Goal: Use online tool/utility: Utilize a website feature to perform a specific function

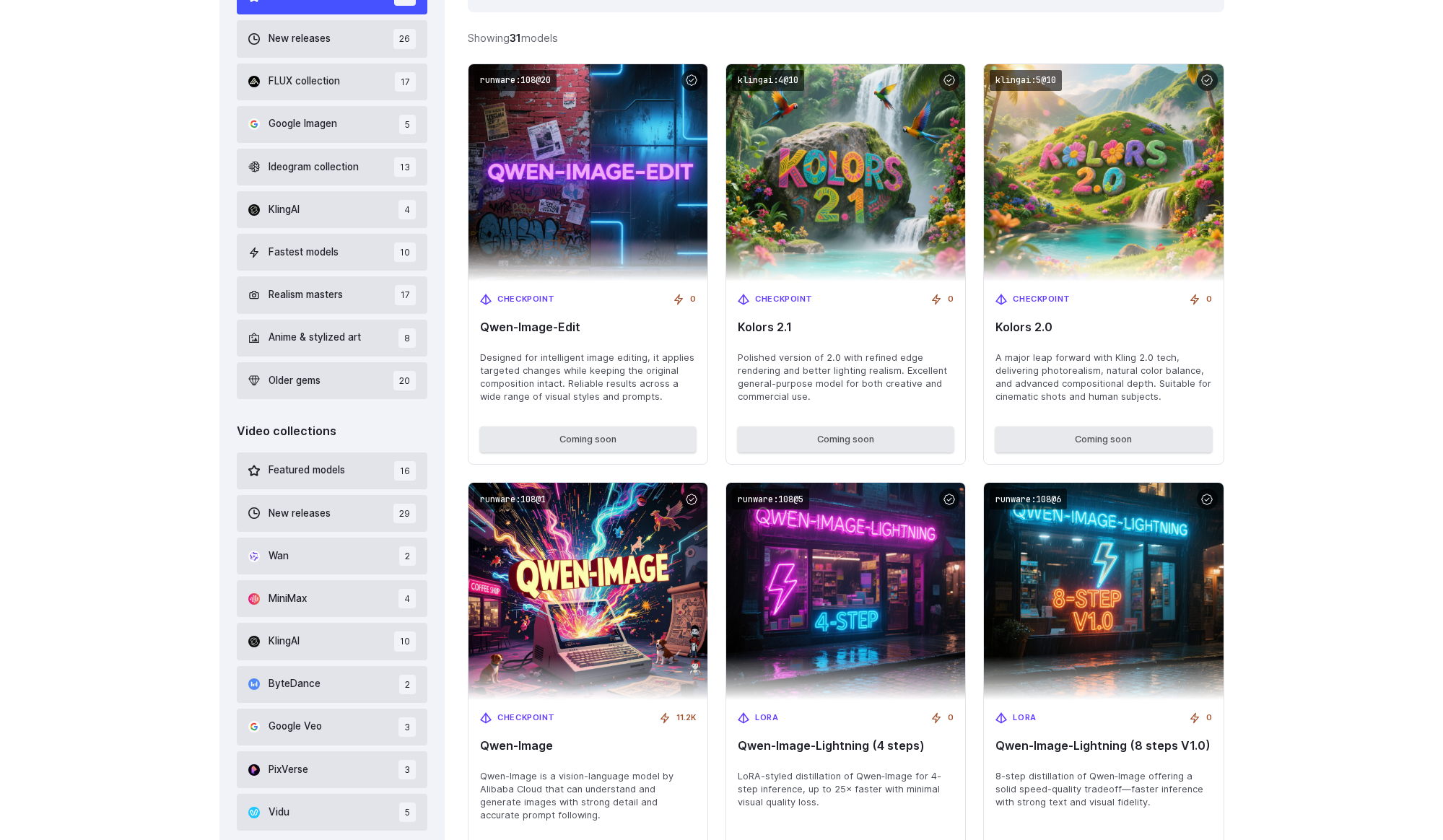
scroll to position [392, 0]
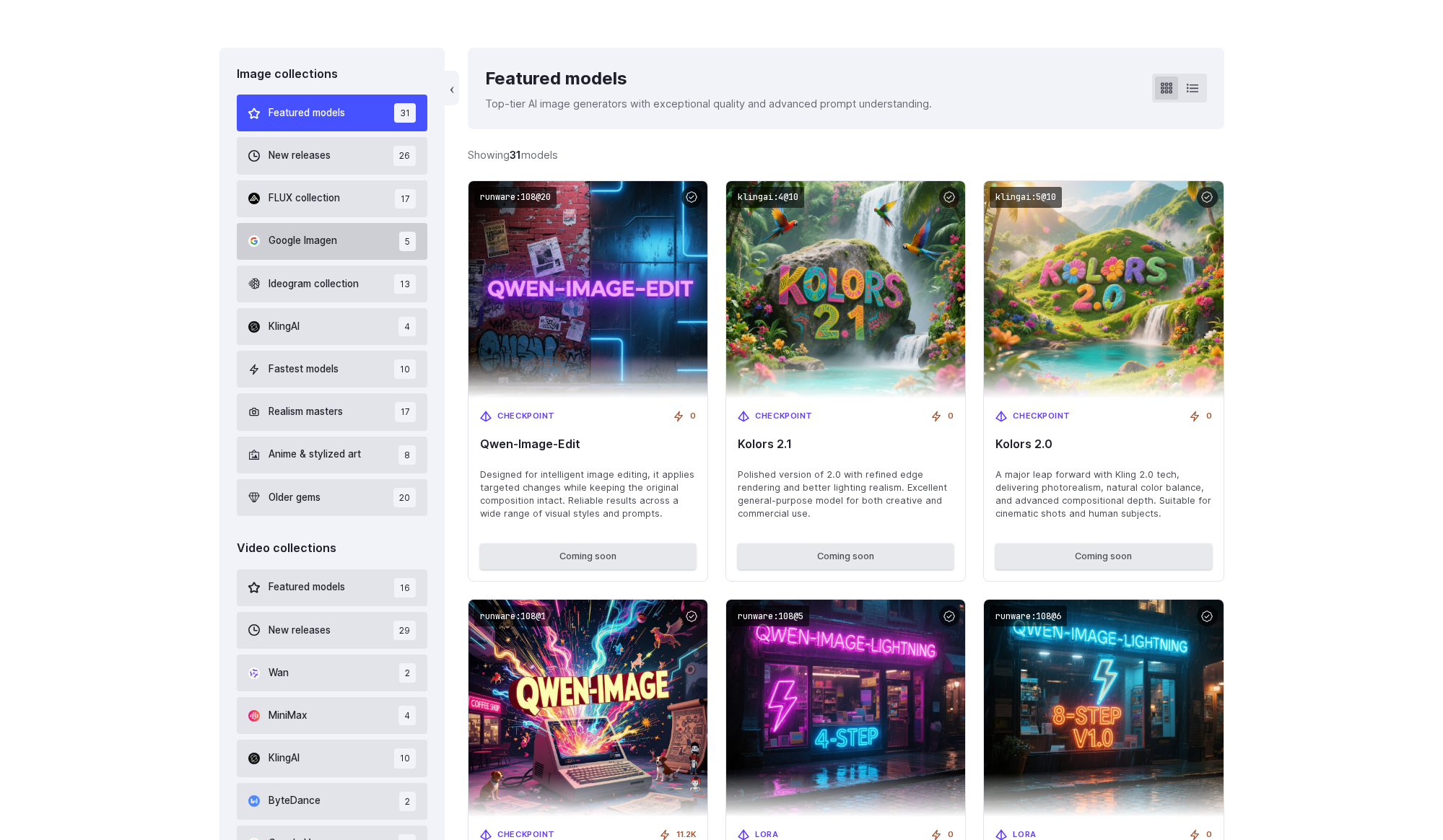
click at [343, 244] on button "Google Imagen 5" at bounding box center [333, 241] width 192 height 37
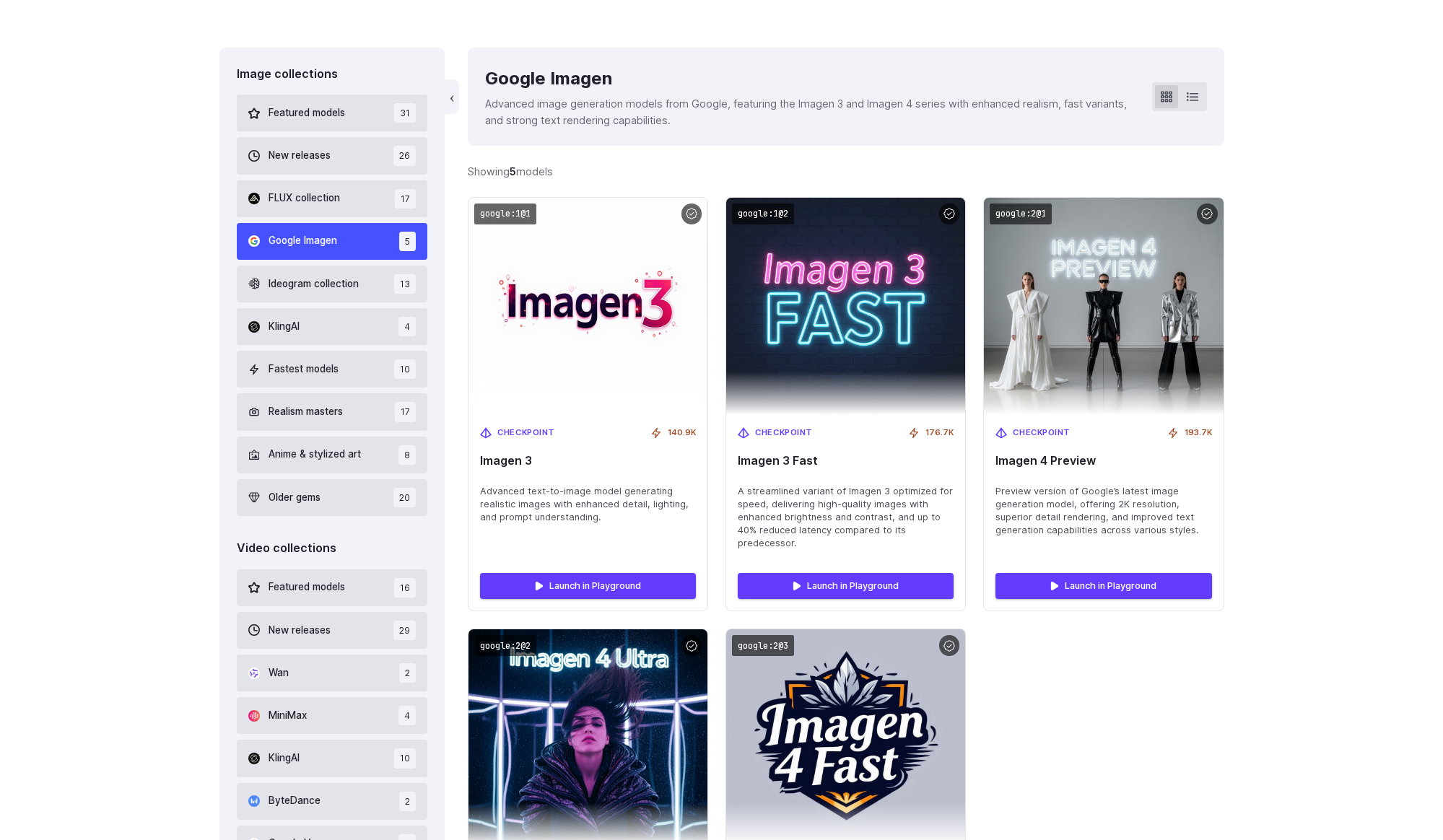
scroll to position [346, 0]
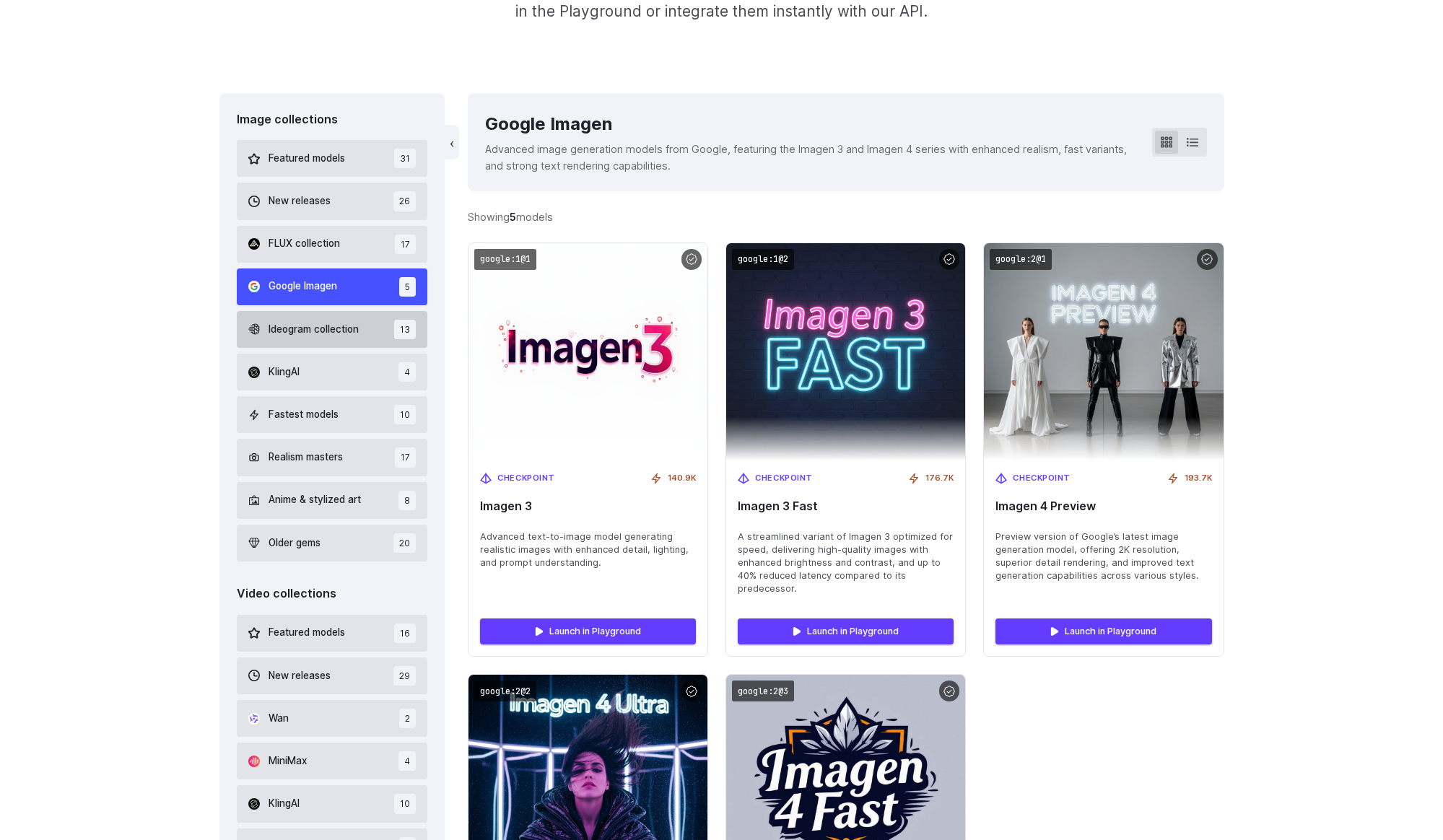
click at [334, 322] on span "Ideogram collection" at bounding box center [313, 330] width 90 height 16
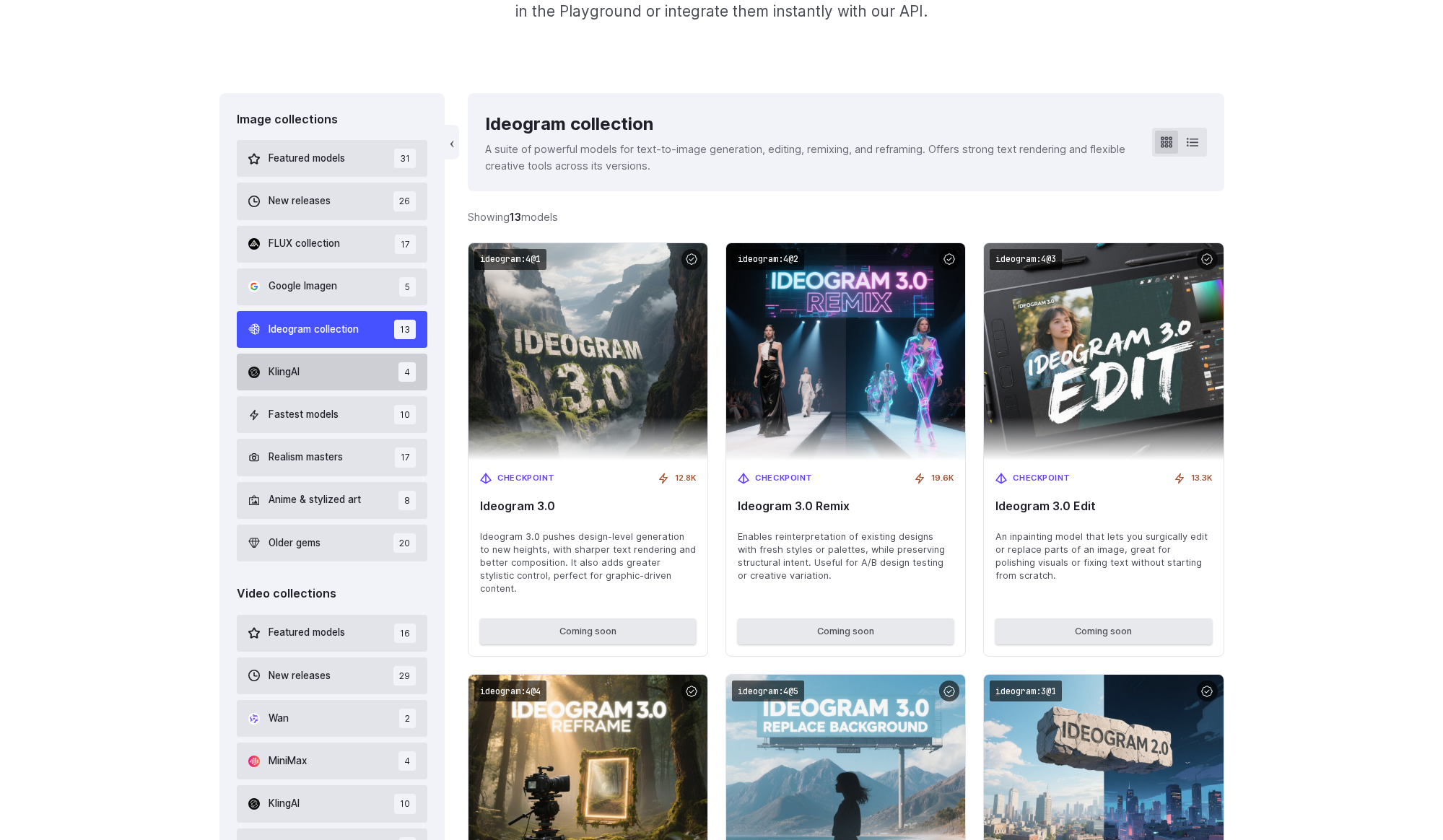
click at [327, 354] on button "KlingAI 4" at bounding box center [333, 372] width 192 height 37
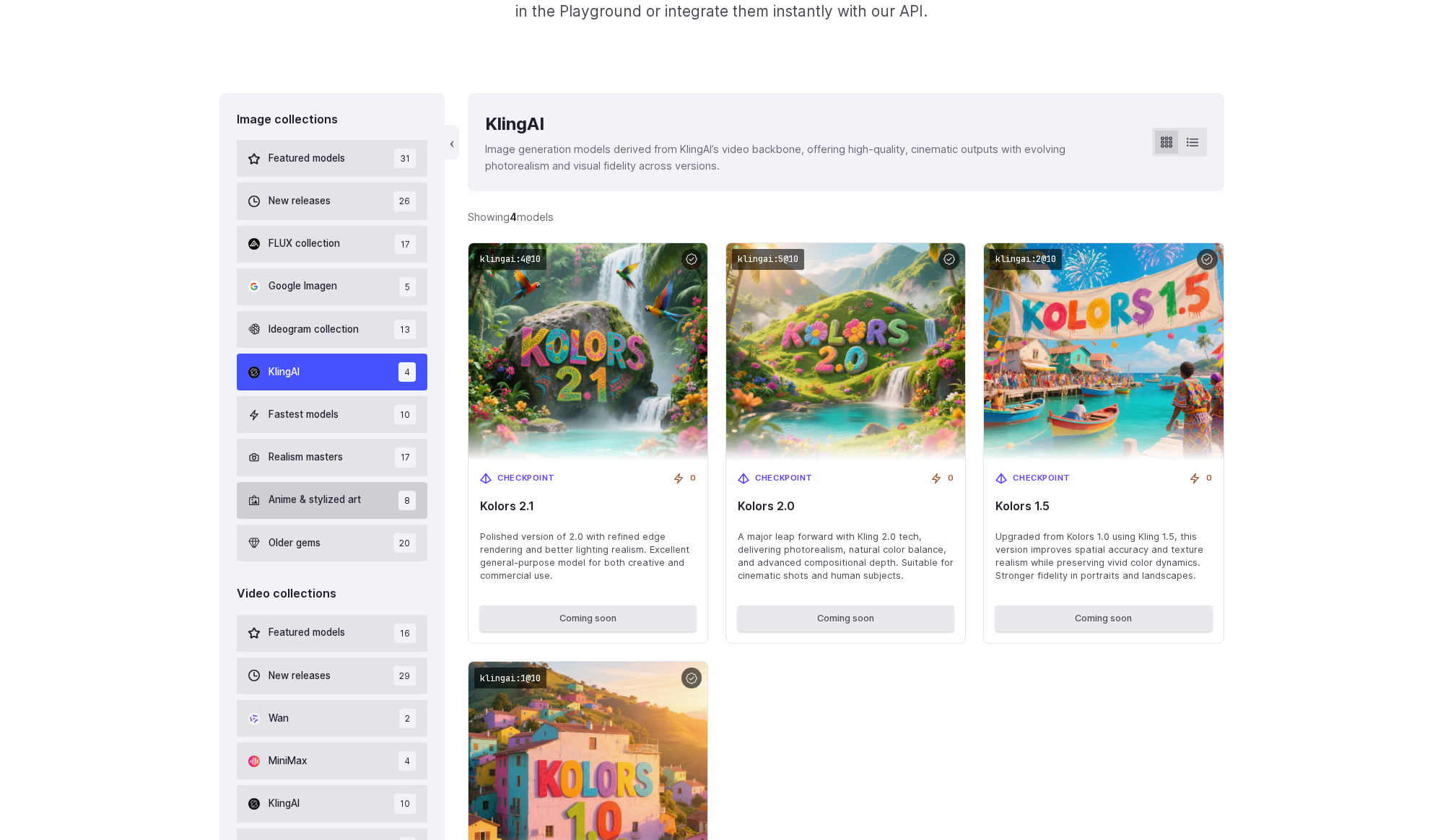
click at [320, 496] on span "Anime & stylized art" at bounding box center [314, 500] width 93 height 16
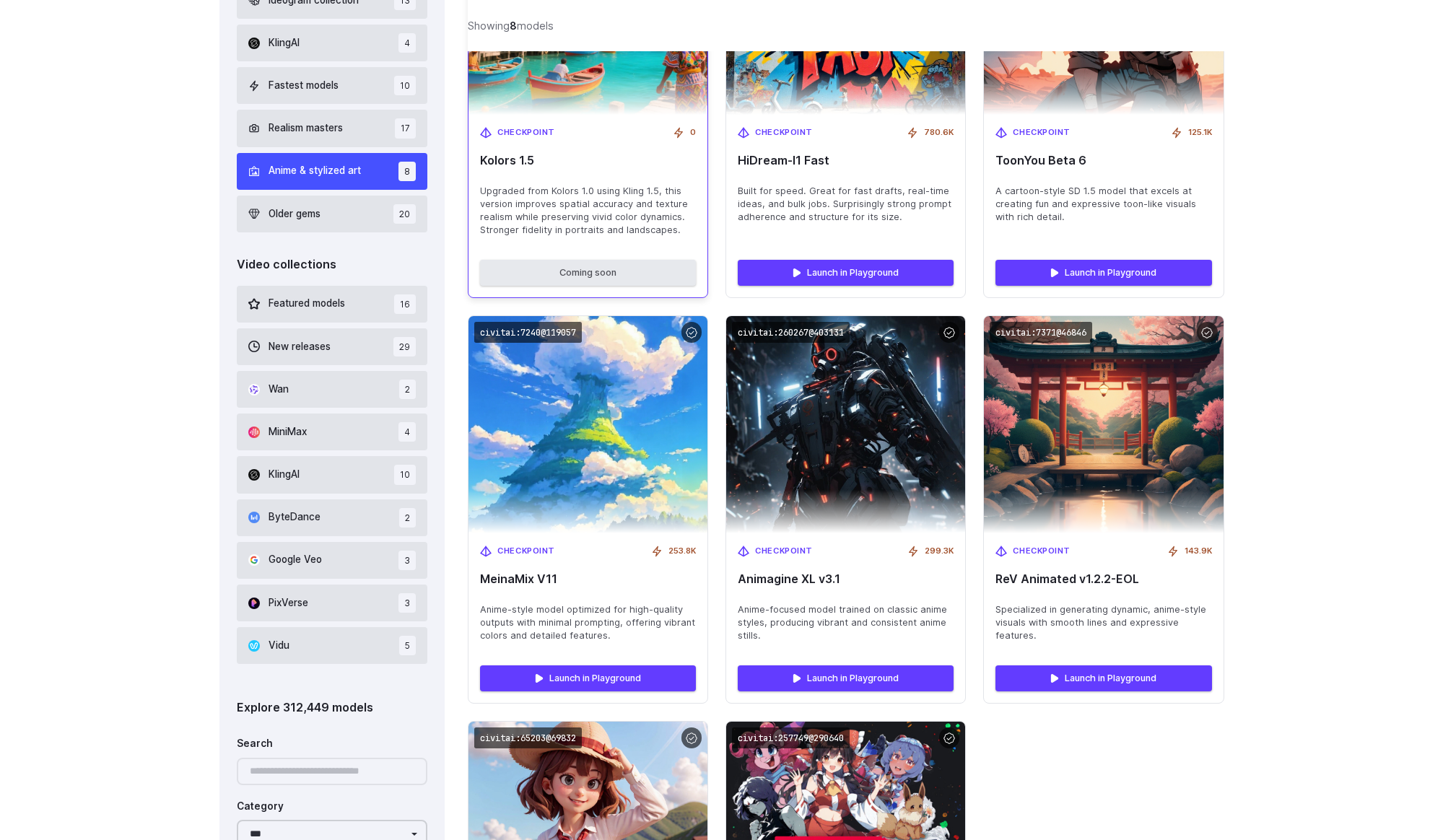
scroll to position [243, 0]
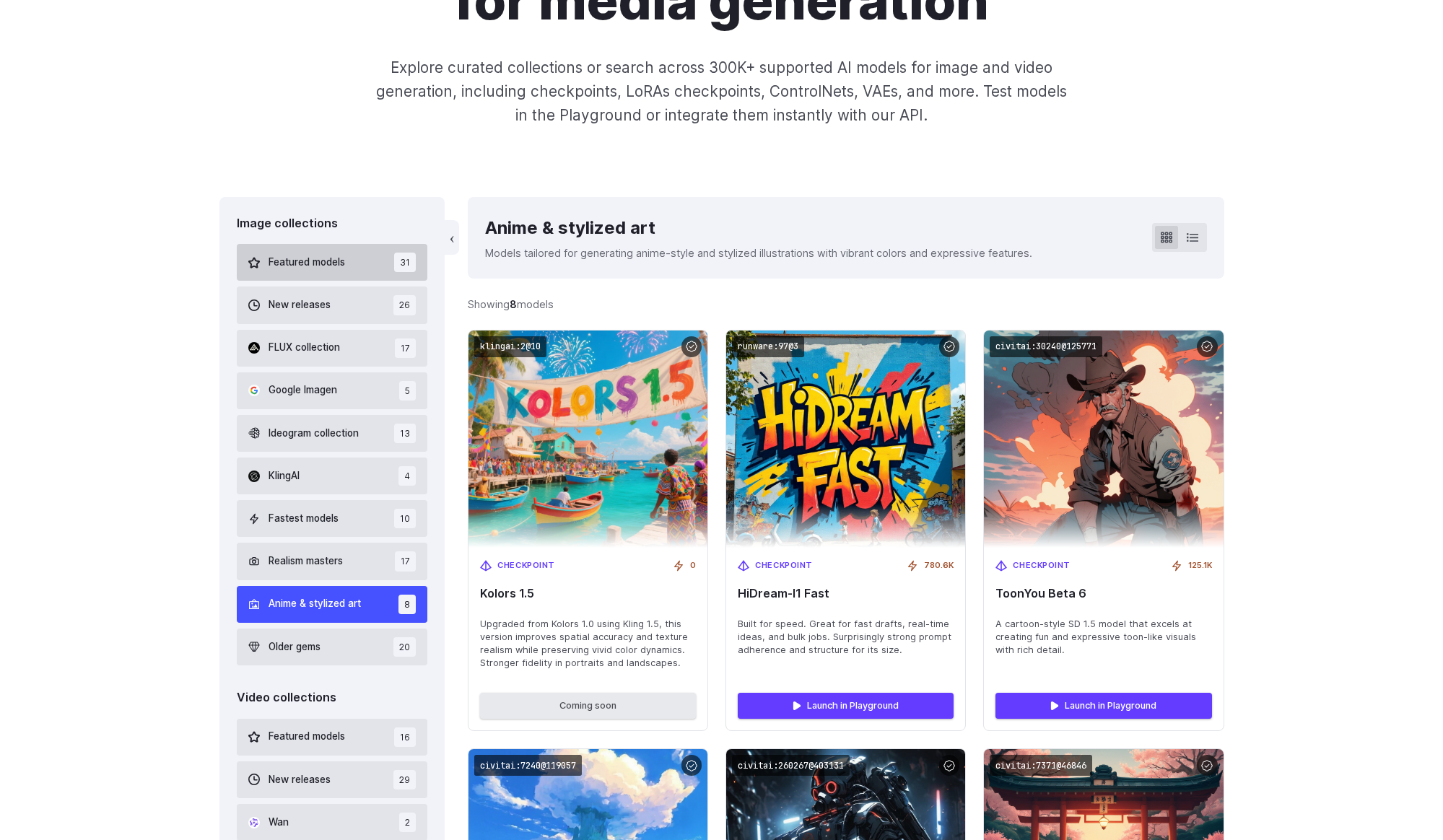
click at [360, 247] on button "Featured models 31" at bounding box center [333, 262] width 192 height 37
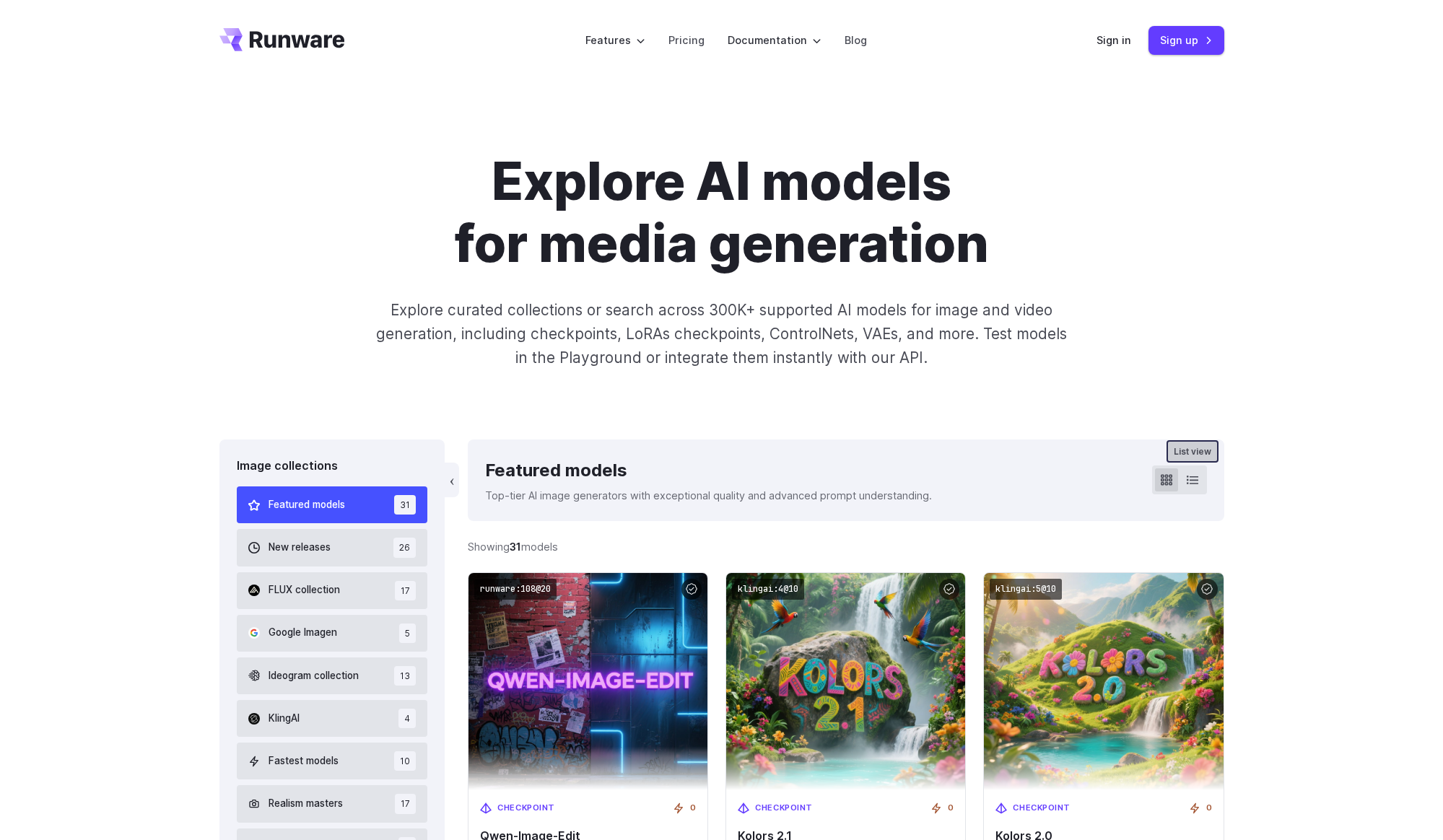
click at [1191, 483] on icon at bounding box center [1193, 480] width 12 height 12
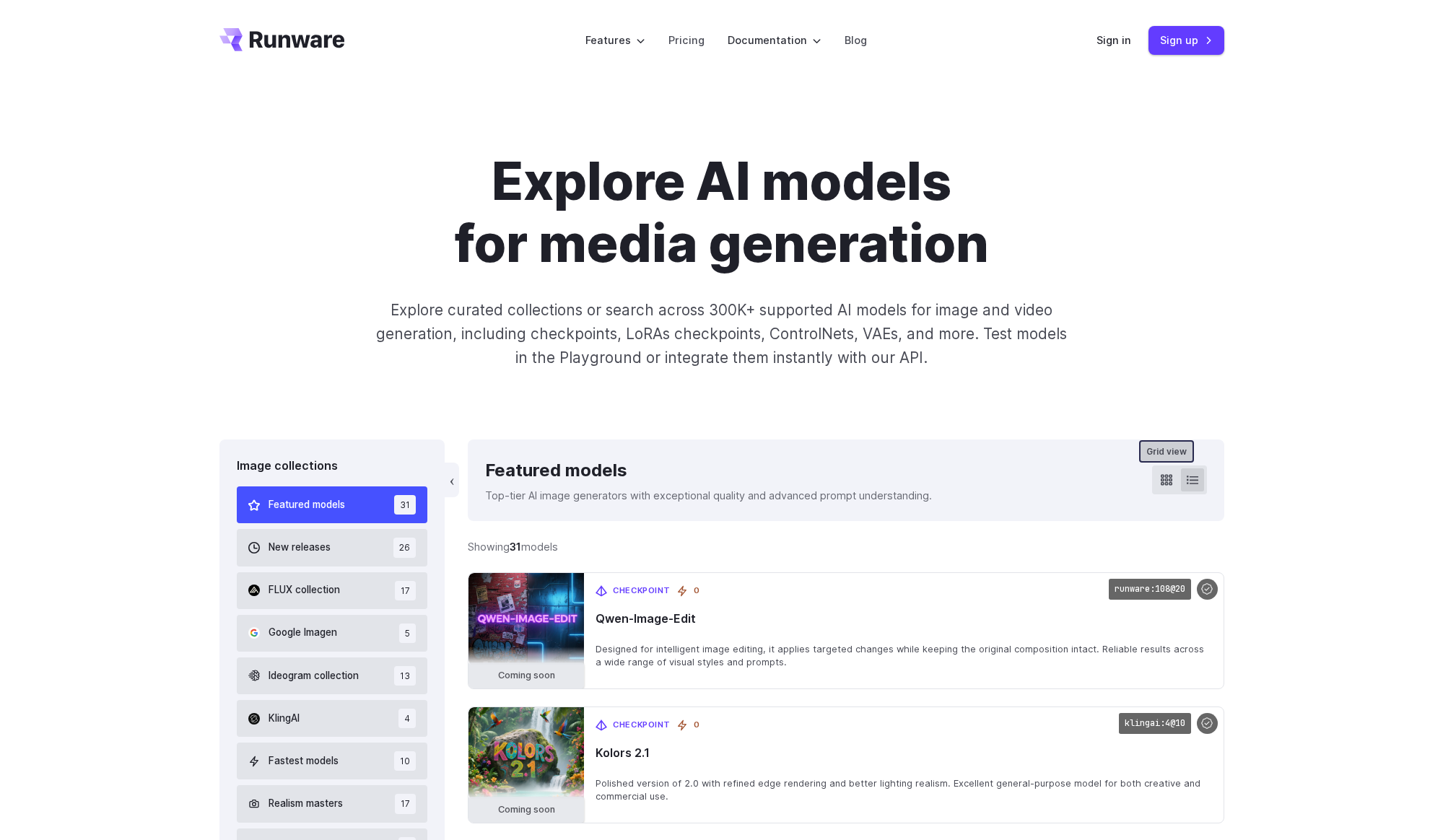
click at [1174, 479] on button at bounding box center [1167, 480] width 23 height 23
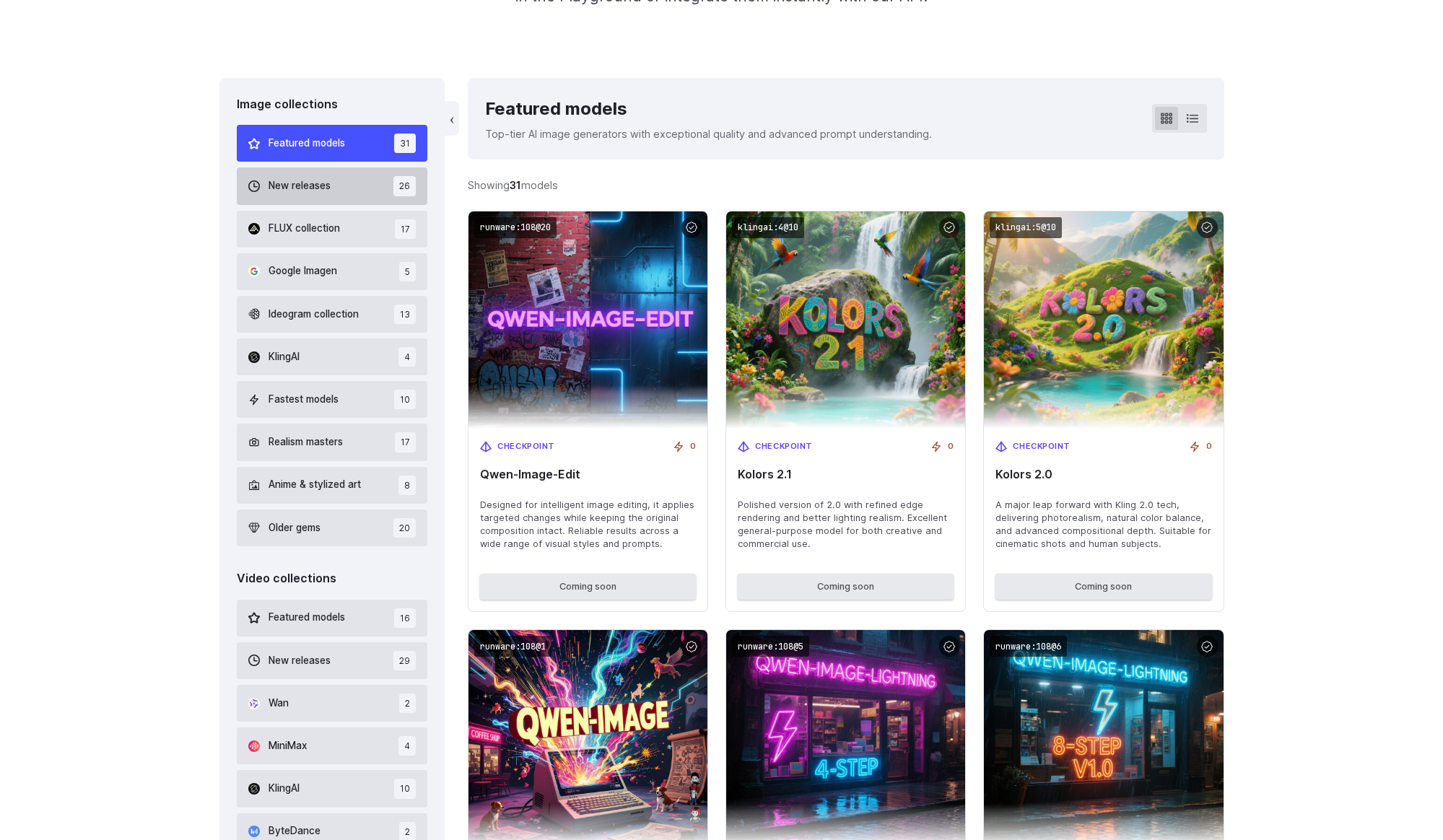
click at [330, 189] on span "New releases" at bounding box center [299, 187] width 62 height 16
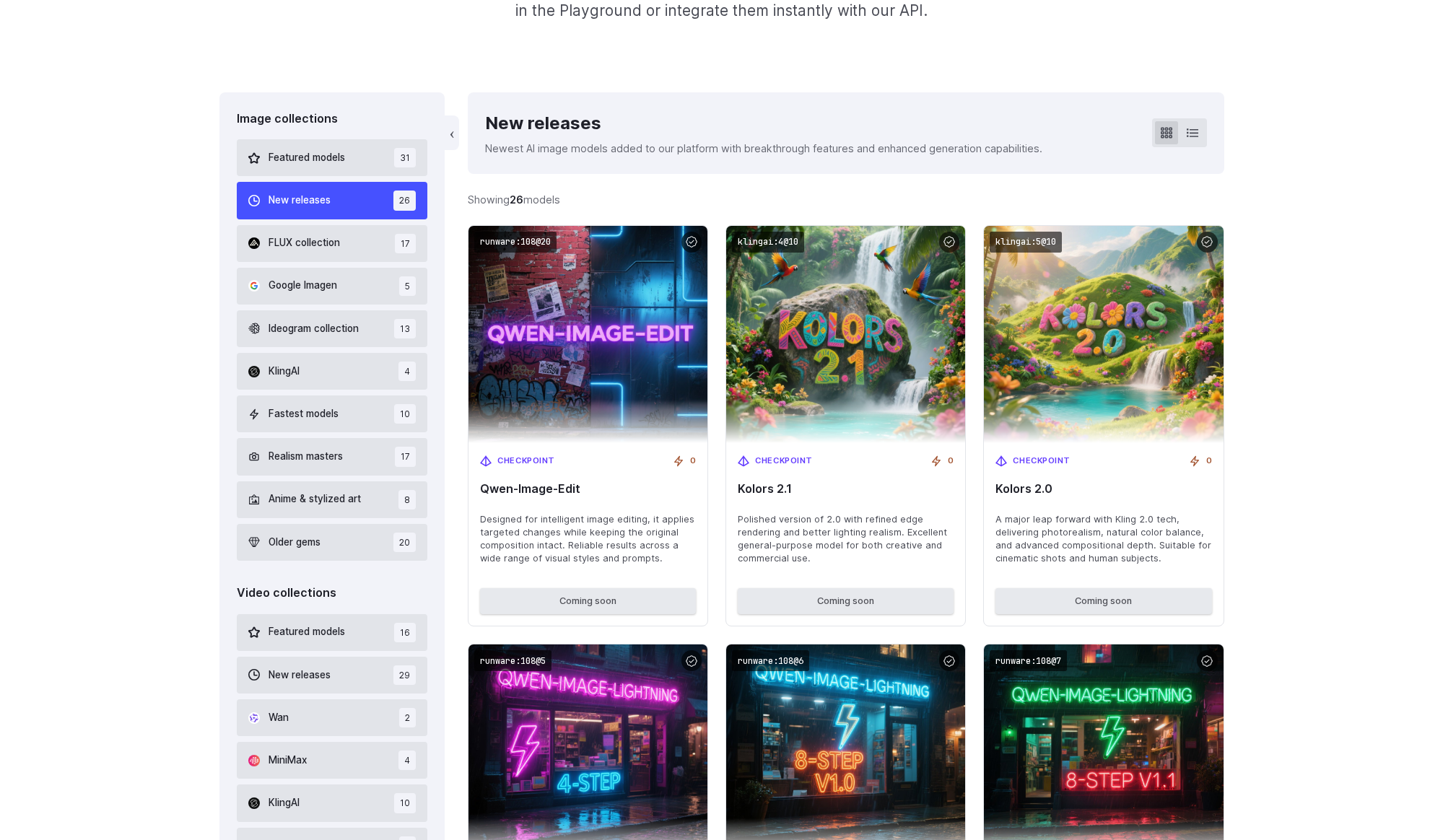
scroll to position [346, 0]
click at [250, 152] on div "Featured models" at bounding box center [297, 159] width 97 height 16
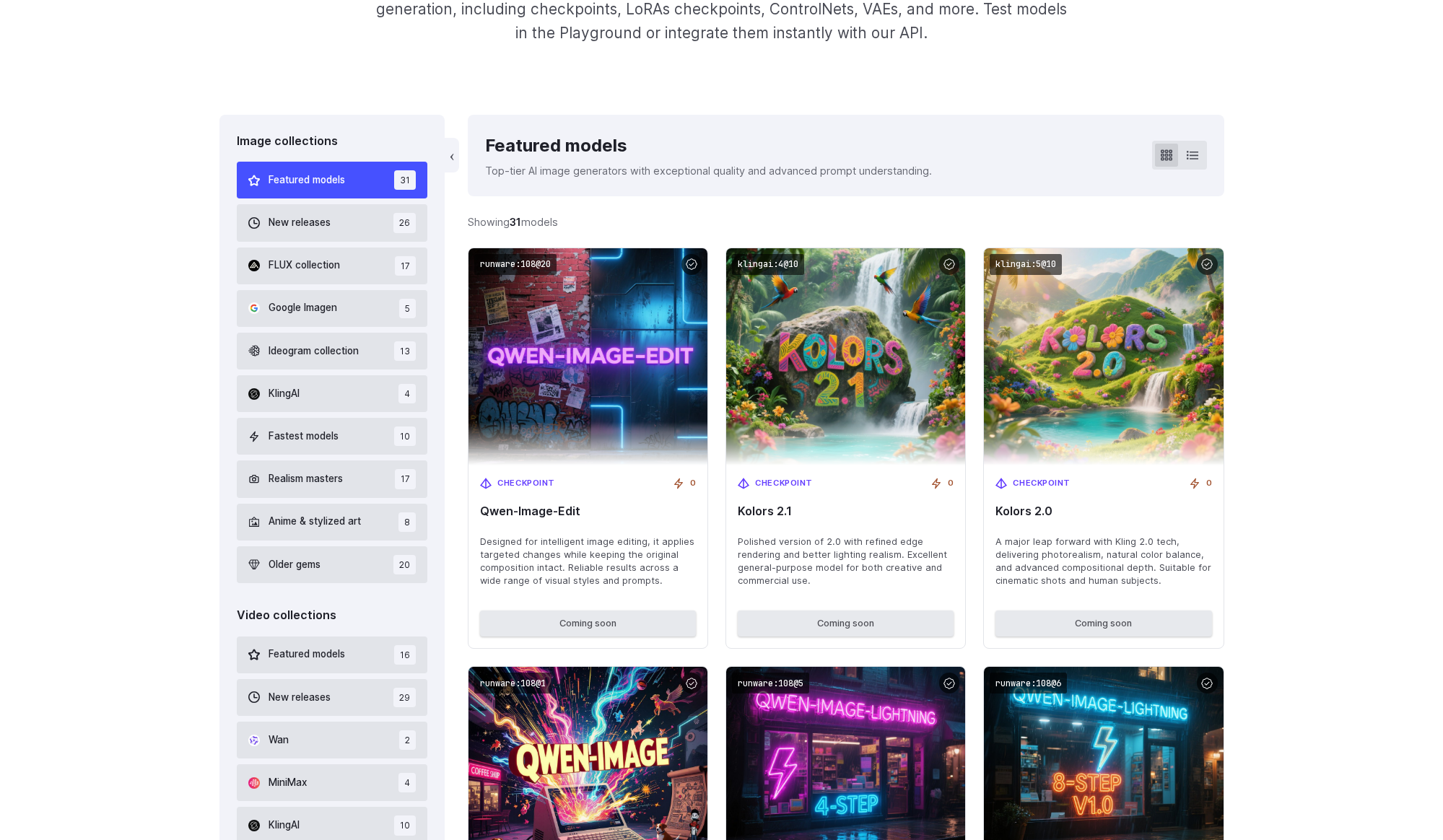
scroll to position [274, 0]
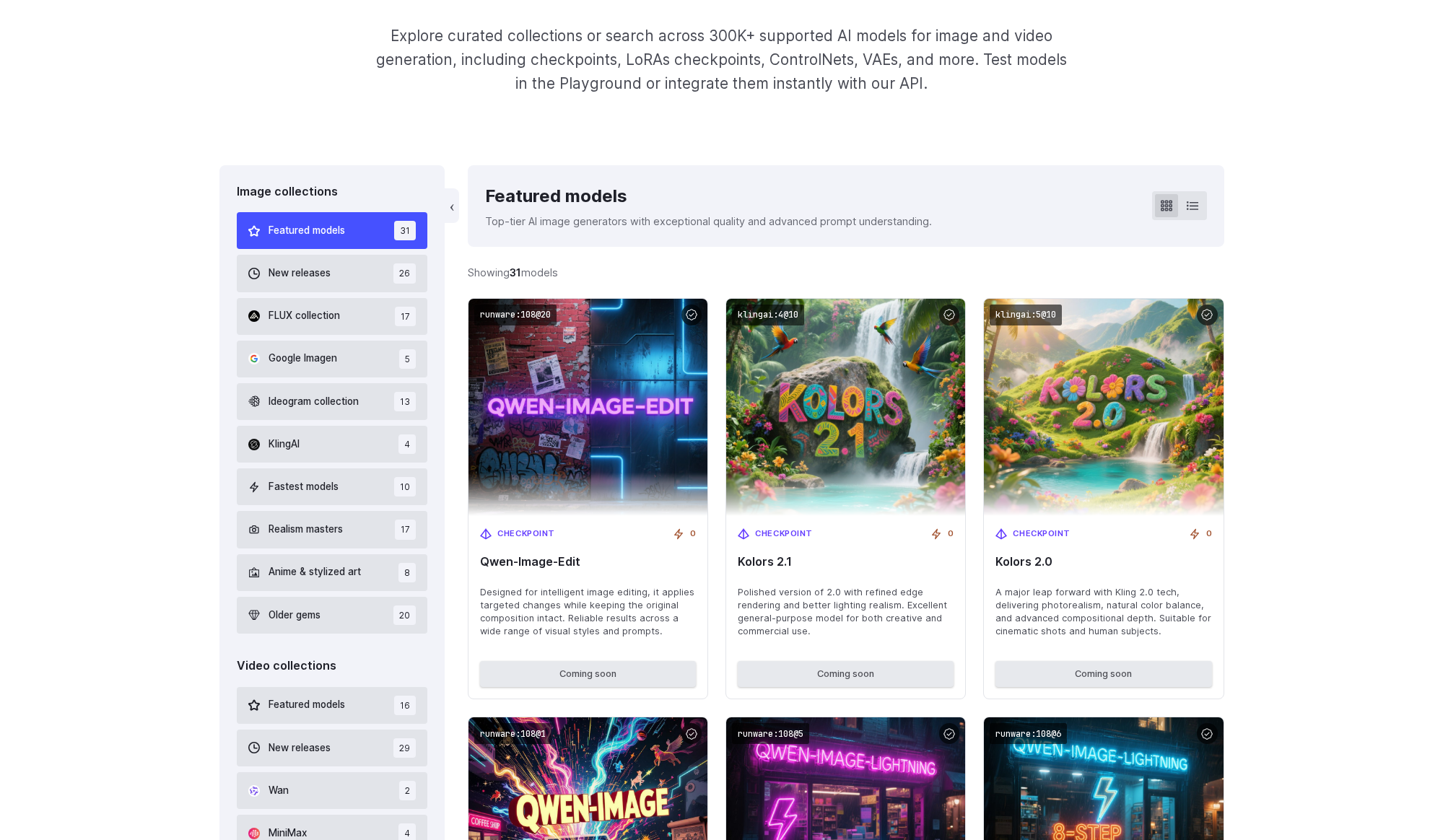
click at [573, 197] on div "Featured models" at bounding box center [708, 197] width 447 height 27
click at [583, 235] on div "‹ Featured models Top-tier AI image generators with exceptional quality and adv…" at bounding box center [846, 206] width 756 height 82
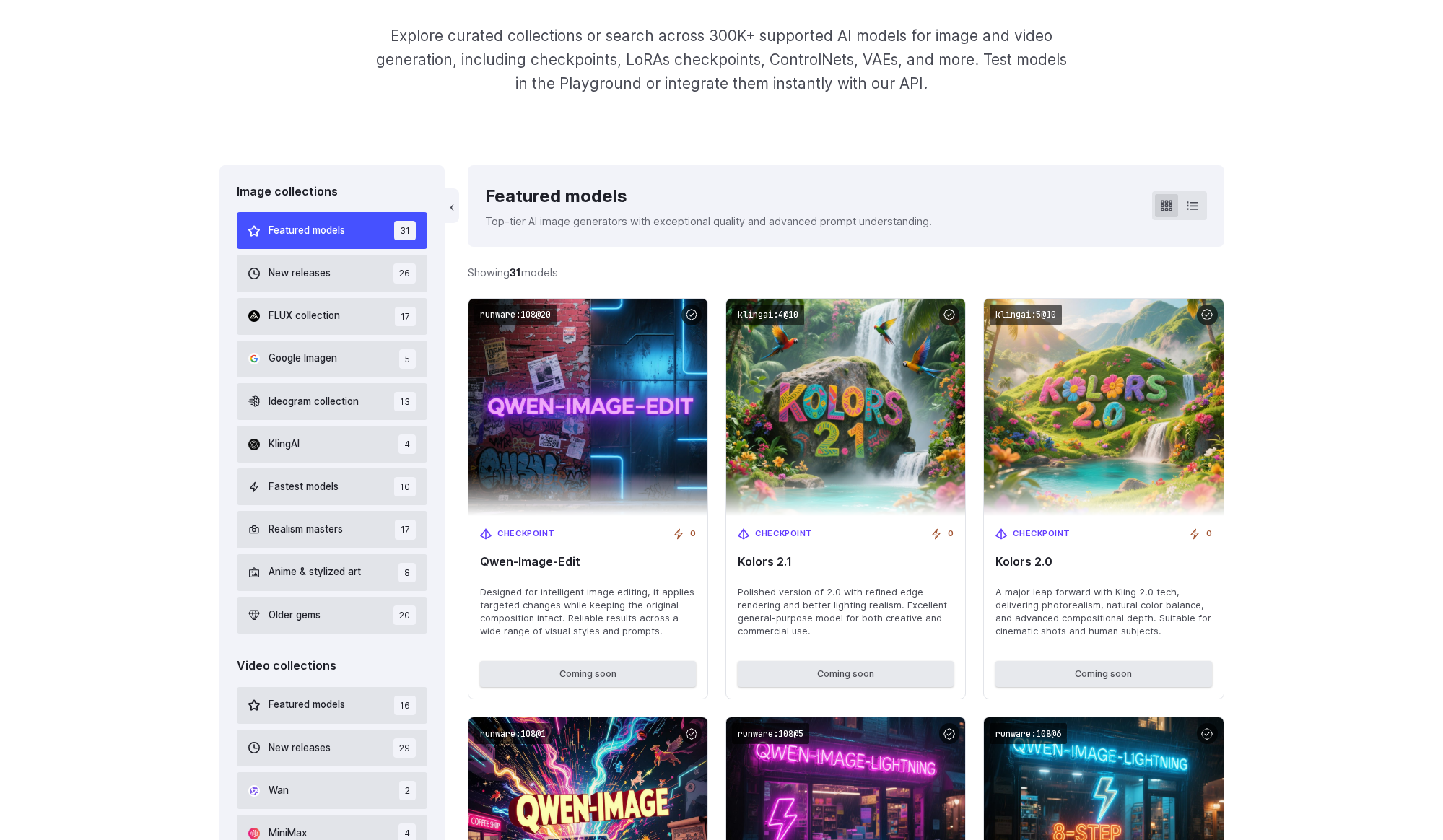
click at [583, 235] on div "‹ Featured models Top-tier AI image generators with exceptional quality and adv…" at bounding box center [846, 206] width 756 height 82
click at [608, 225] on p "Top-tier AI image generators with exceptional quality and advanced prompt under…" at bounding box center [708, 221] width 447 height 17
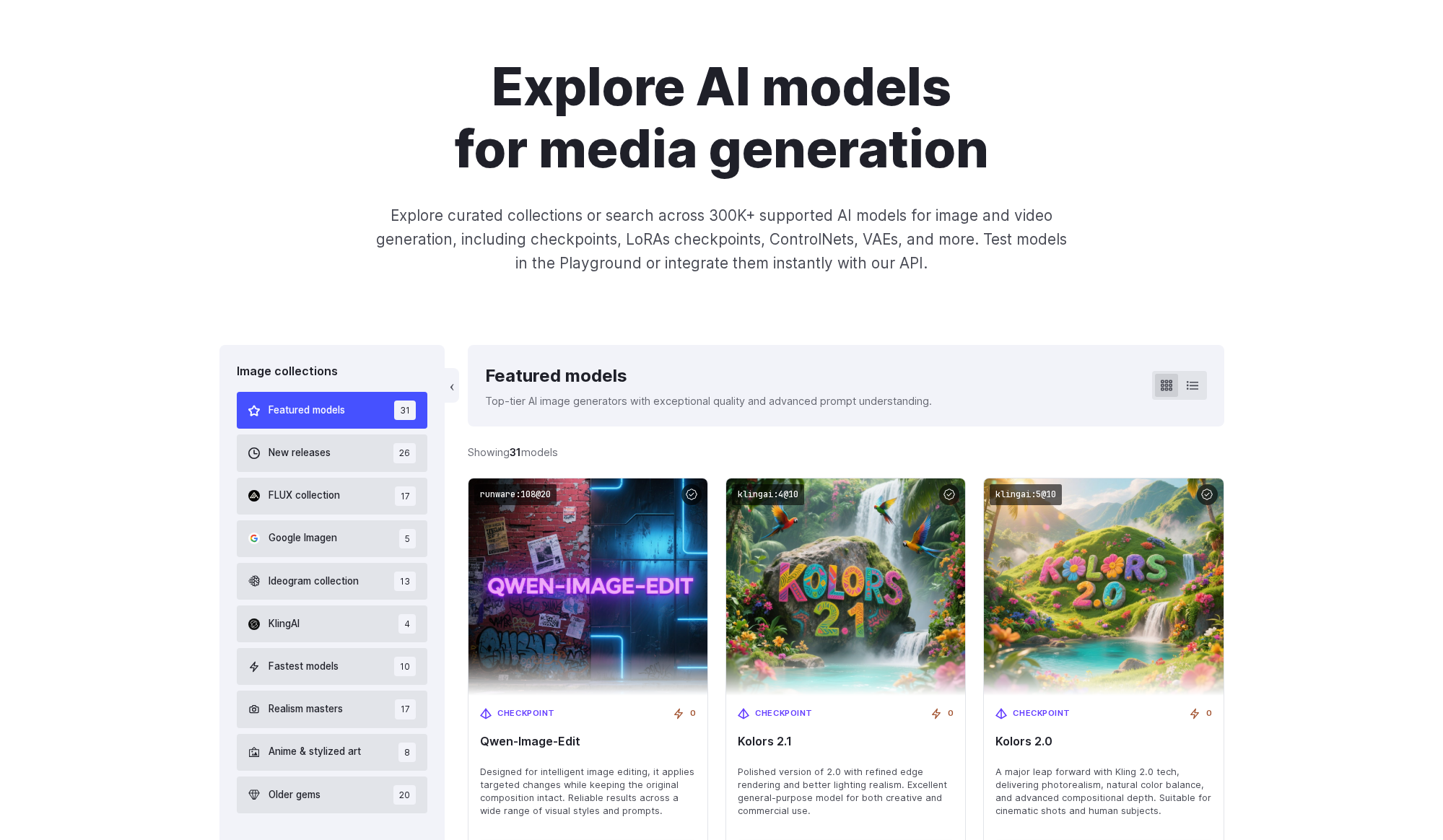
scroll to position [0, 0]
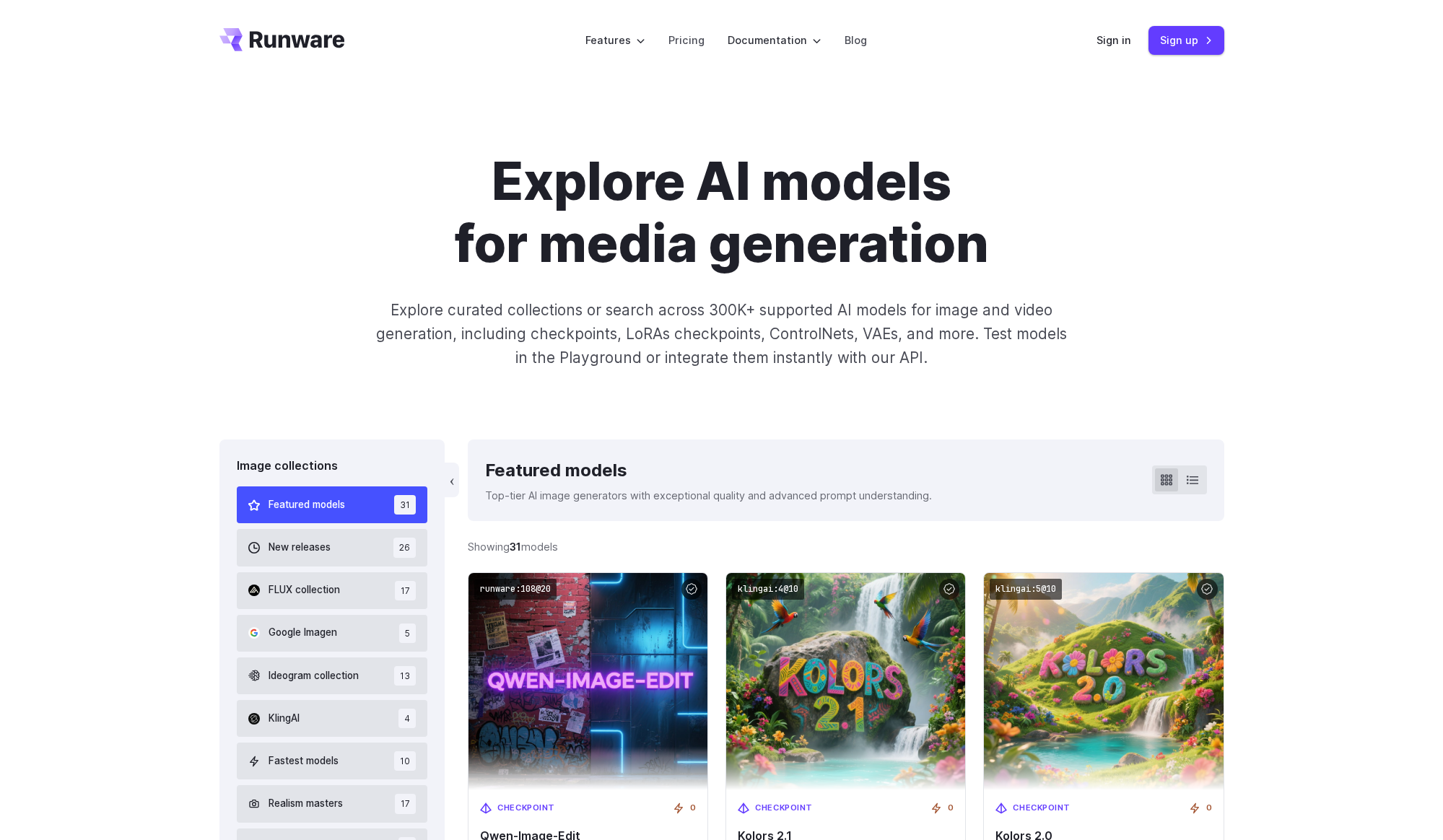
click at [1207, 492] on div "‹ Featured models Top-tier AI image generators with exceptional quality and adv…" at bounding box center [846, 480] width 756 height 82
click at [1204, 489] on button at bounding box center [1193, 480] width 23 height 23
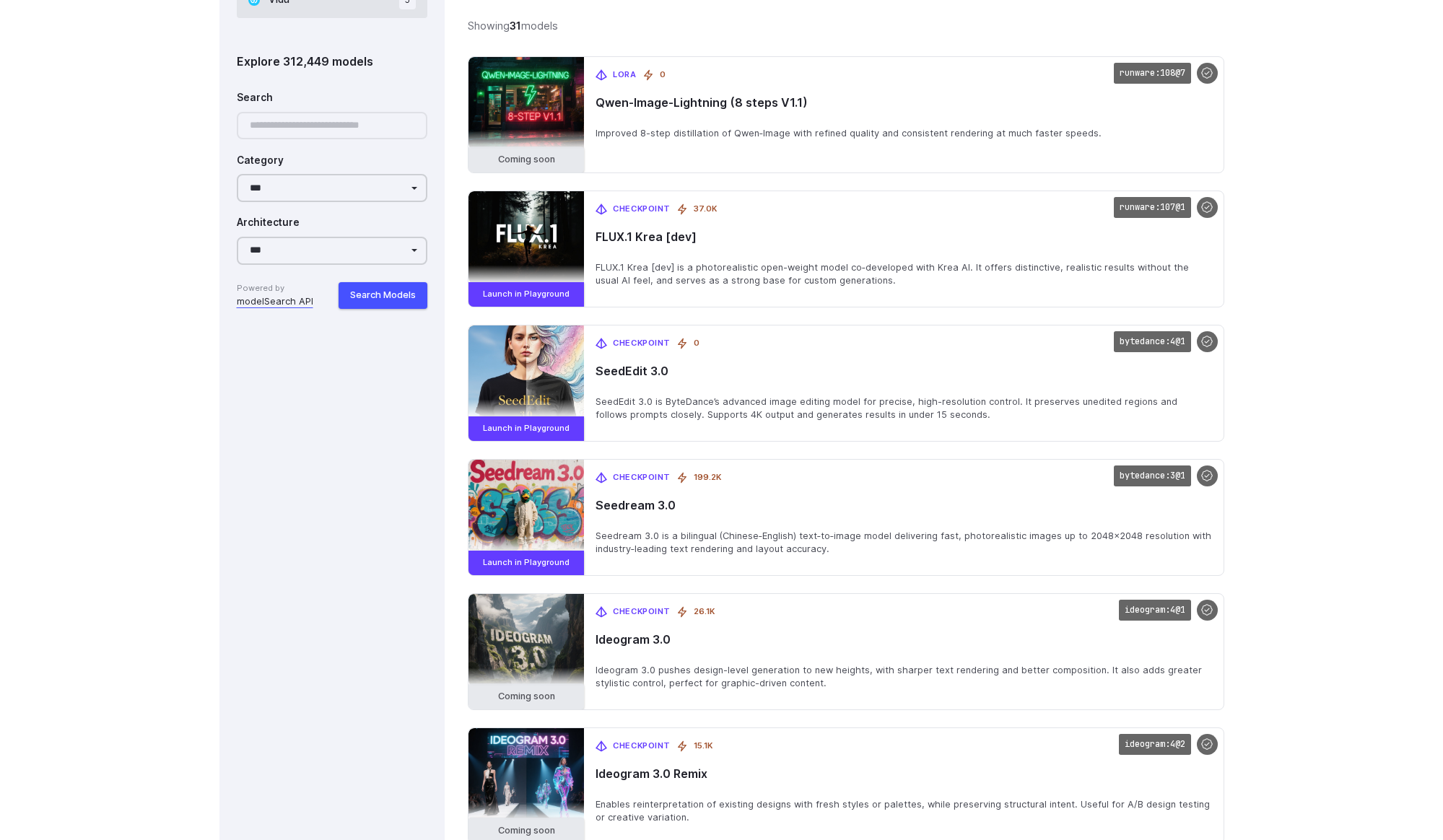
scroll to position [1295, 0]
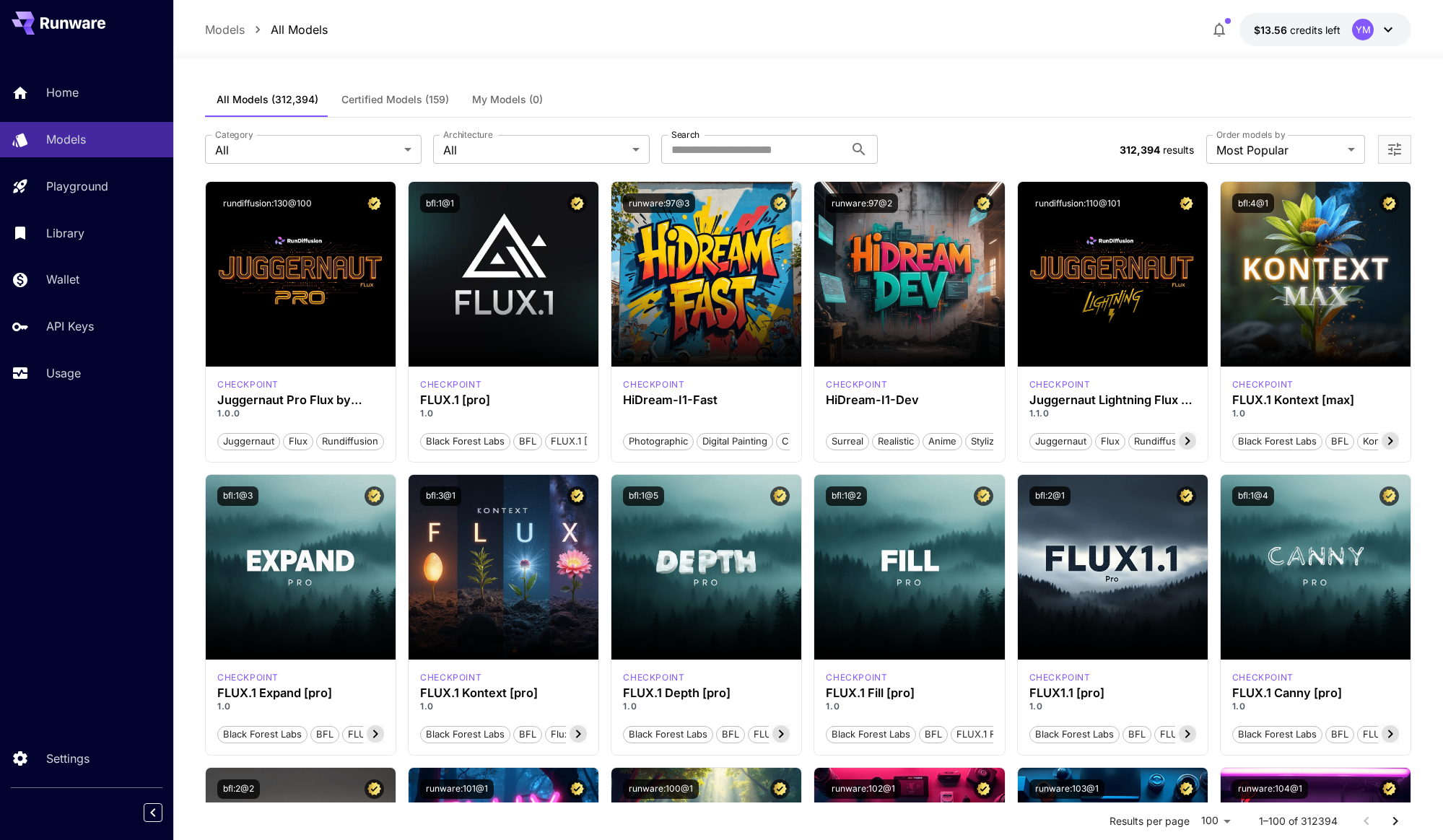
click at [360, 96] on span "Certified Models (159)" at bounding box center [395, 100] width 108 height 13
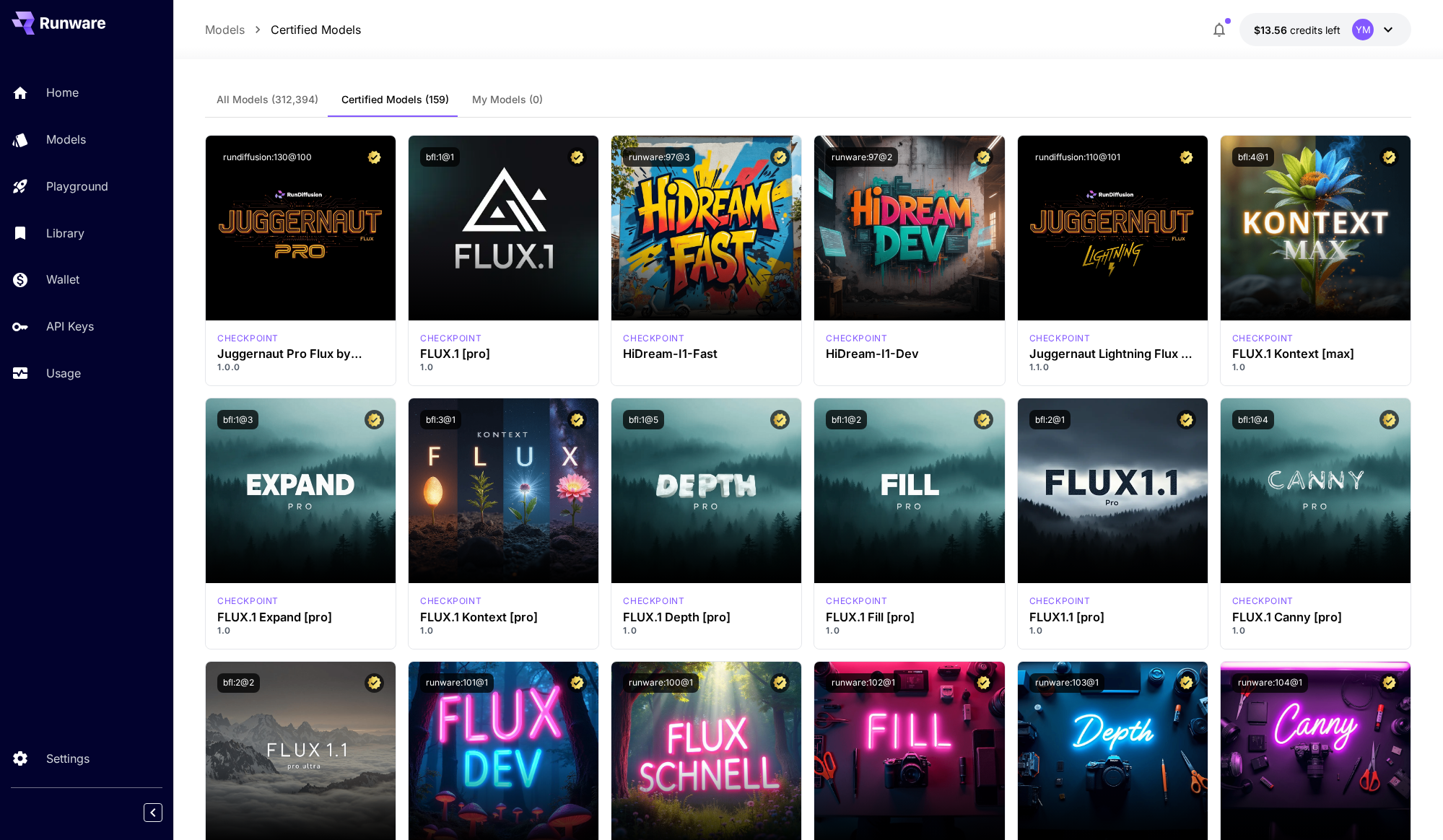
click at [275, 99] on span "All Models (312,394)" at bounding box center [267, 100] width 102 height 13
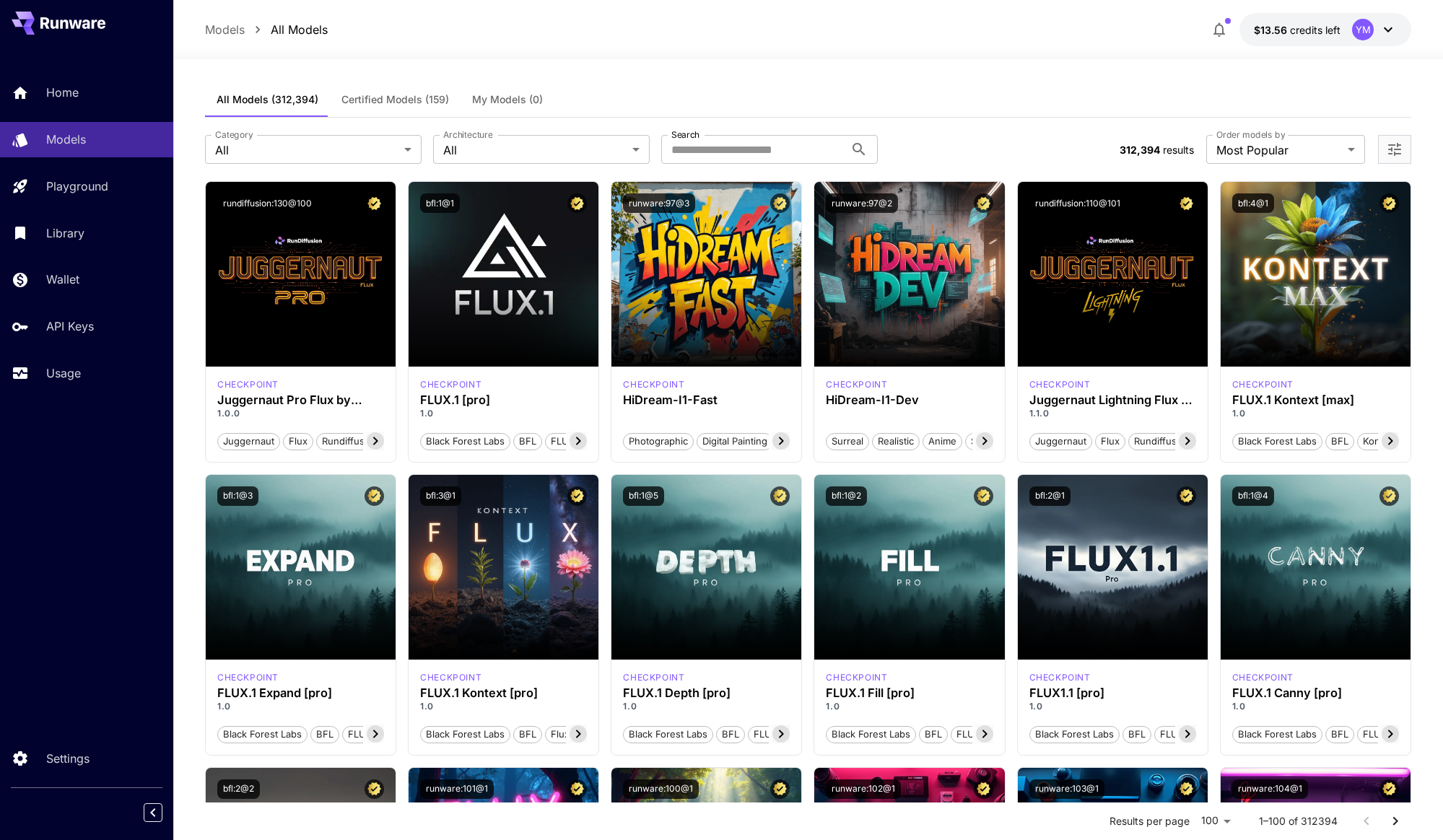
click at [360, 92] on button "Certified Models (159)" at bounding box center [395, 100] width 131 height 35
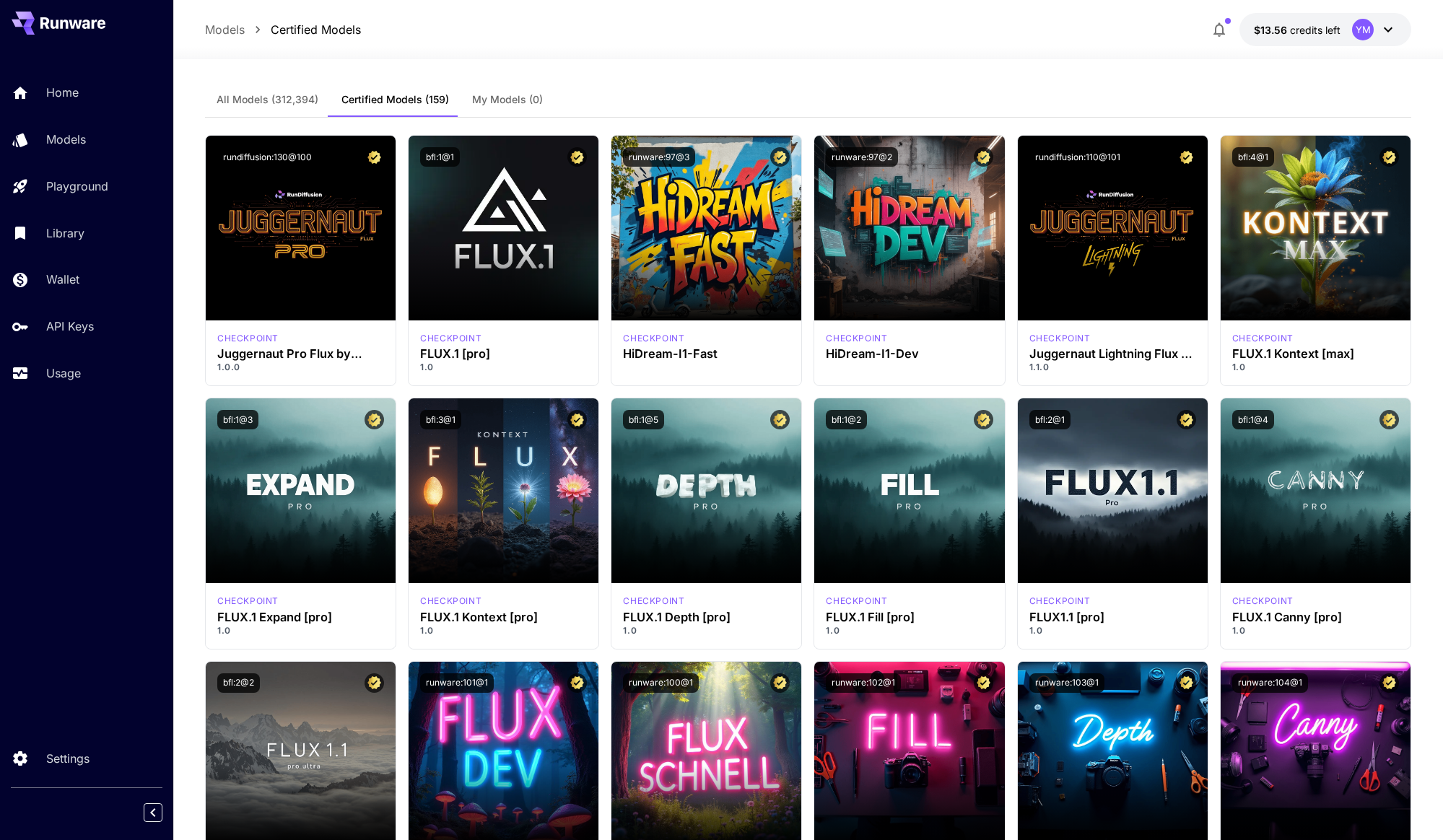
click at [360, 100] on span "My Models (0)" at bounding box center [508, 100] width 71 height 13
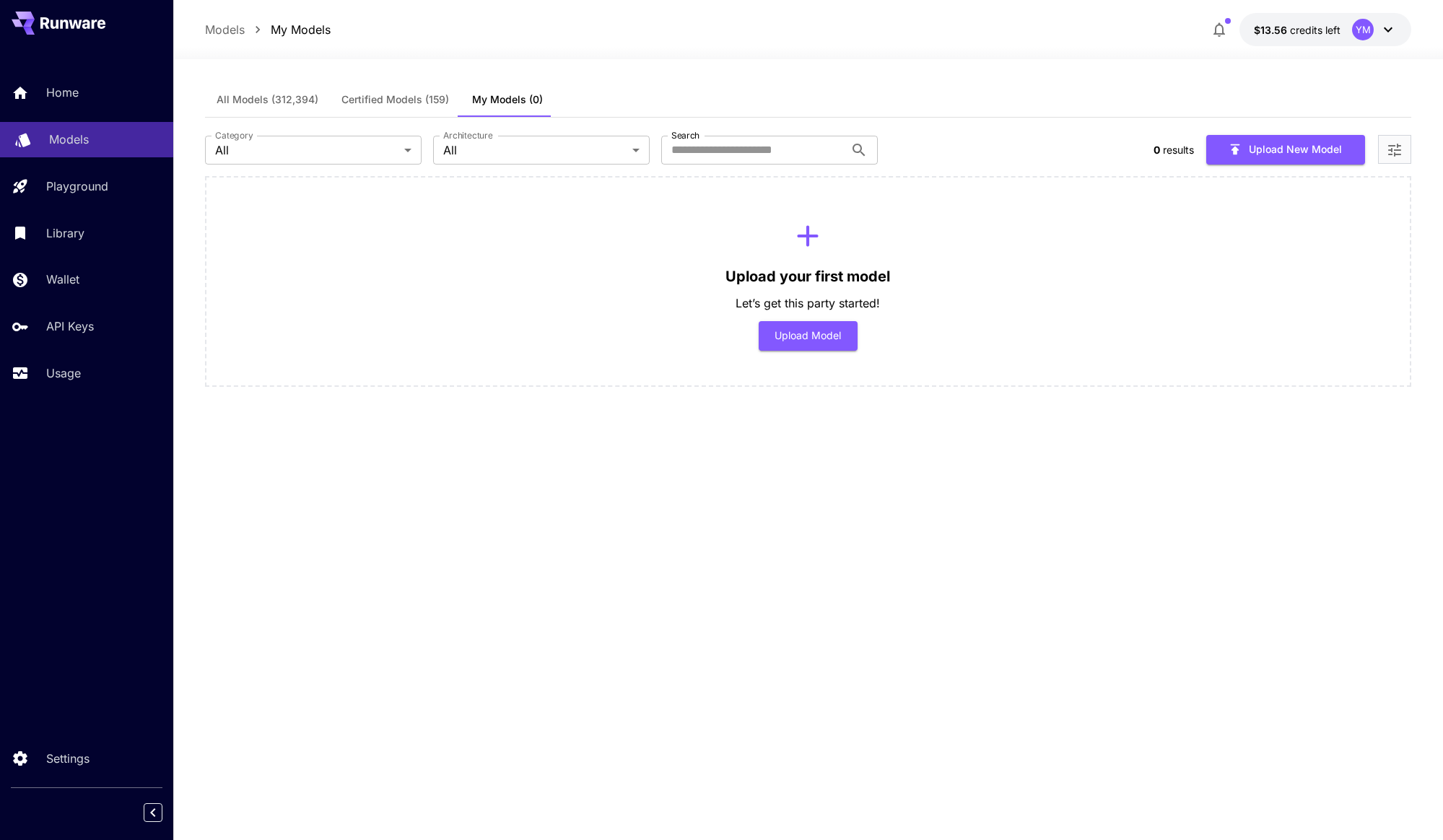
click at [116, 140] on div "Models" at bounding box center [106, 140] width 113 height 17
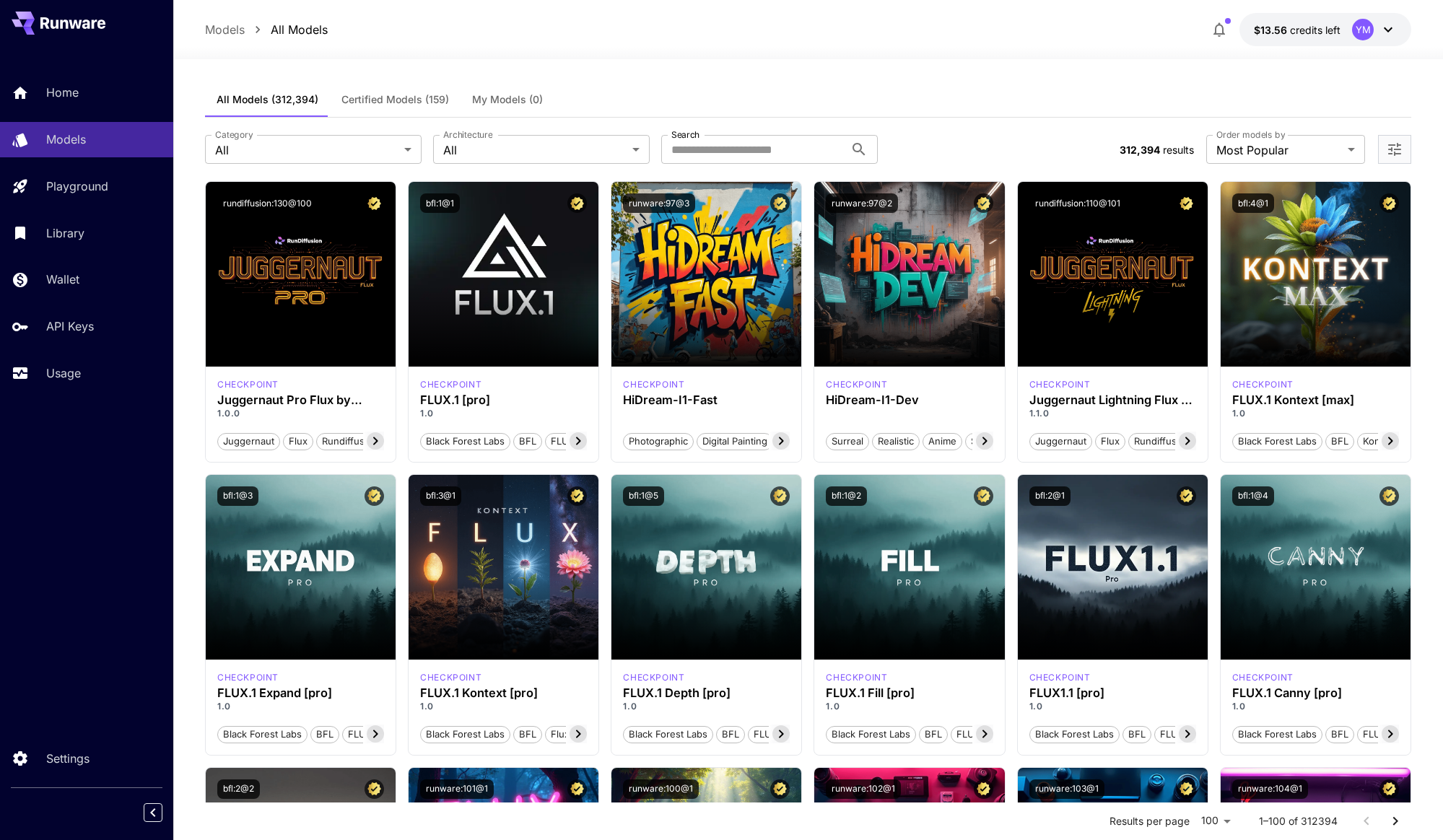
click at [360, 98] on span "Certified Models (159)" at bounding box center [395, 100] width 108 height 13
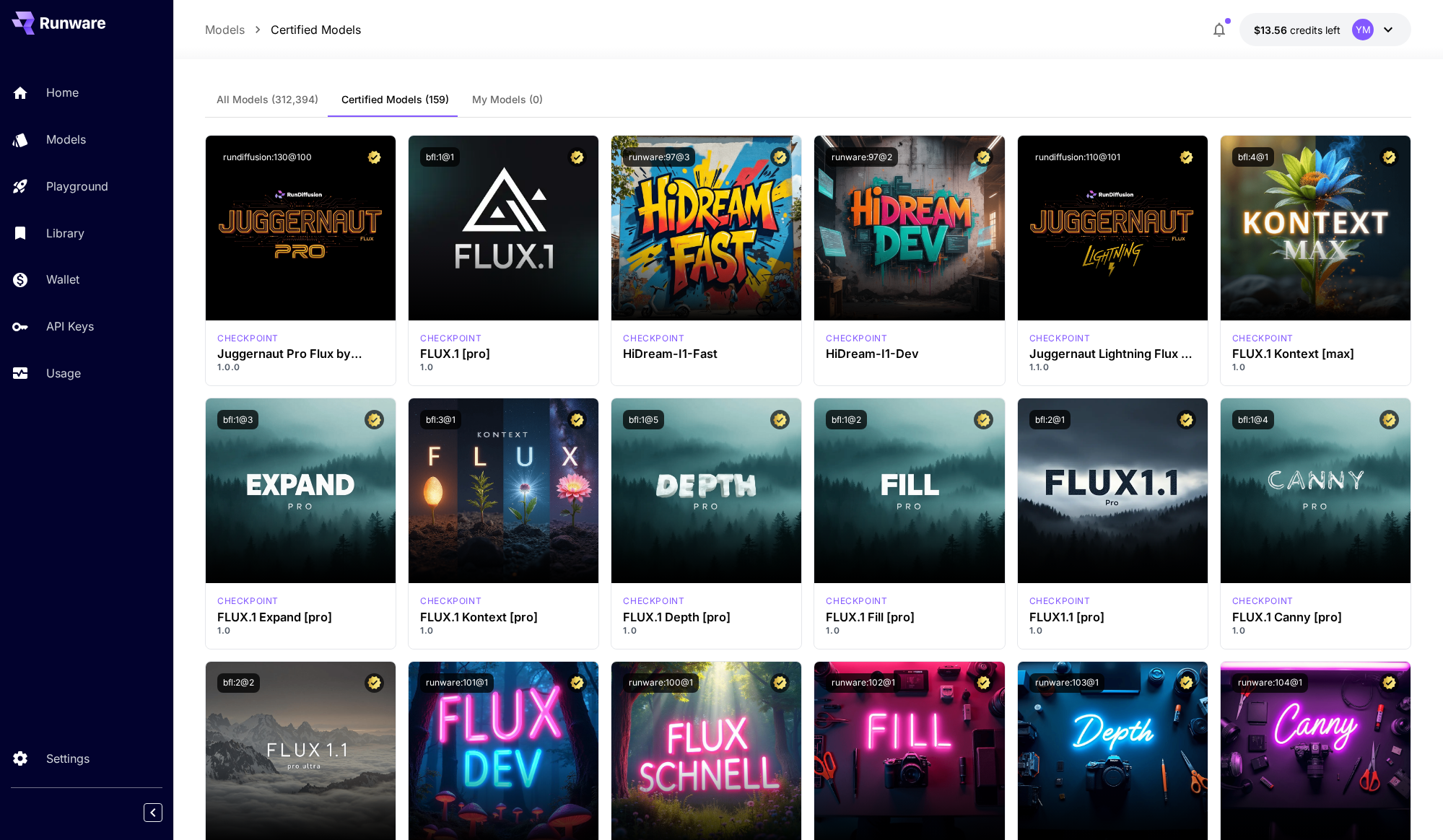
click at [317, 103] on button "All Models (312,394)" at bounding box center [267, 100] width 125 height 35
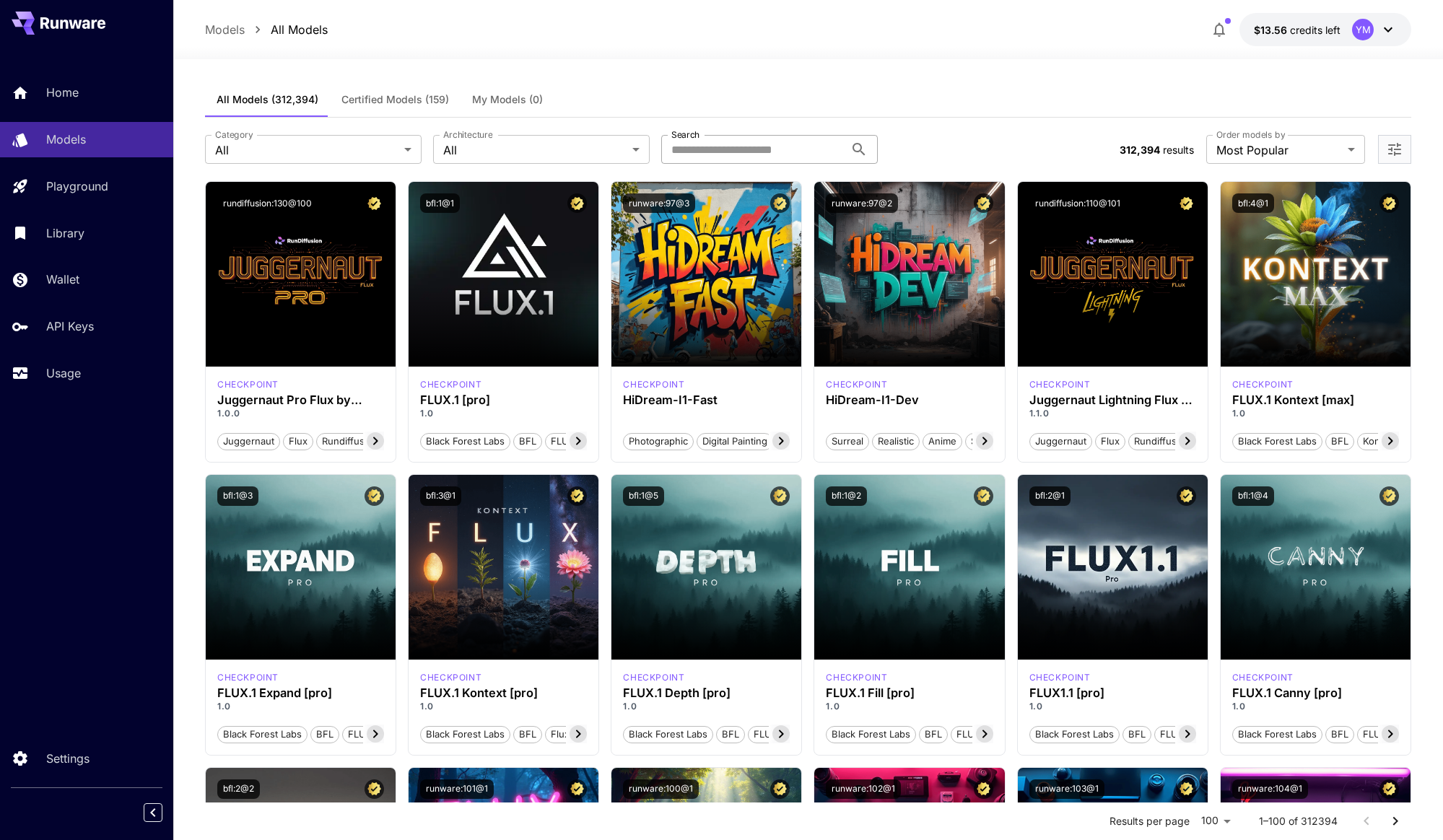
click at [360, 146] on input "Search" at bounding box center [753, 150] width 184 height 29
type input "****"
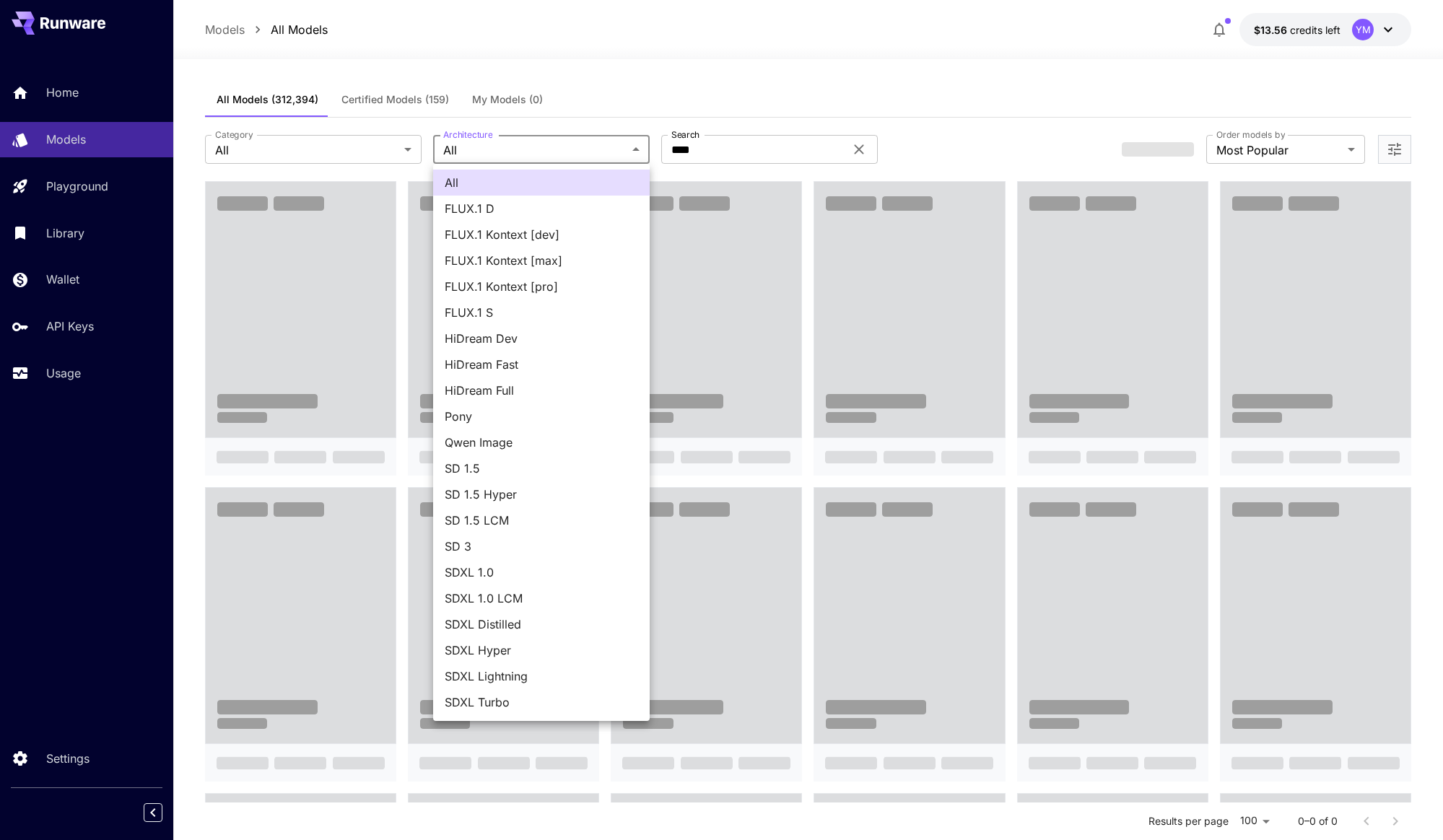
click at [360, 140] on div at bounding box center [722, 420] width 1443 height 840
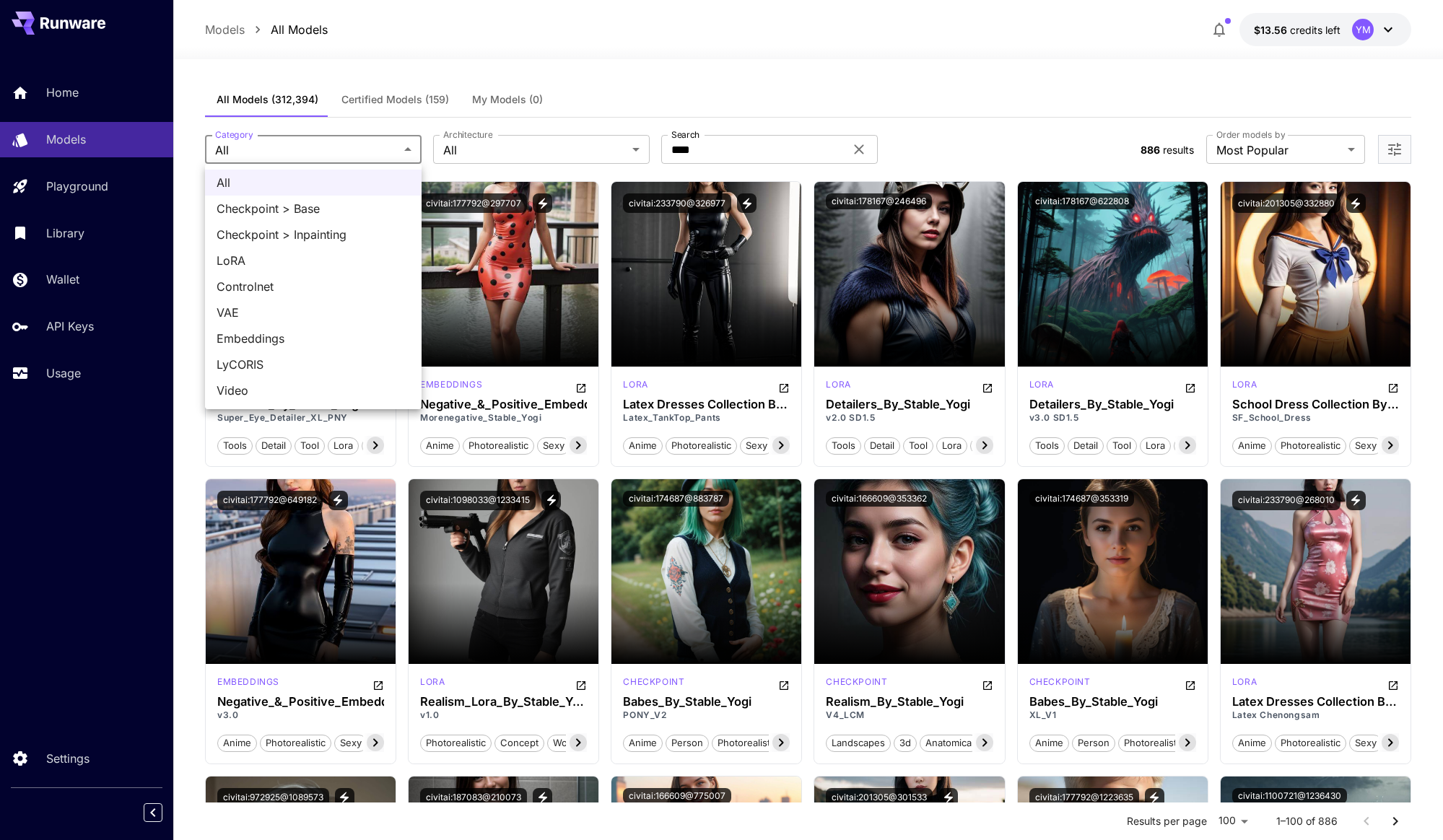
click at [360, 137] on div at bounding box center [722, 420] width 1443 height 840
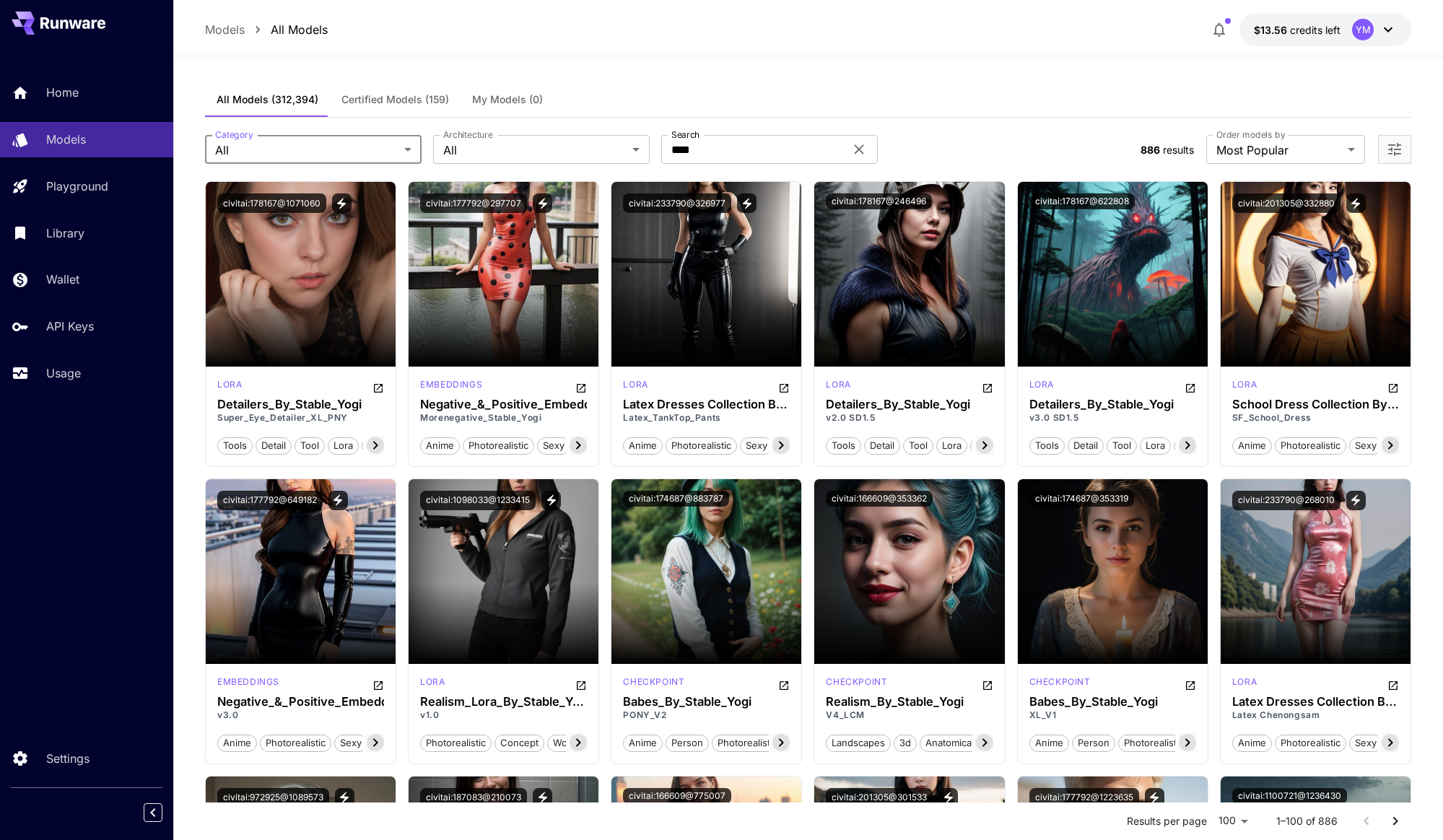
click at [360, 100] on div "All Models (312,394) Certified Models (159) My Models (0)" at bounding box center [808, 100] width 1207 height 35
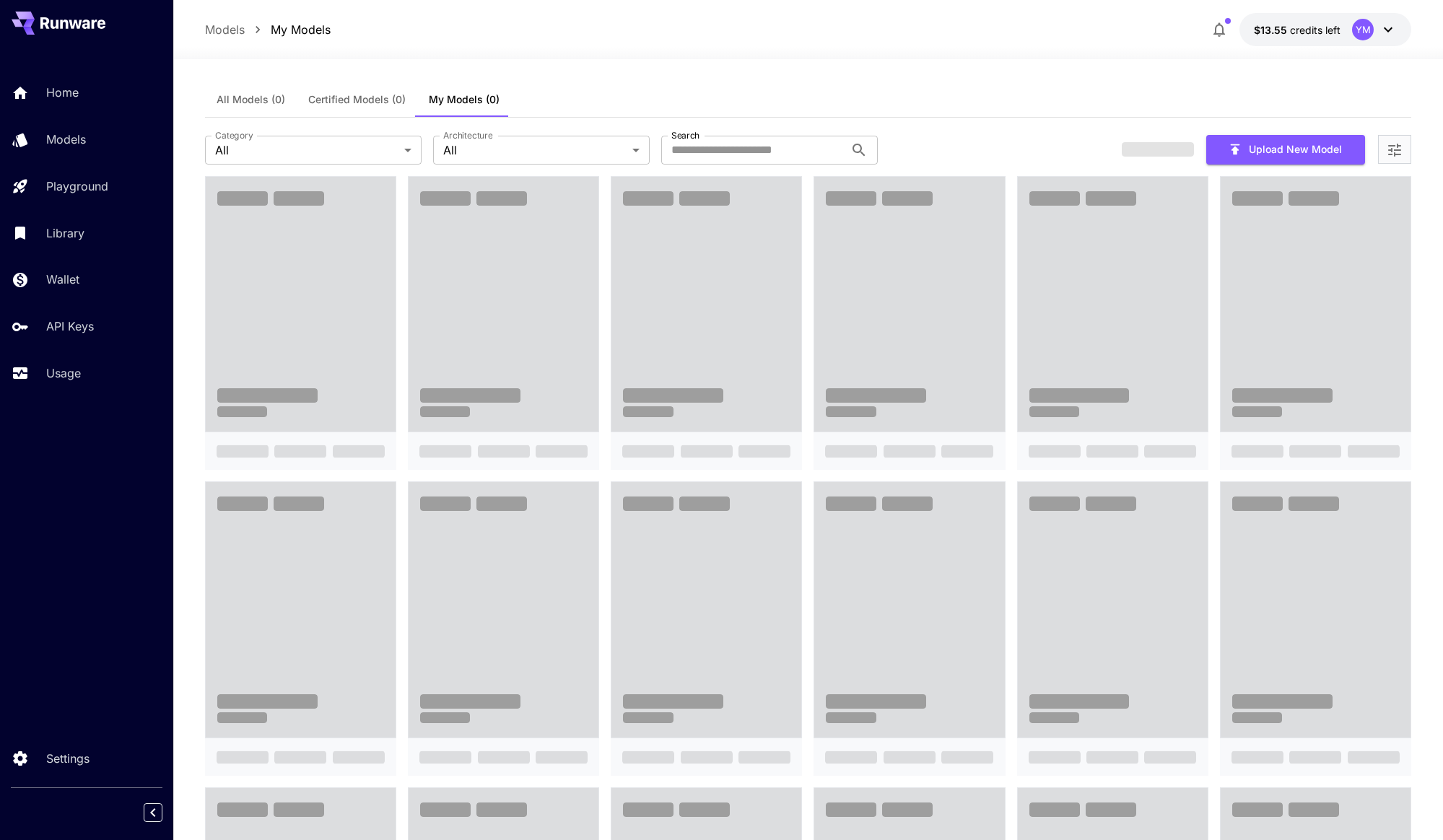
click at [374, 106] on button "Certified Models (0)" at bounding box center [356, 100] width 121 height 35
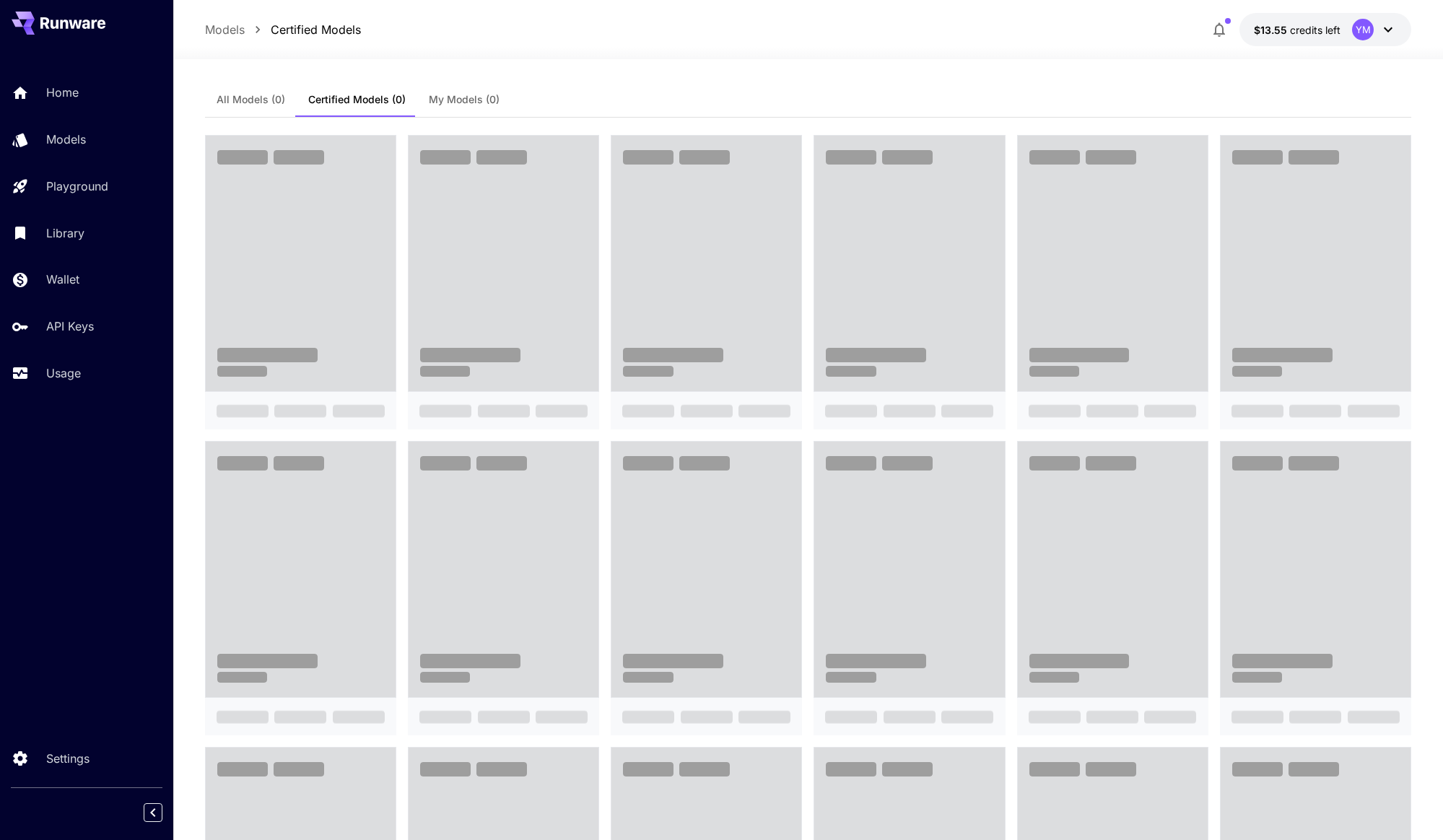
click at [438, 100] on span "My Models (0)" at bounding box center [464, 100] width 71 height 13
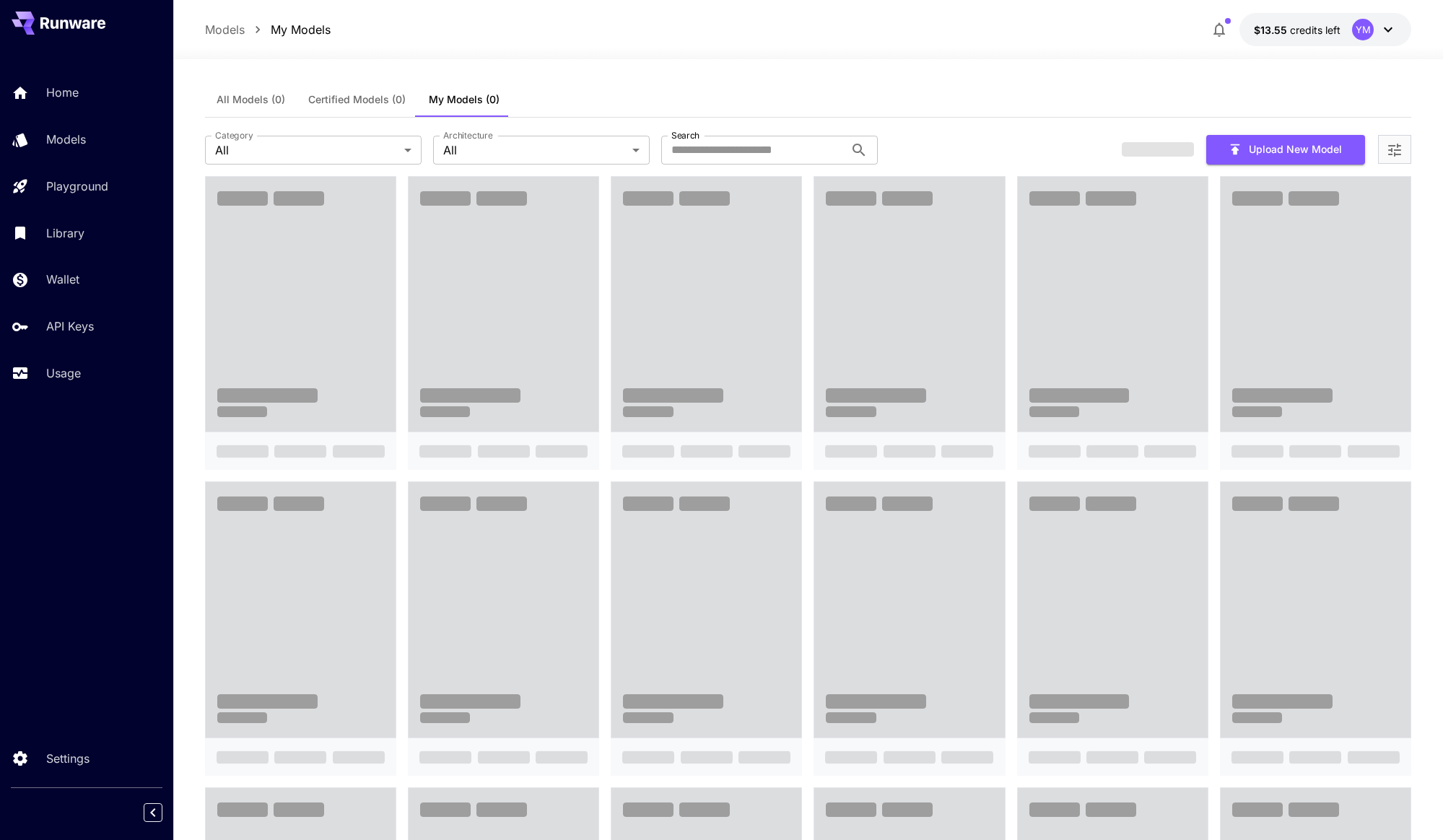
click at [239, 106] on button "All Models (0)" at bounding box center [251, 100] width 92 height 35
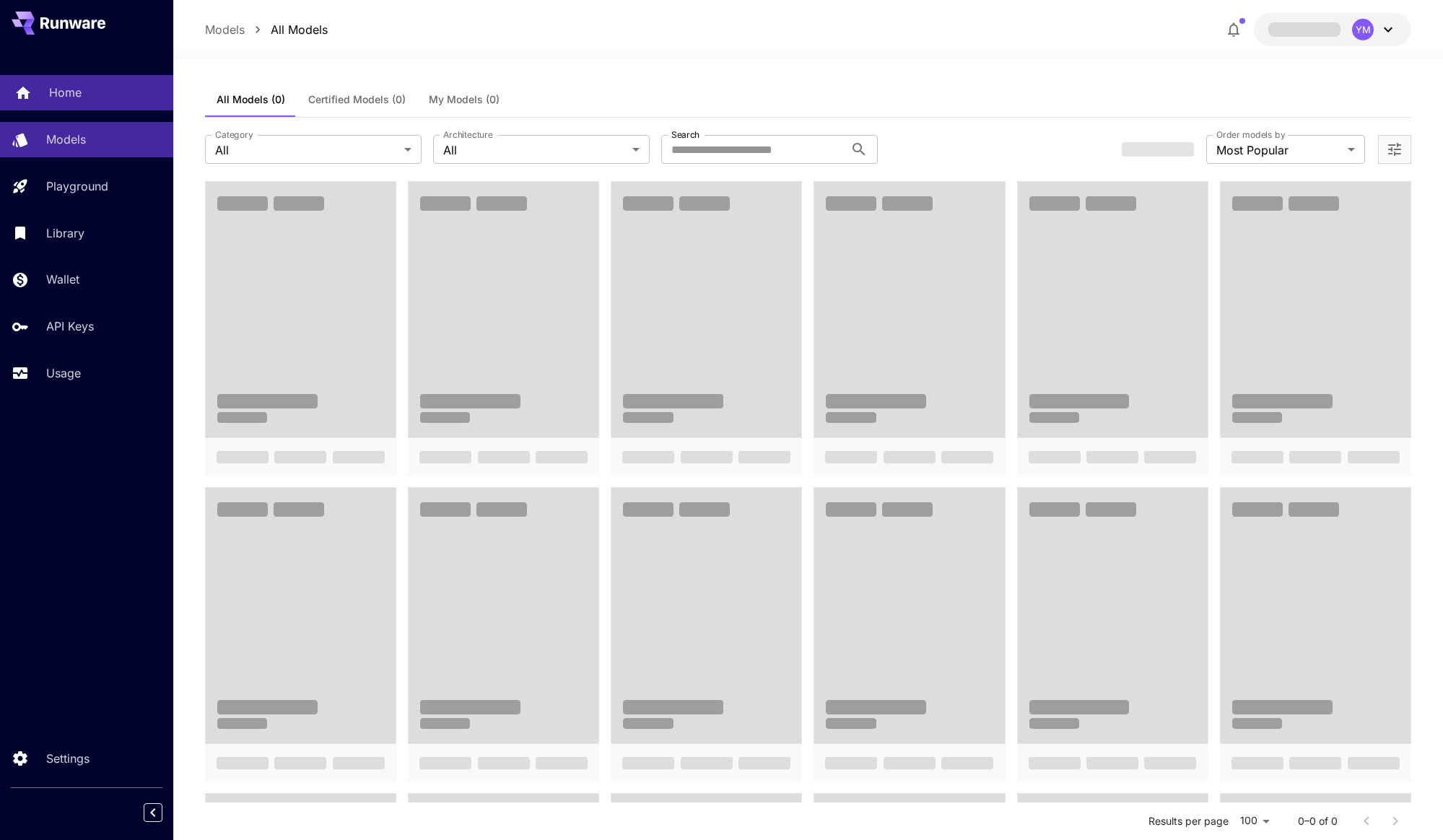
click at [91, 98] on div "Home" at bounding box center [106, 93] width 113 height 17
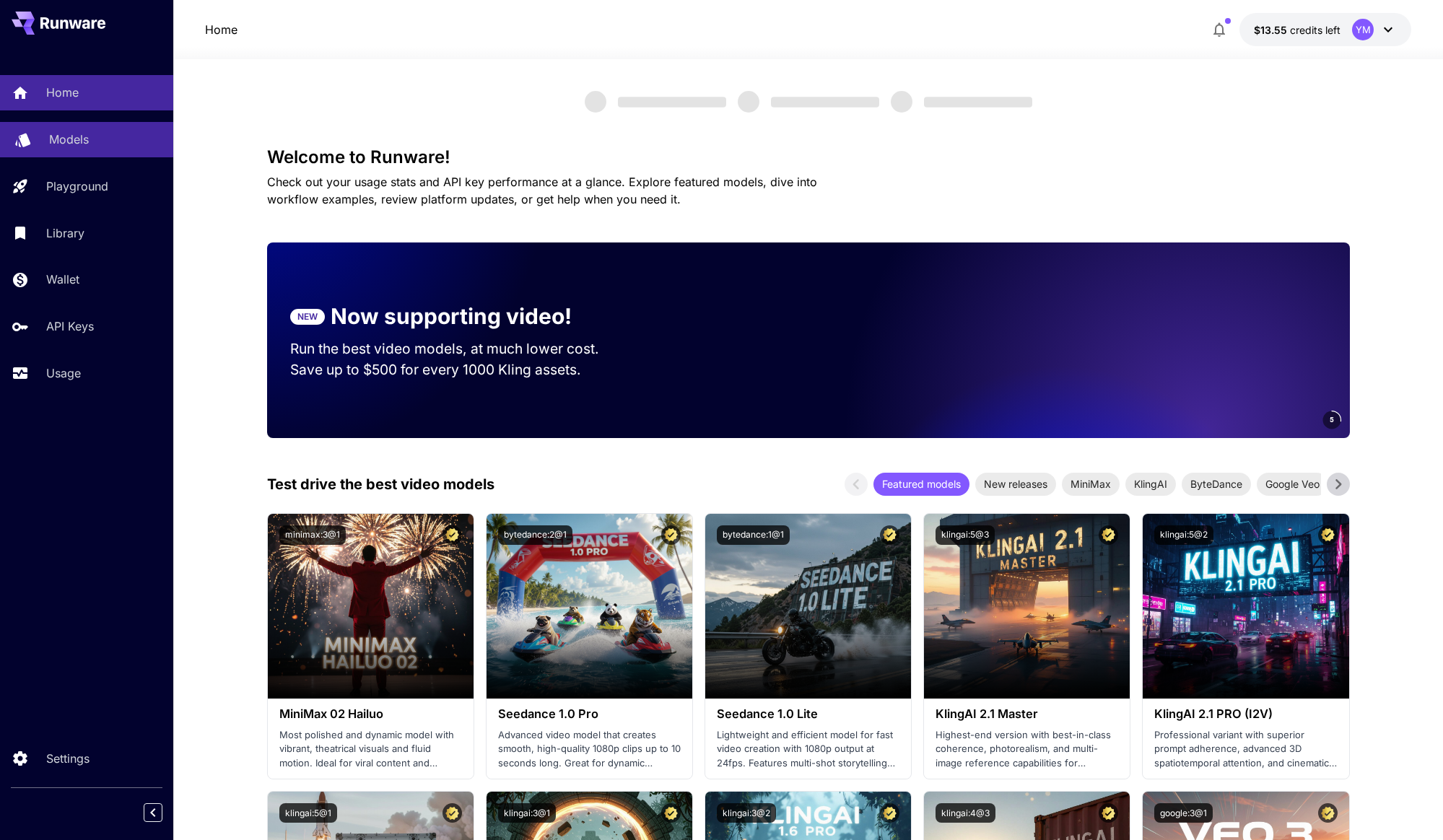
click at [100, 145] on div "Models" at bounding box center [106, 140] width 113 height 17
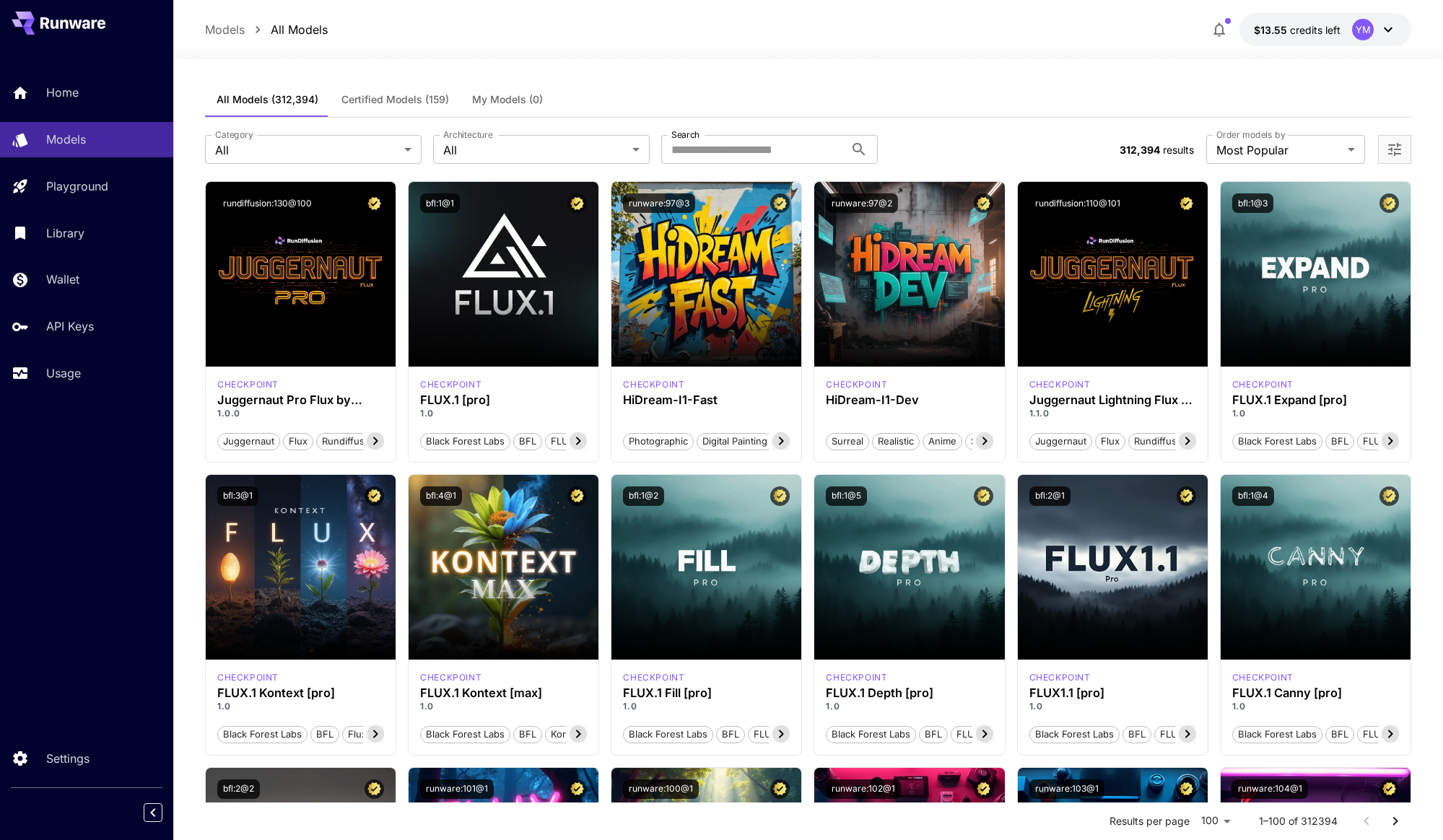
click at [512, 98] on span "My Models (0)" at bounding box center [508, 100] width 71 height 13
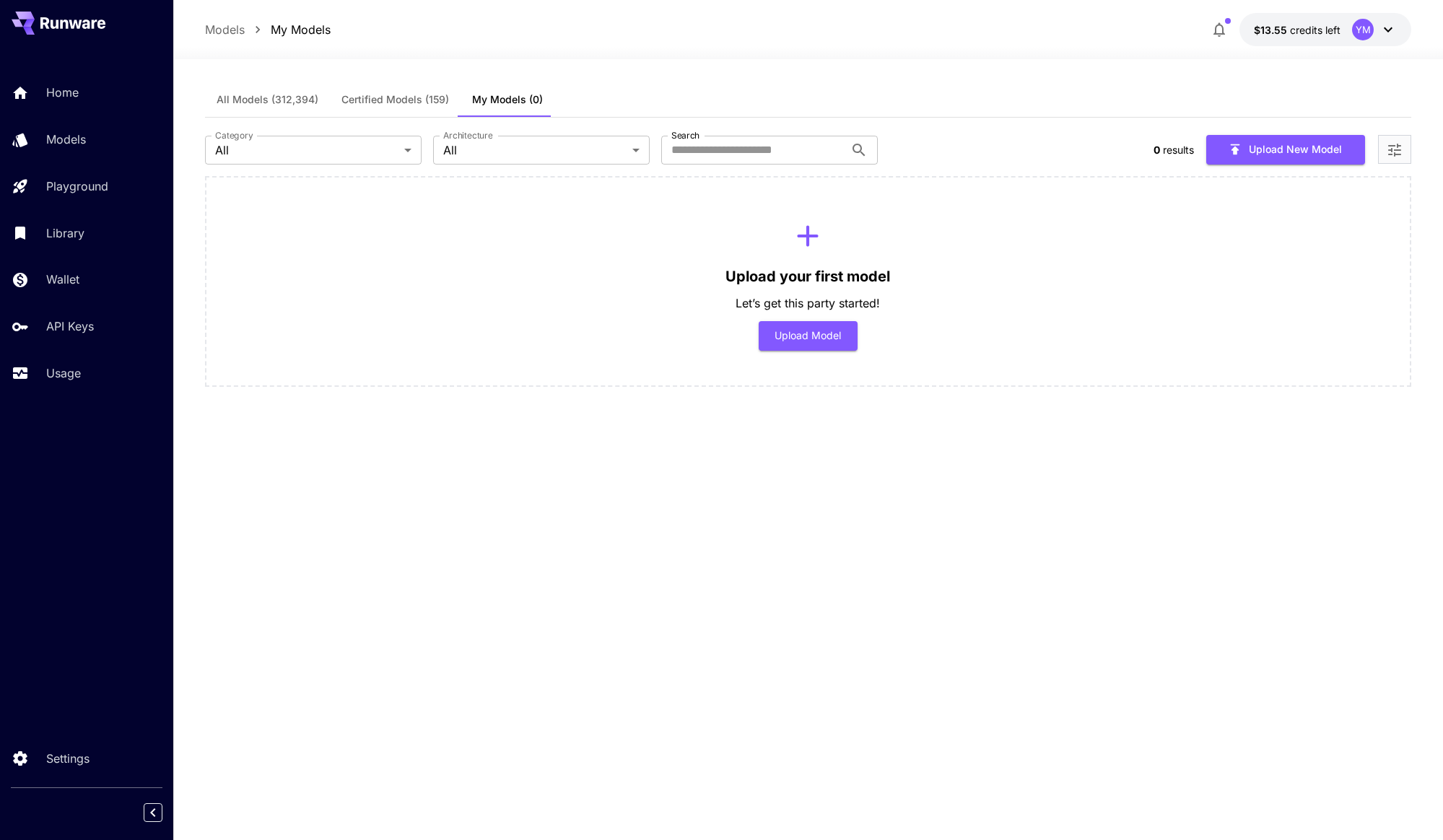
click at [485, 267] on div "Upload your first model Let’s get this party started! Upload Model" at bounding box center [808, 282] width 1207 height 211
click at [408, 83] on button "Certified Models (159)" at bounding box center [395, 100] width 131 height 35
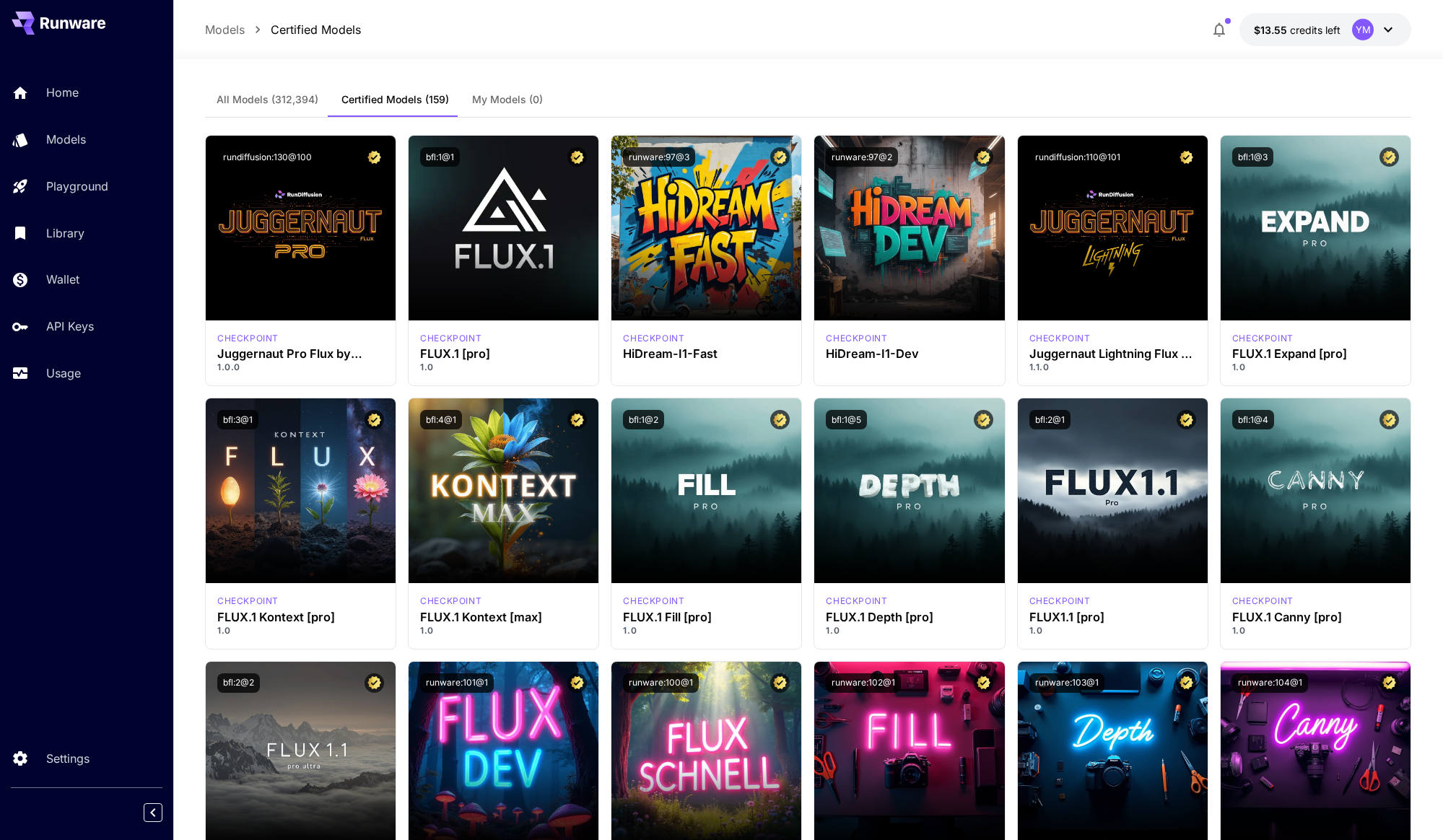
click at [510, 100] on span "My Models (0)" at bounding box center [508, 100] width 71 height 13
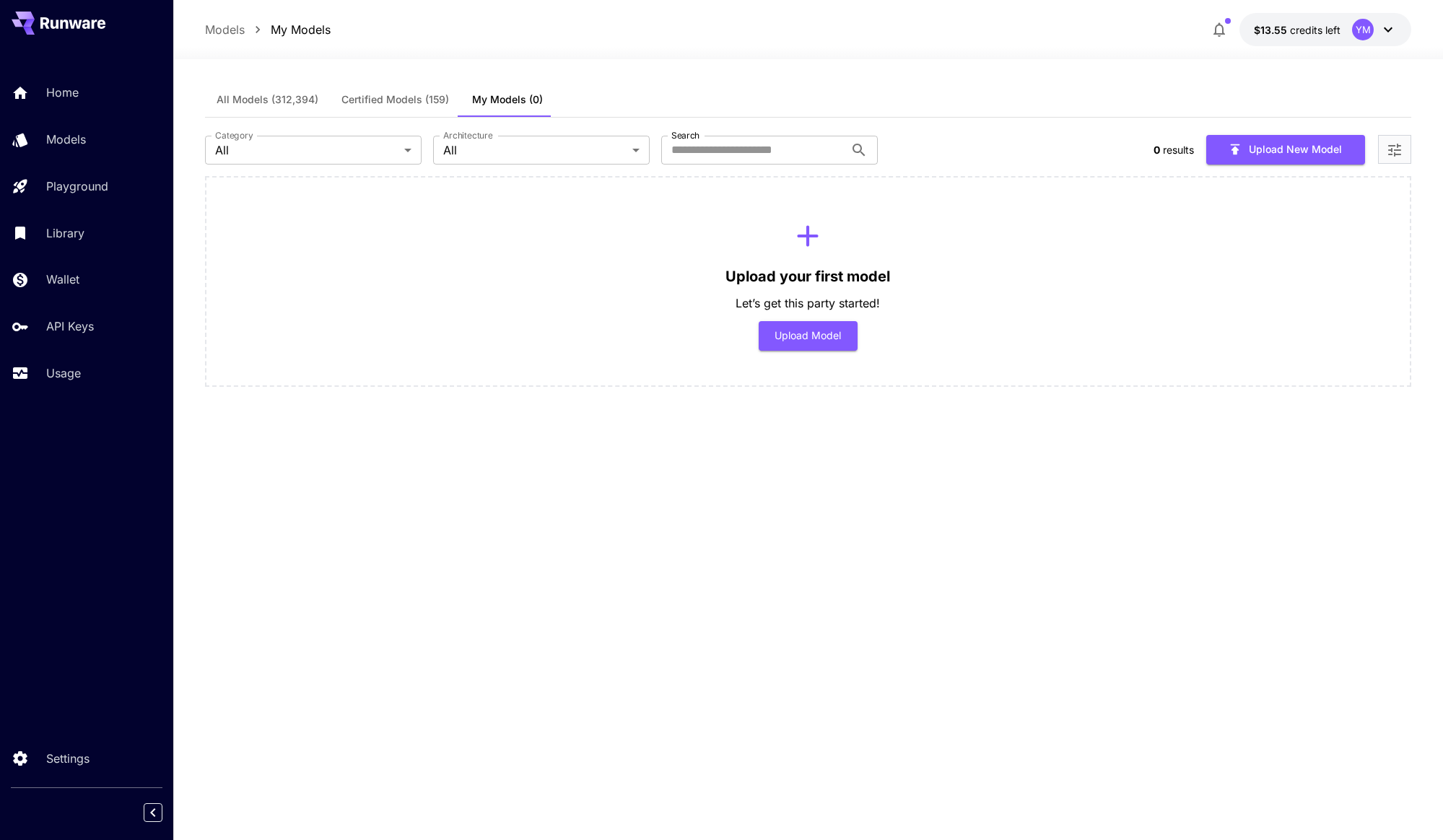
click at [1397, 147] on icon "Open more filters" at bounding box center [1395, 150] width 13 height 13
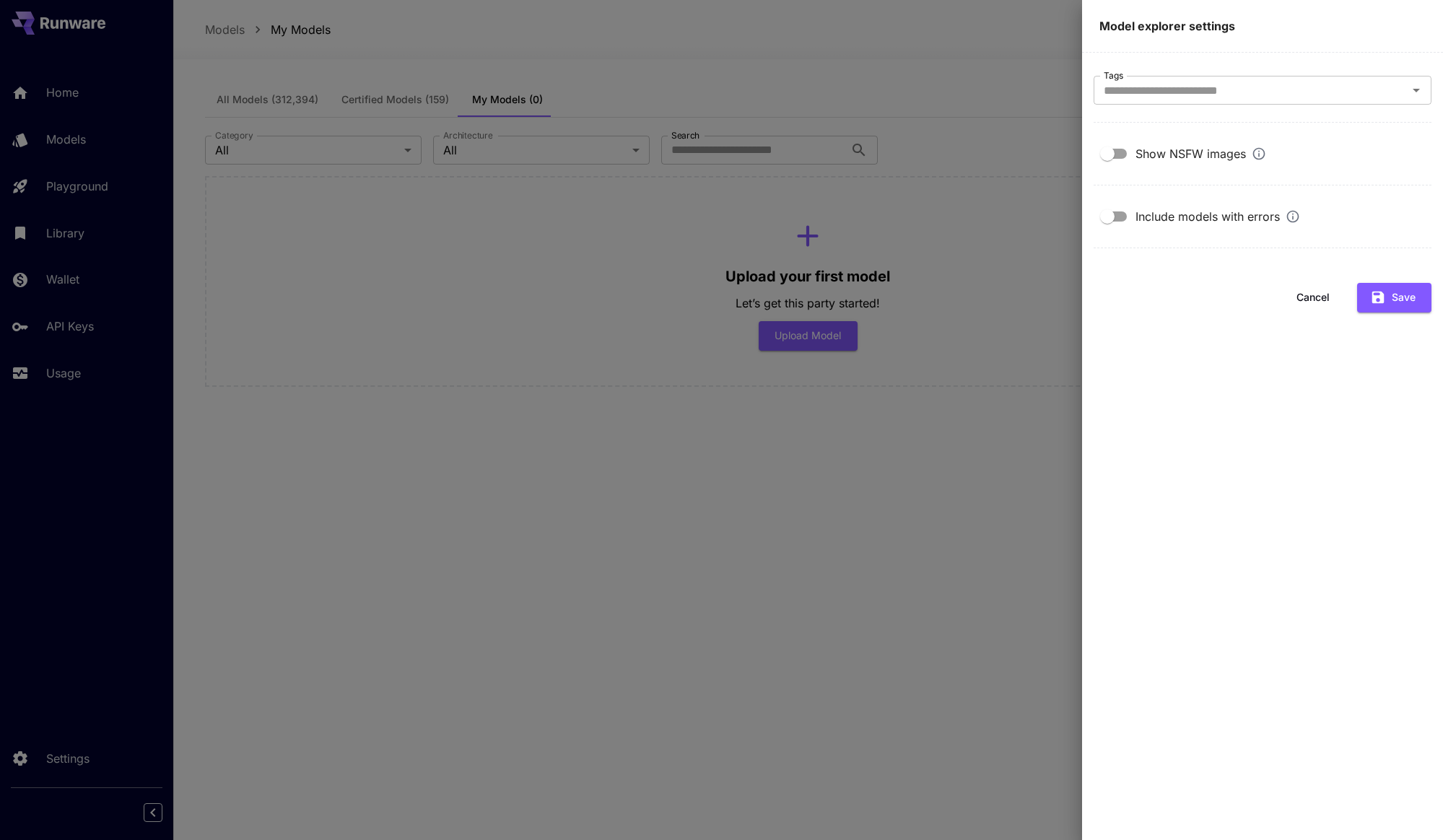
click at [932, 213] on div at bounding box center [722, 420] width 1443 height 840
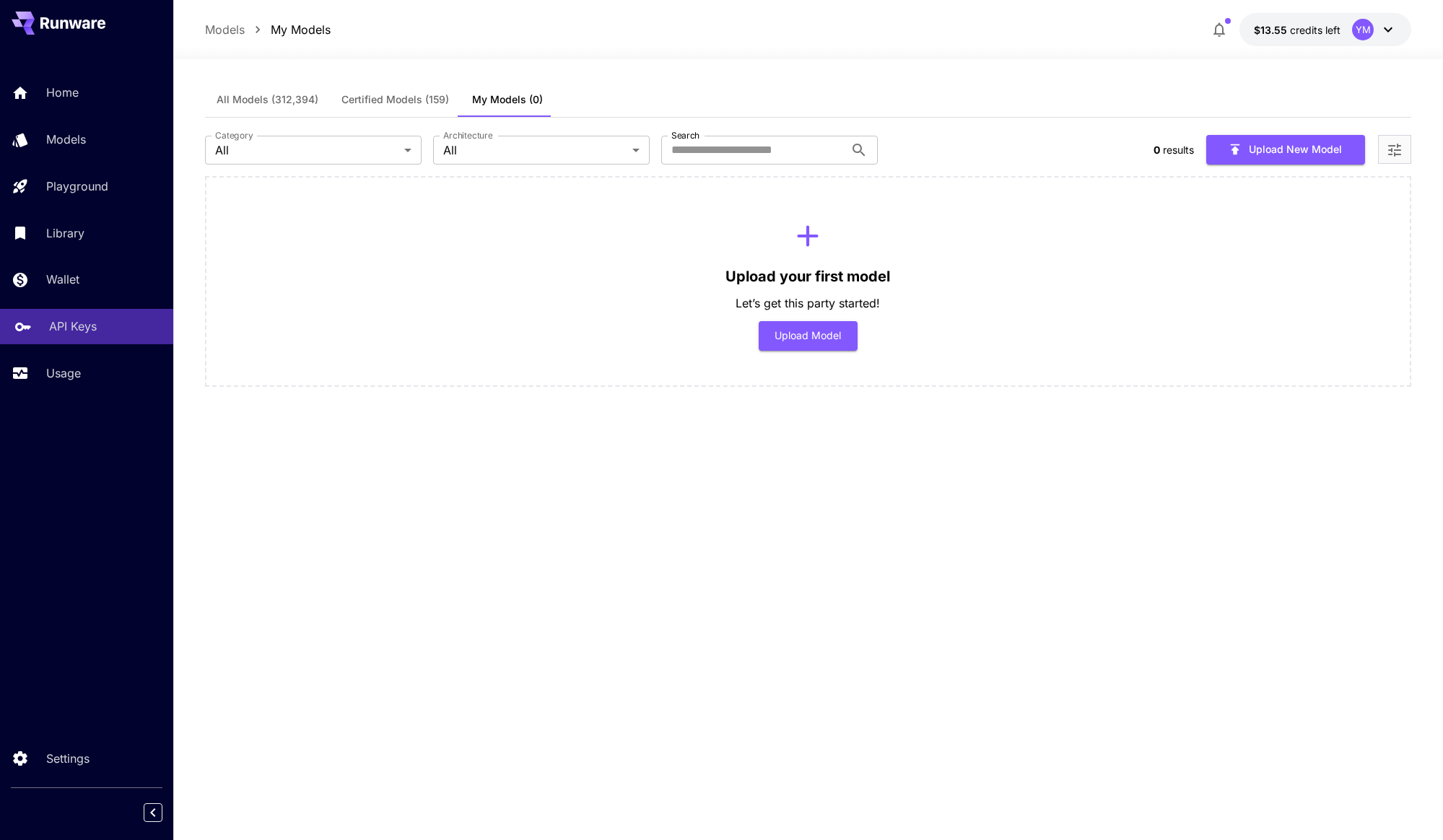
click at [48, 339] on link "API Keys" at bounding box center [87, 326] width 174 height 35
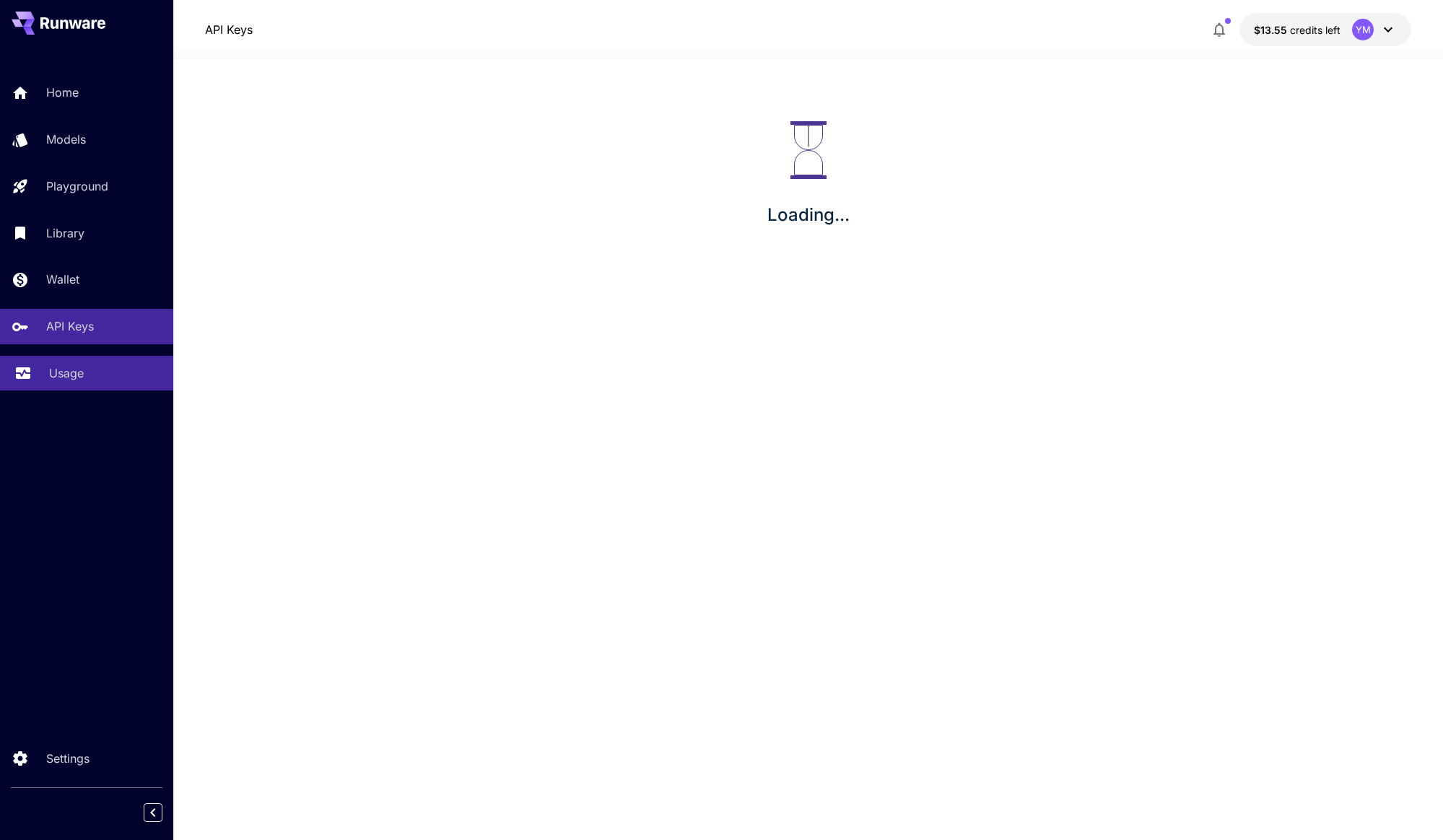
click at [48, 363] on link "Usage" at bounding box center [87, 373] width 174 height 35
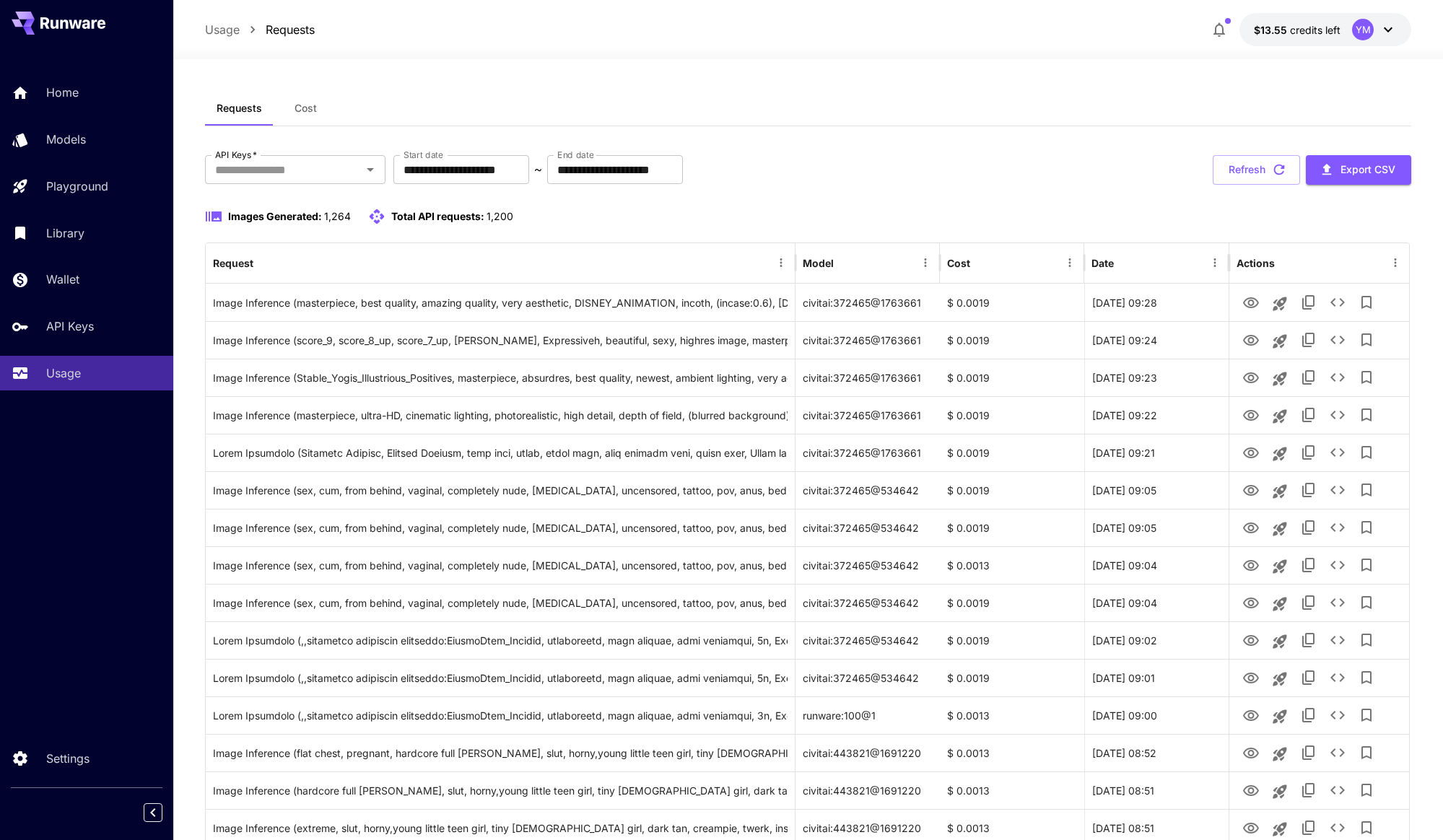
click at [74, 739] on div "Home Models Playground Library Wallet API Keys Usage Settings" at bounding box center [87, 420] width 174 height 840
click at [71, 748] on link "Settings" at bounding box center [87, 758] width 174 height 35
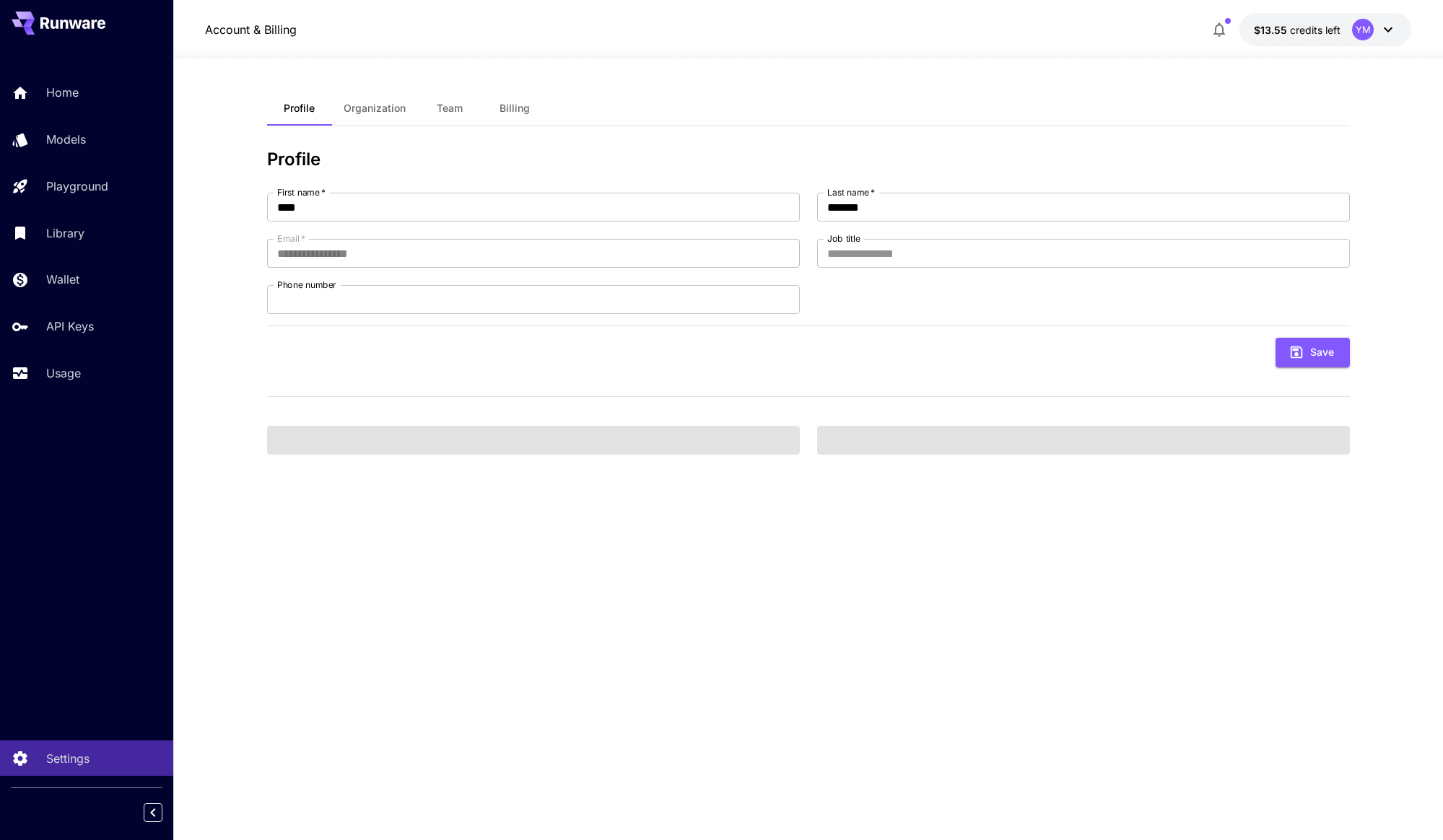
click at [369, 104] on span "Organization" at bounding box center [374, 108] width 62 height 13
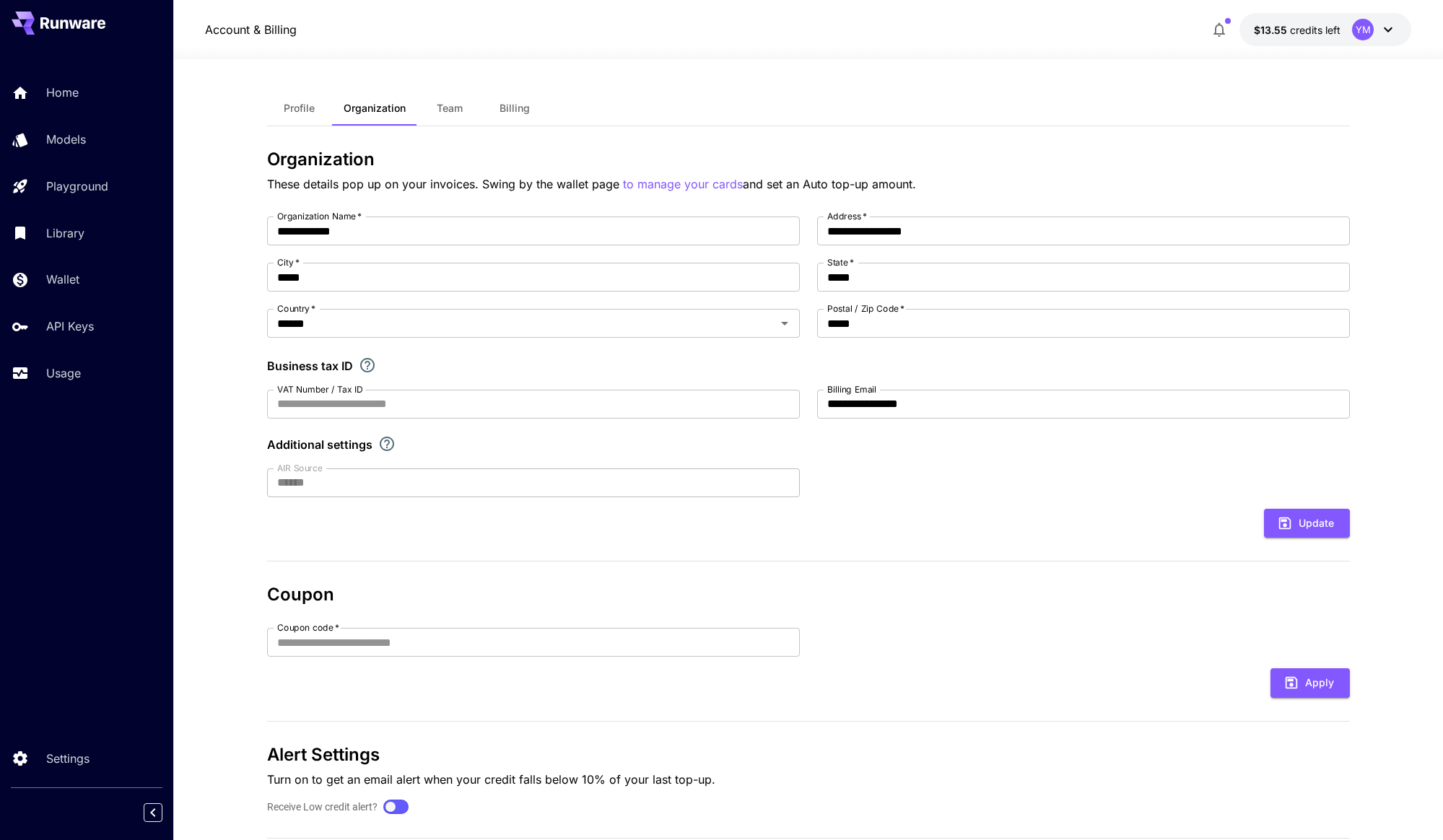
click at [518, 100] on button "Billing" at bounding box center [515, 108] width 65 height 35
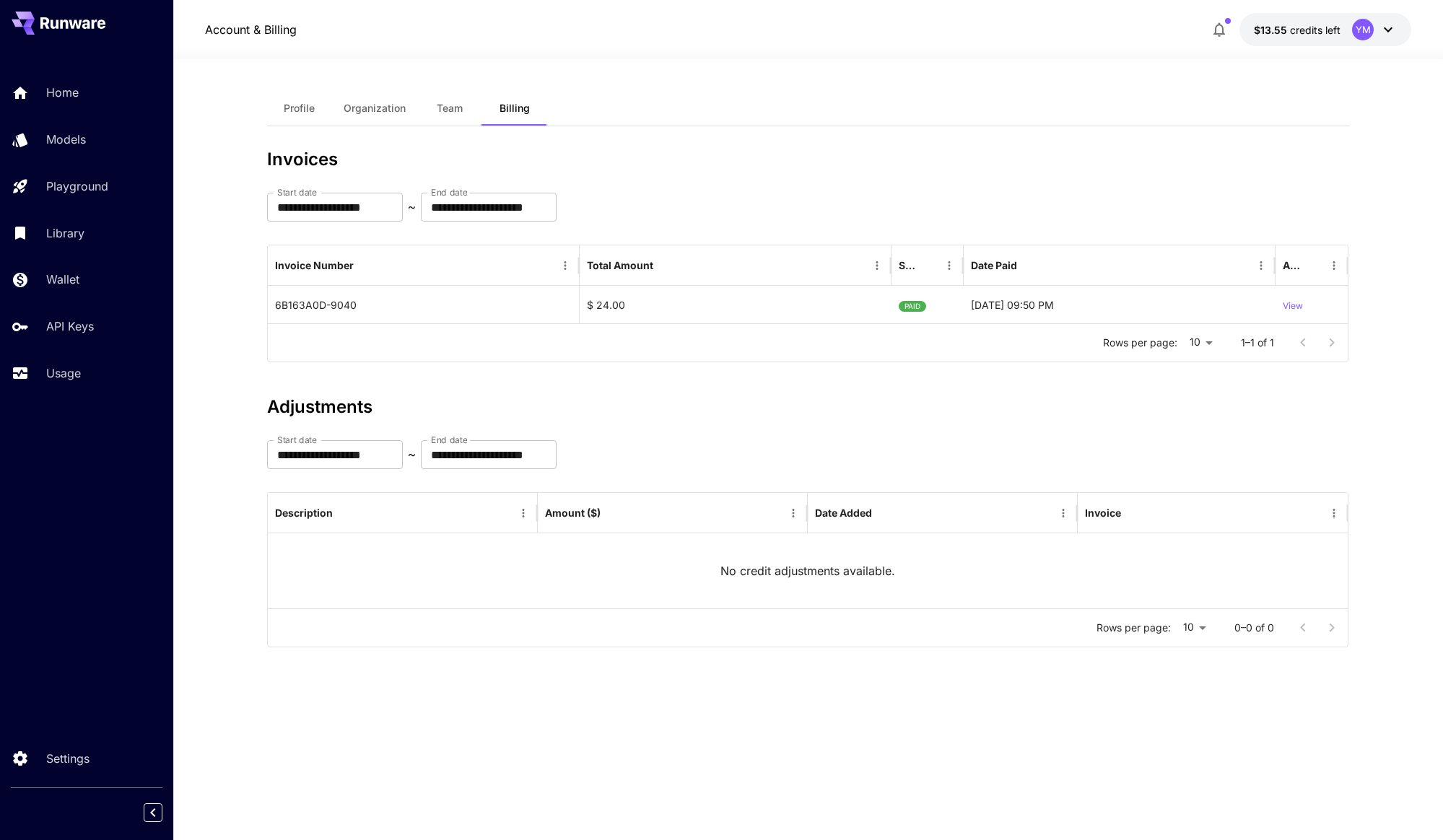
click at [309, 111] on span "Profile" at bounding box center [299, 108] width 31 height 13
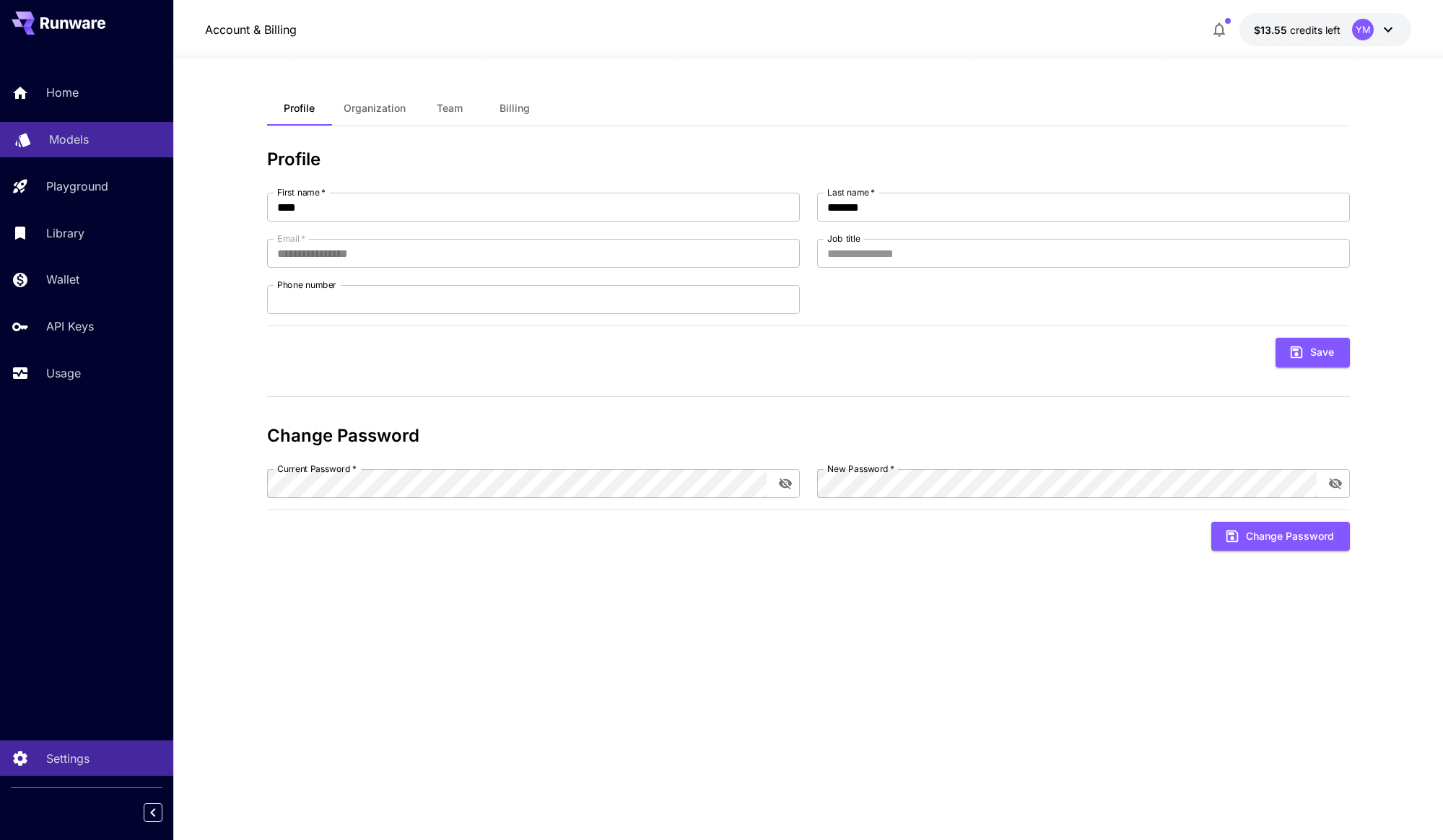
click at [108, 131] on div "Models" at bounding box center [106, 140] width 113 height 17
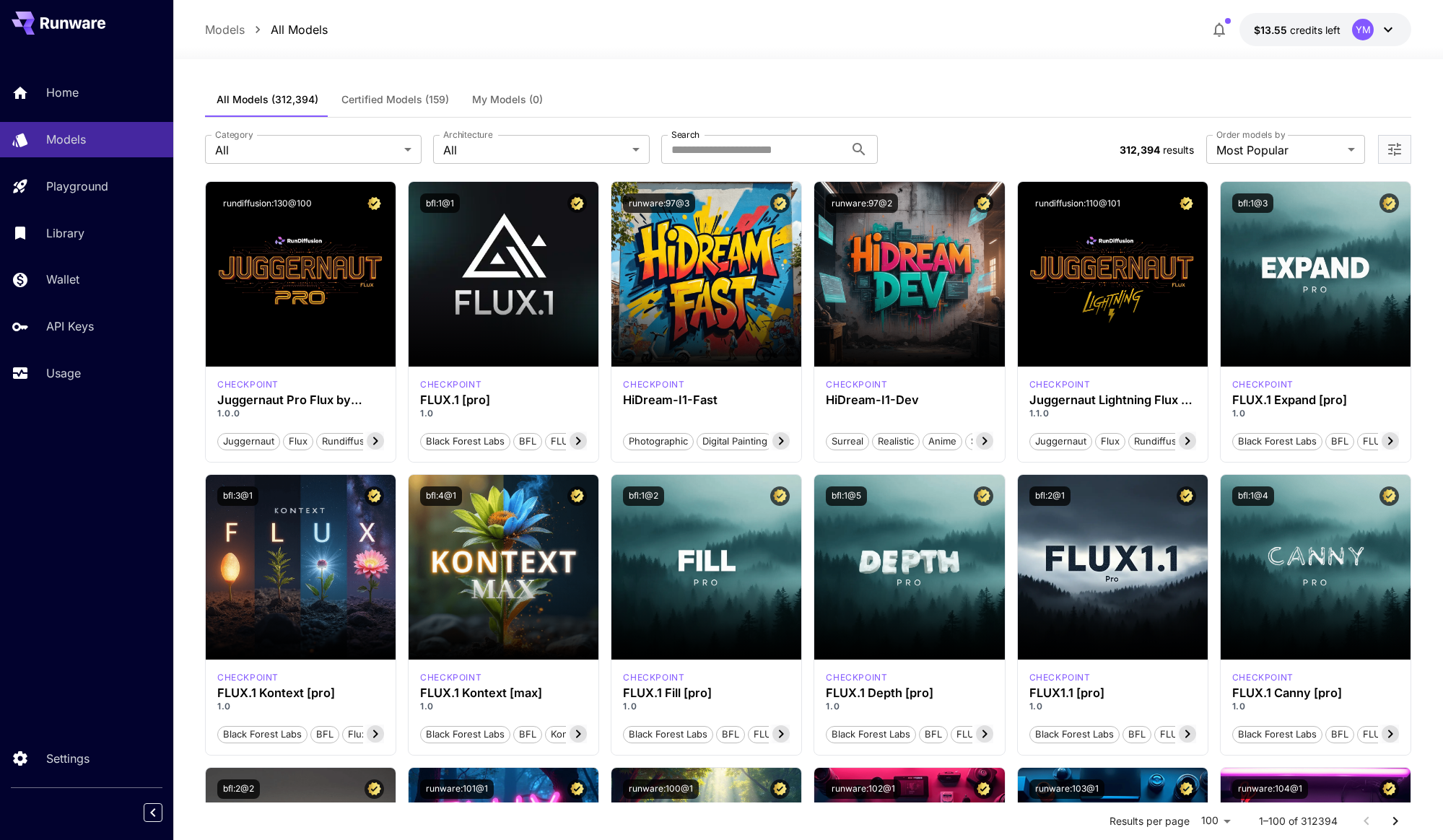
click at [1207, 35] on div "$13.55 credits left YM" at bounding box center [1309, 30] width 207 height 33
click at [1232, 25] on button "button" at bounding box center [1220, 30] width 29 height 29
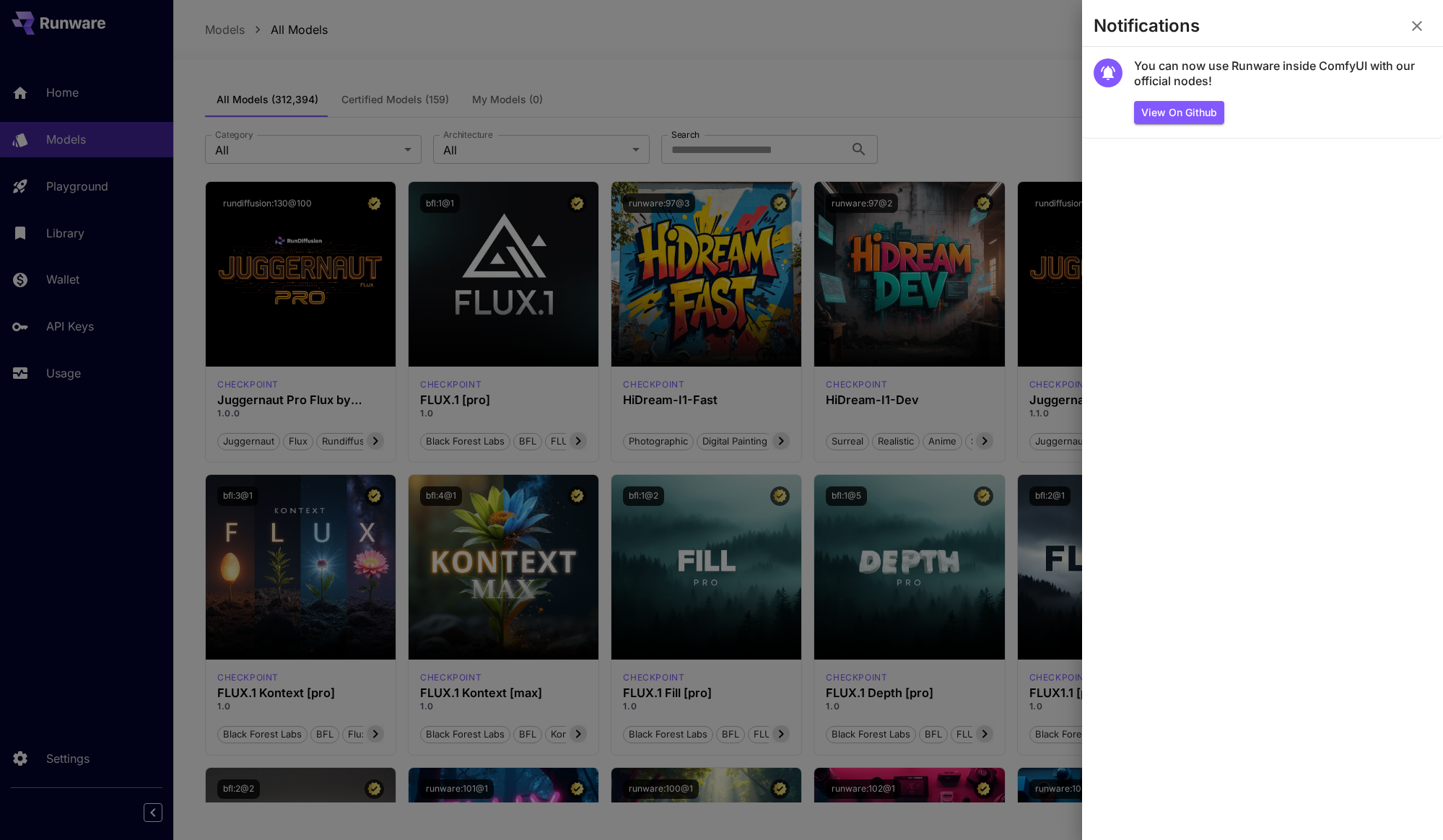
click at [1423, 24] on icon "button" at bounding box center [1417, 26] width 17 height 17
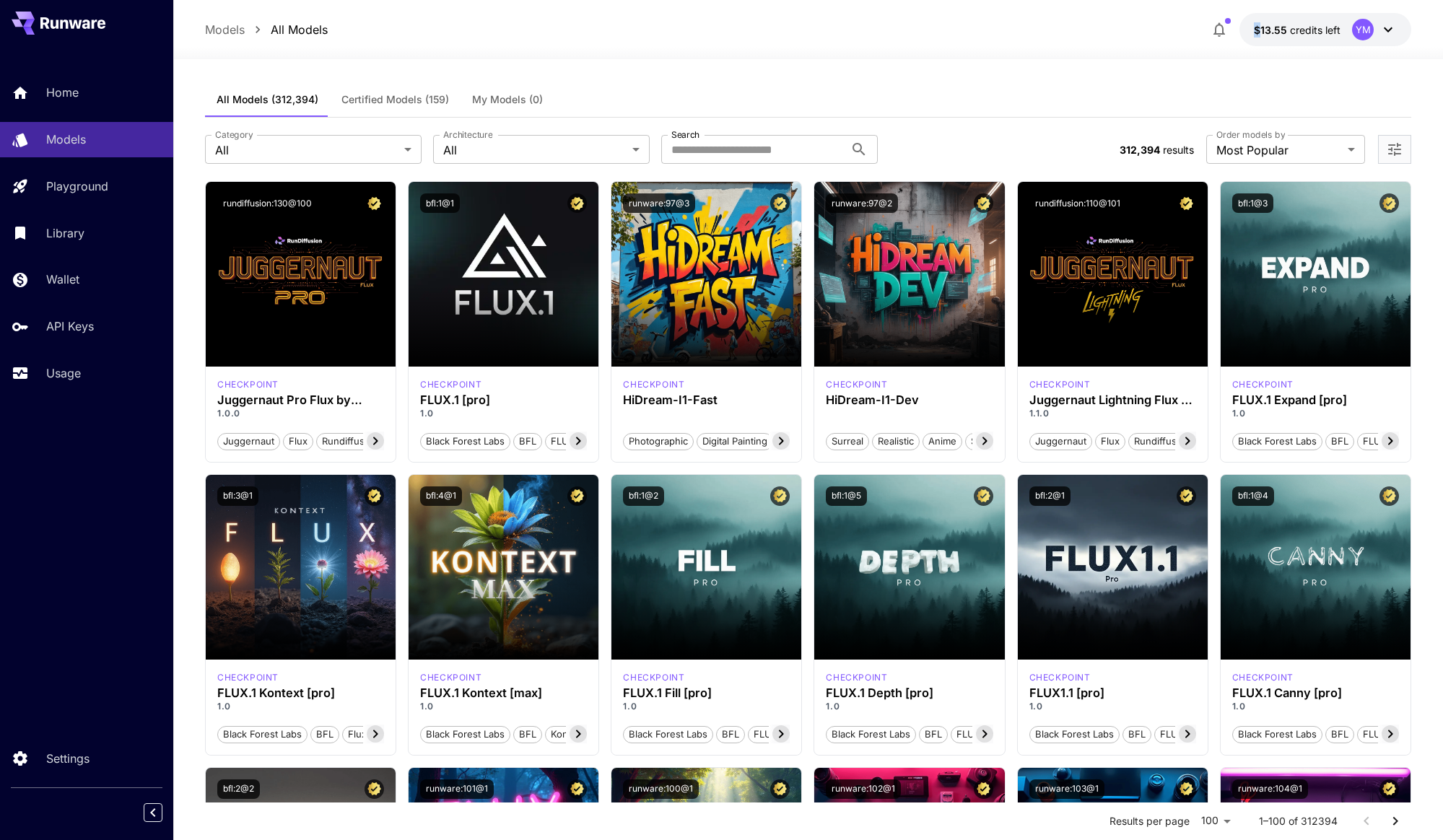
click at [1223, 29] on icon "button" at bounding box center [1220, 30] width 17 height 17
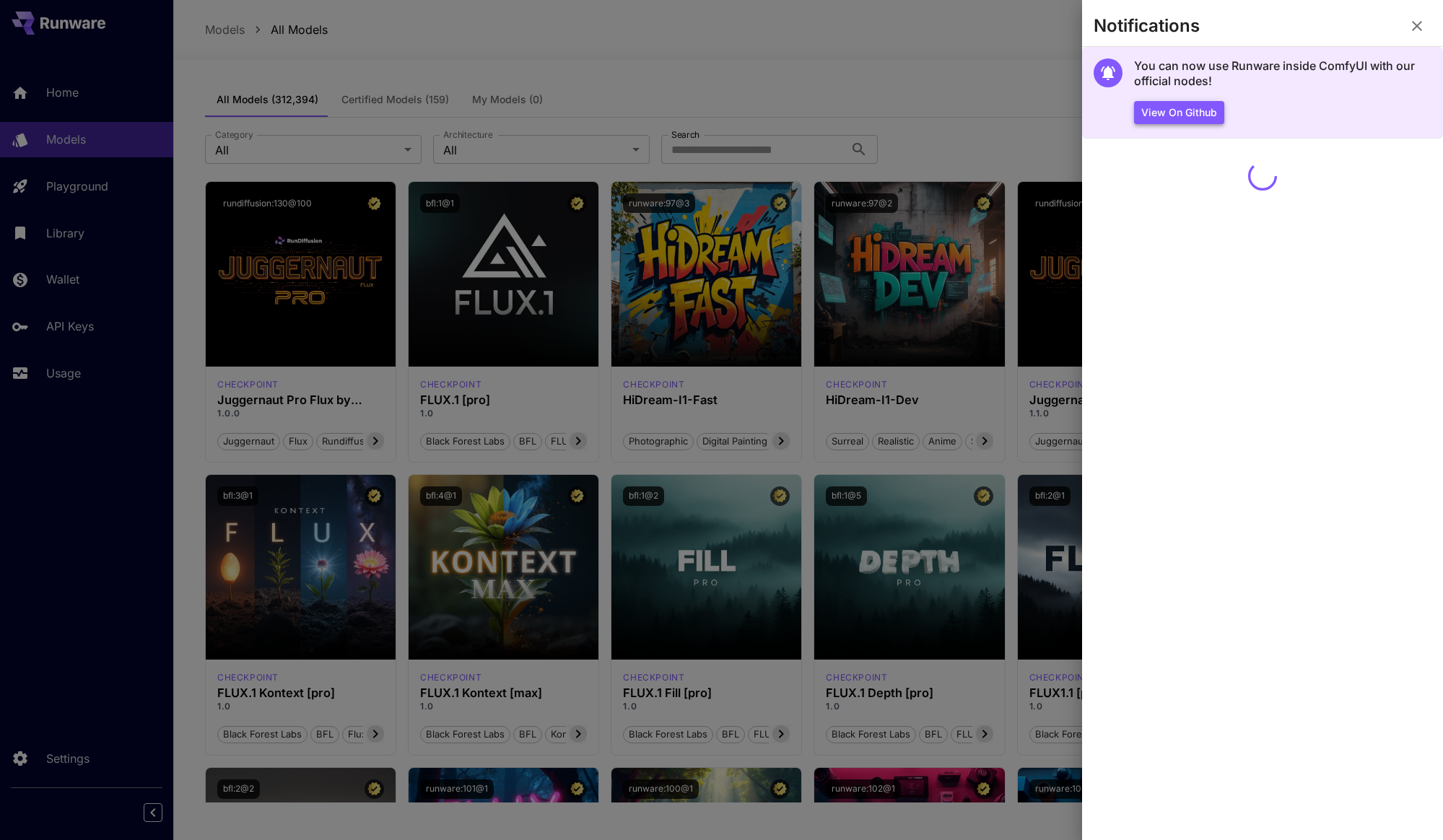
click at [1157, 114] on button "View on Github" at bounding box center [1179, 113] width 90 height 24
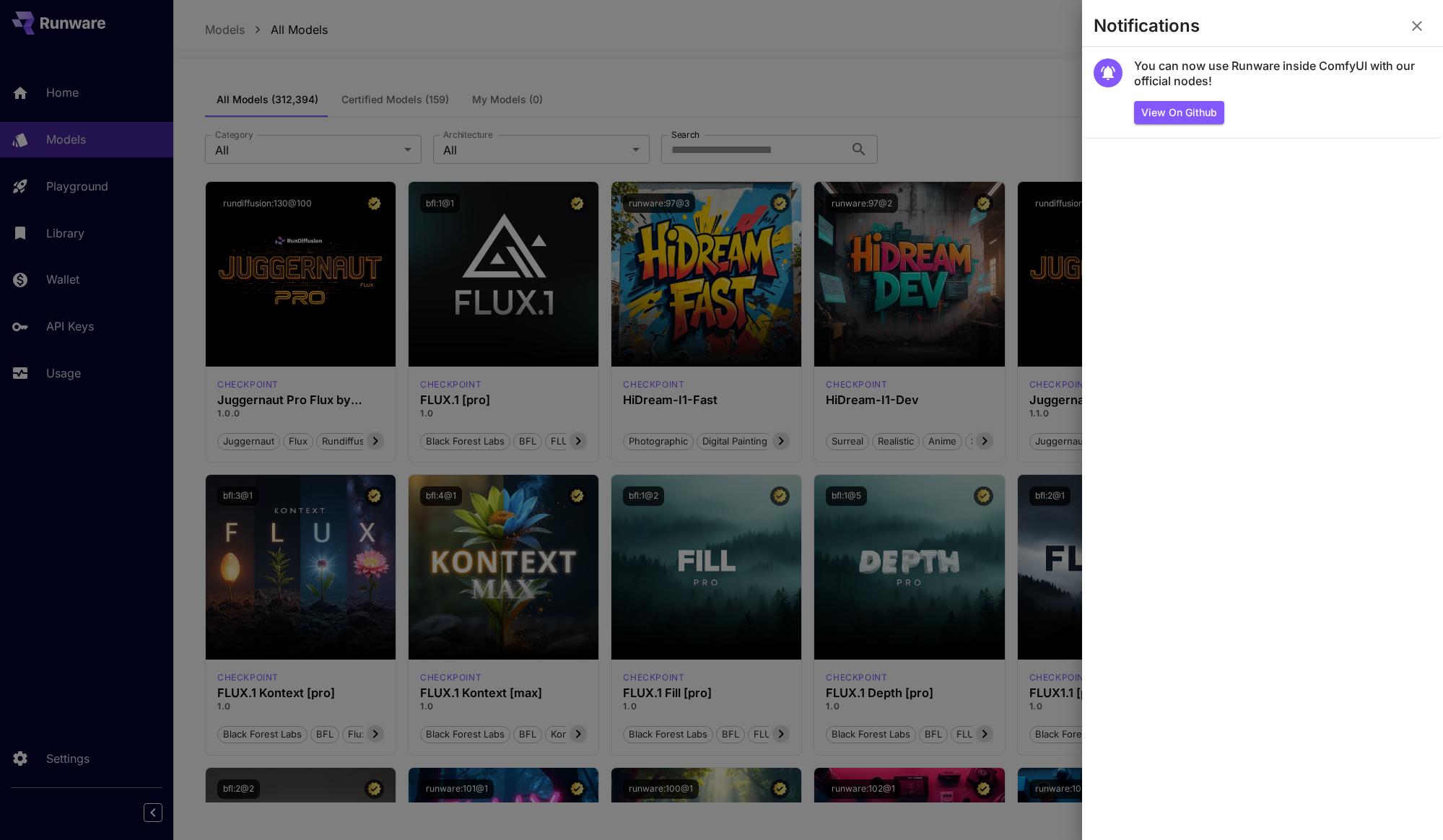
click at [1418, 24] on icon "button" at bounding box center [1417, 26] width 10 height 10
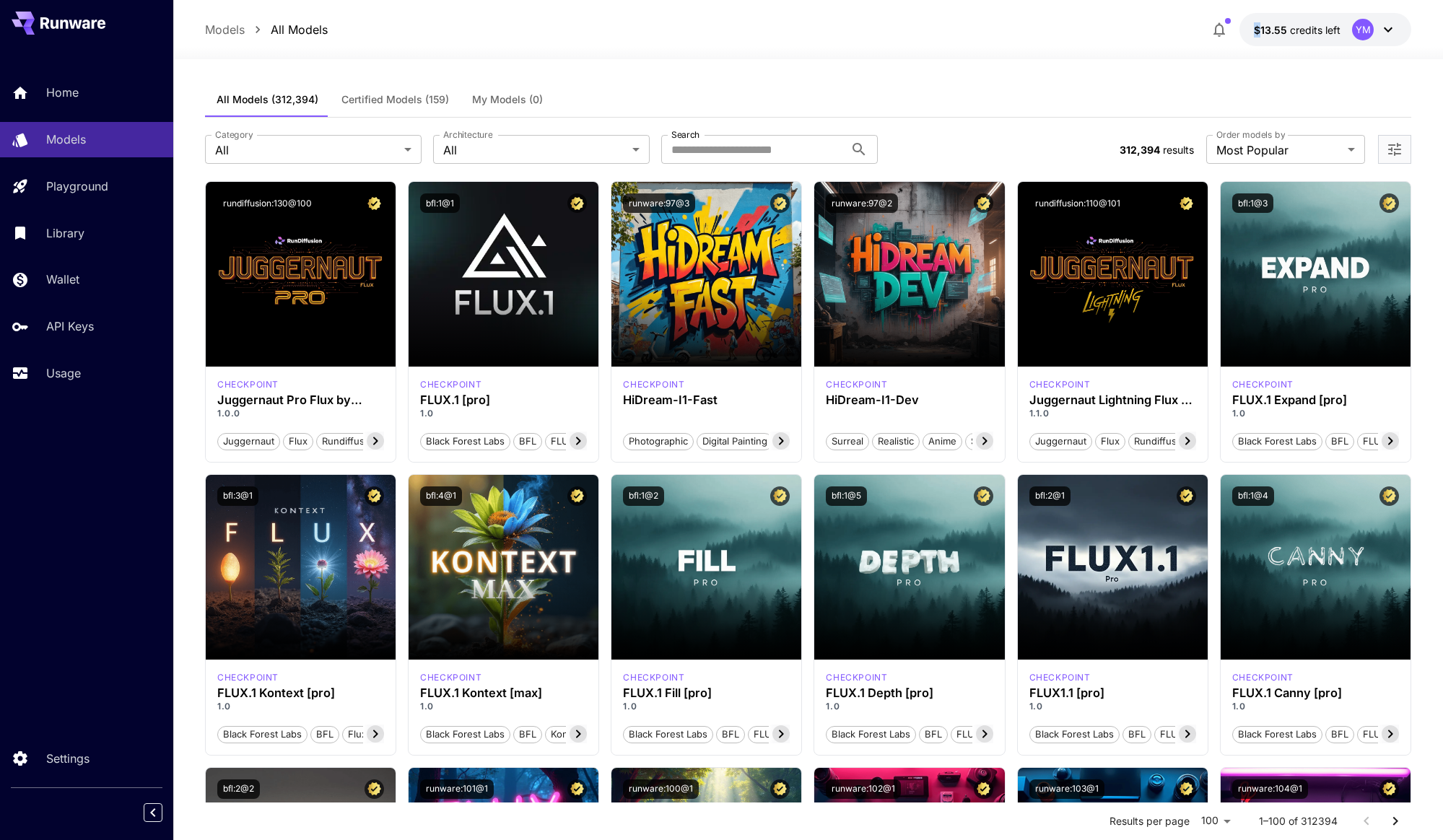
click at [543, 91] on button "My Models (0)" at bounding box center [508, 100] width 94 height 35
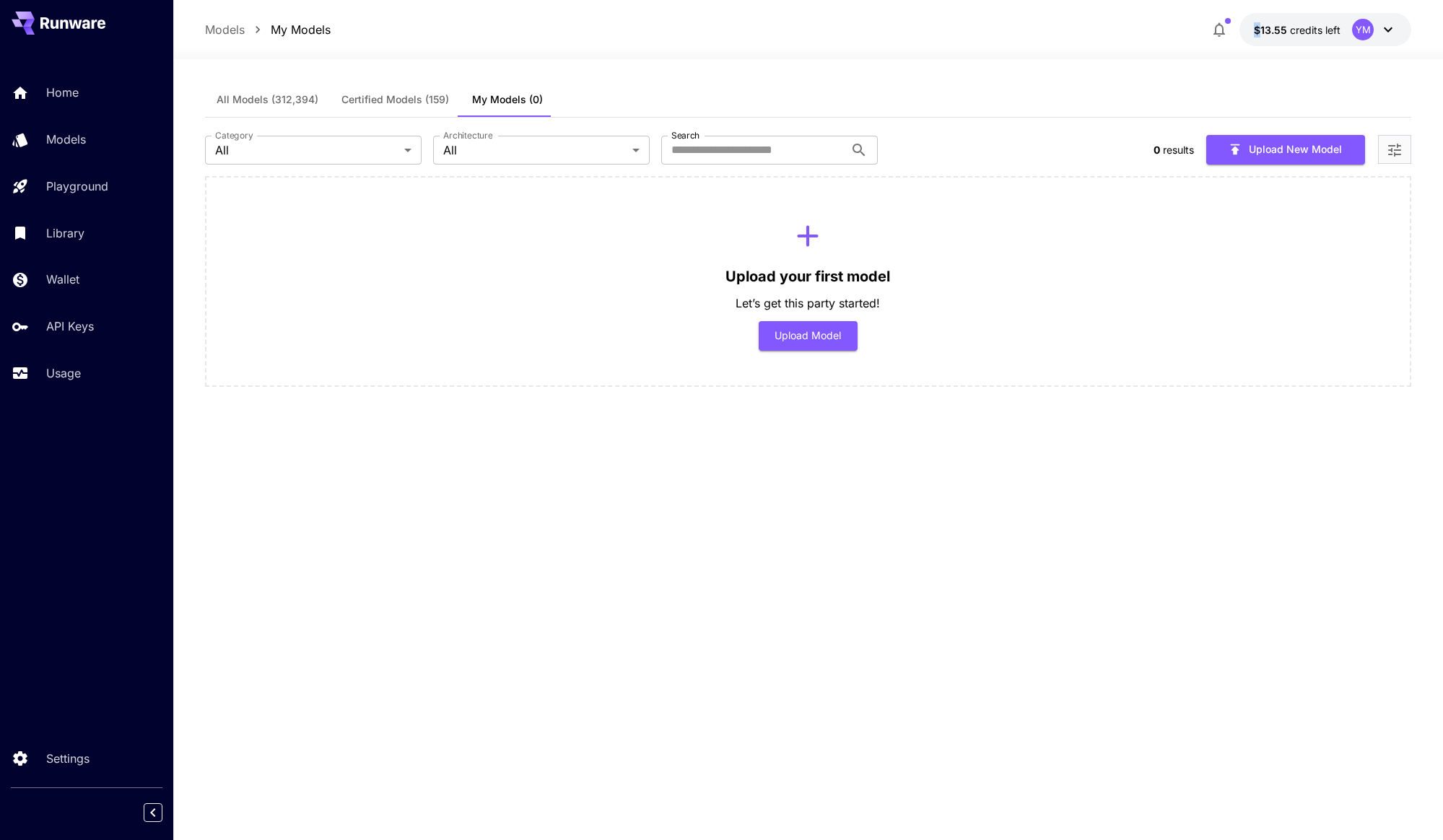
click at [399, 103] on span "Certified Models (159)" at bounding box center [395, 100] width 108 height 13
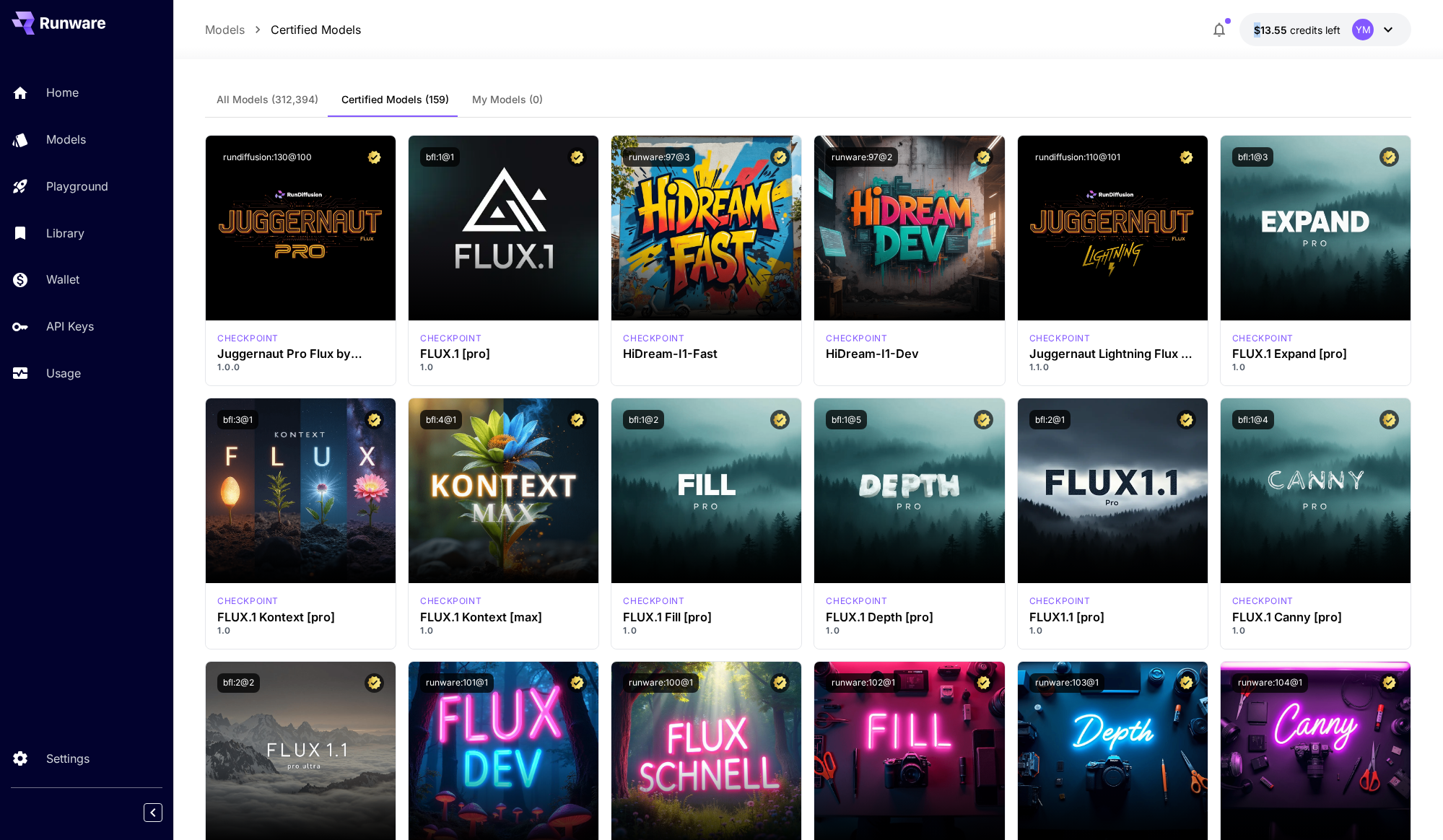
click at [474, 98] on span "My Models (0)" at bounding box center [508, 100] width 71 height 13
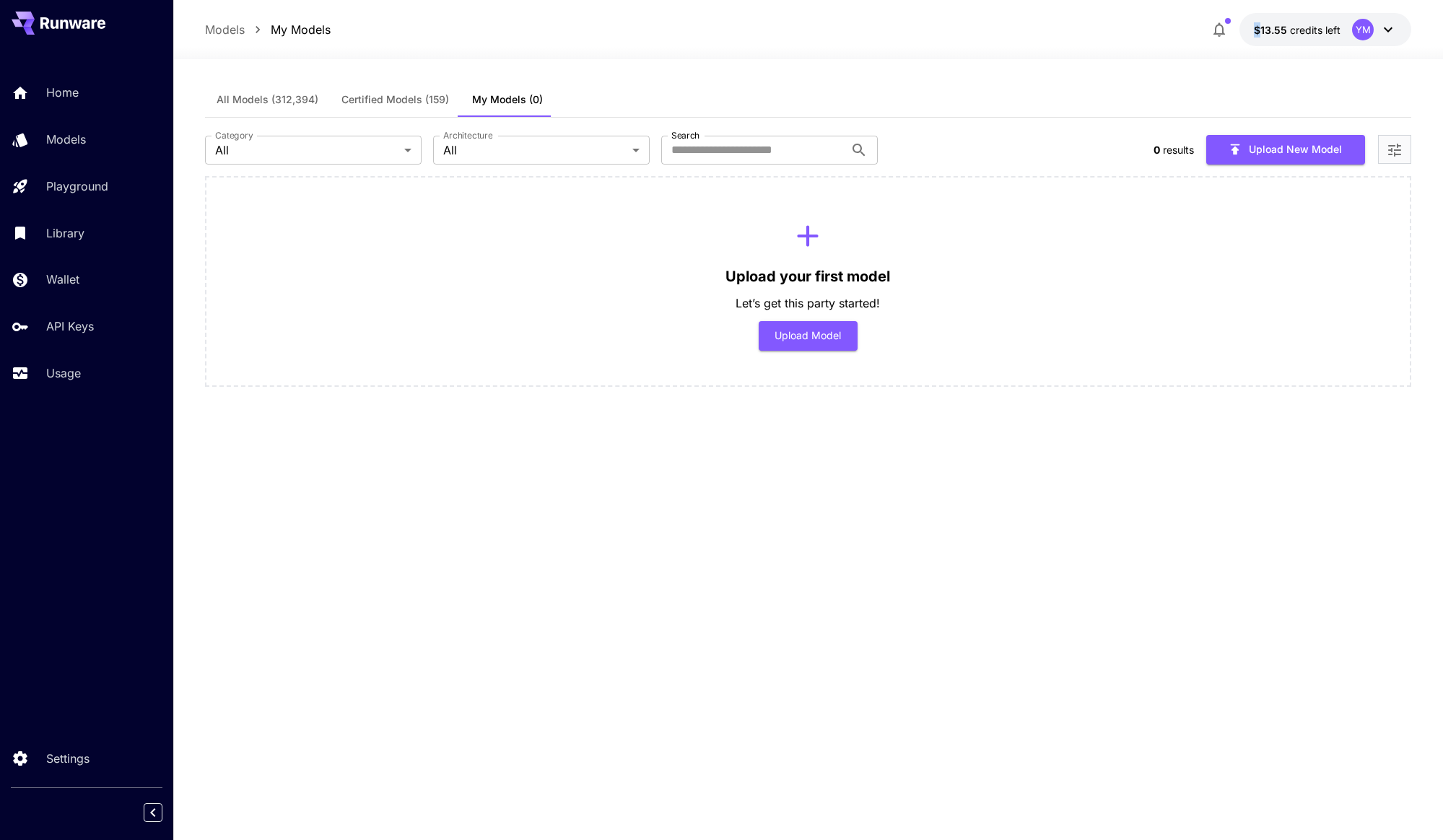
click at [285, 94] on span "All Models (312,394)" at bounding box center [267, 100] width 102 height 13
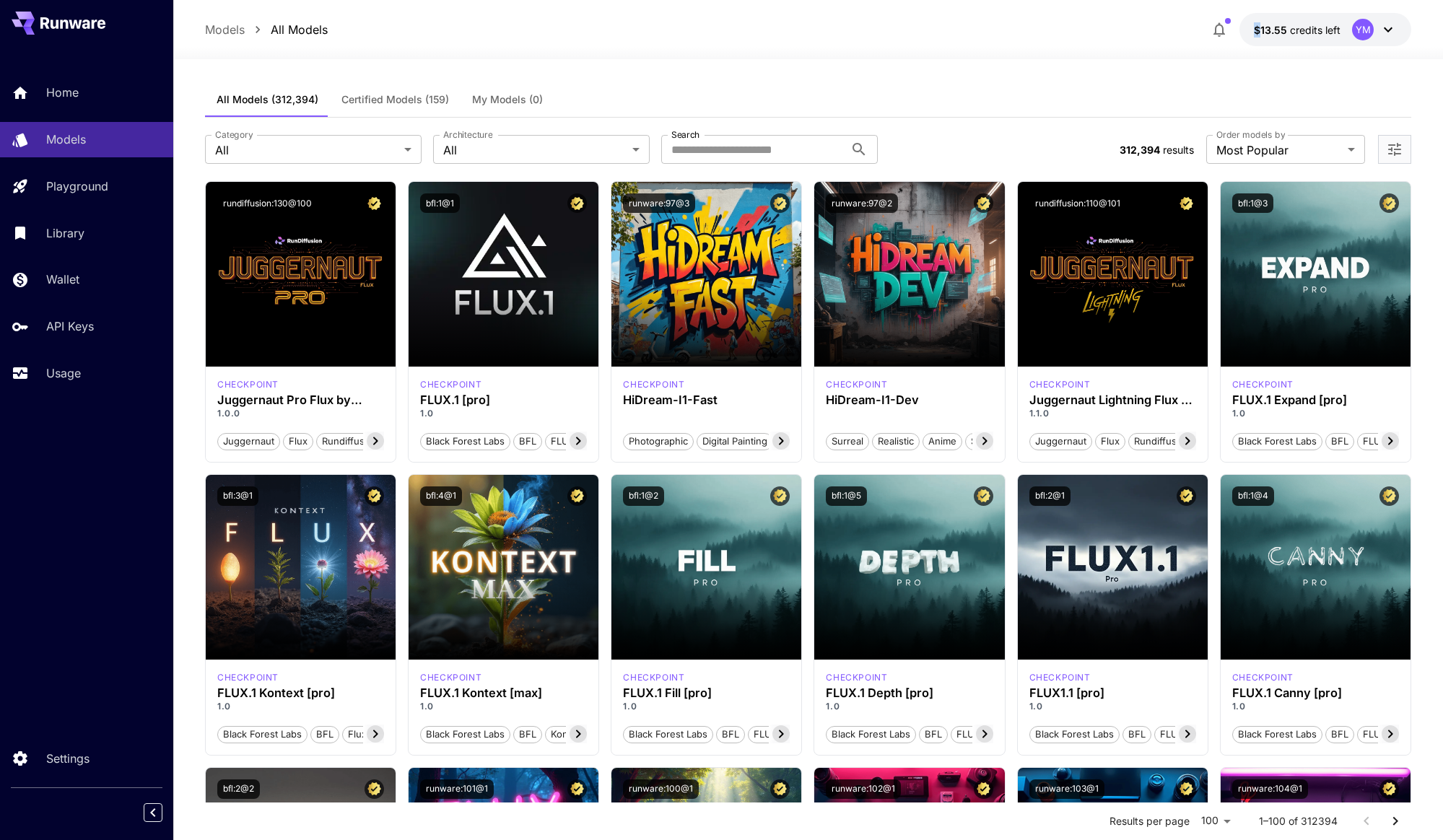
click at [533, 108] on button "My Models (0)" at bounding box center [508, 100] width 94 height 35
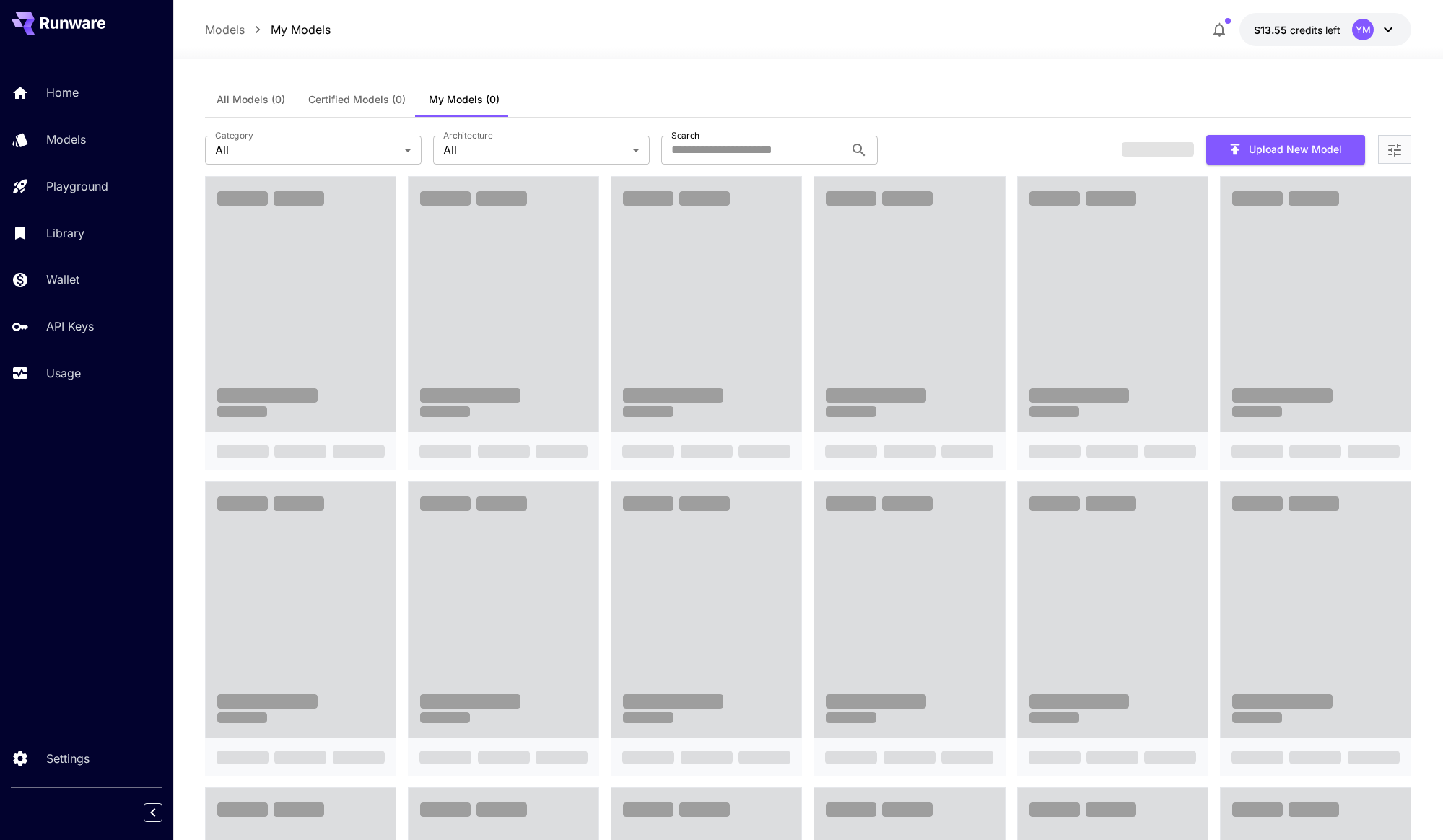
click at [275, 84] on button "All Models (0)" at bounding box center [251, 100] width 92 height 35
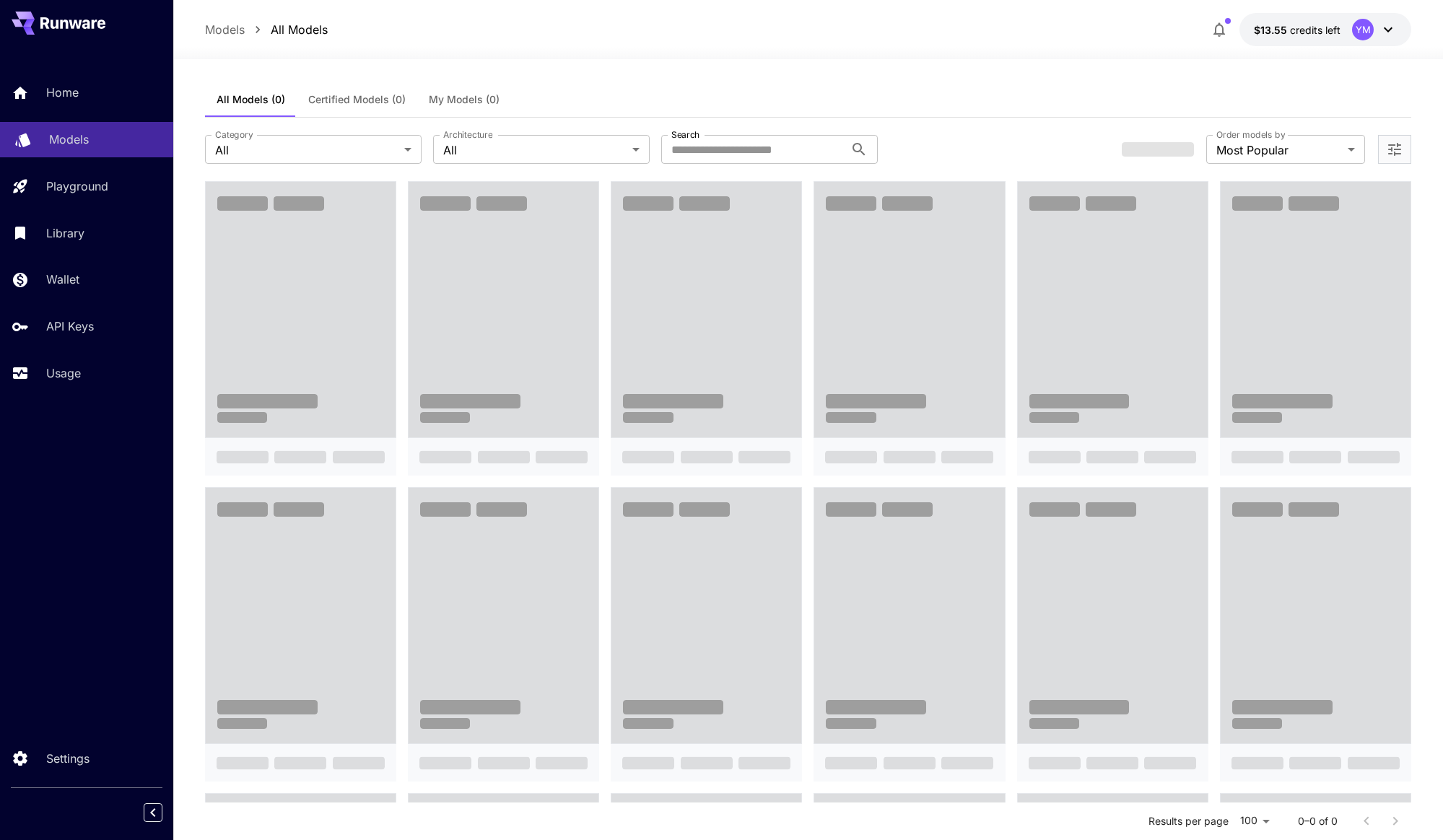
click at [96, 146] on div "Models" at bounding box center [106, 140] width 113 height 17
click at [85, 168] on div "Home Models Playground Library Wallet API Keys Usage" at bounding box center [87, 233] width 174 height 315
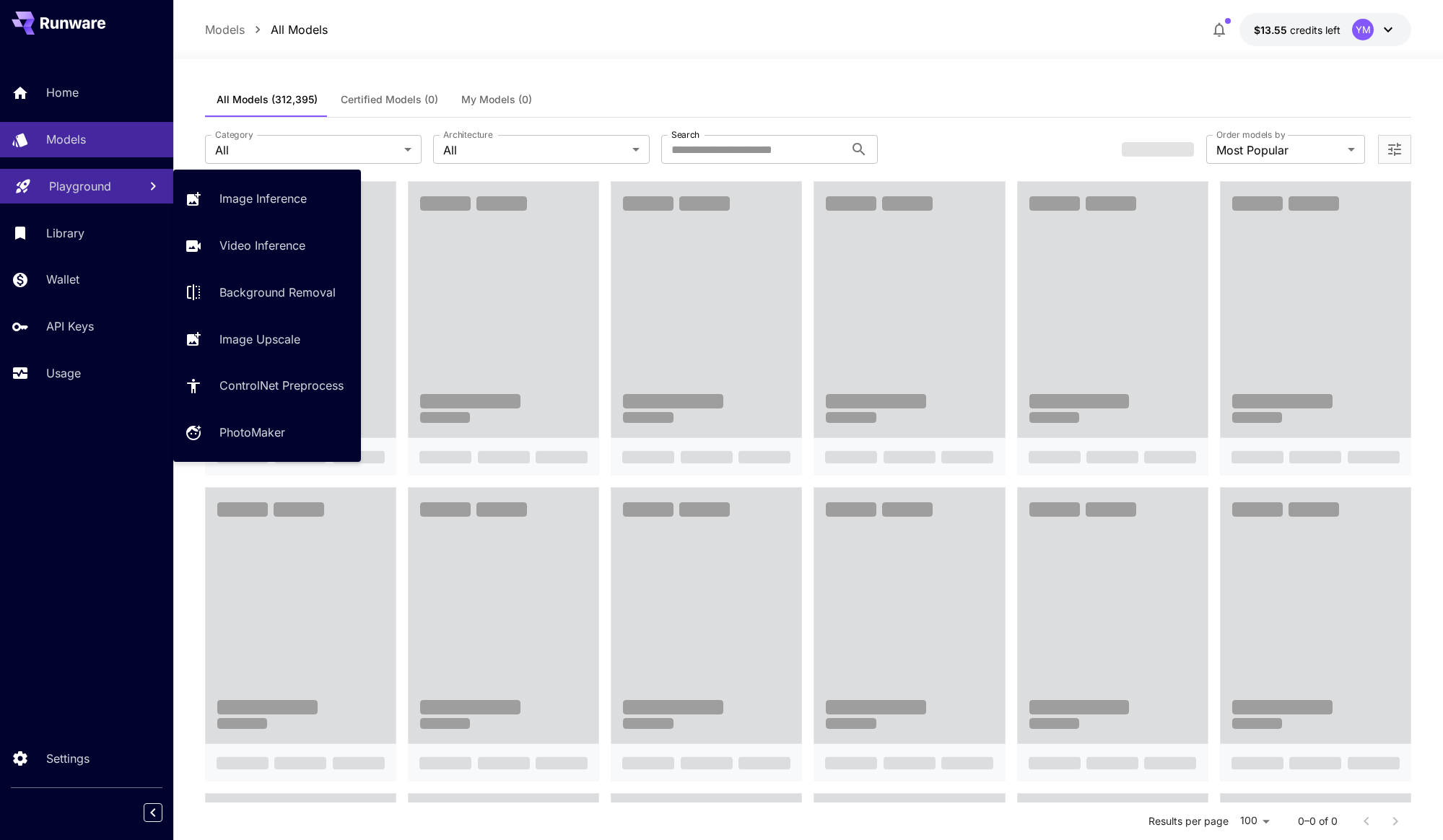
click at [74, 192] on p "Playground" at bounding box center [80, 187] width 62 height 17
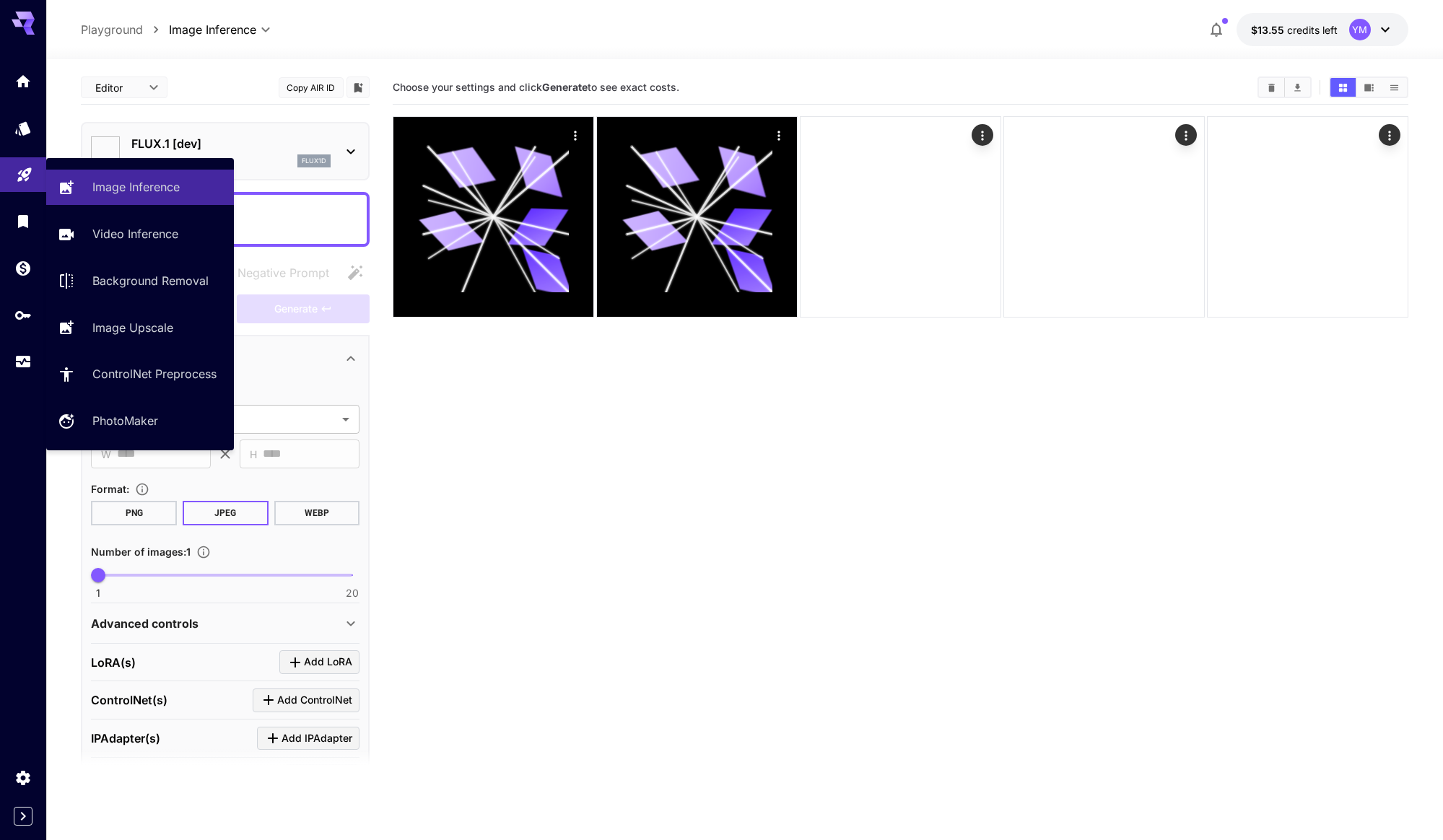
type input "**********"
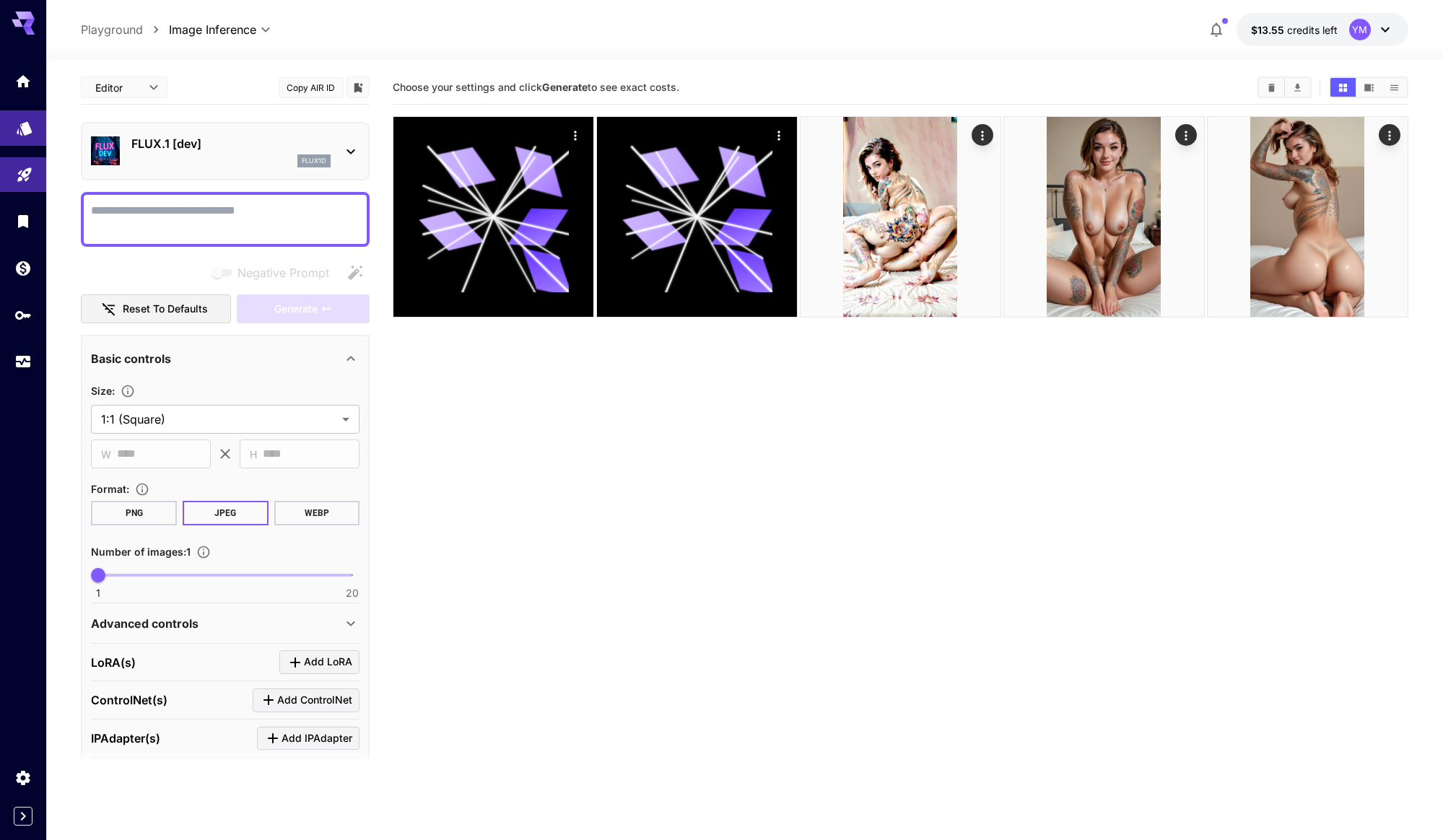
click at [35, 139] on link at bounding box center [23, 128] width 46 height 35
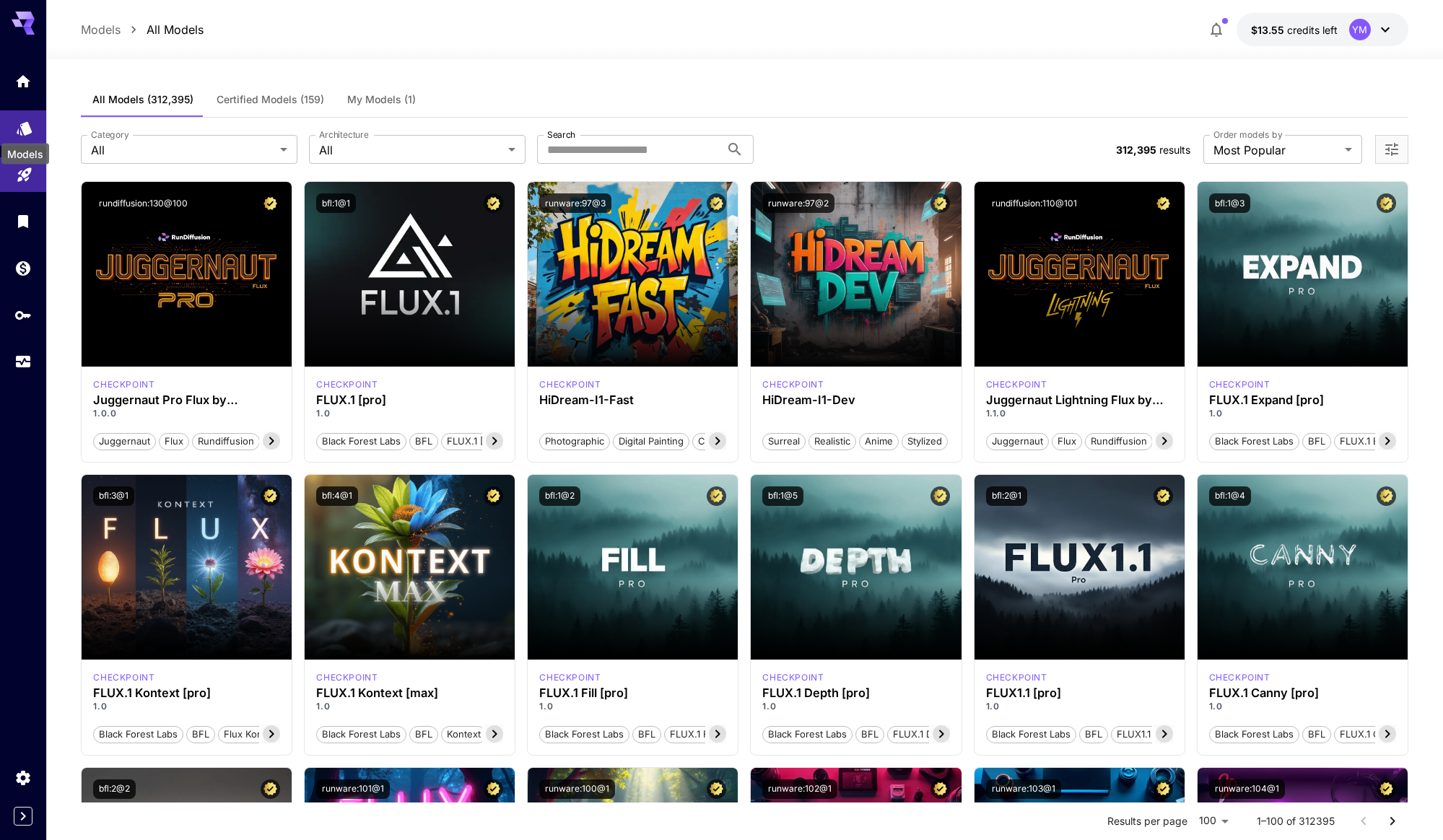
click at [26, 131] on icon "Models" at bounding box center [24, 124] width 15 height 14
click at [367, 99] on span "My Models (1)" at bounding box center [381, 100] width 69 height 13
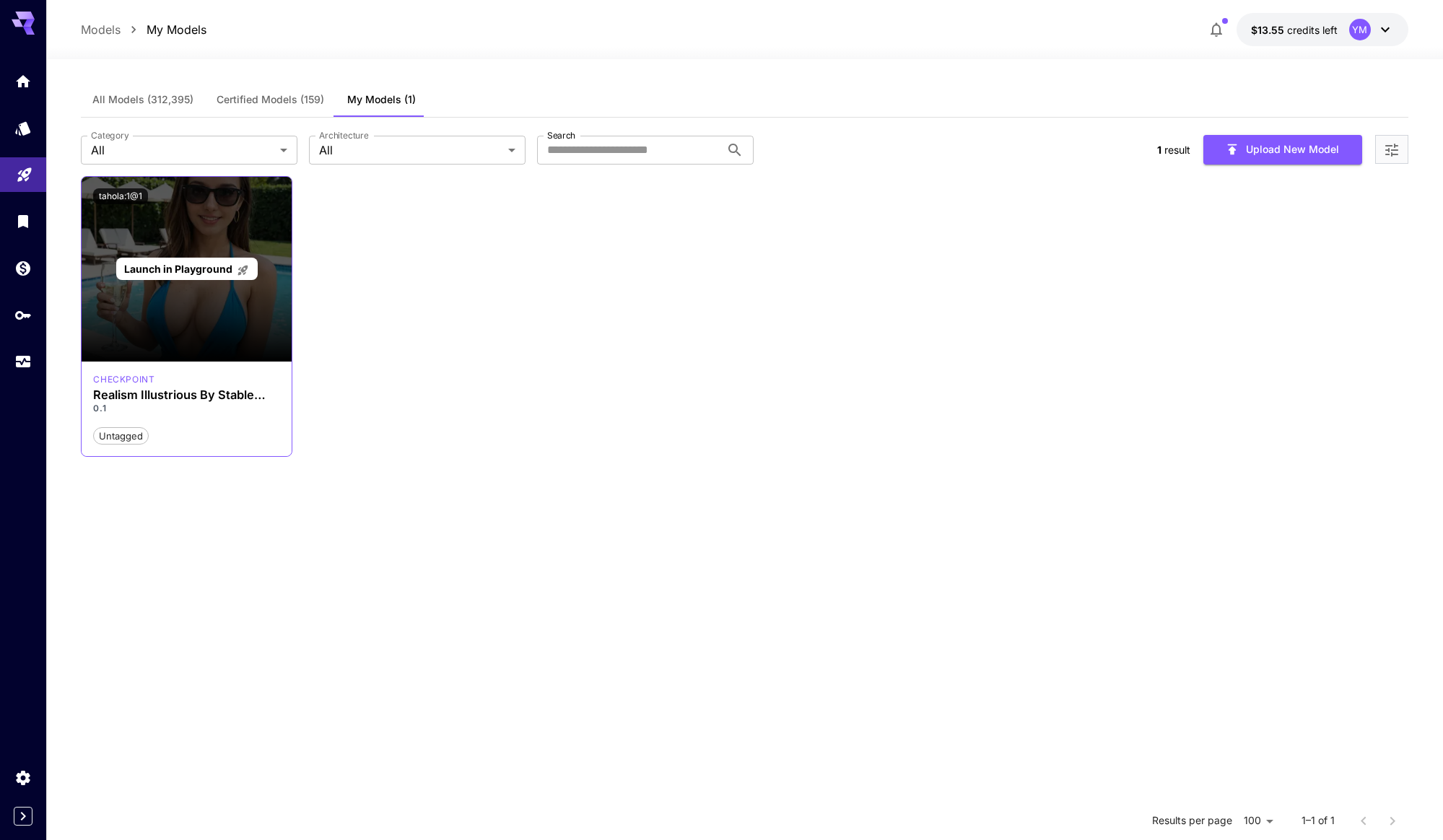
click at [195, 273] on span "Launch in Playground" at bounding box center [179, 268] width 108 height 12
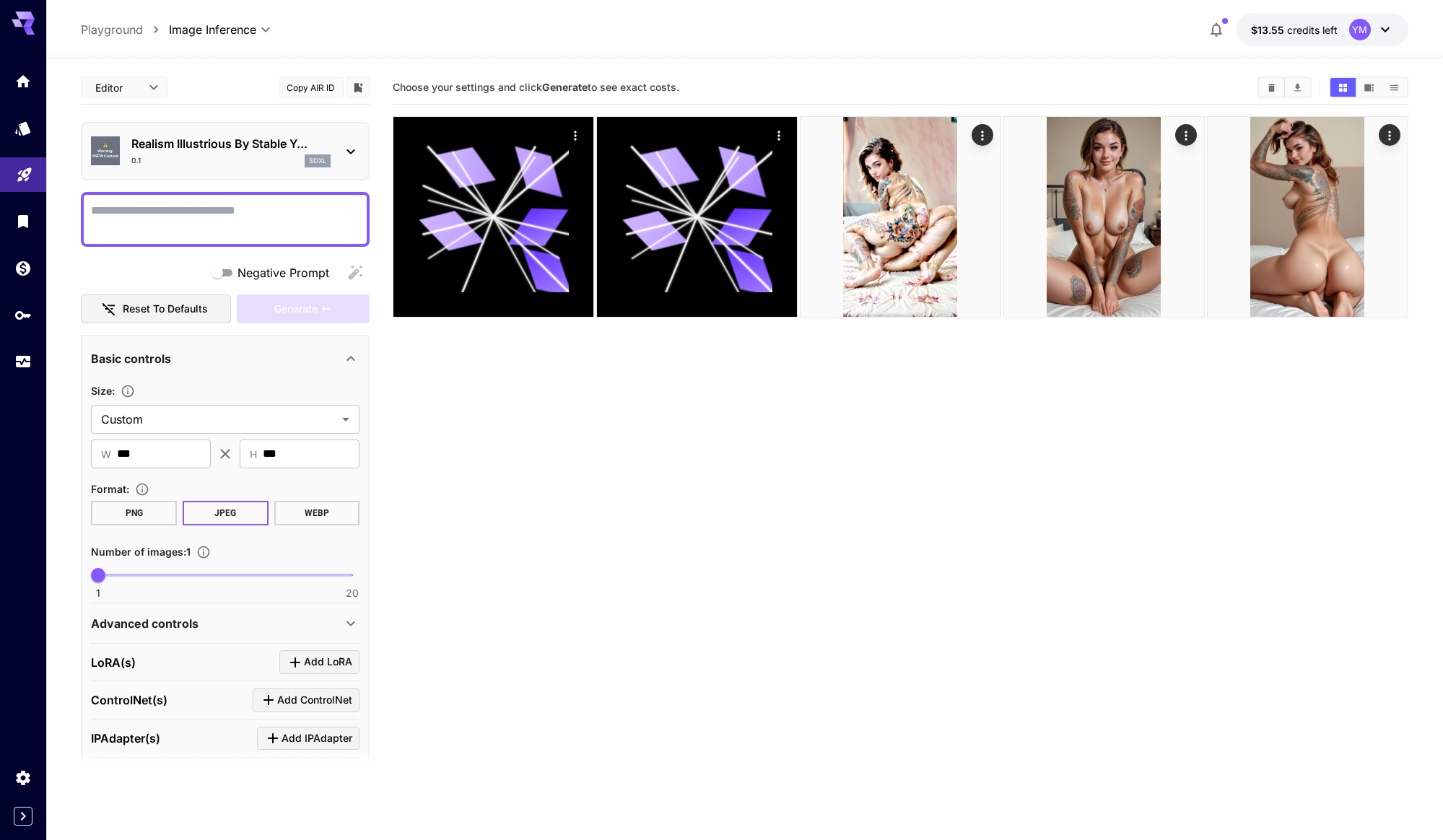
paste textarea "**********"
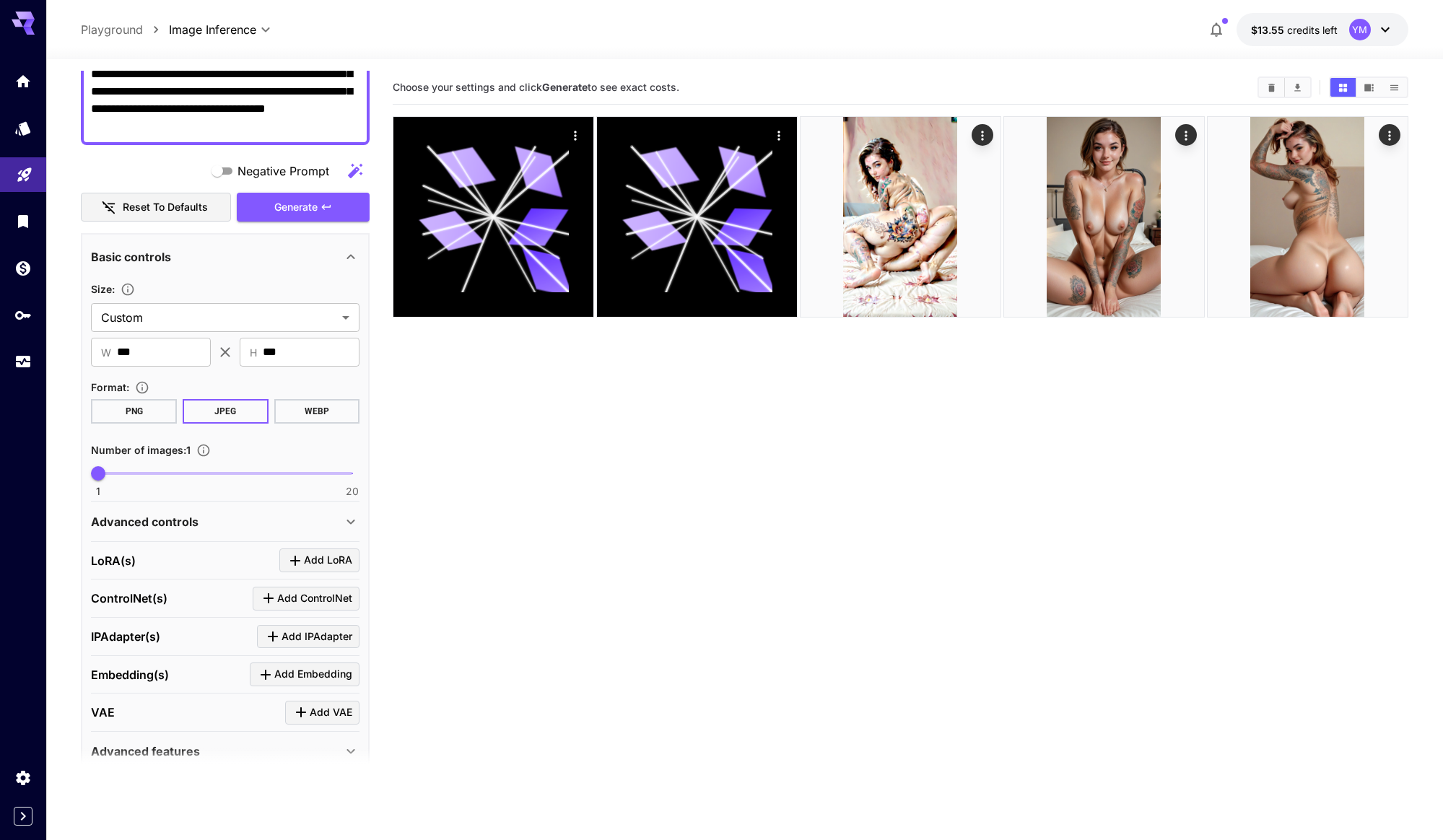
scroll to position [321, 0]
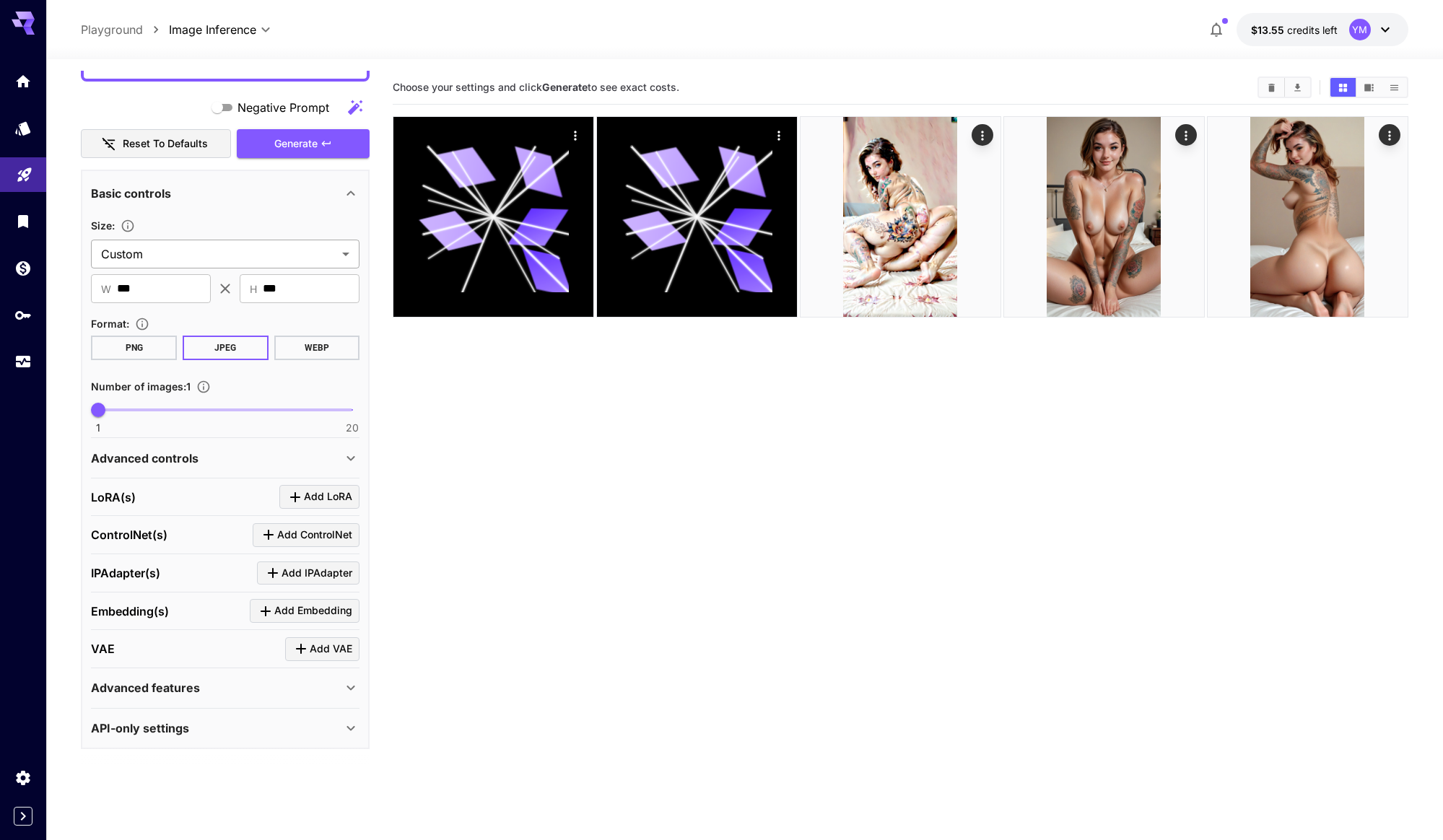
type textarea "**********"
click at [187, 257] on body "**********" at bounding box center [722, 477] width 1443 height 954
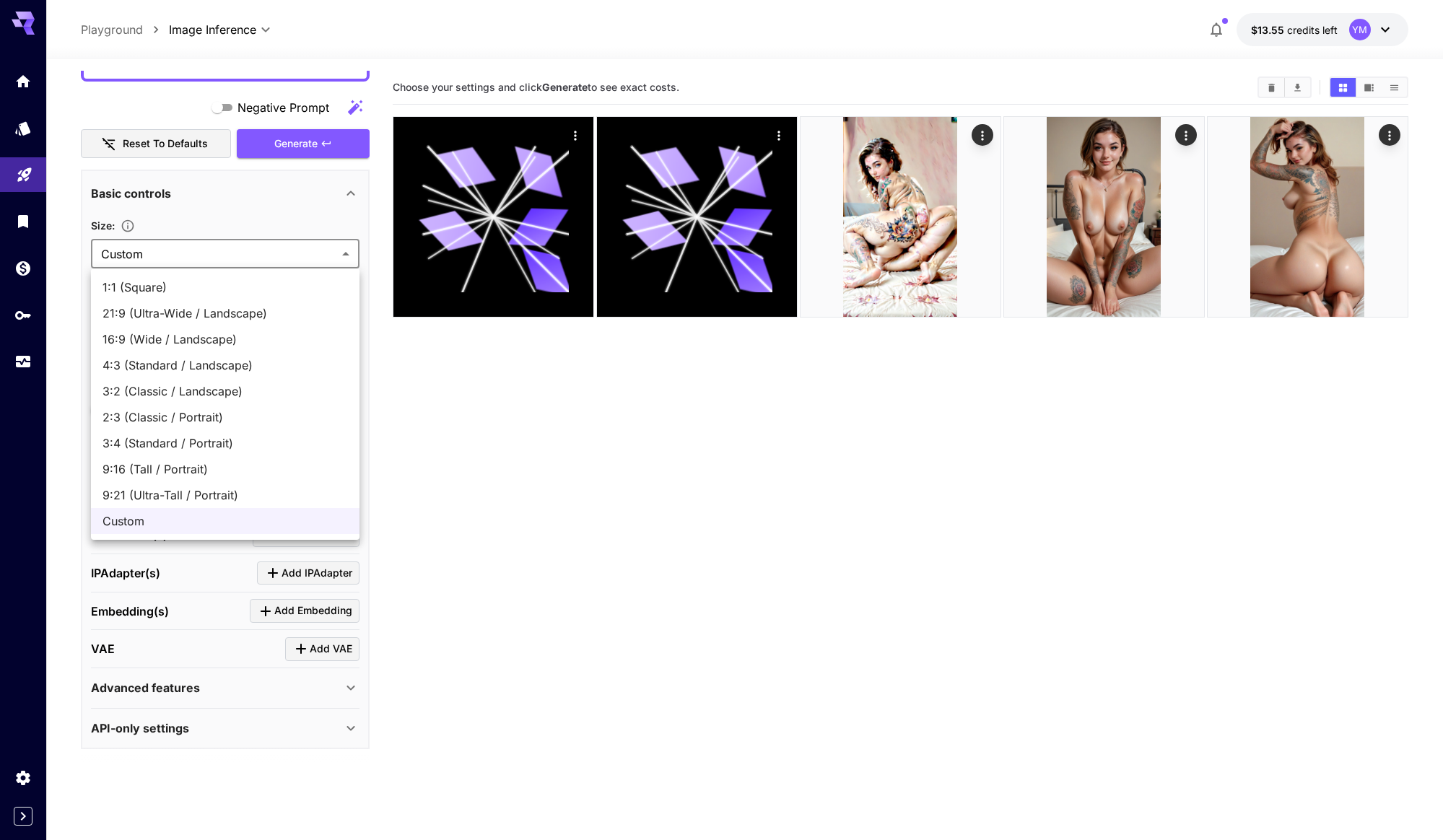
click at [186, 414] on span "2:3 (Classic / Portrait)" at bounding box center [226, 417] width 246 height 17
type input "**********"
type input "***"
type input "****"
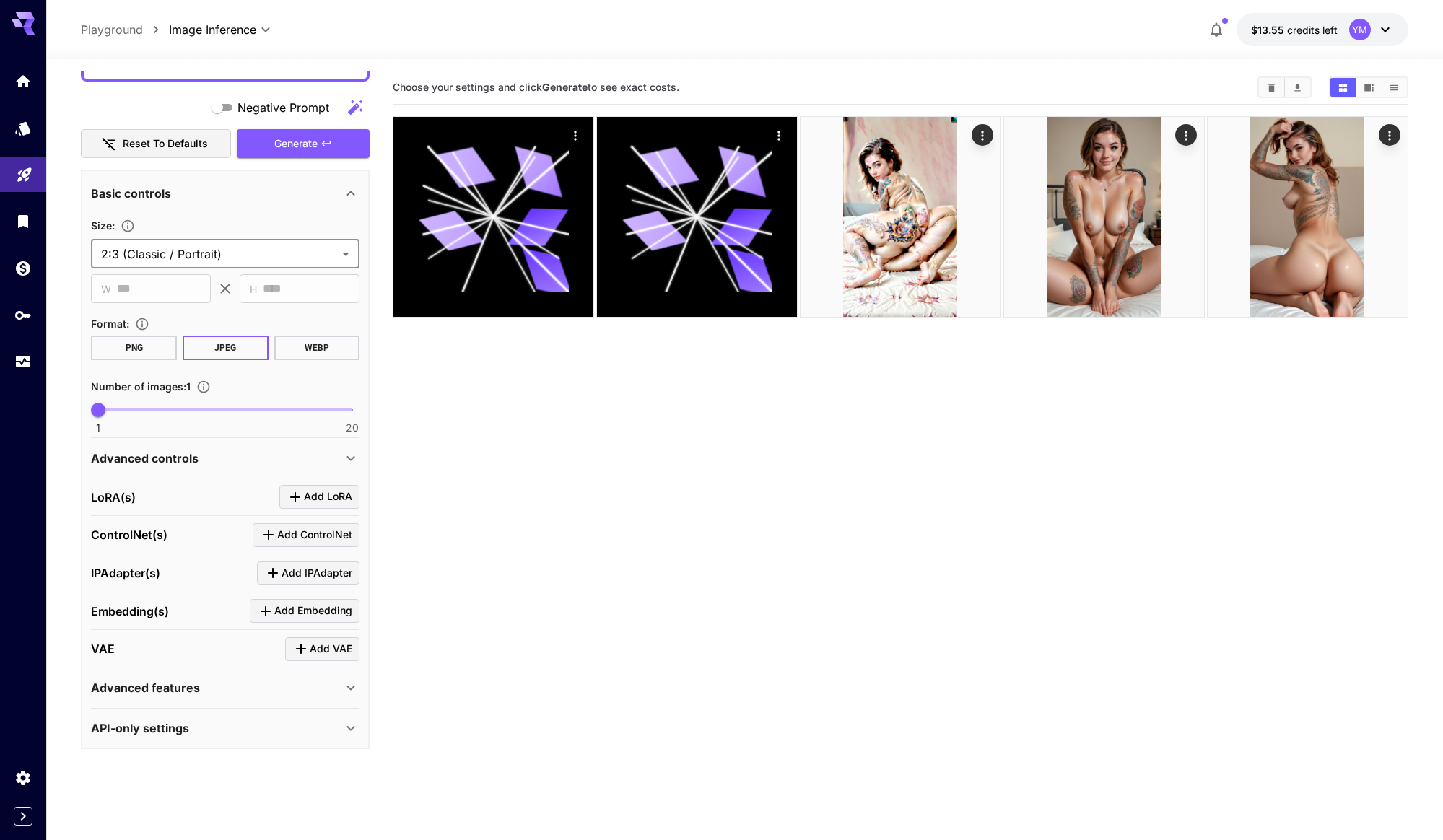
click at [271, 218] on div "Size :" at bounding box center [225, 226] width 268 height 17
click at [298, 154] on button "Generate" at bounding box center [304, 144] width 133 height 30
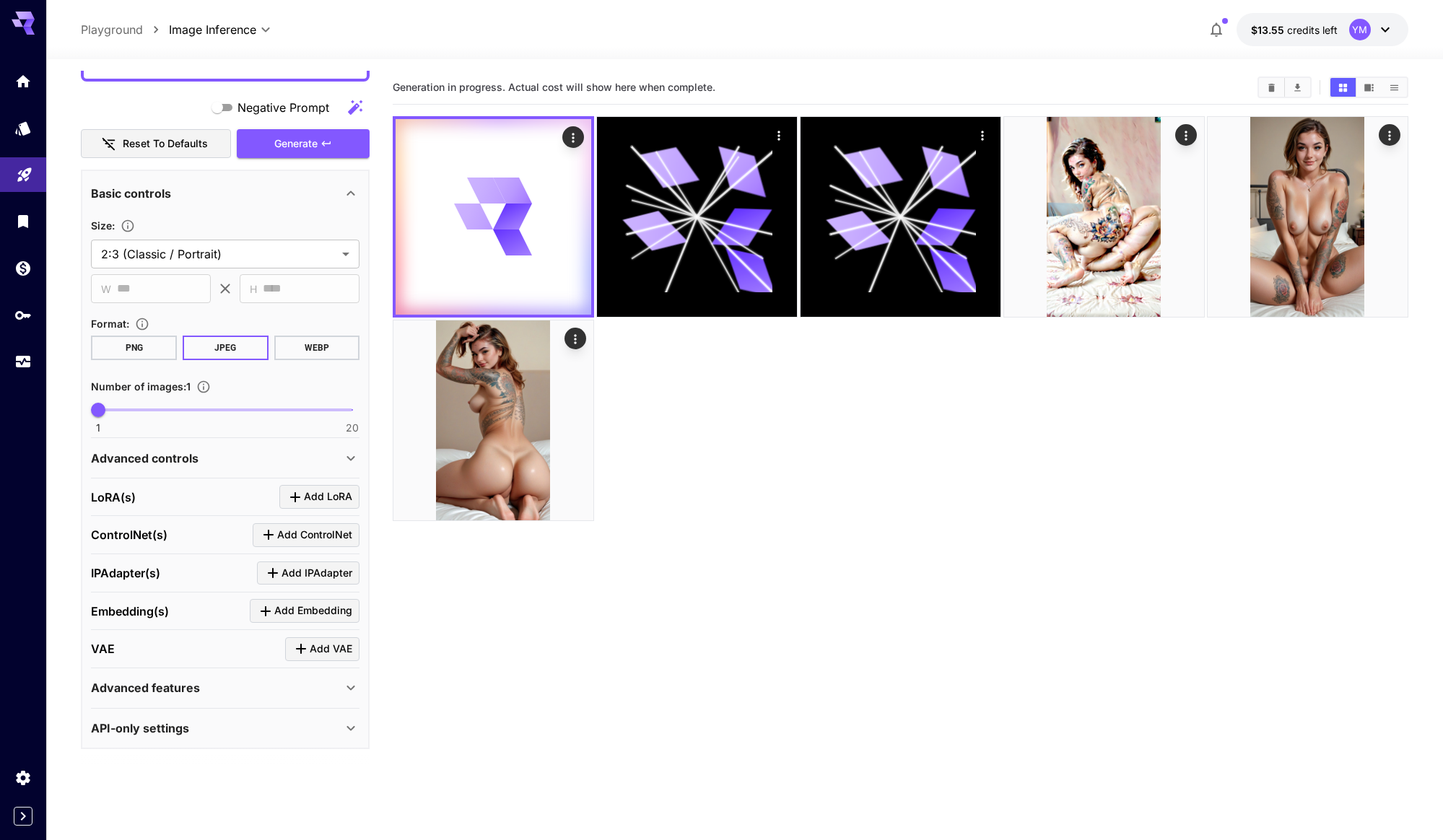
click at [268, 460] on div "Advanced controls" at bounding box center [217, 458] width 252 height 17
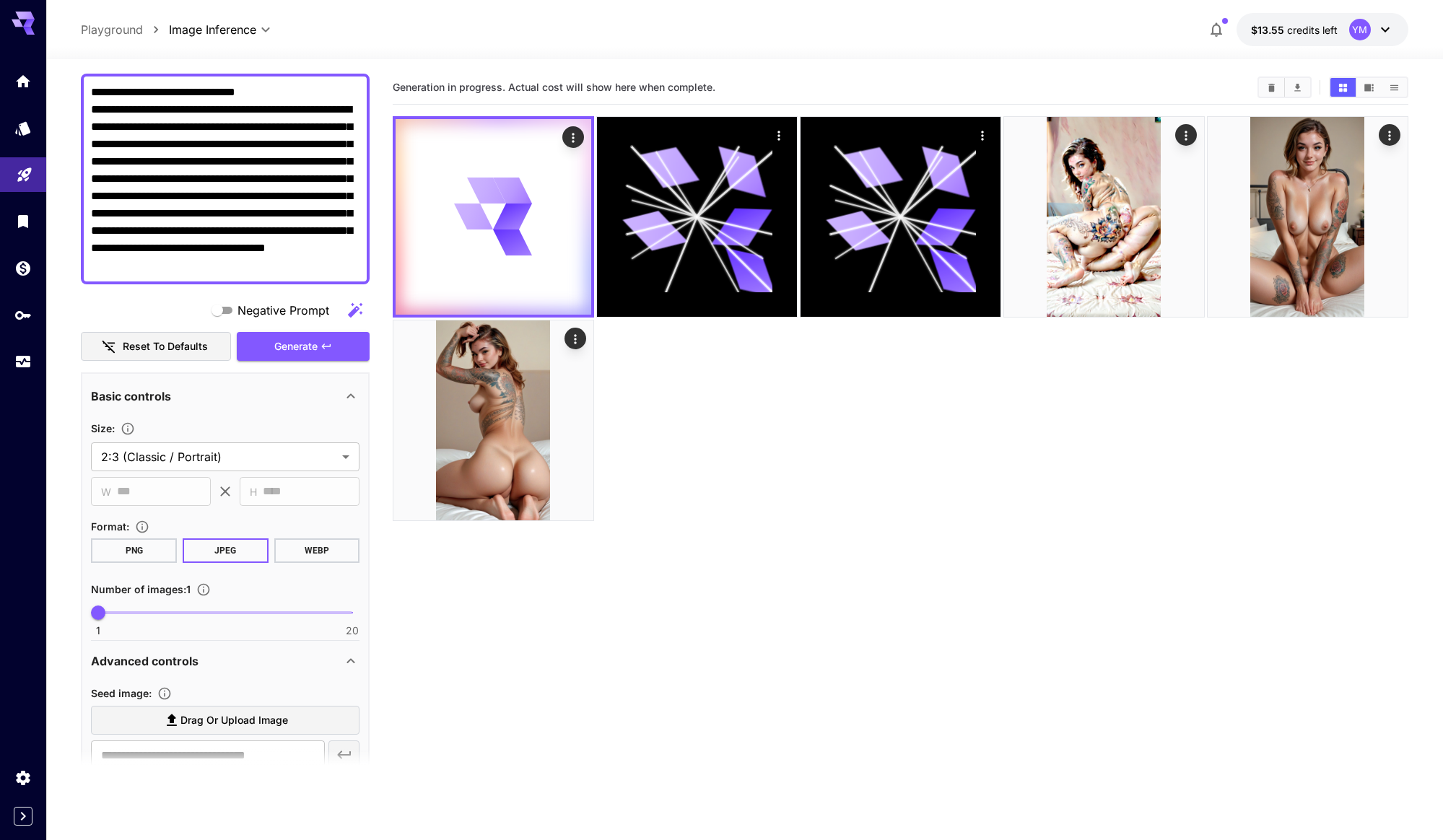
scroll to position [0, 0]
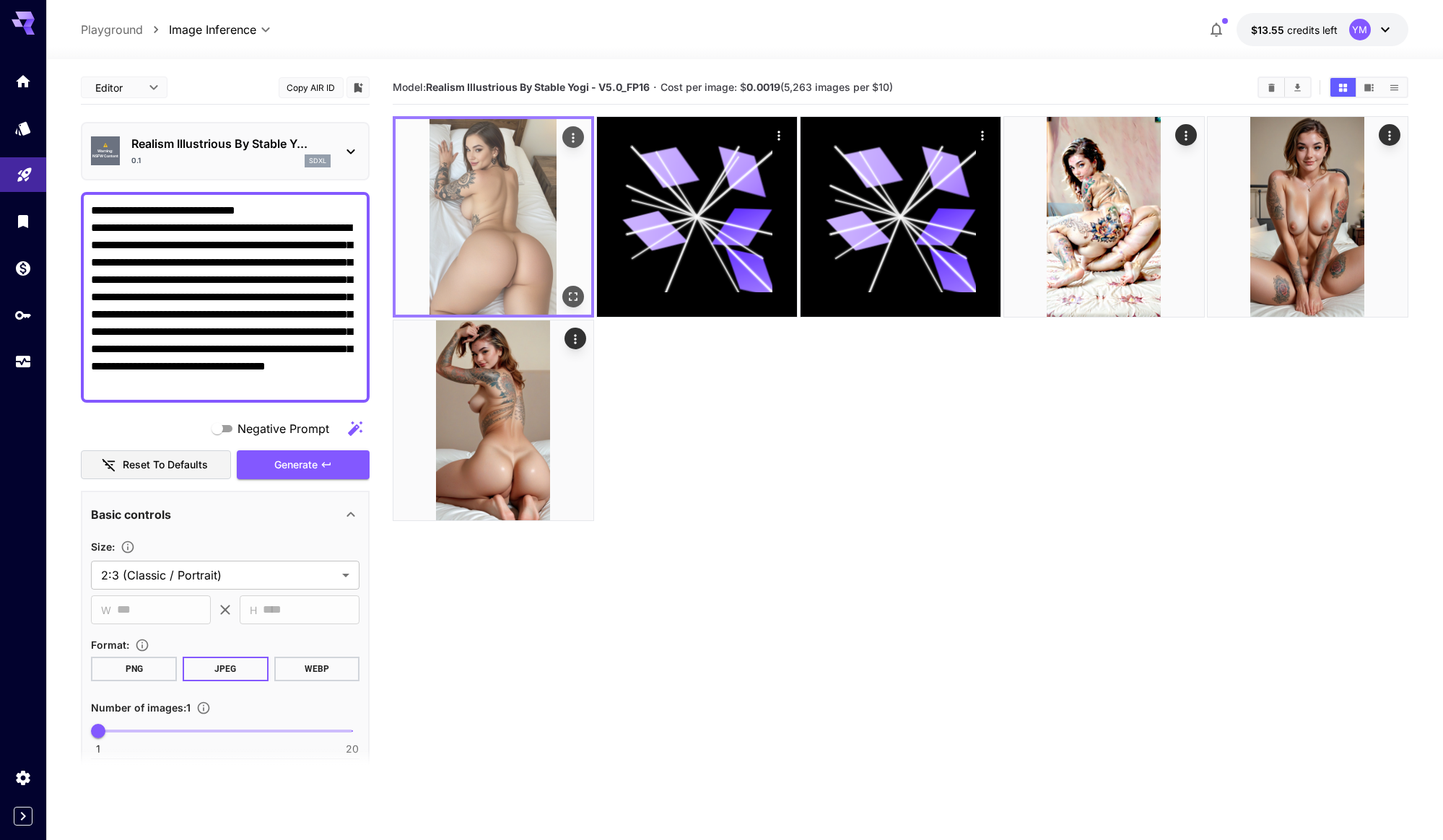
click at [517, 248] on img at bounding box center [493, 217] width 196 height 196
click at [577, 301] on icon "Open in fullscreen" at bounding box center [573, 296] width 14 height 14
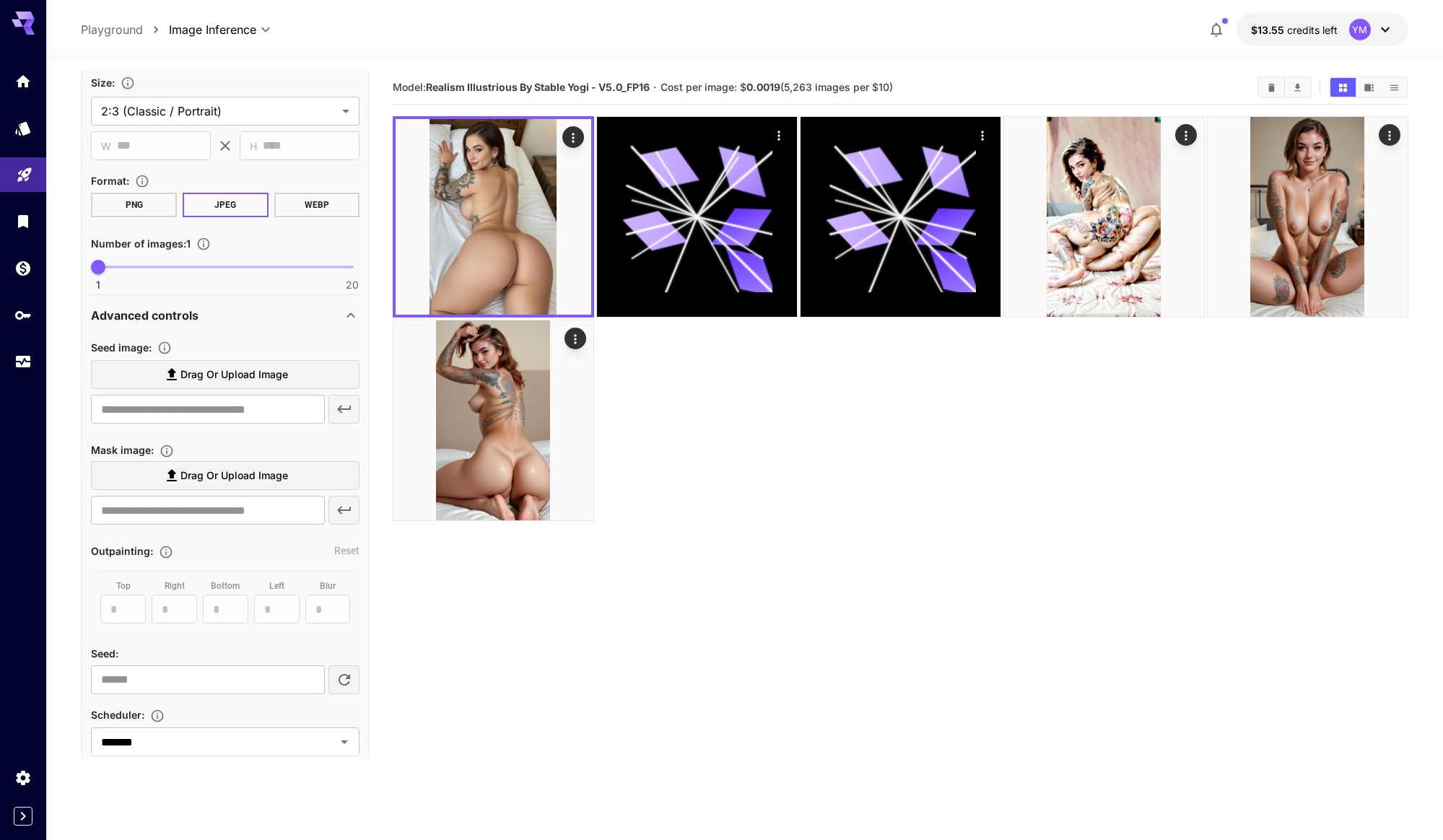
scroll to position [476, 0]
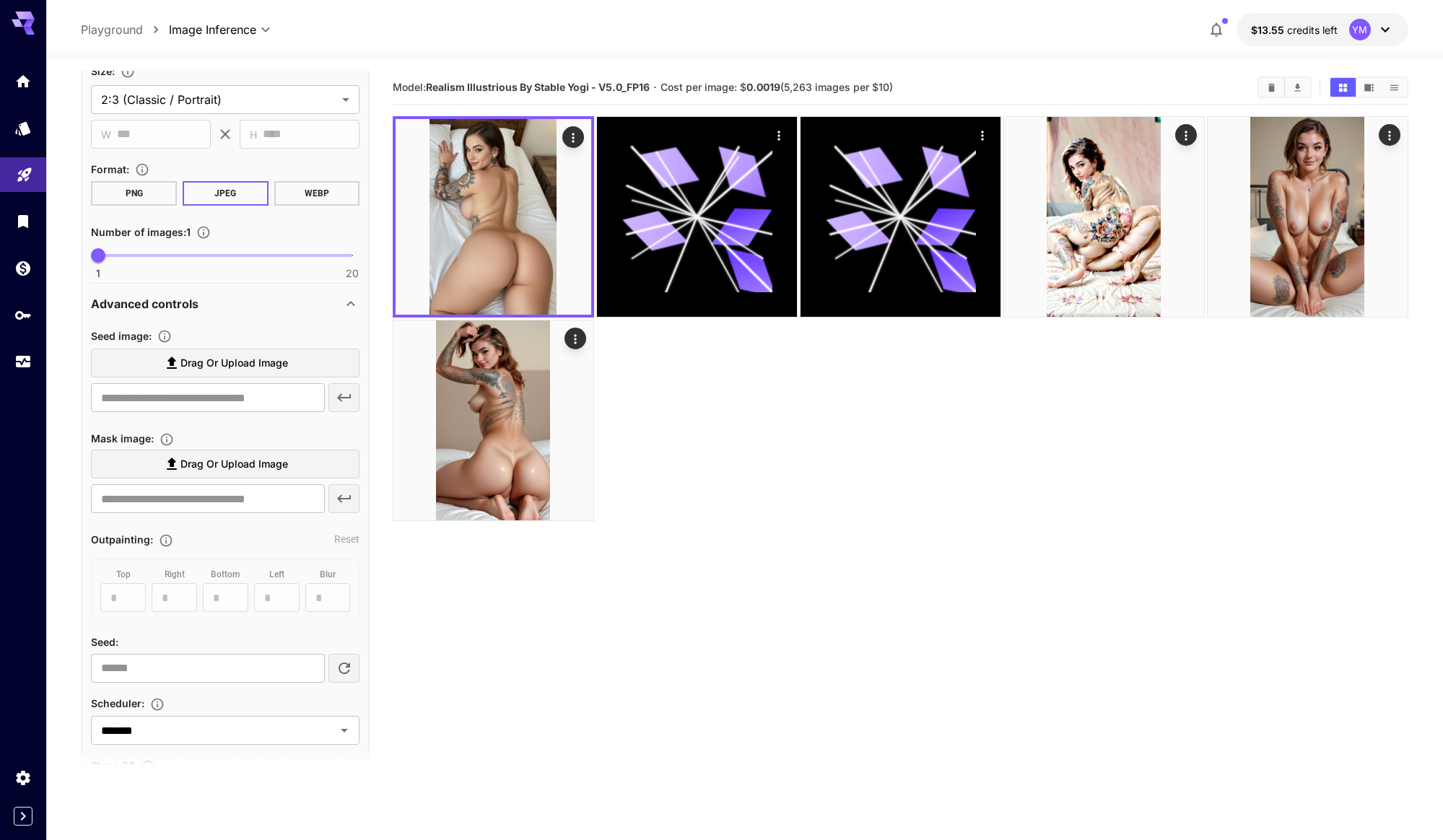
click at [174, 302] on p "Advanced controls" at bounding box center [145, 304] width 108 height 17
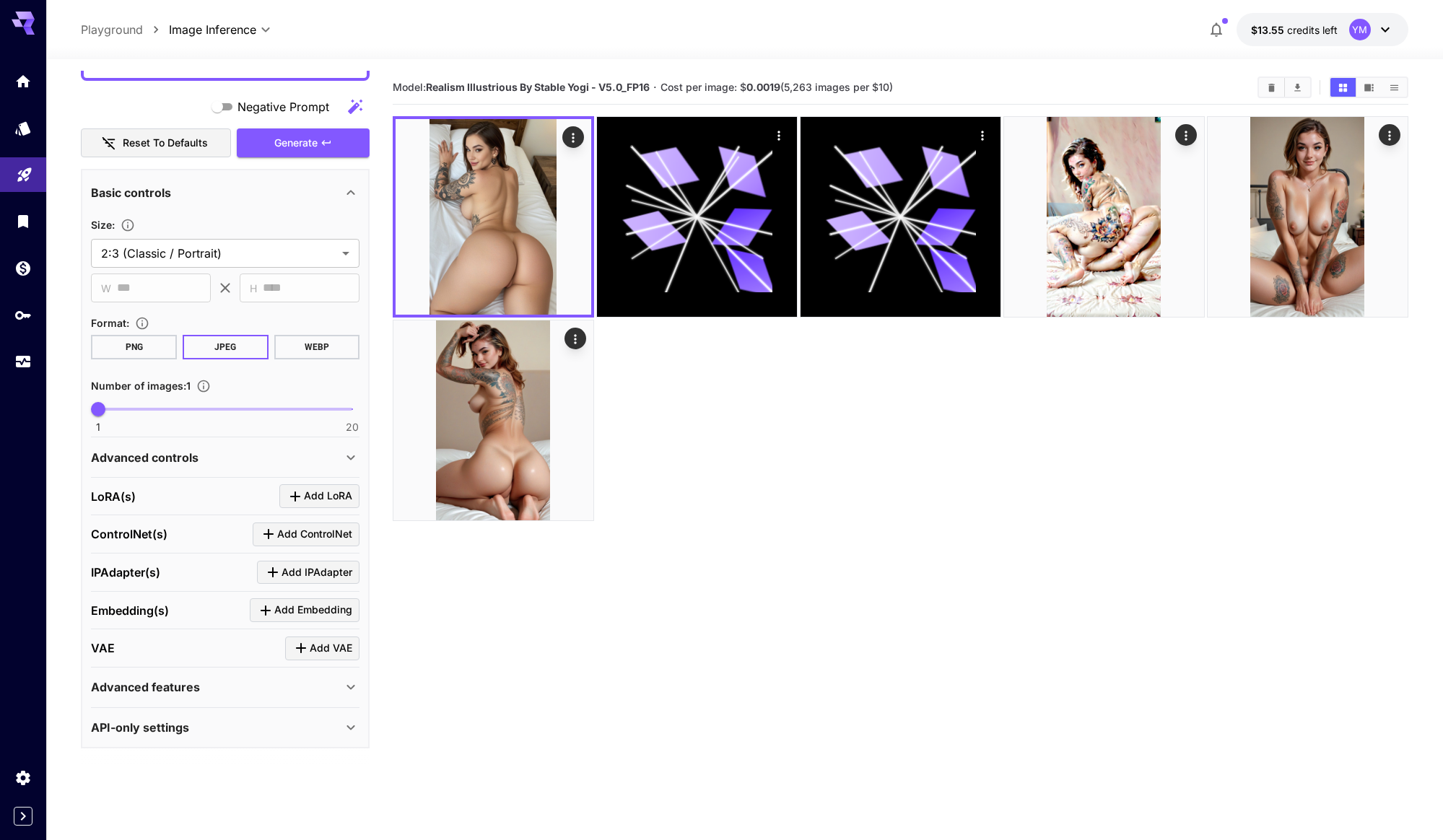
click at [174, 302] on div "**********" at bounding box center [225, 325] width 268 height 217
click at [174, 302] on div "**********" at bounding box center [225, 325] width 268 height 217
click at [169, 444] on div "Advanced controls" at bounding box center [225, 458] width 268 height 35
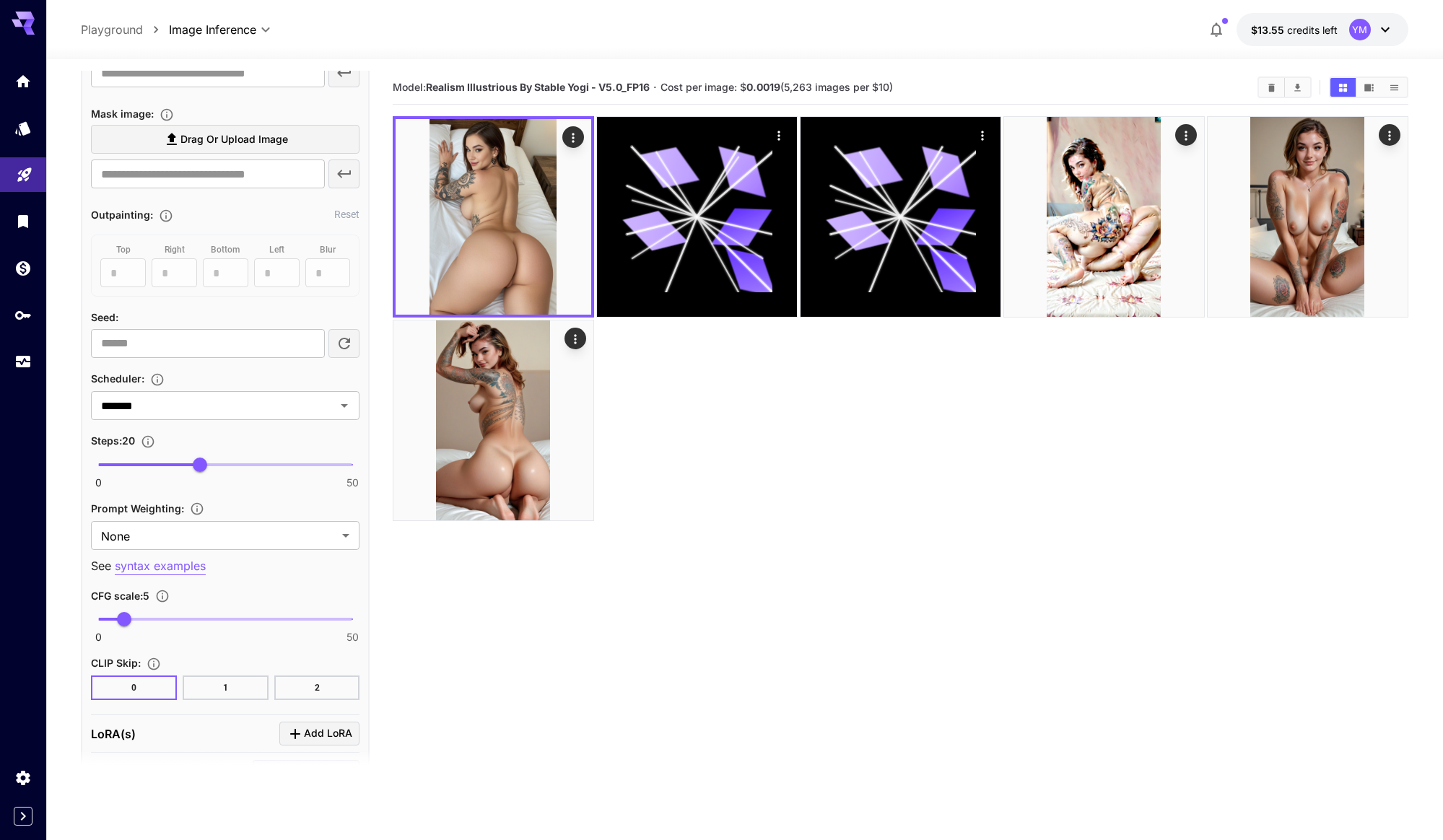
scroll to position [796, 0]
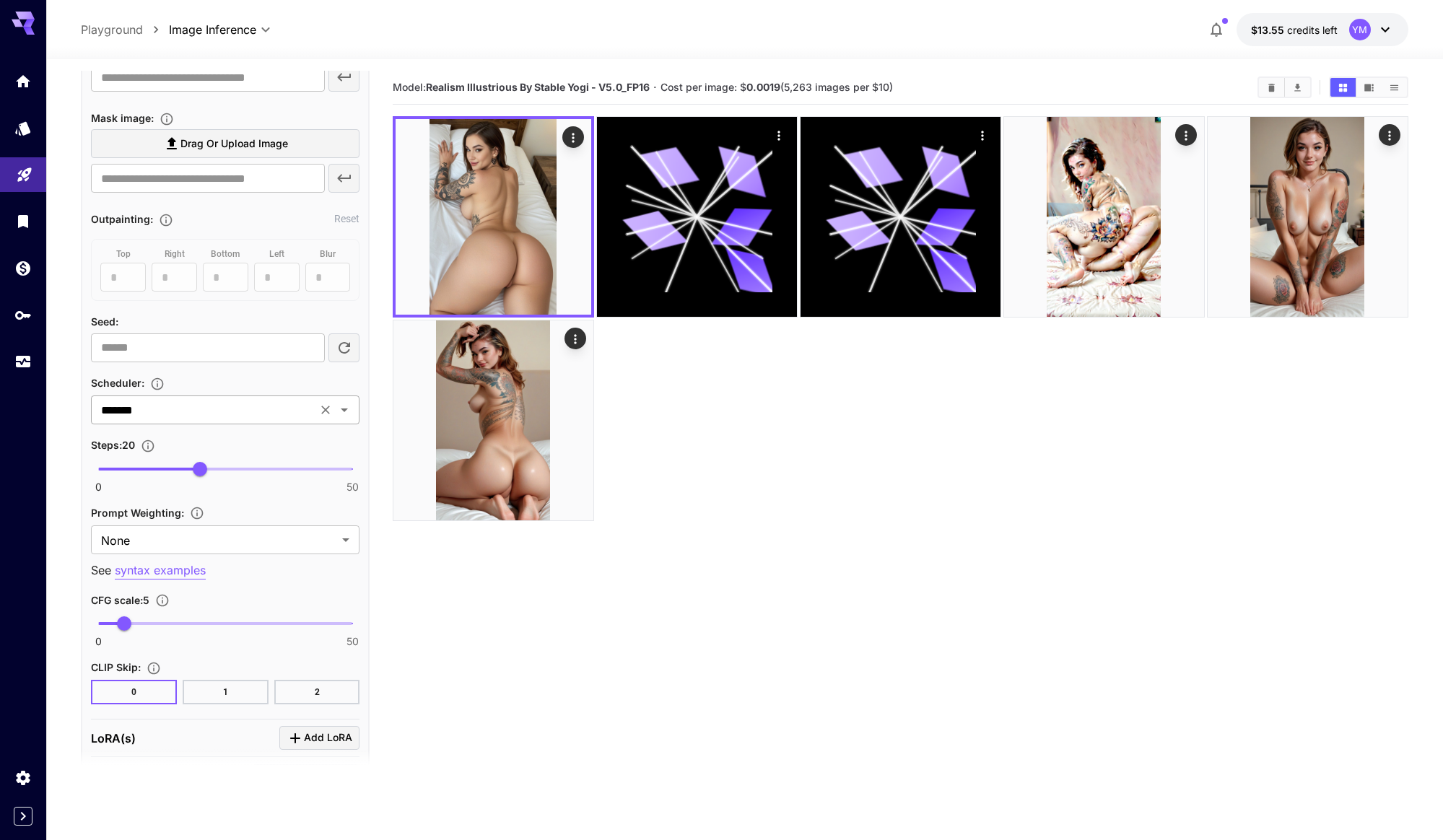
click at [167, 408] on input "*******" at bounding box center [204, 410] width 218 height 20
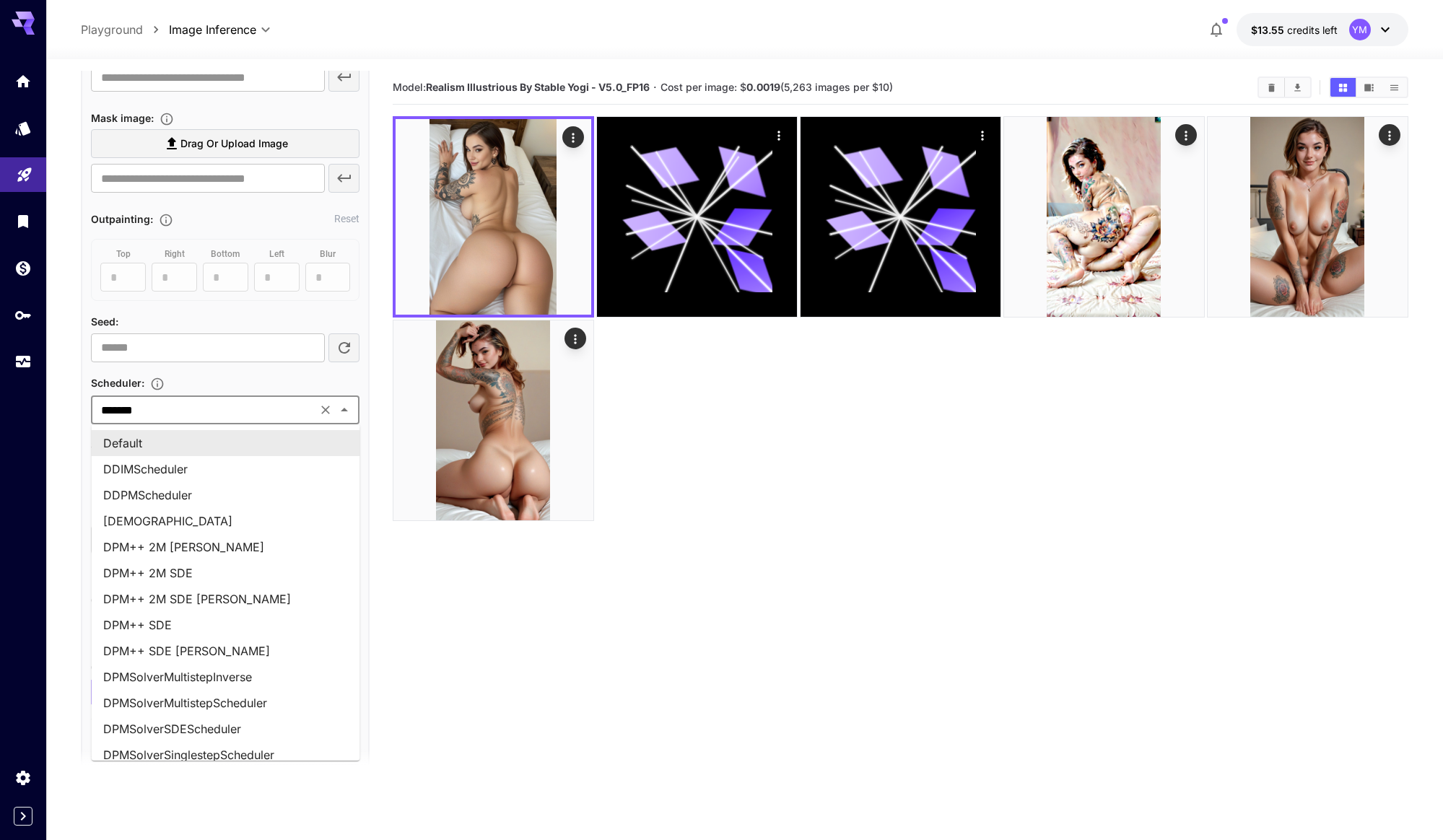
click at [167, 408] on input "*******" at bounding box center [204, 410] width 218 height 20
type input "***"
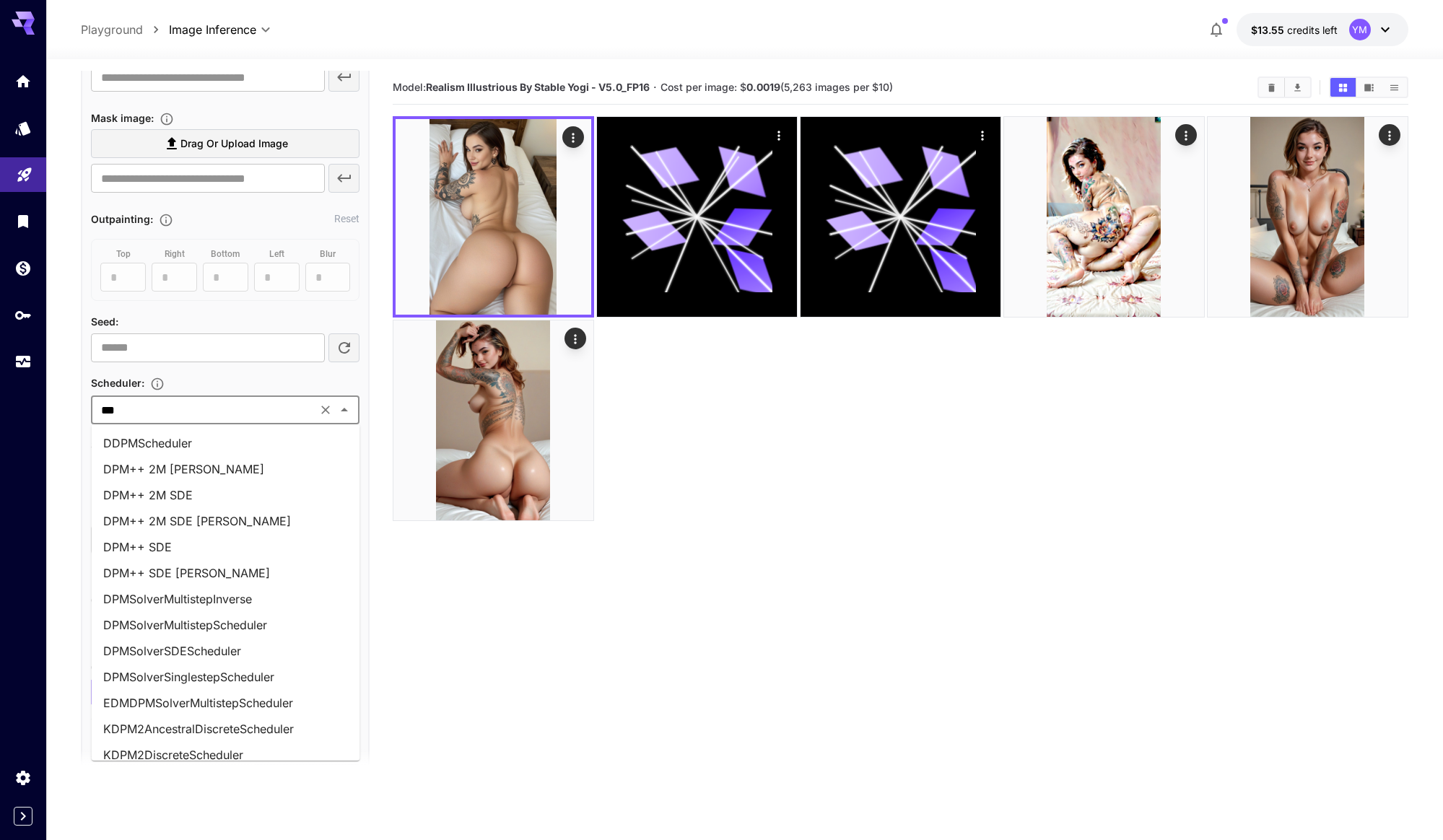
click at [157, 517] on li "DPM++ 2M SDE Karras" at bounding box center [226, 521] width 268 height 26
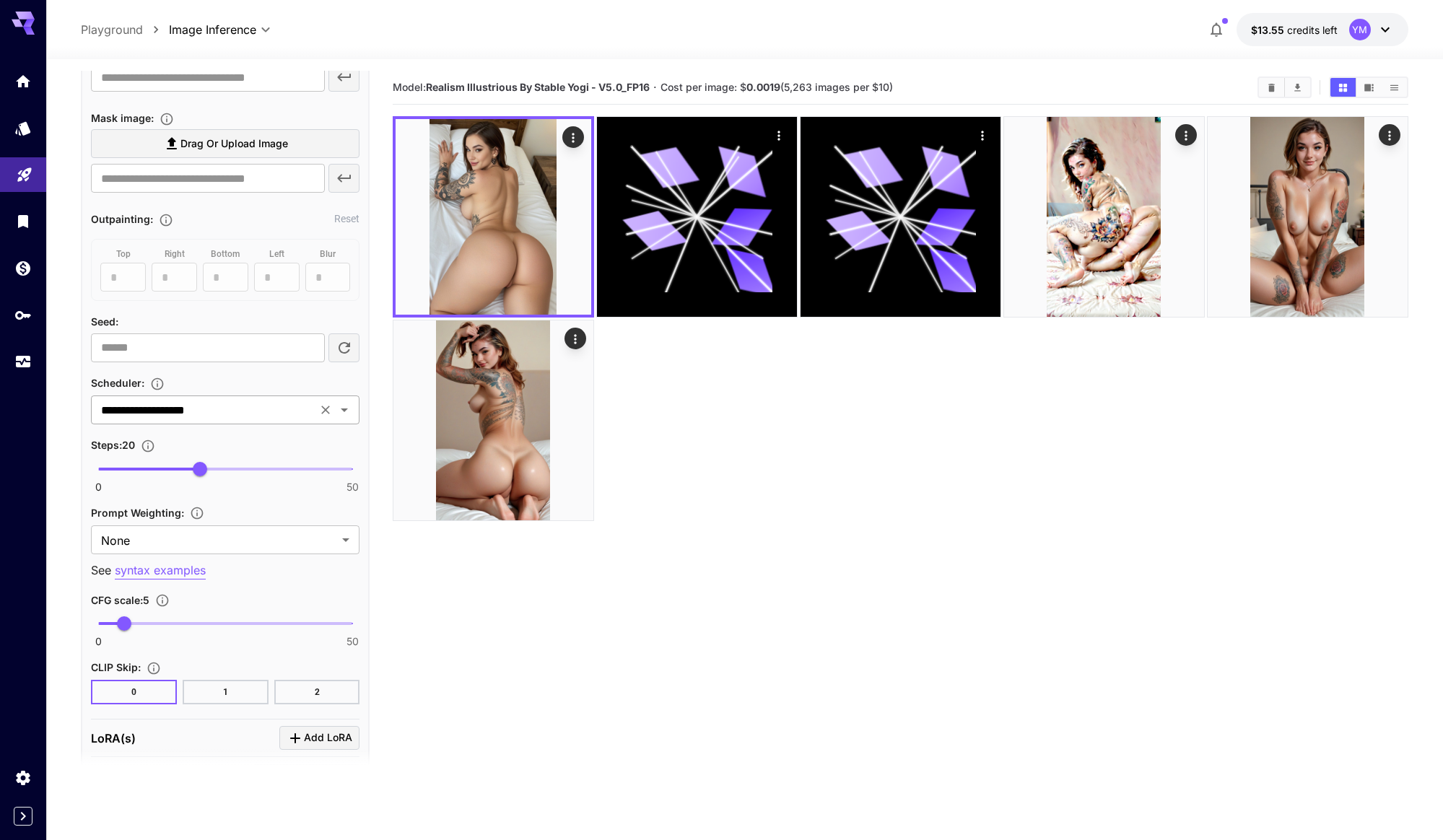
click at [215, 422] on div "**********" at bounding box center [225, 410] width 268 height 29
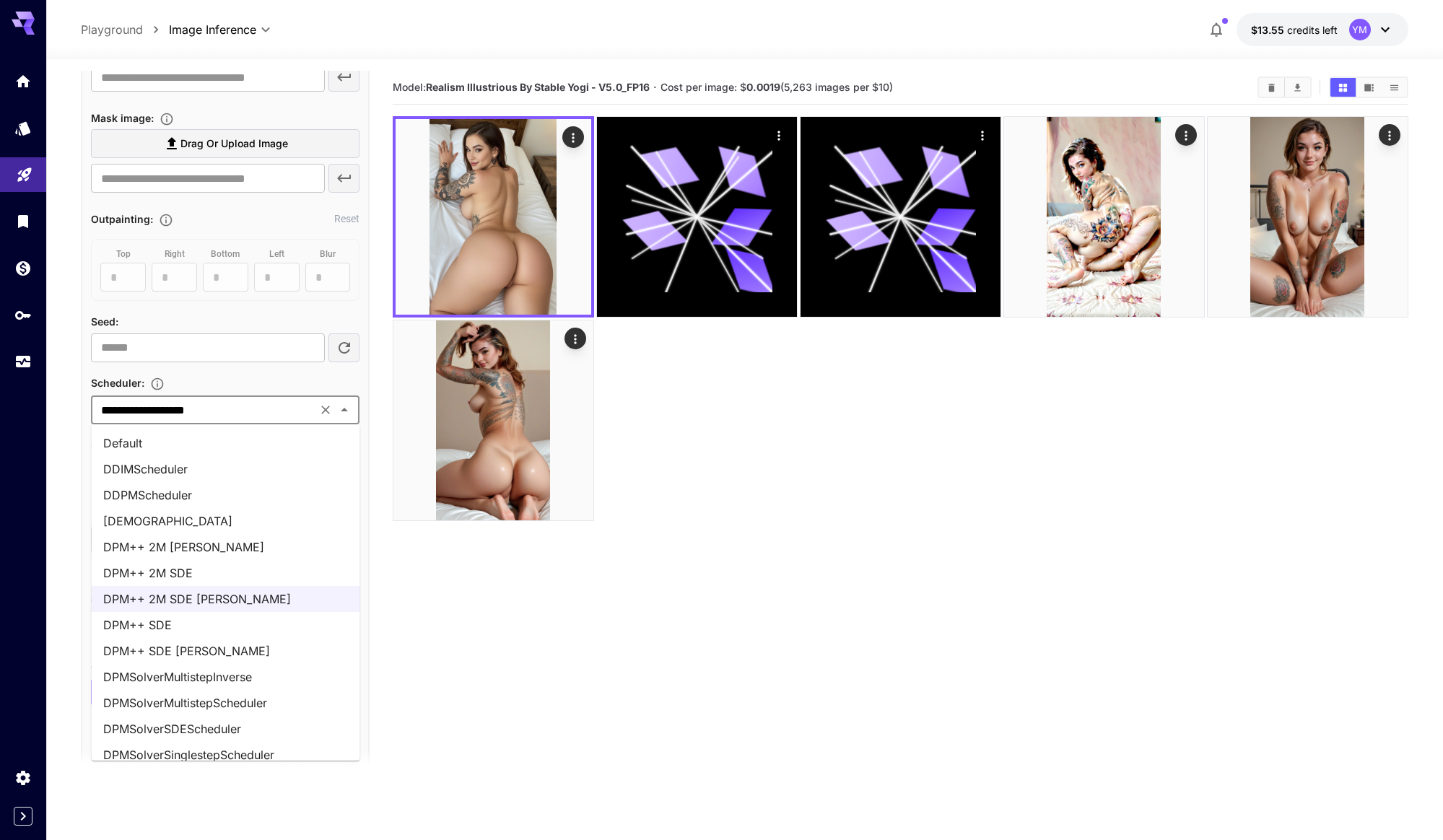
click at [190, 536] on li "DPM++ 2M Karras" at bounding box center [226, 547] width 268 height 26
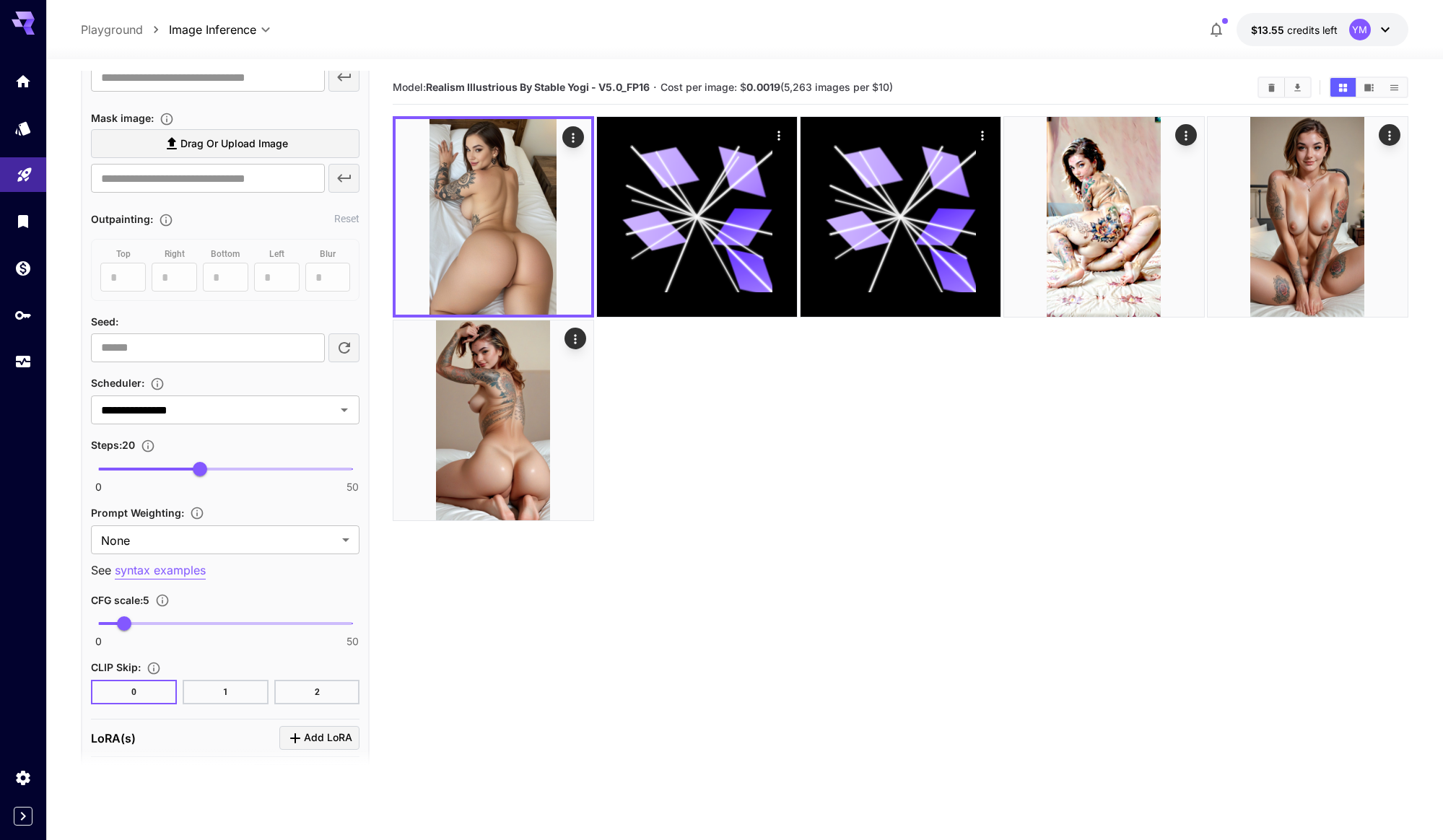
click at [239, 388] on div "Scheduler :" at bounding box center [225, 382] width 268 height 17
type input "**"
drag, startPoint x: 205, startPoint y: 465, endPoint x: 236, endPoint y: 468, distance: 31.1
click at [236, 468] on span "27" at bounding box center [236, 469] width 14 height 14
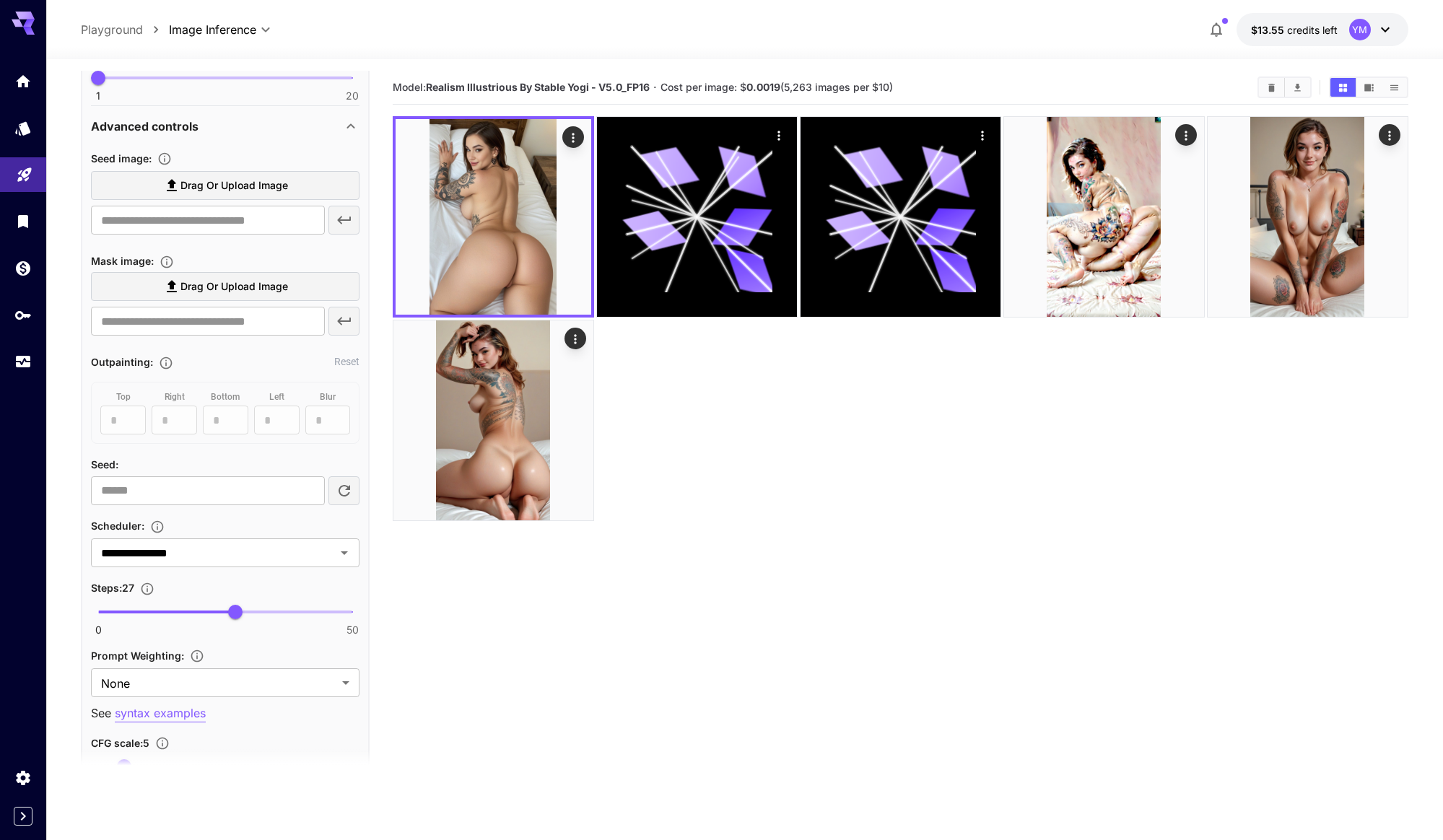
scroll to position [929, 0]
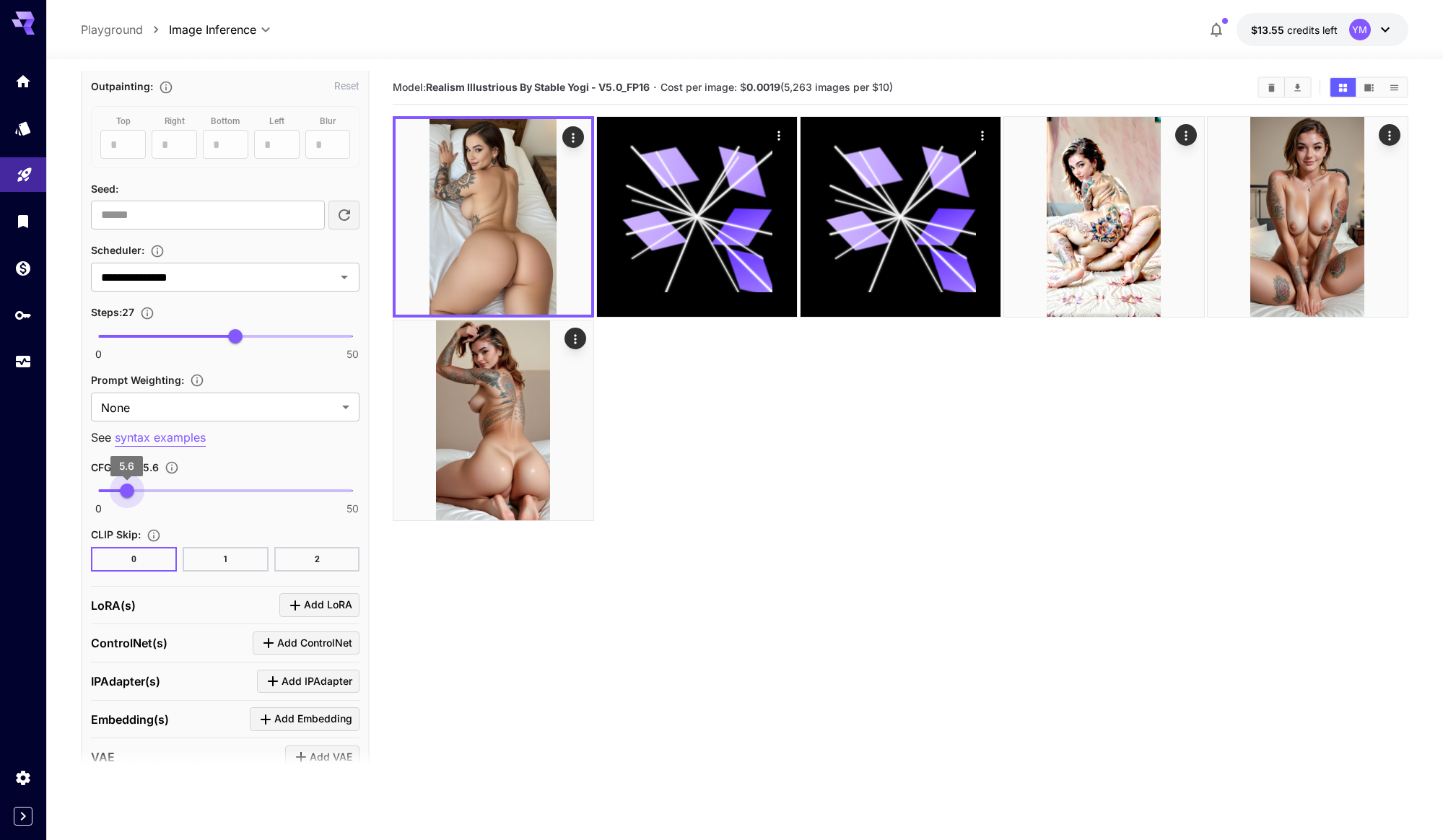
type input "***"
click at [127, 494] on span "5.5" at bounding box center [127, 491] width 14 height 14
click at [305, 538] on div "CLIP Skip :" at bounding box center [225, 534] width 268 height 17
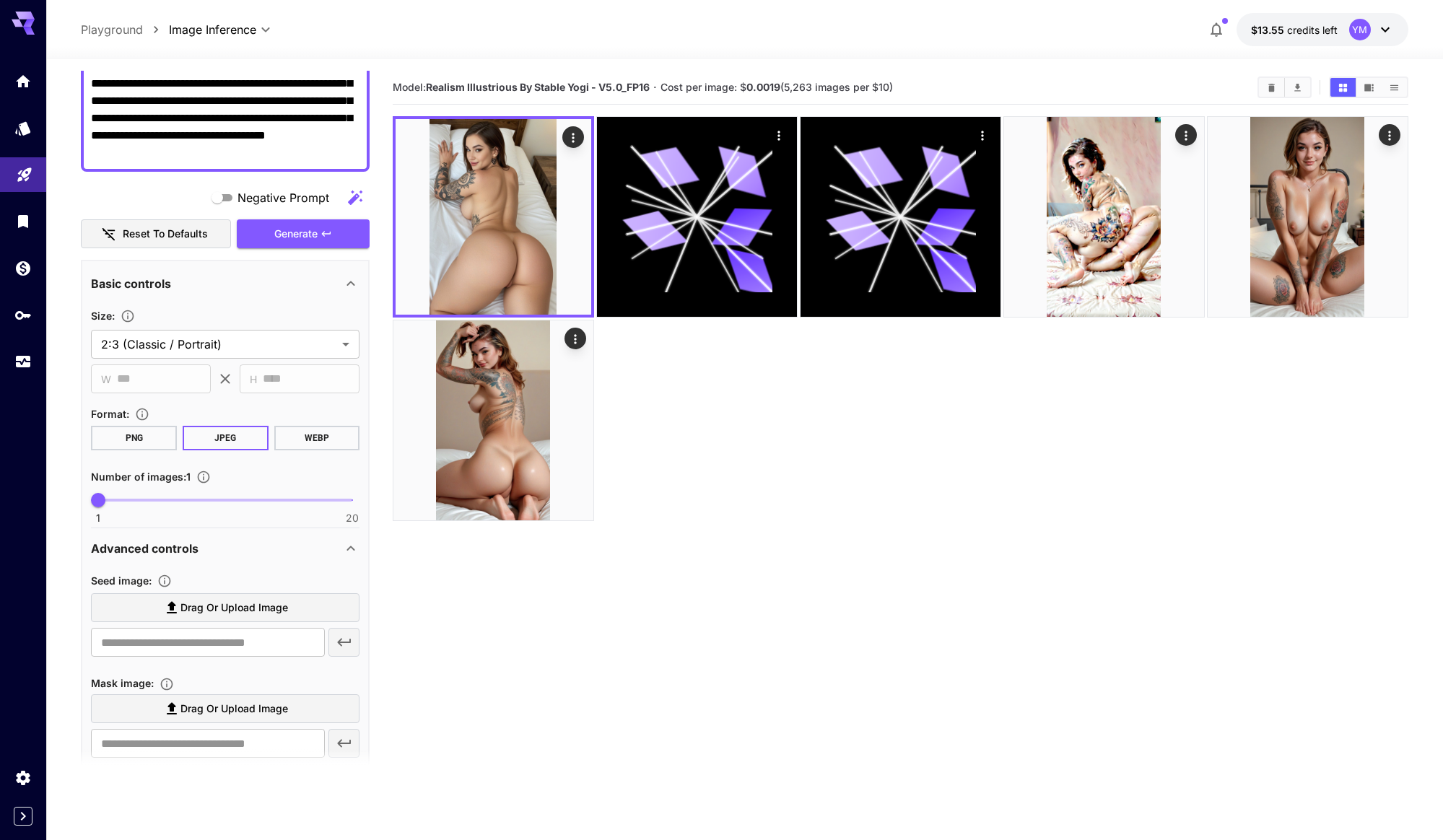
scroll to position [230, 0]
click at [303, 240] on span "Generate" at bounding box center [296, 236] width 43 height 18
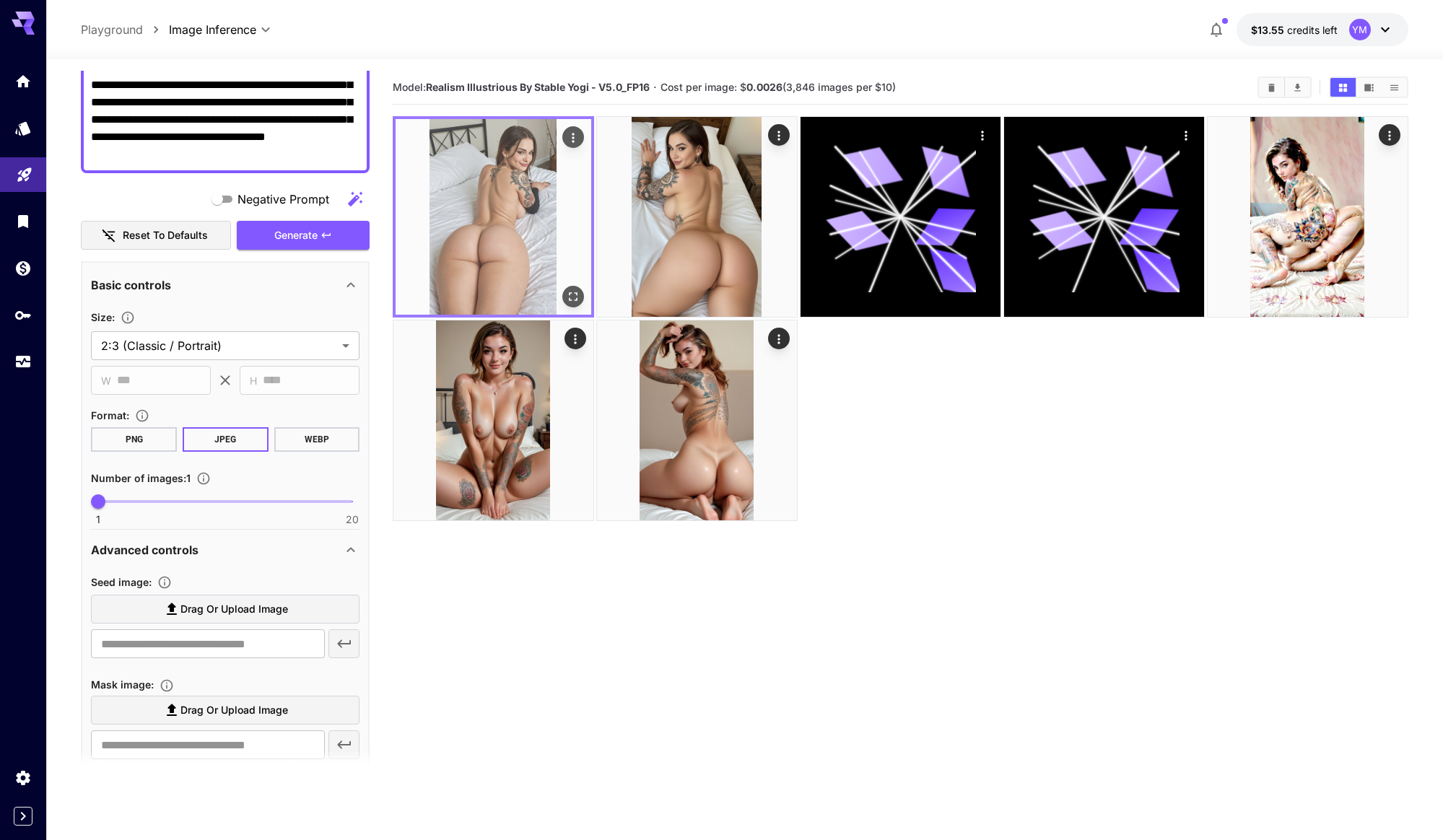
click at [472, 206] on img at bounding box center [493, 217] width 196 height 196
click at [573, 304] on button "Open in fullscreen" at bounding box center [573, 296] width 22 height 22
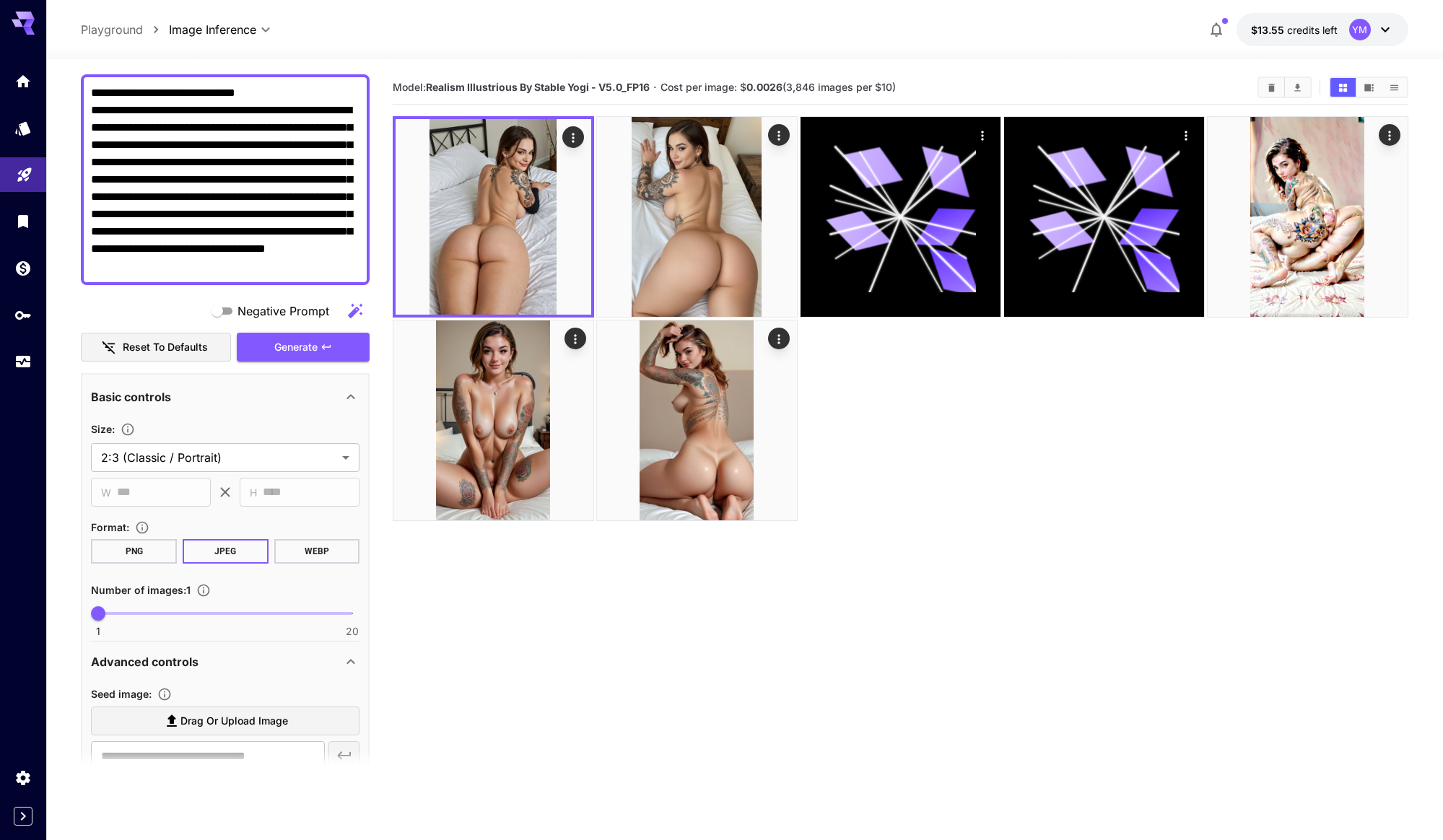
scroll to position [119, 0]
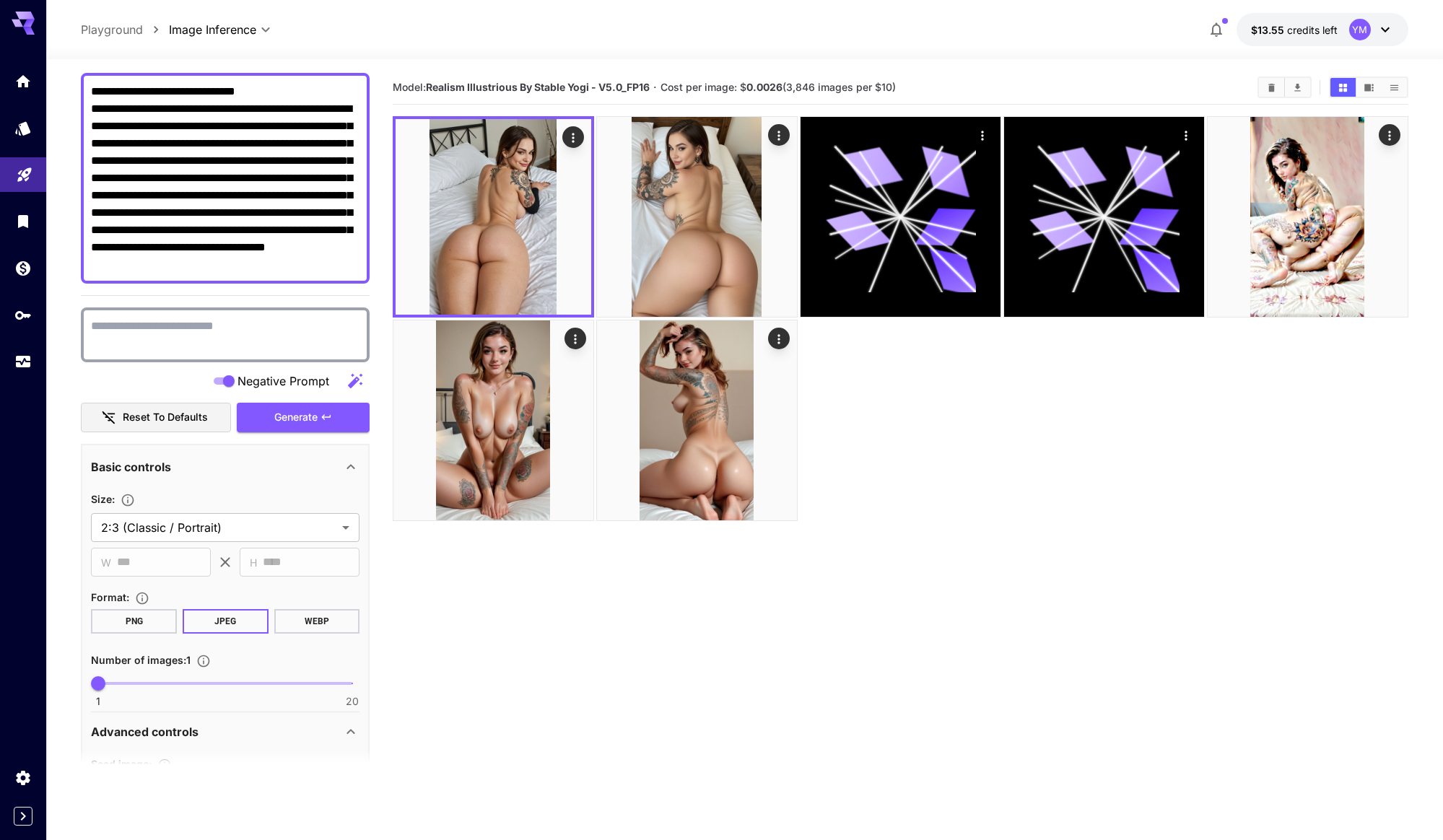
click at [216, 322] on textarea "Negative Prompt" at bounding box center [225, 335] width 268 height 35
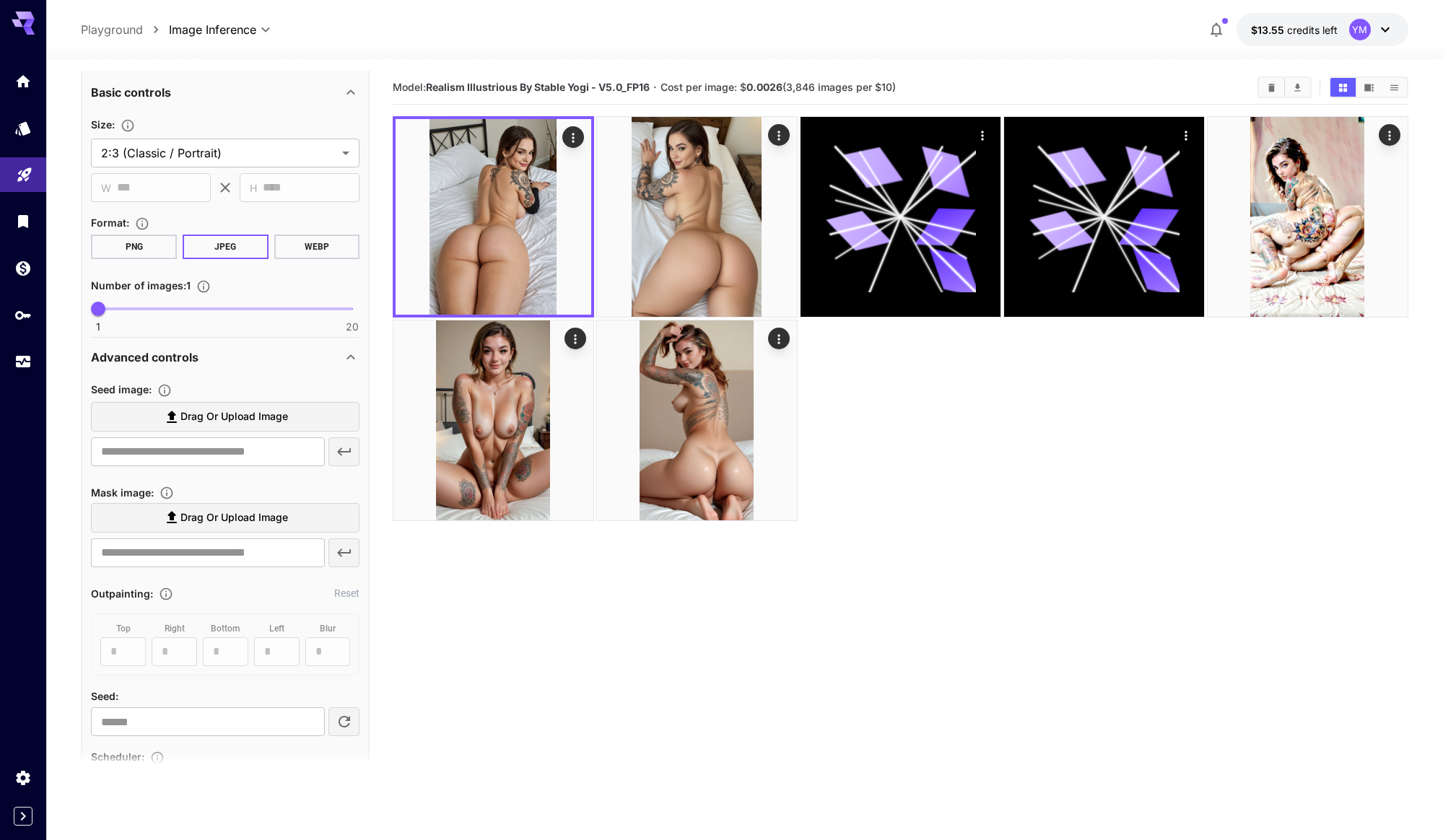
scroll to position [447, 0]
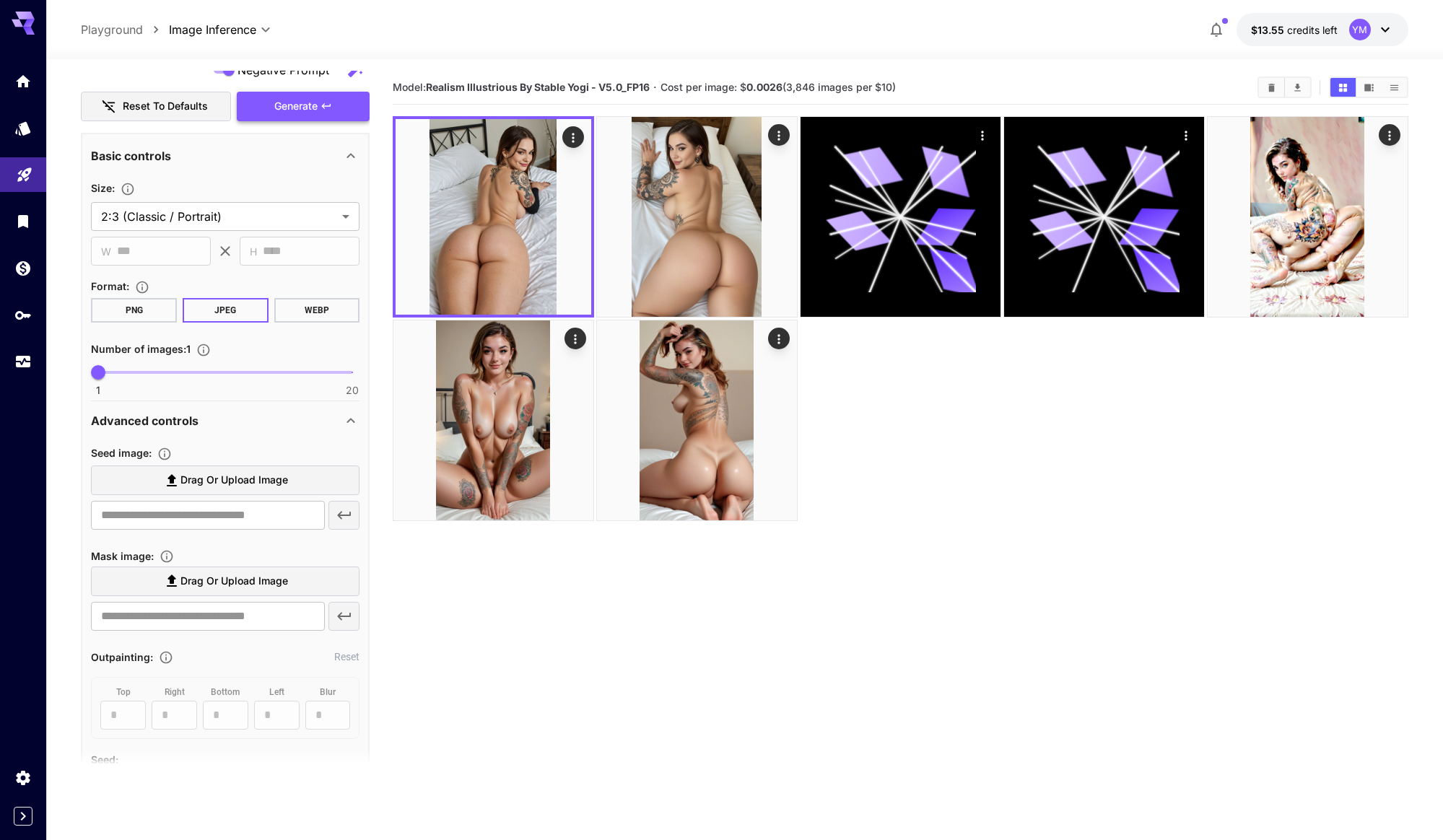
type textarea "**********"
click at [299, 106] on span "Generate" at bounding box center [296, 106] width 43 height 18
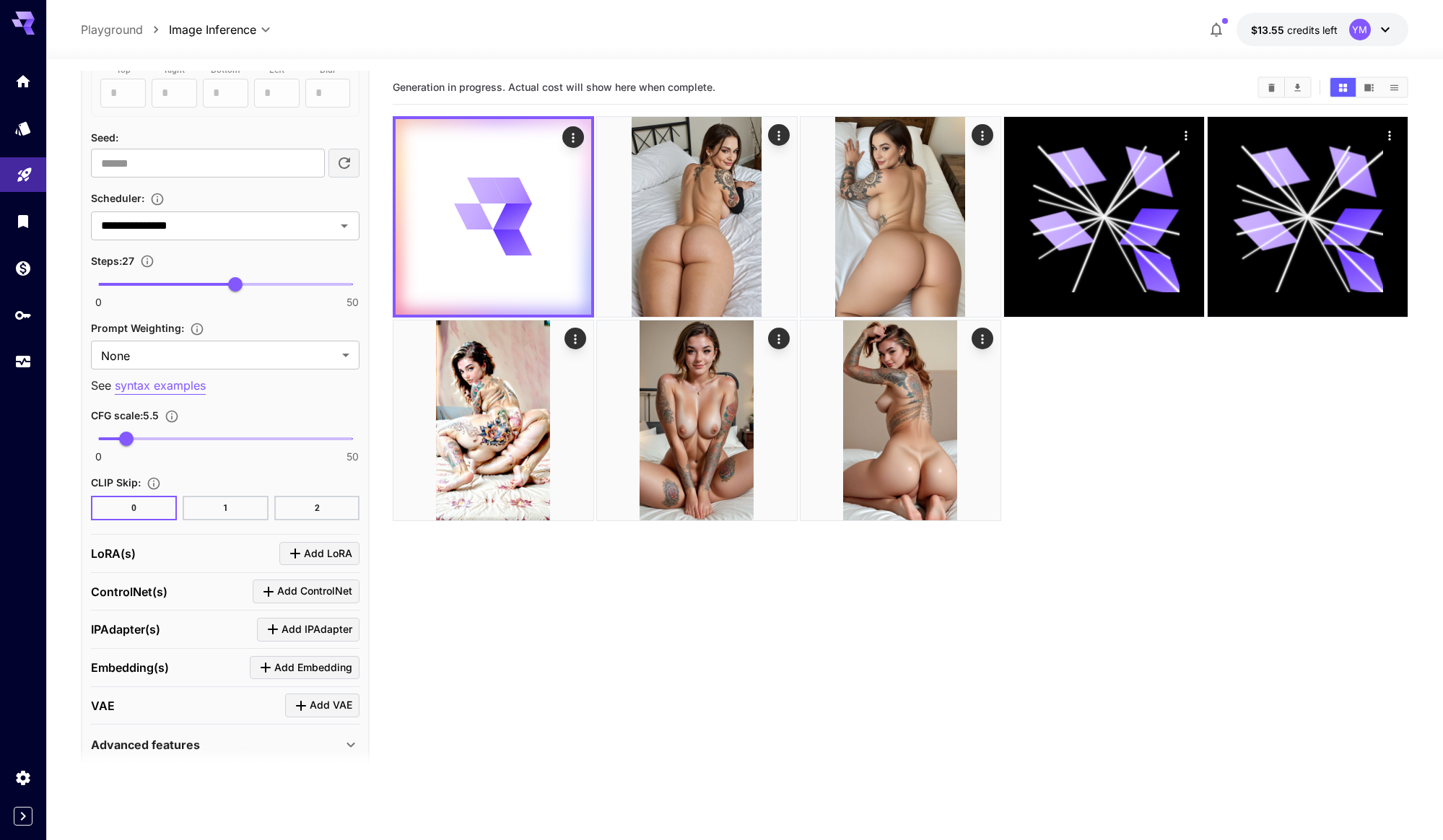
scroll to position [1107, 0]
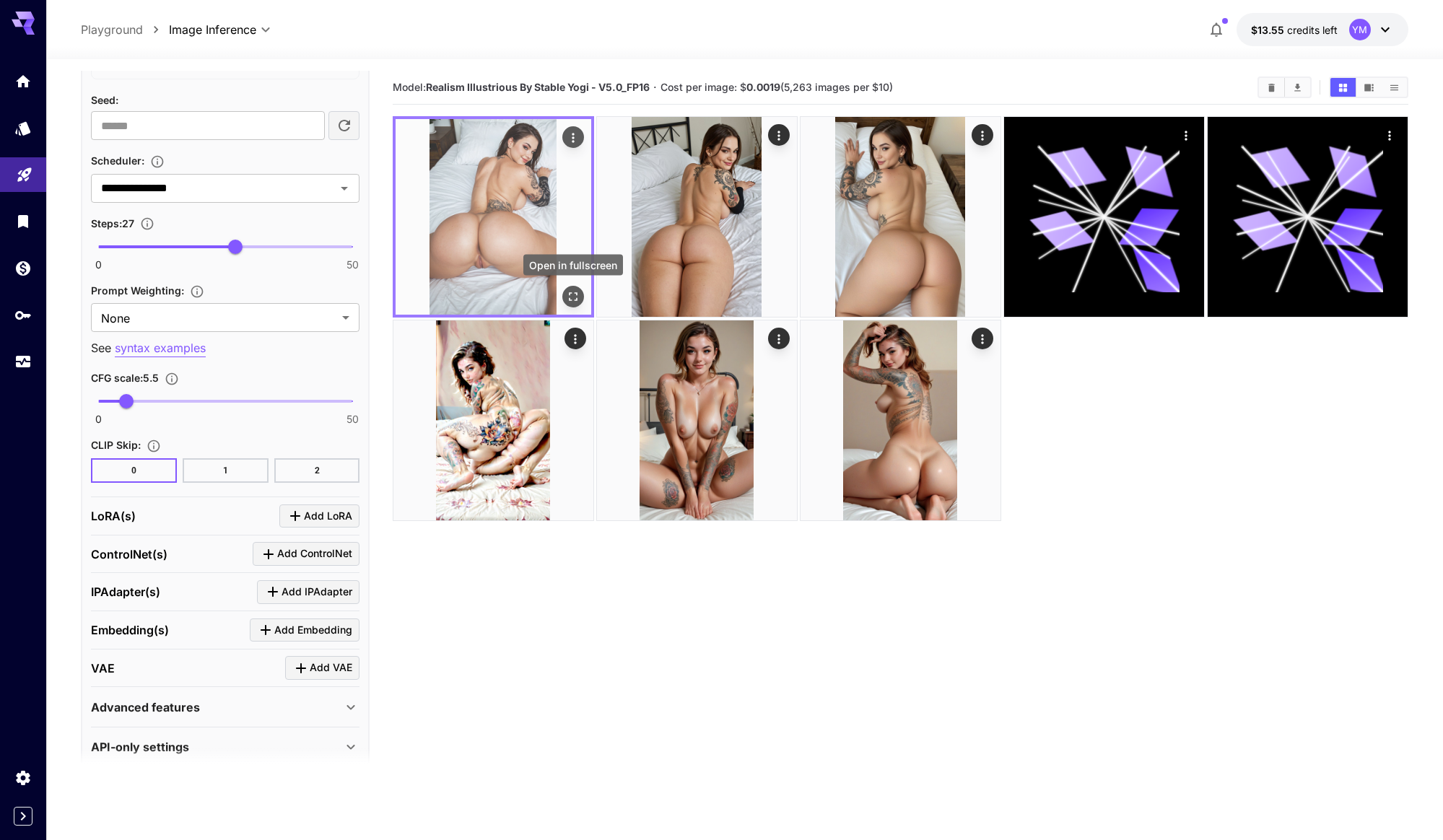
click at [573, 293] on icon "Open in fullscreen" at bounding box center [573, 296] width 14 height 14
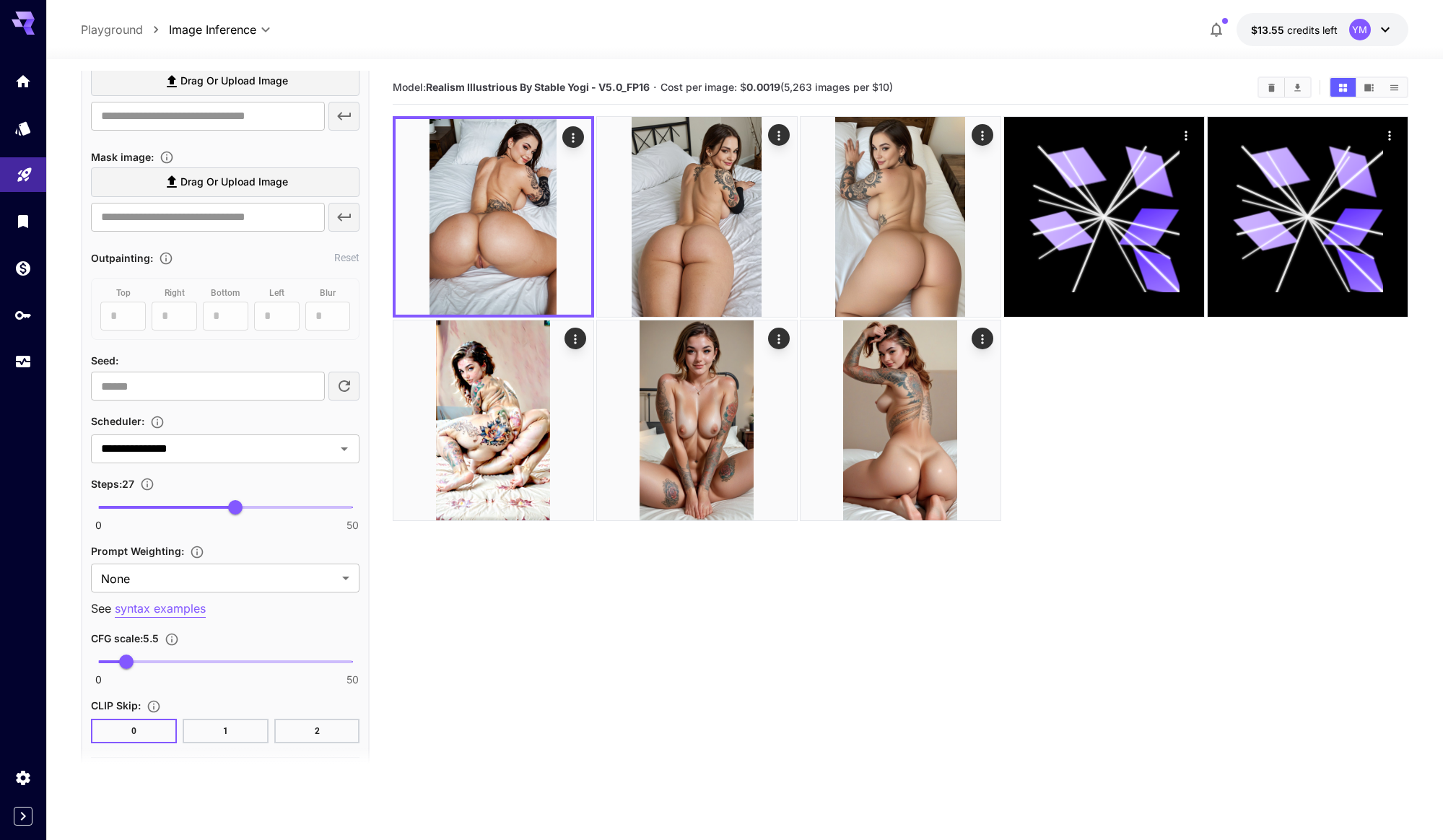
scroll to position [848, 0]
click at [221, 380] on input "number" at bounding box center [207, 385] width 234 height 29
paste input "**********"
click at [221, 380] on input "**********" at bounding box center [207, 385] width 234 height 29
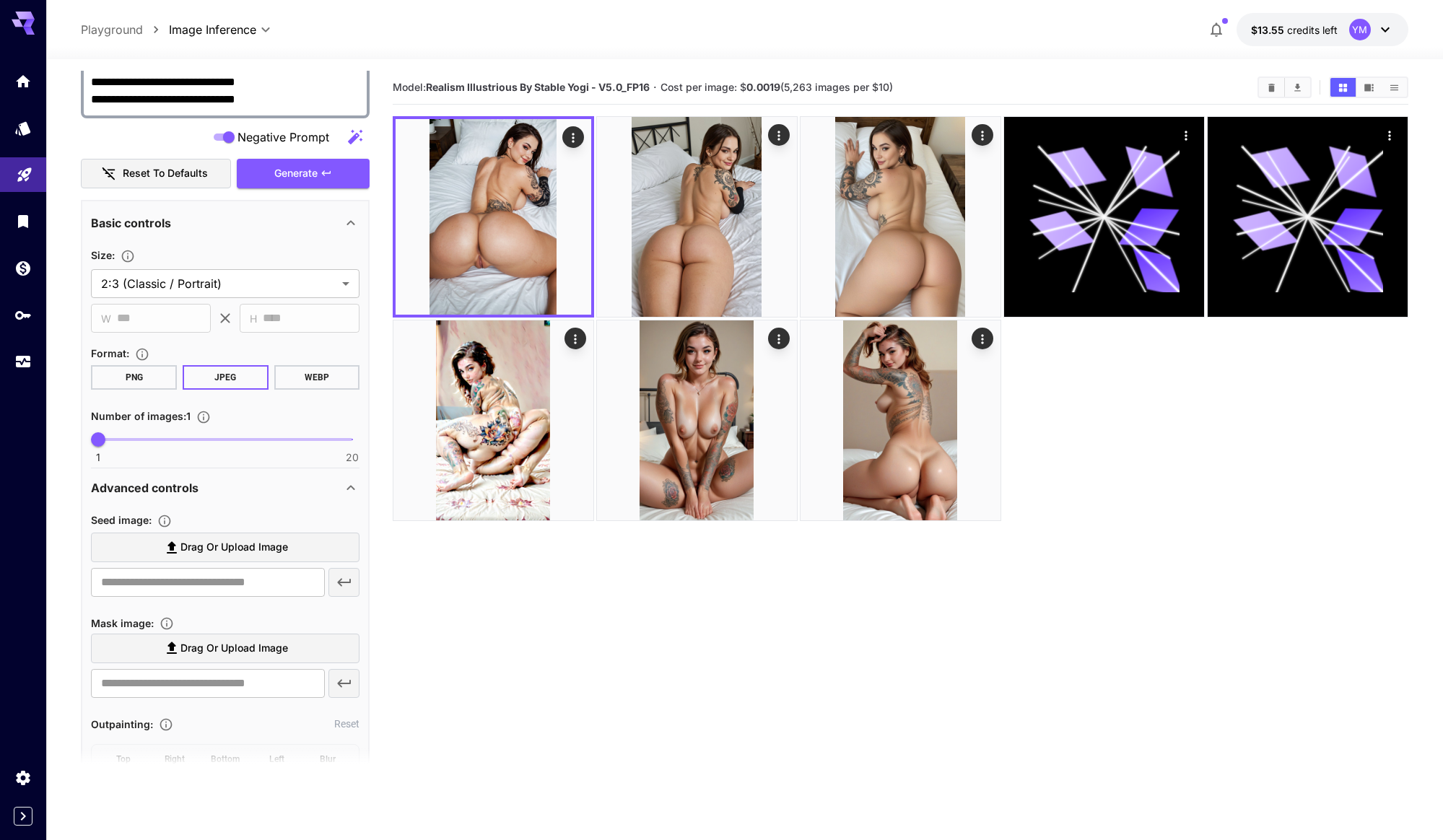
scroll to position [325, 0]
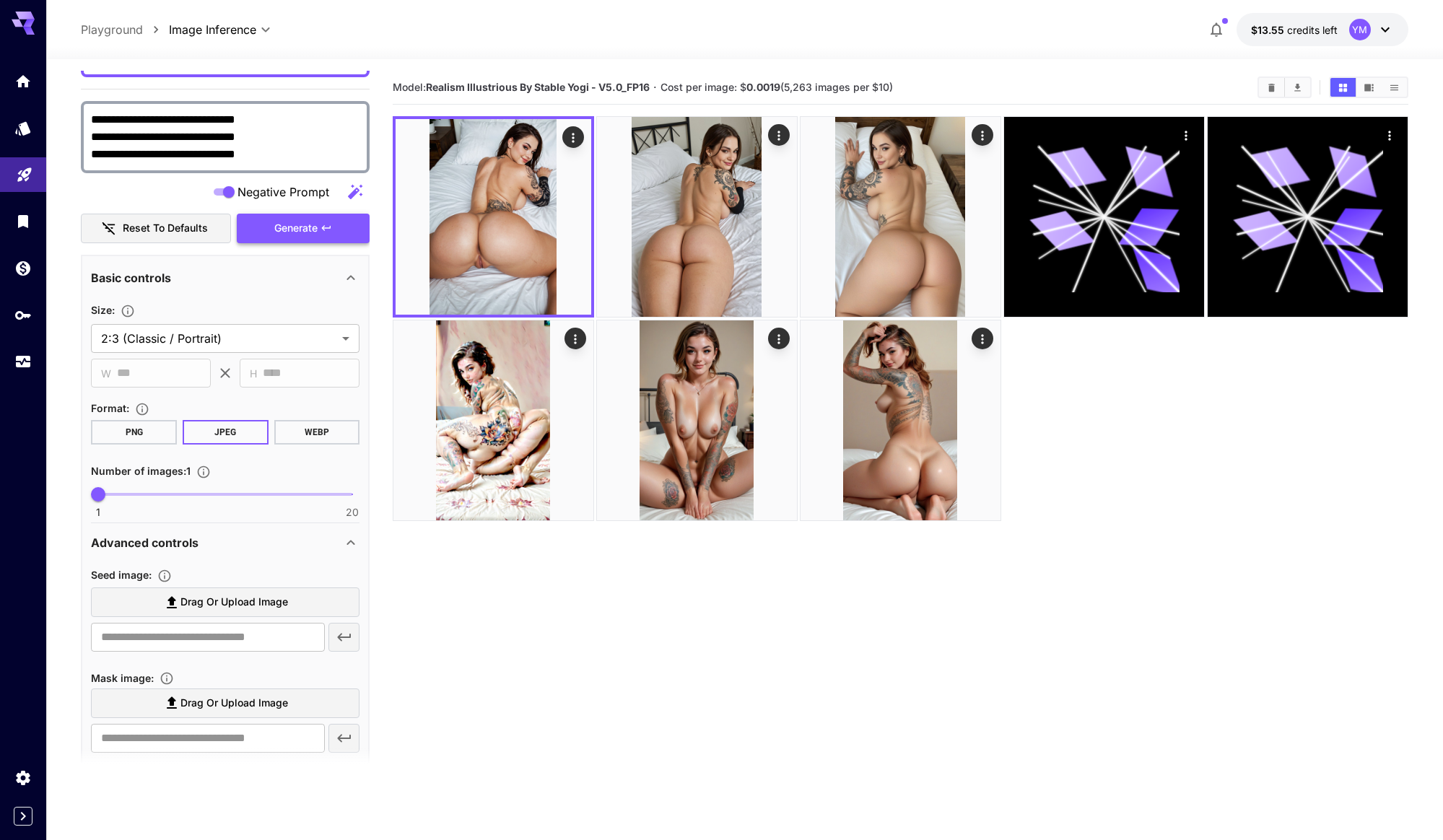
click at [280, 229] on span "Generate" at bounding box center [296, 228] width 43 height 18
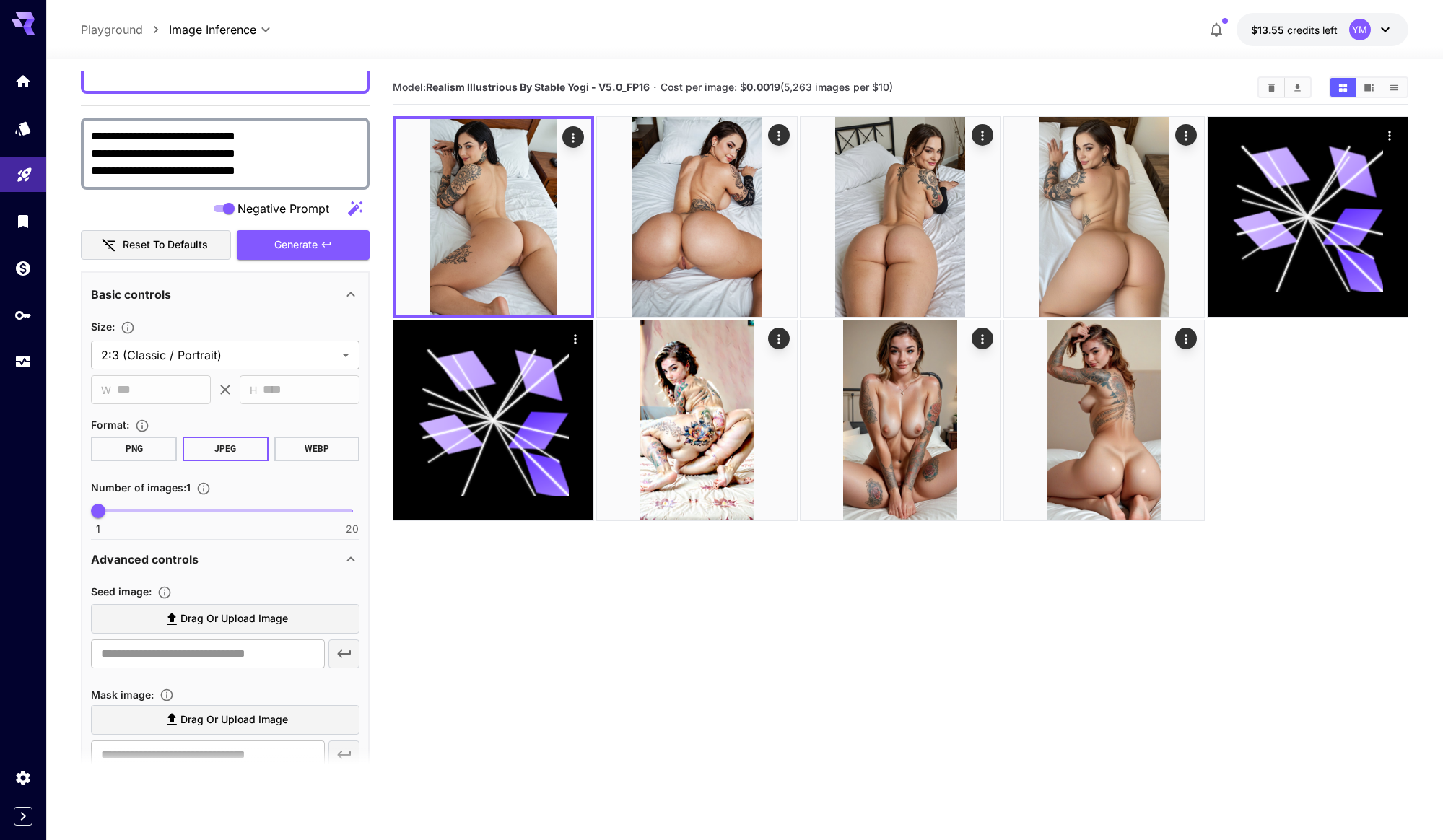
scroll to position [304, 0]
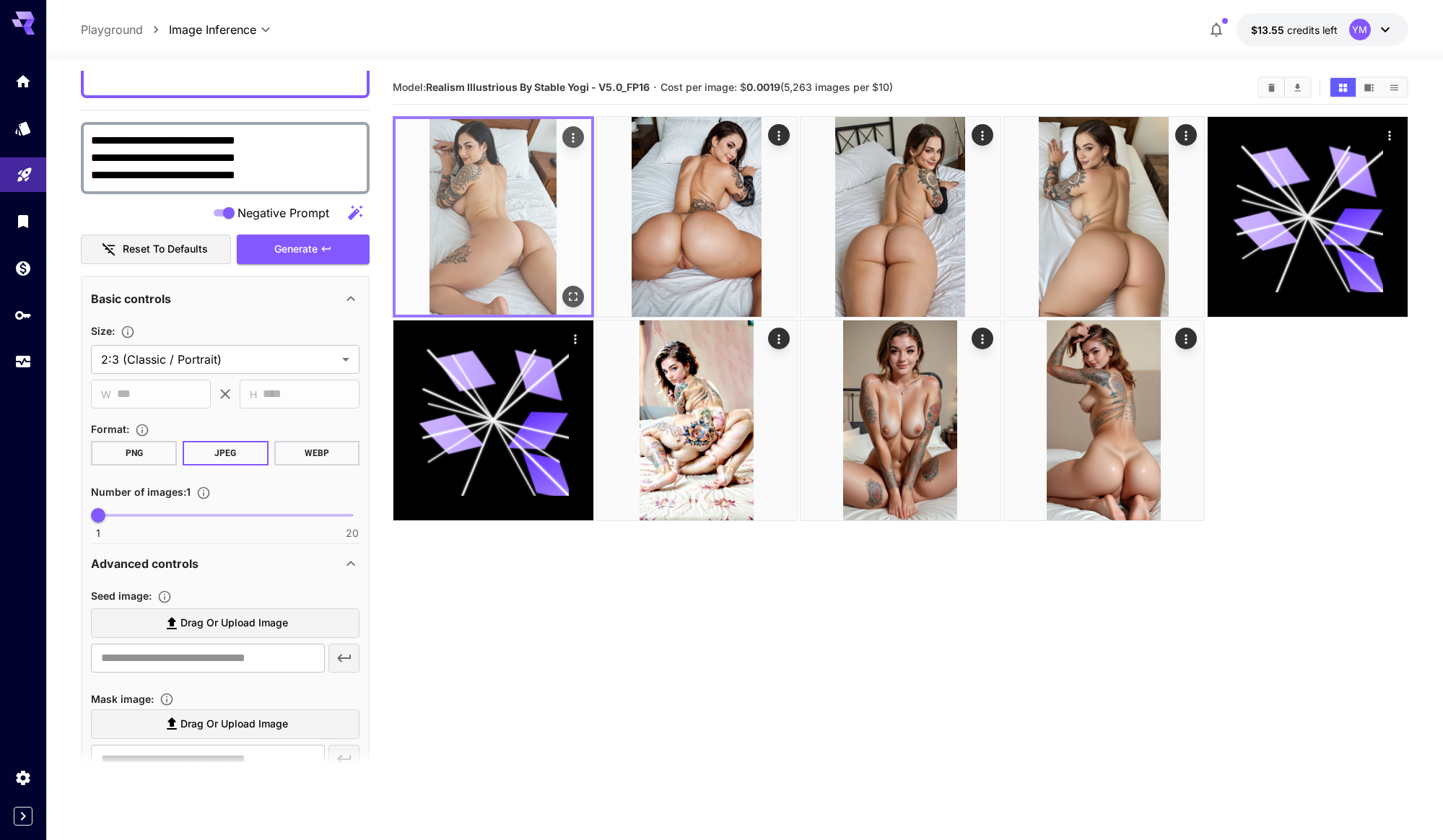
click at [480, 215] on img at bounding box center [493, 217] width 196 height 196
click at [568, 289] on icon "Open in fullscreen" at bounding box center [573, 296] width 14 height 14
click at [489, 249] on img at bounding box center [493, 217] width 196 height 196
click at [568, 291] on icon "Open in fullscreen" at bounding box center [573, 296] width 14 height 14
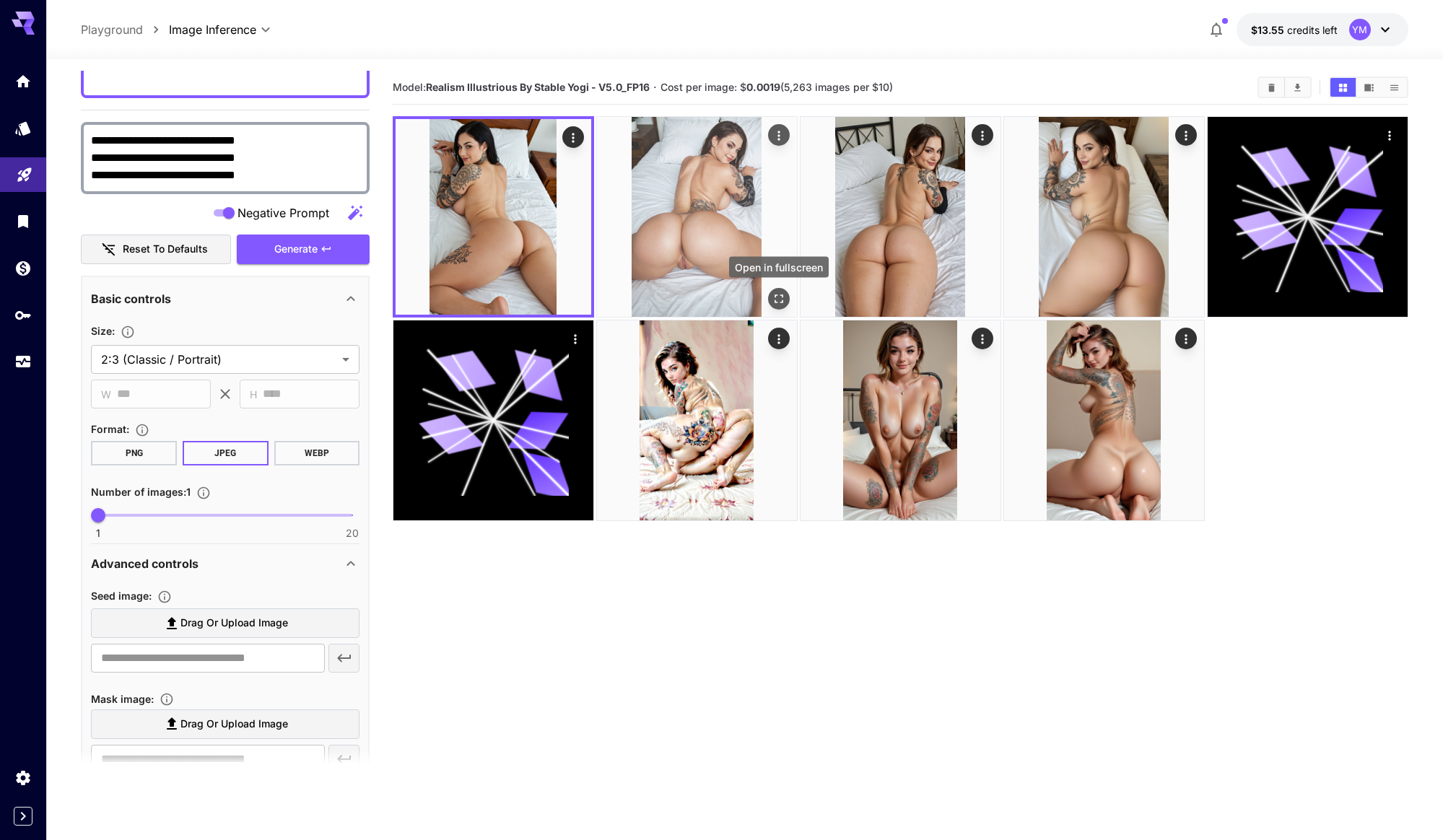
click at [780, 293] on icon "Open in fullscreen" at bounding box center [779, 299] width 14 height 14
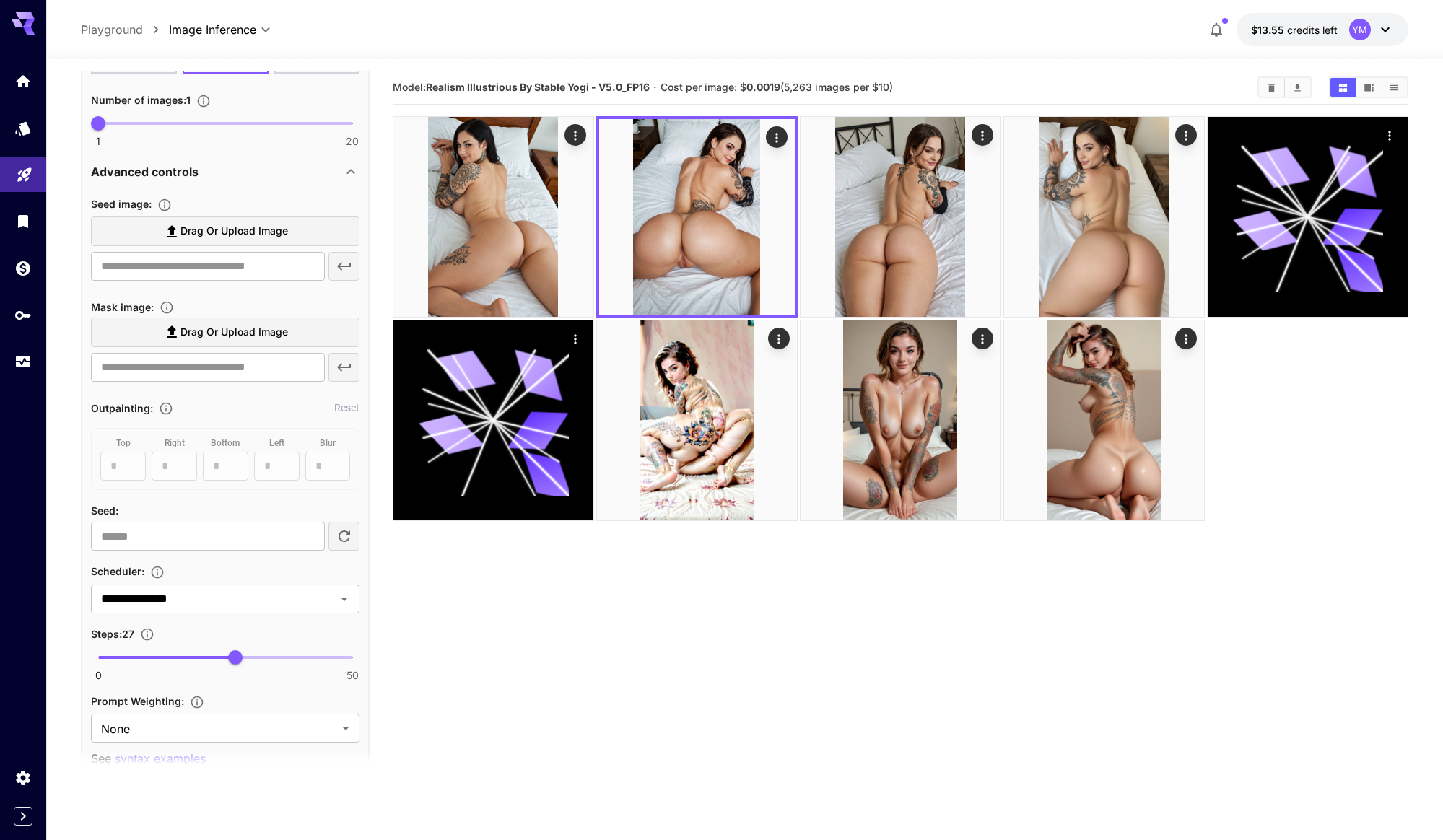
scroll to position [740, 0]
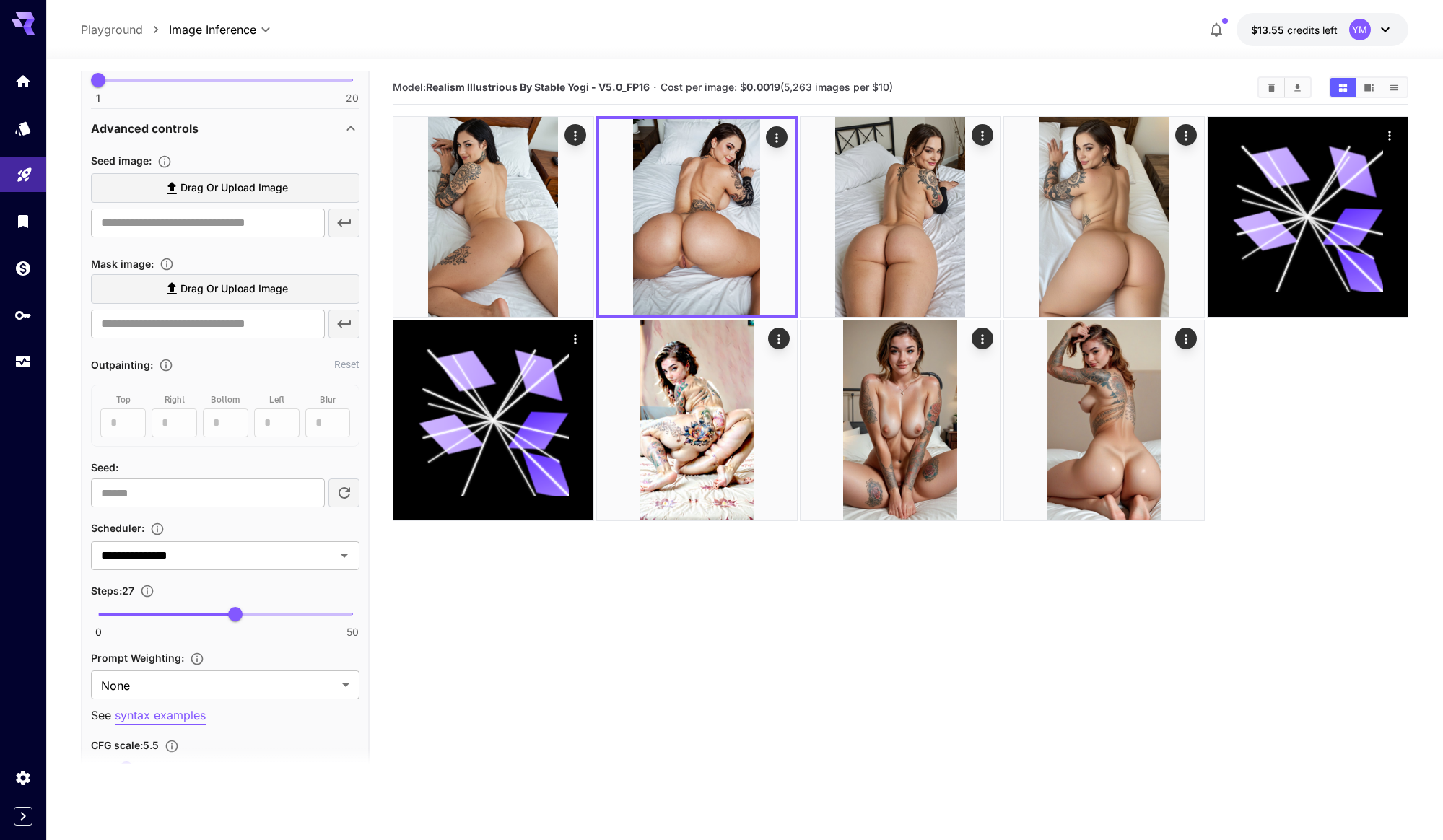
click at [338, 484] on icon "button" at bounding box center [344, 493] width 17 height 17
type input "**********"
click at [292, 487] on input "**********" at bounding box center [207, 493] width 234 height 29
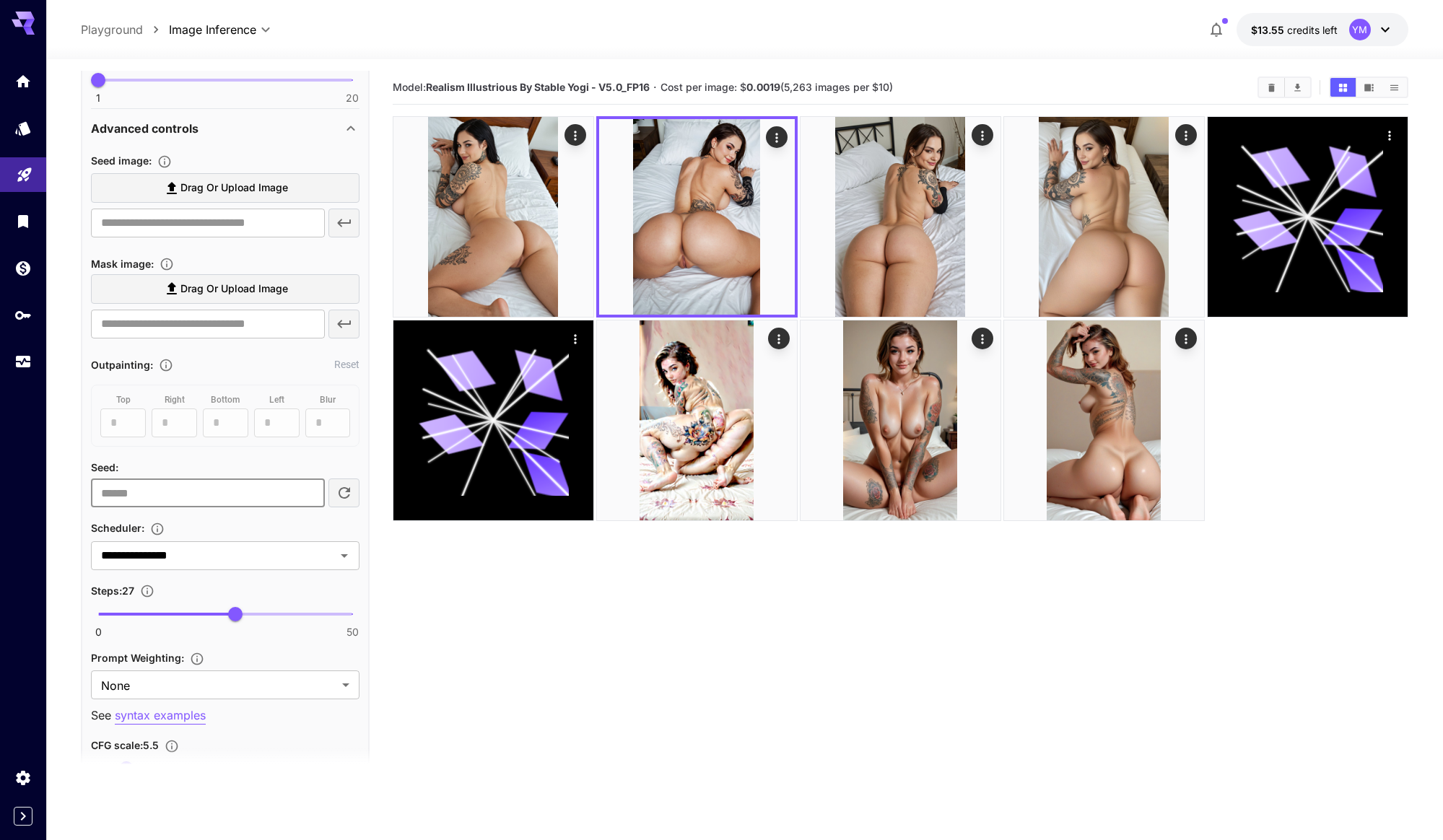
click at [261, 466] on div "Seed :" at bounding box center [225, 467] width 268 height 17
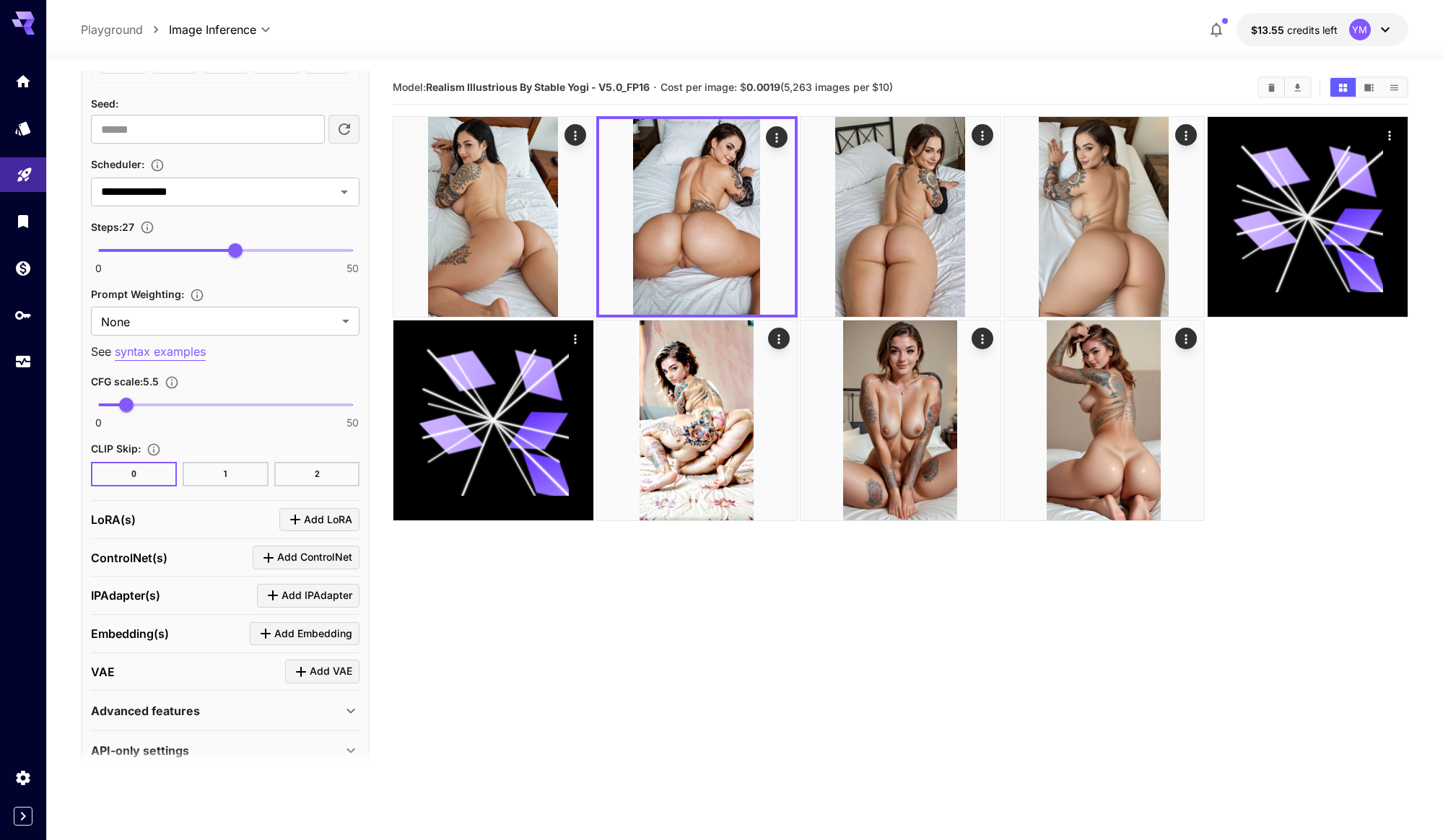
scroll to position [1126, 0]
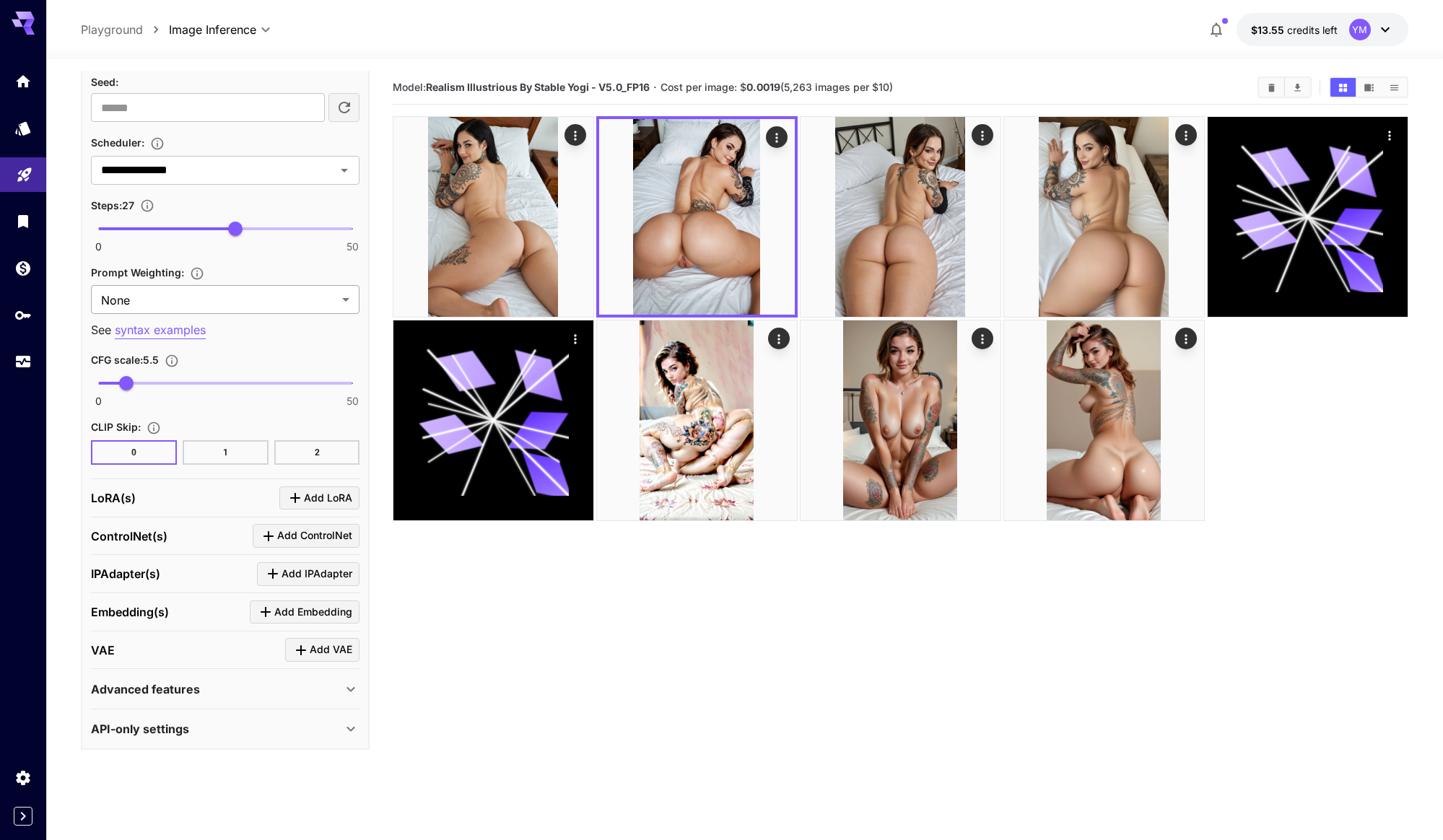
click at [192, 297] on body "**********" at bounding box center [722, 477] width 1443 height 954
click at [192, 297] on div at bounding box center [722, 420] width 1443 height 840
click at [85, 330] on div "**********" at bounding box center [225, 103] width 288 height 1295
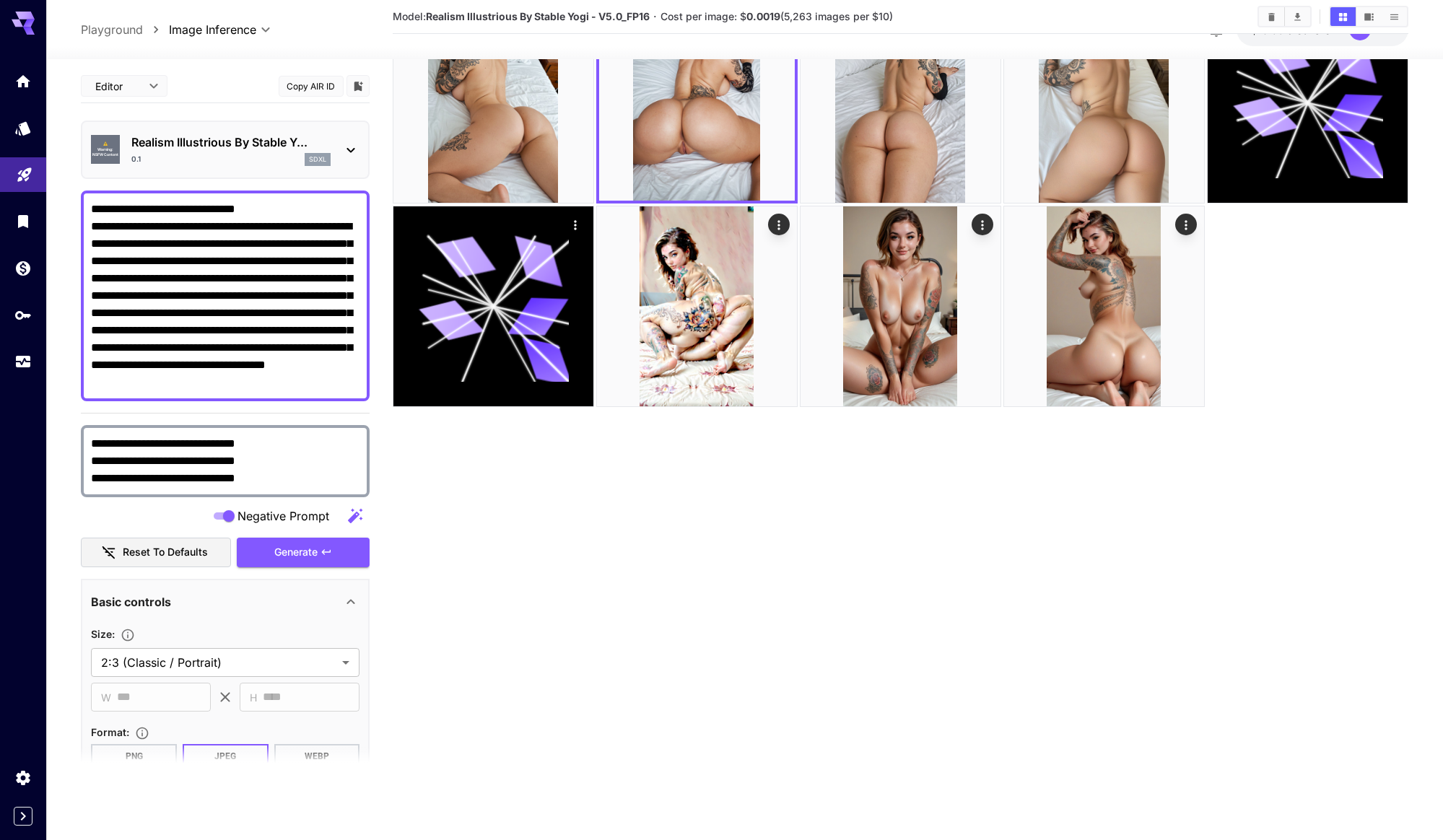
scroll to position [0, 0]
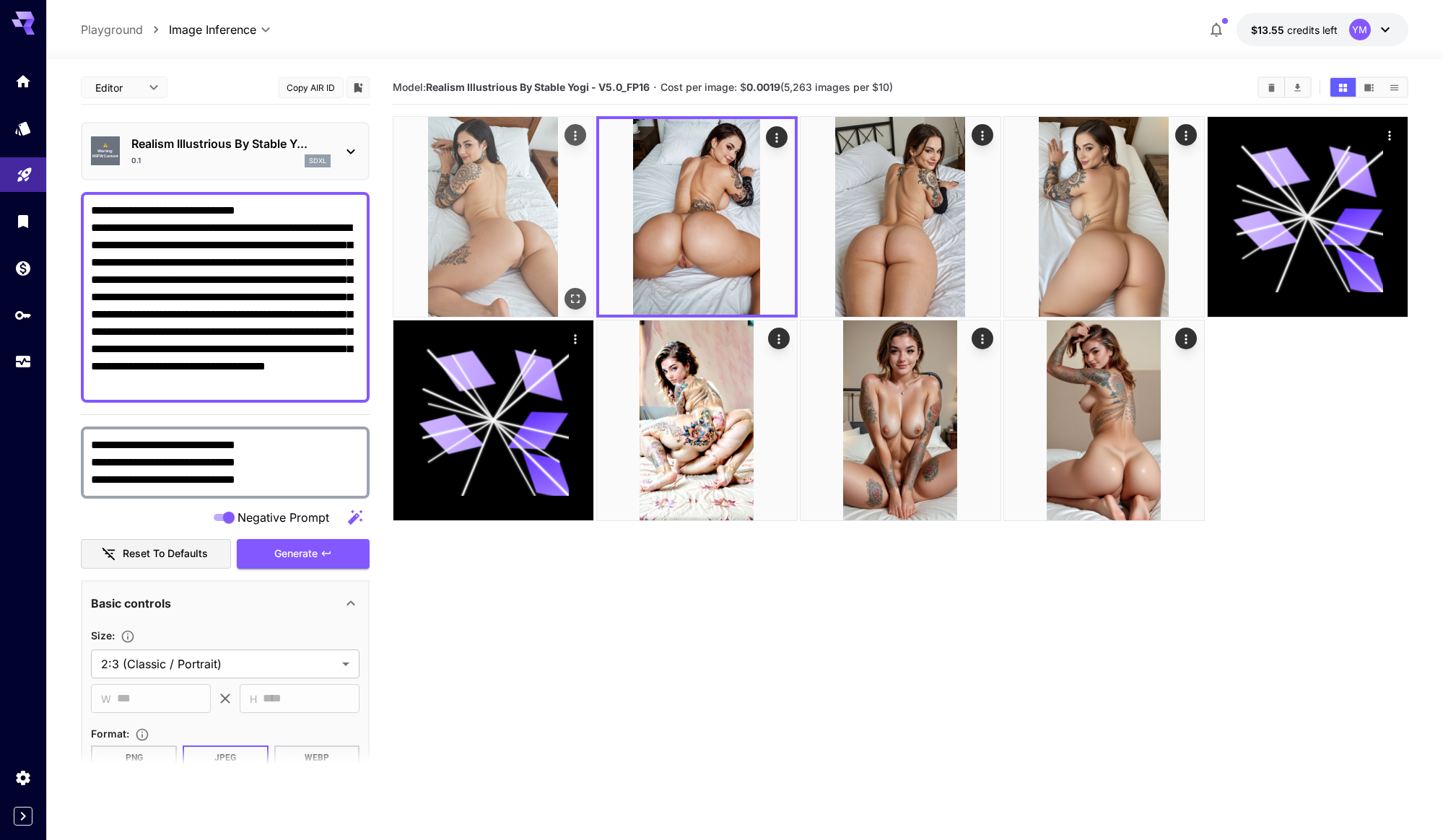
click at [495, 238] on img at bounding box center [493, 217] width 200 height 200
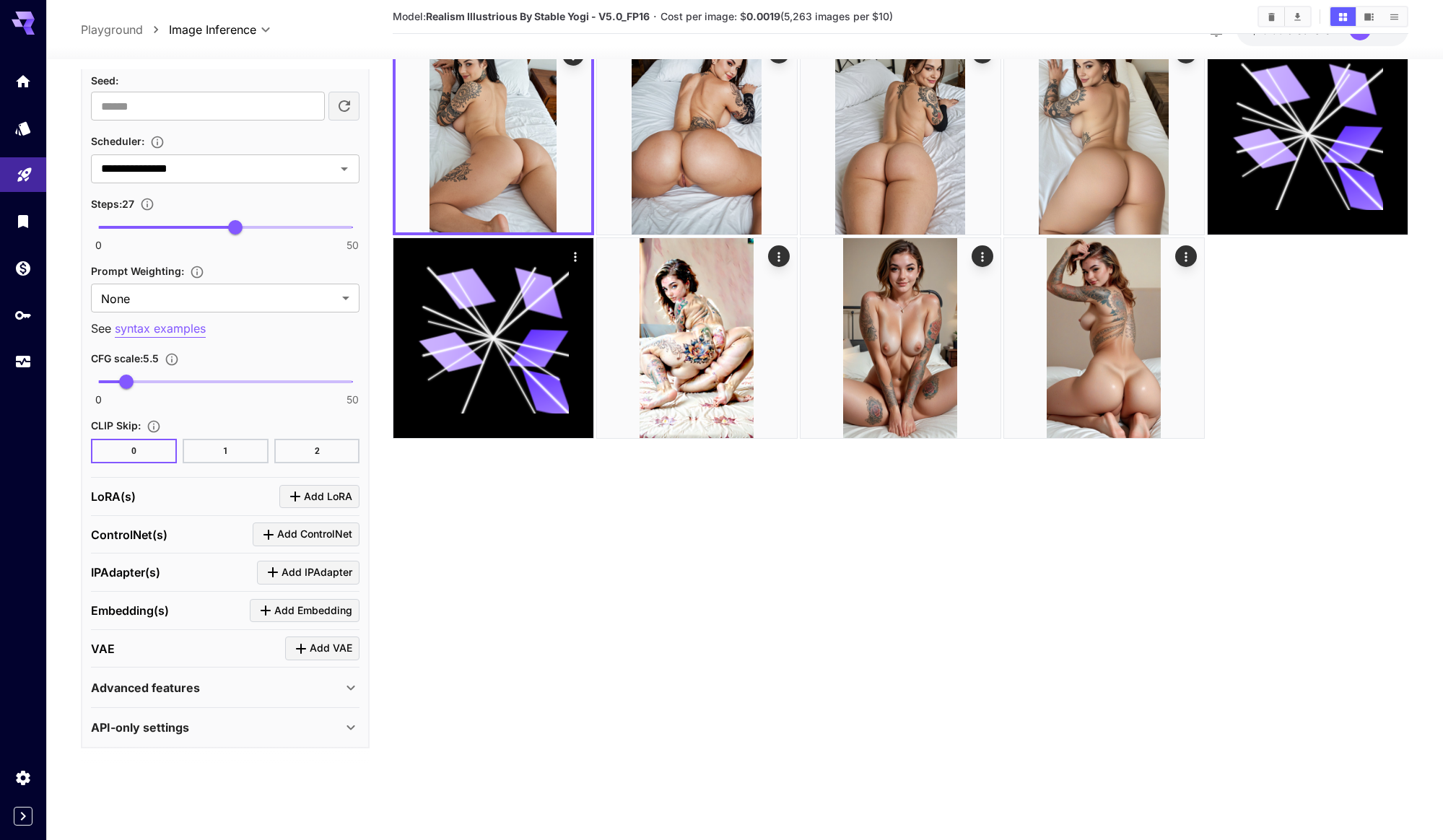
scroll to position [114, 0]
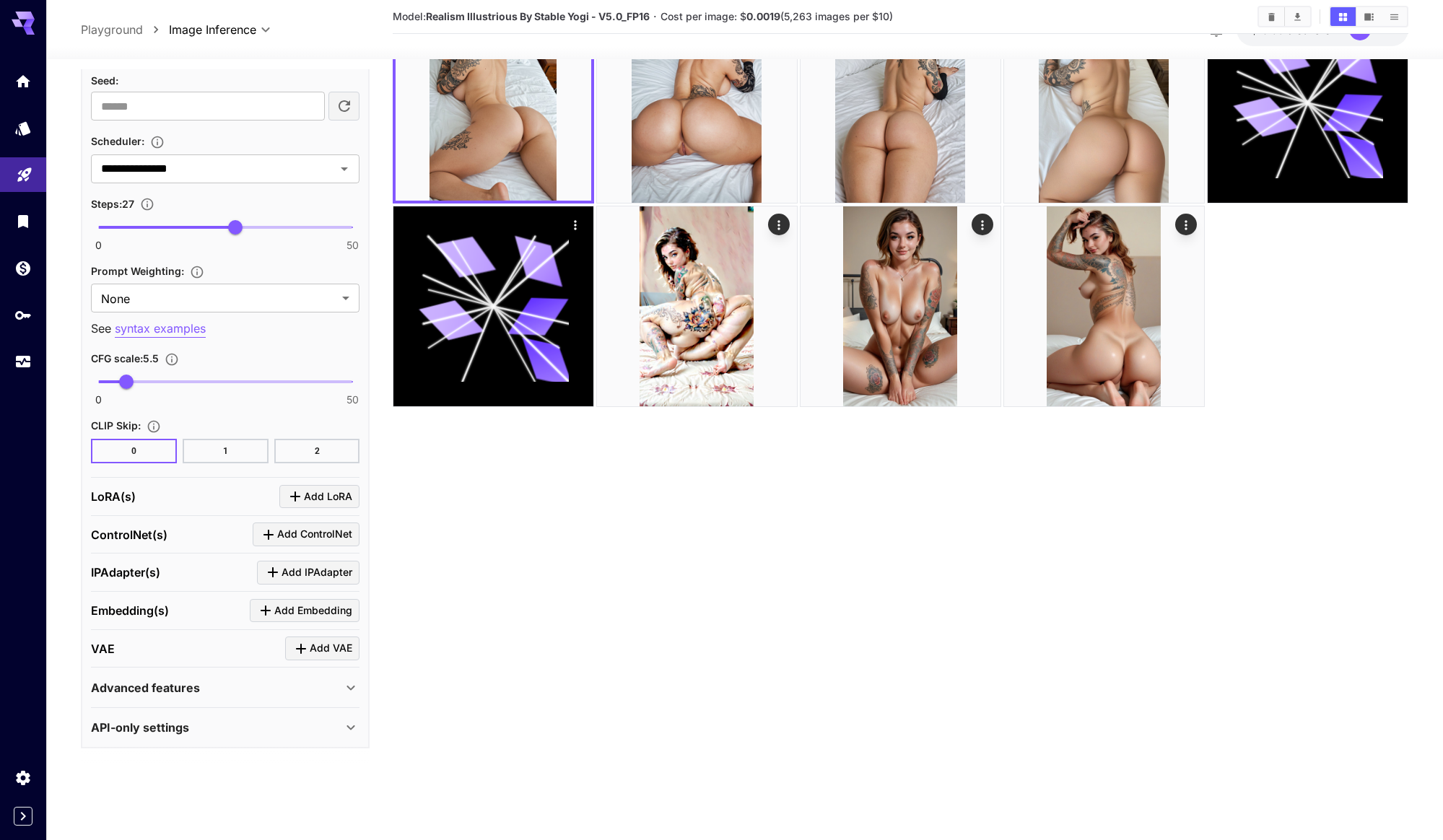
click at [294, 455] on button "2" at bounding box center [317, 451] width 86 height 25
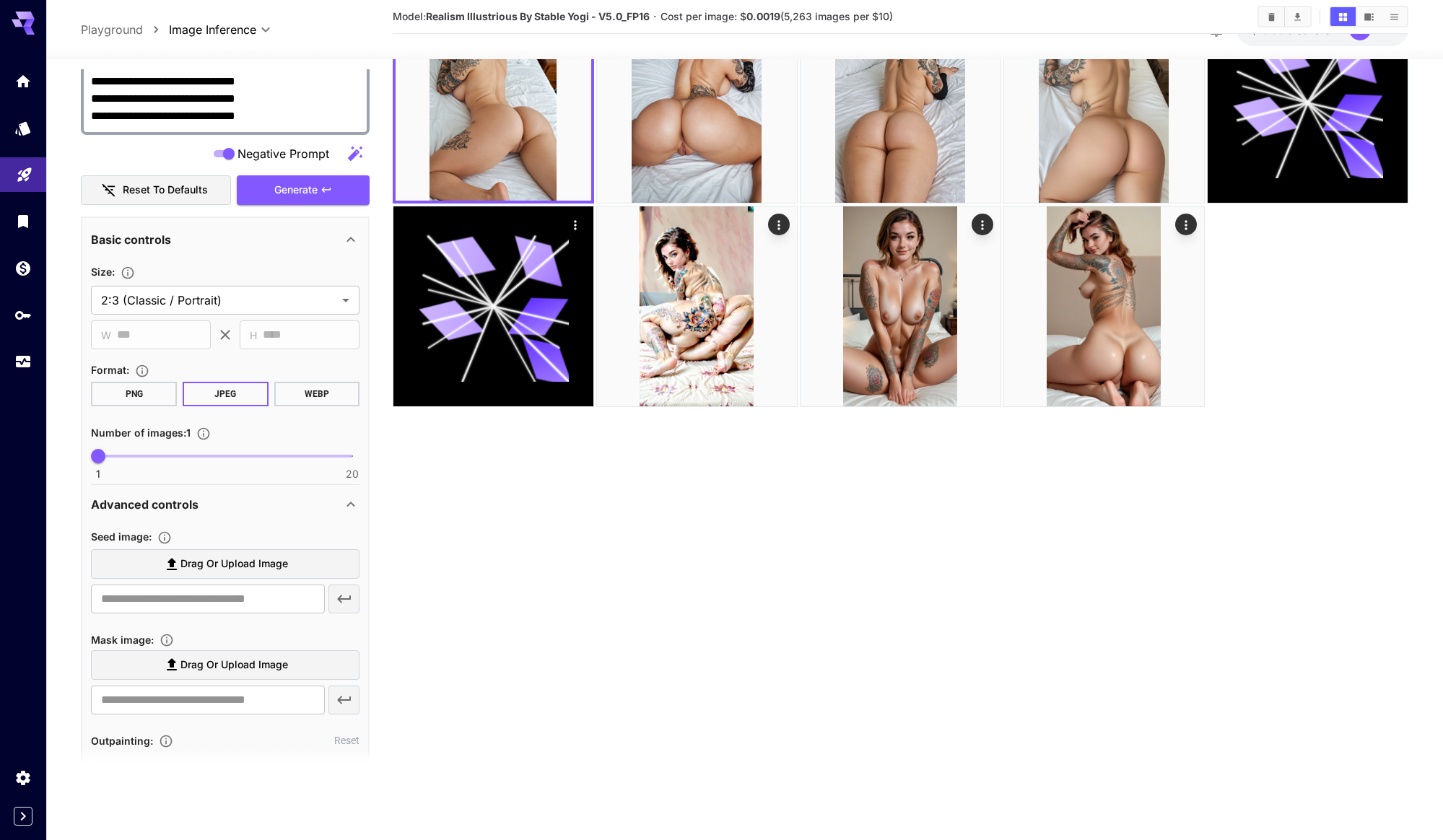
scroll to position [306, 0]
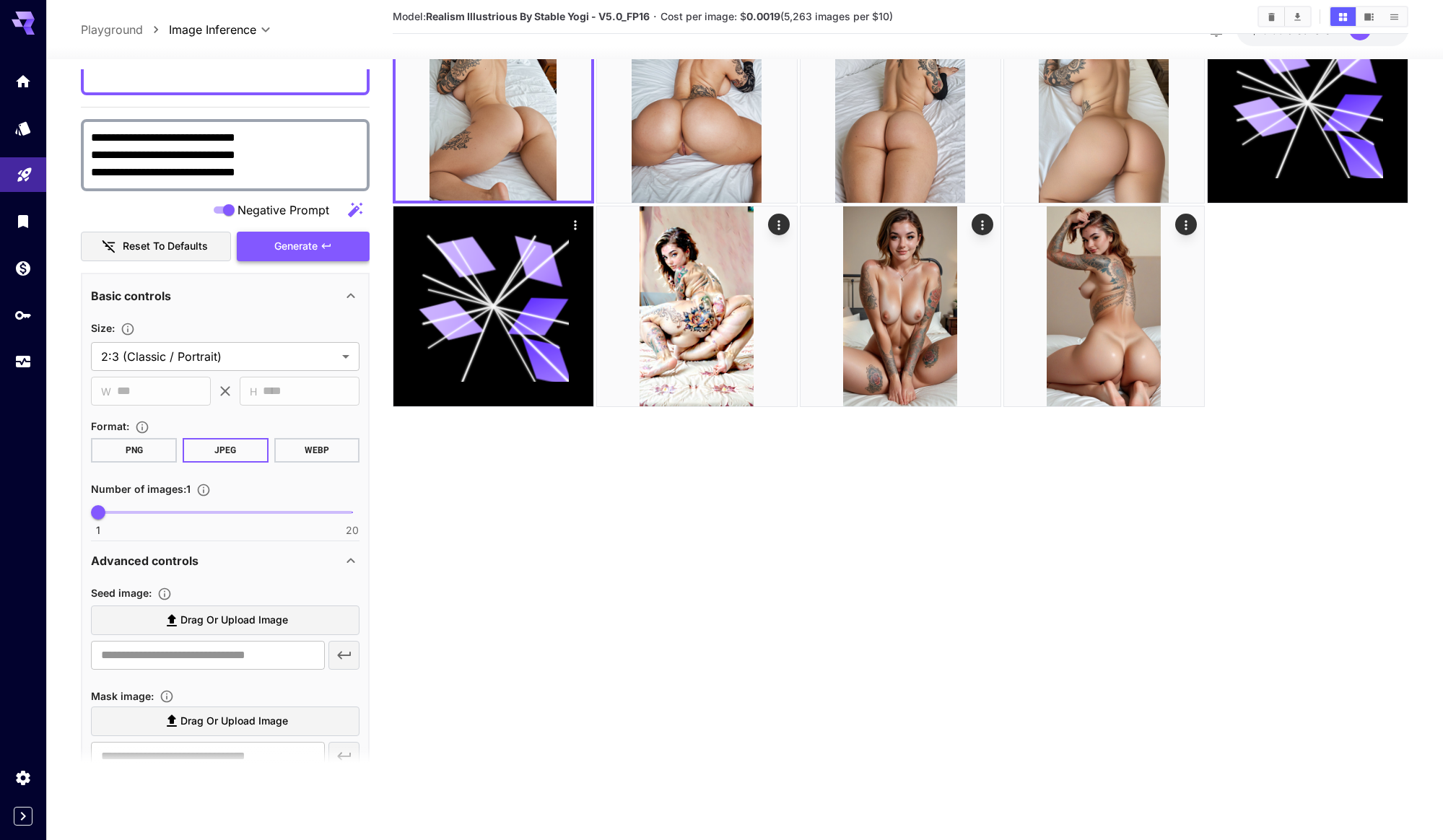
click at [304, 255] on button "Generate" at bounding box center [304, 247] width 133 height 30
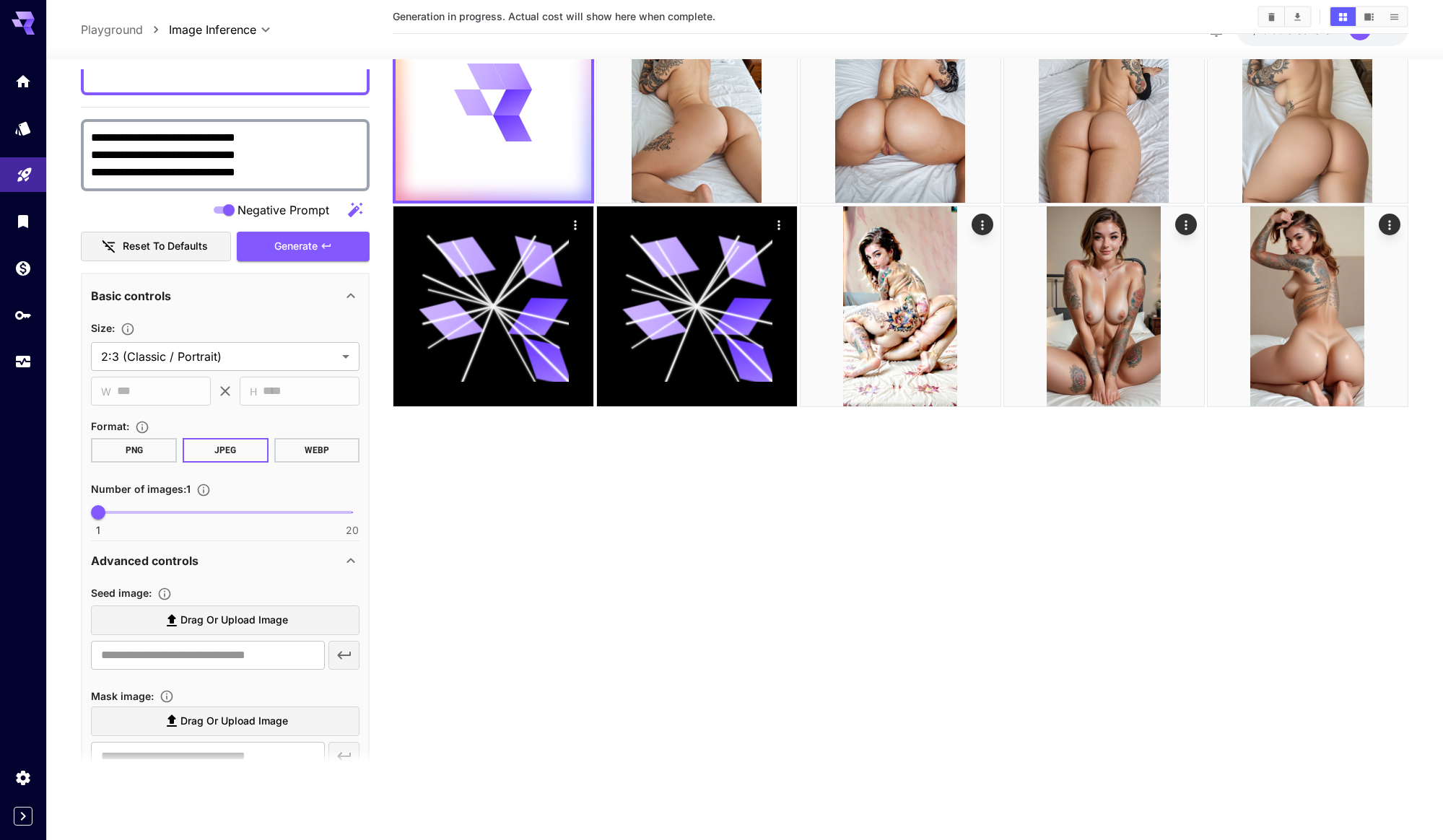
scroll to position [0, 0]
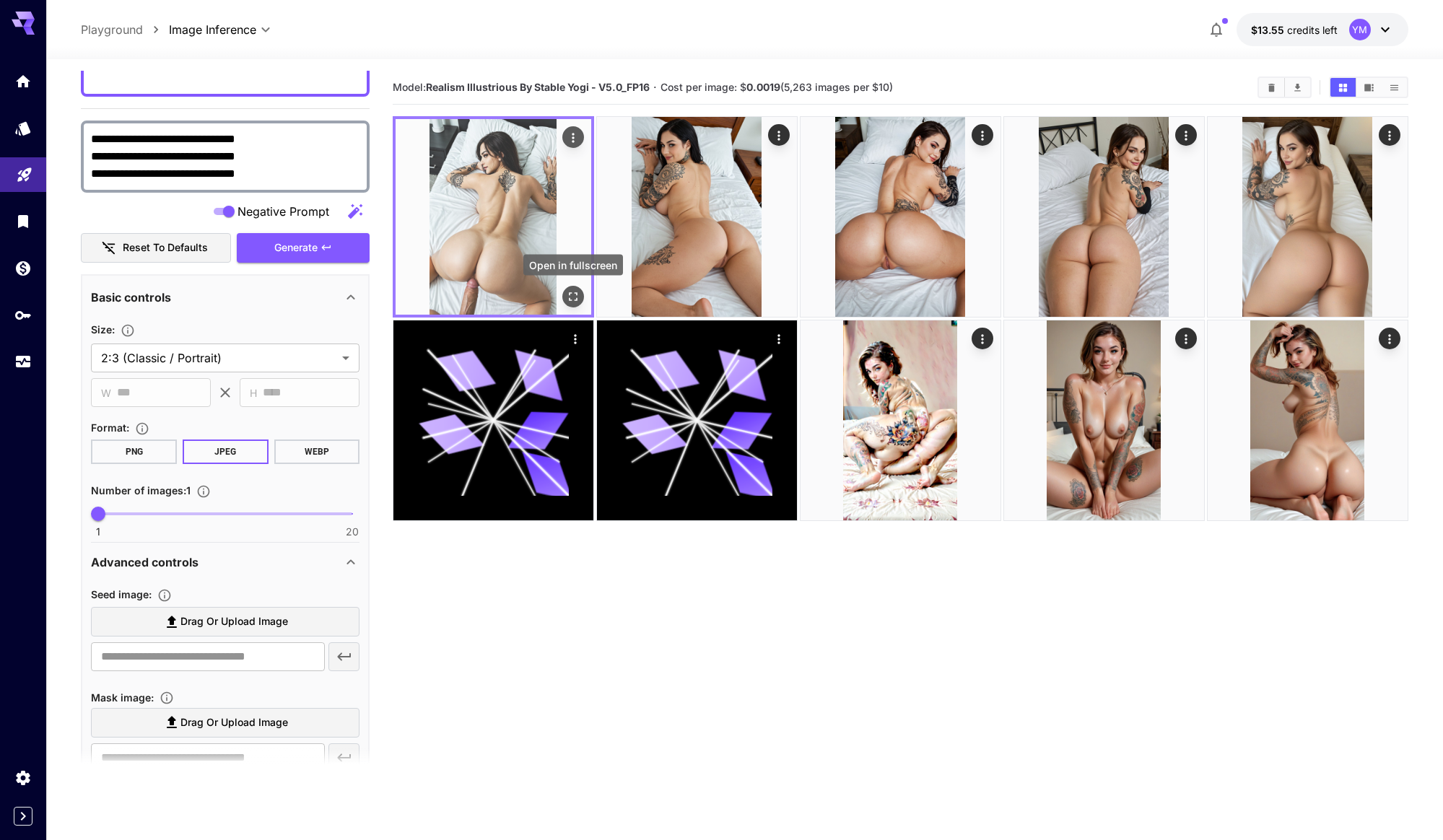
click at [575, 296] on icon "Open in fullscreen" at bounding box center [573, 296] width 14 height 14
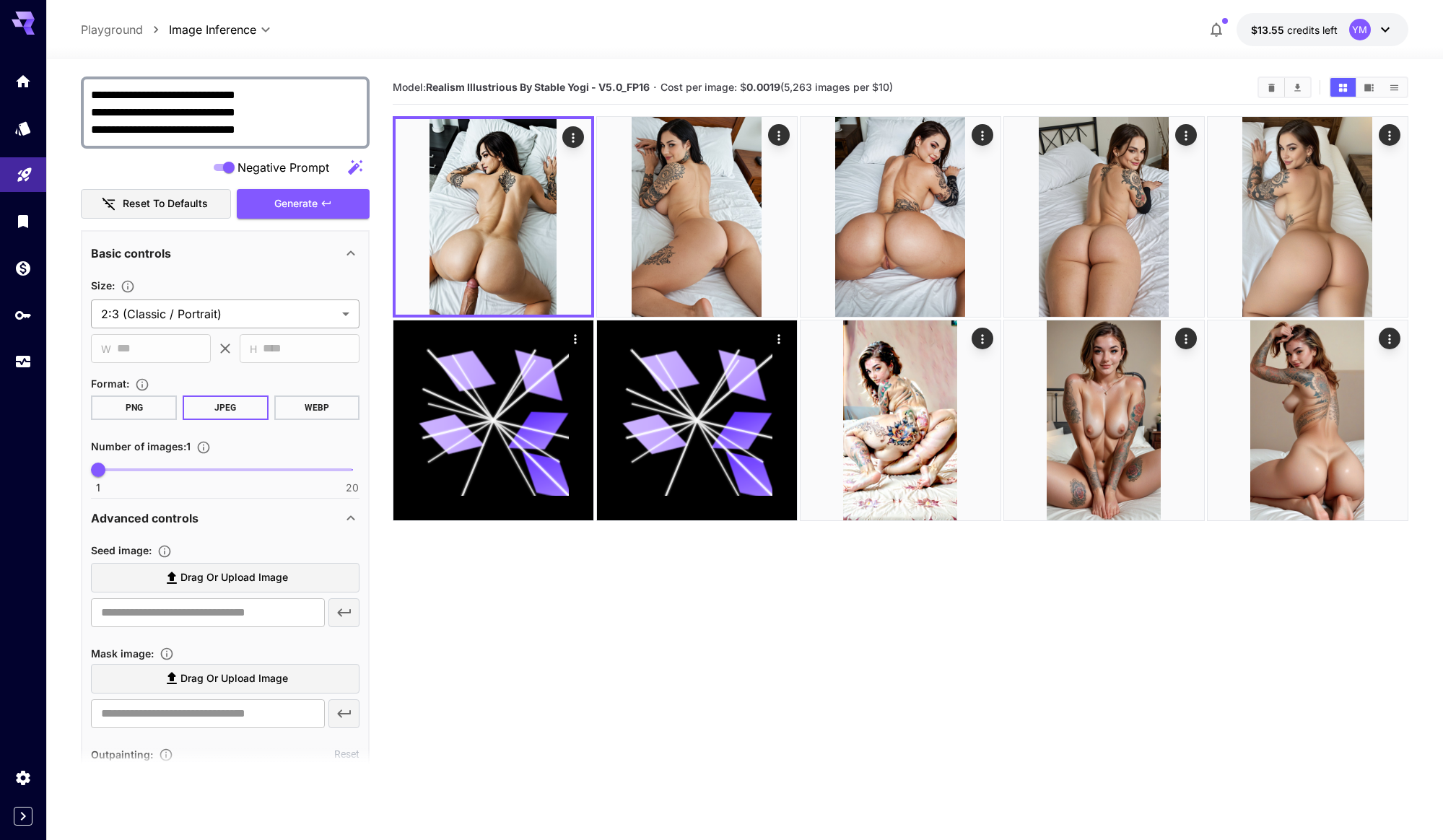
scroll to position [385, 0]
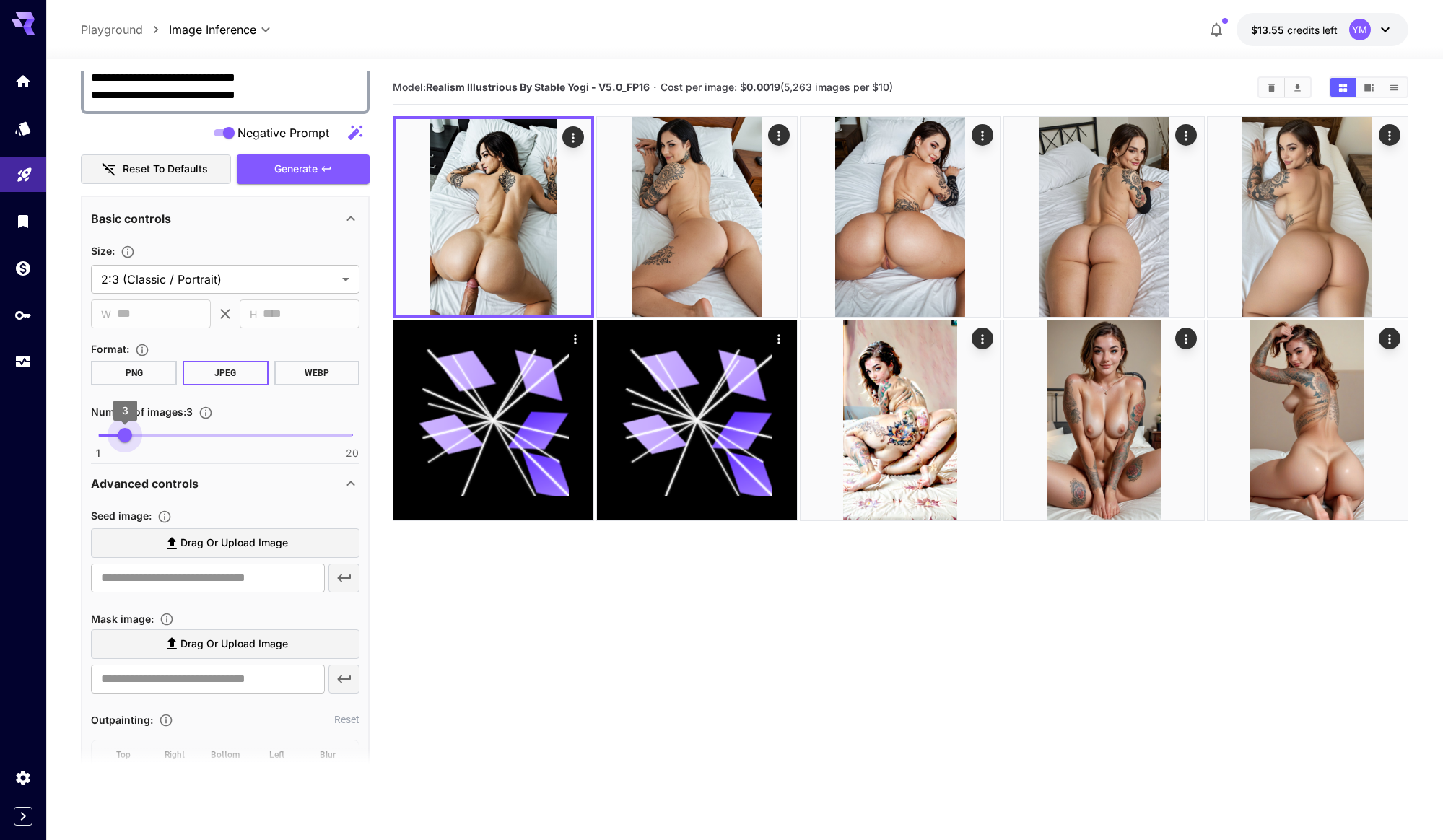
type input "*"
drag, startPoint x: 101, startPoint y: 440, endPoint x: 134, endPoint y: 440, distance: 33.0
click at [134, 440] on span "4" at bounding box center [139, 435] width 14 height 14
click at [307, 173] on span "Generate" at bounding box center [296, 169] width 43 height 18
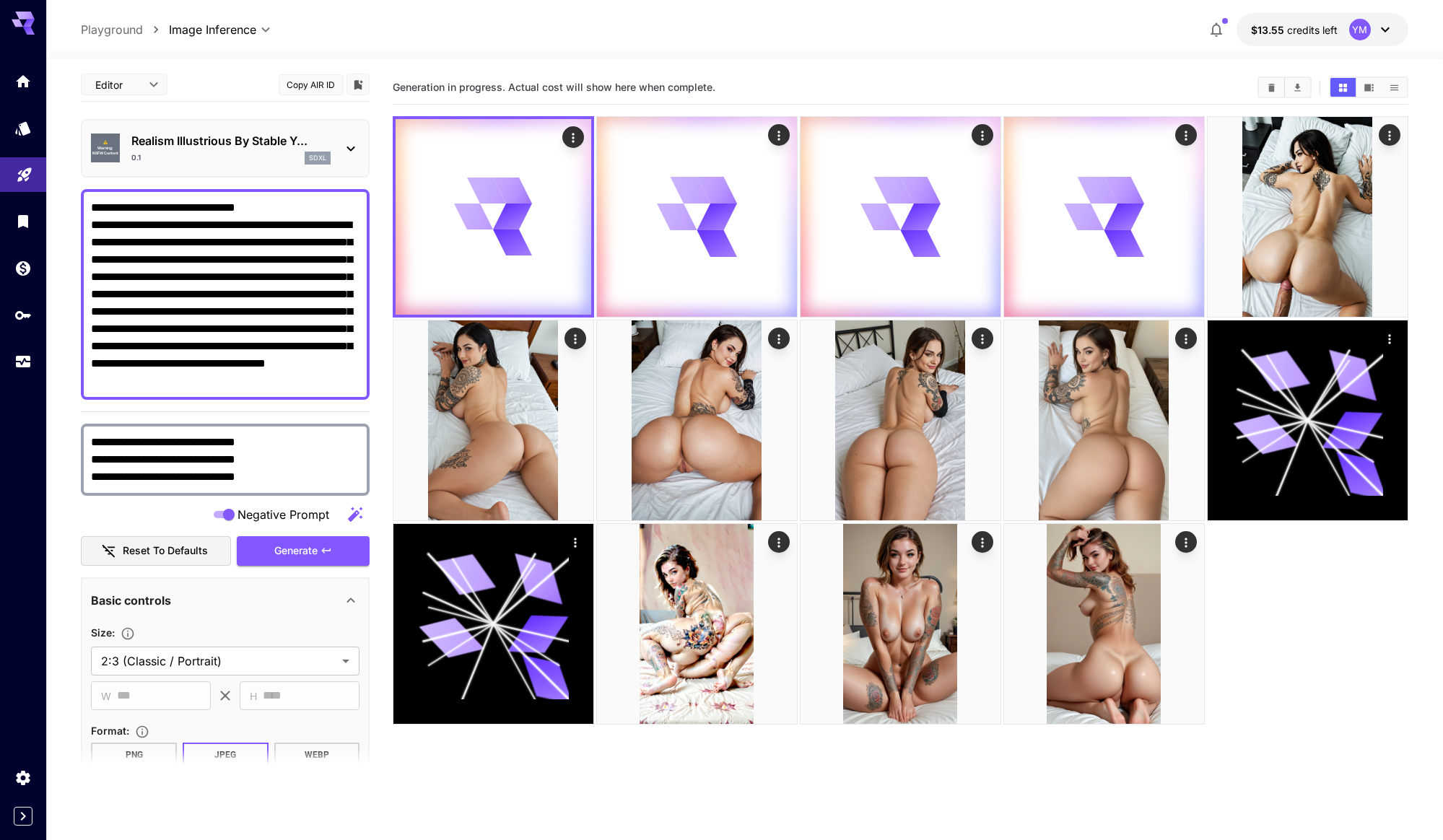
scroll to position [0, 0]
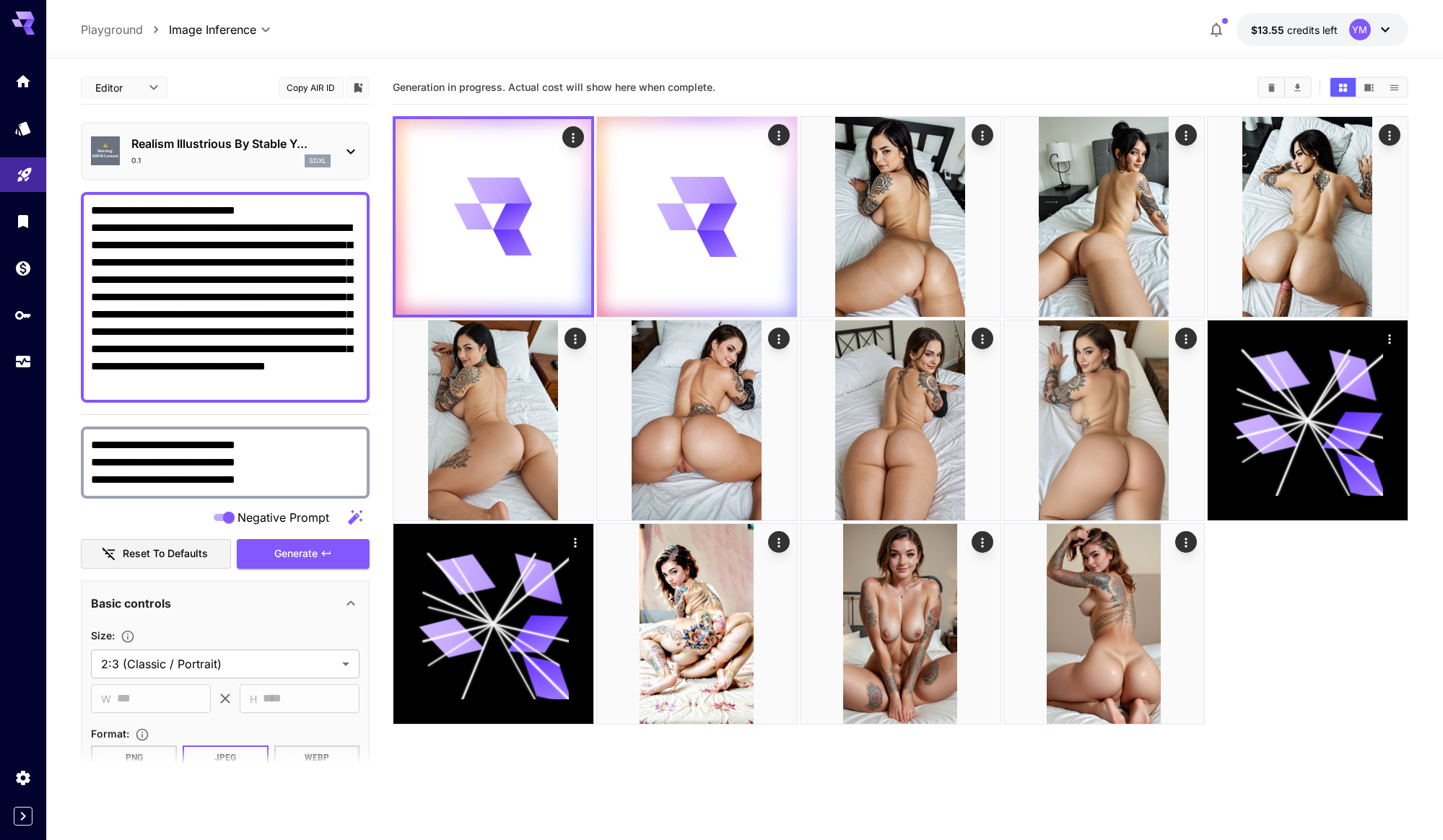
click at [266, 353] on textarea "**********" at bounding box center [225, 298] width 268 height 191
click at [325, 372] on textarea "**********" at bounding box center [225, 298] width 268 height 191
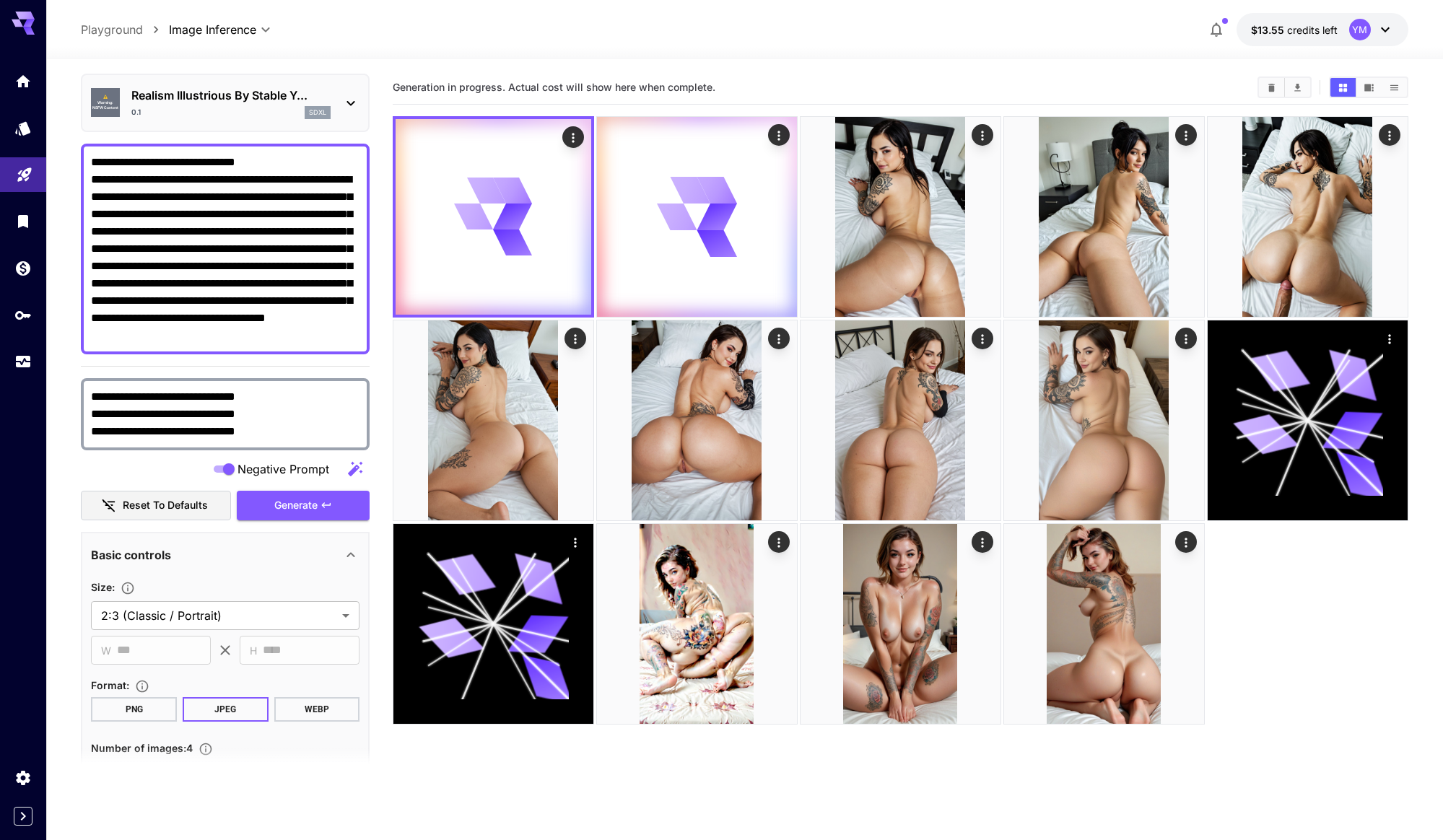
scroll to position [49, 0]
click at [354, 309] on textarea "**********" at bounding box center [225, 249] width 268 height 191
click at [356, 325] on textarea "**********" at bounding box center [225, 249] width 268 height 191
click at [512, 229] on icon at bounding box center [513, 217] width 40 height 28
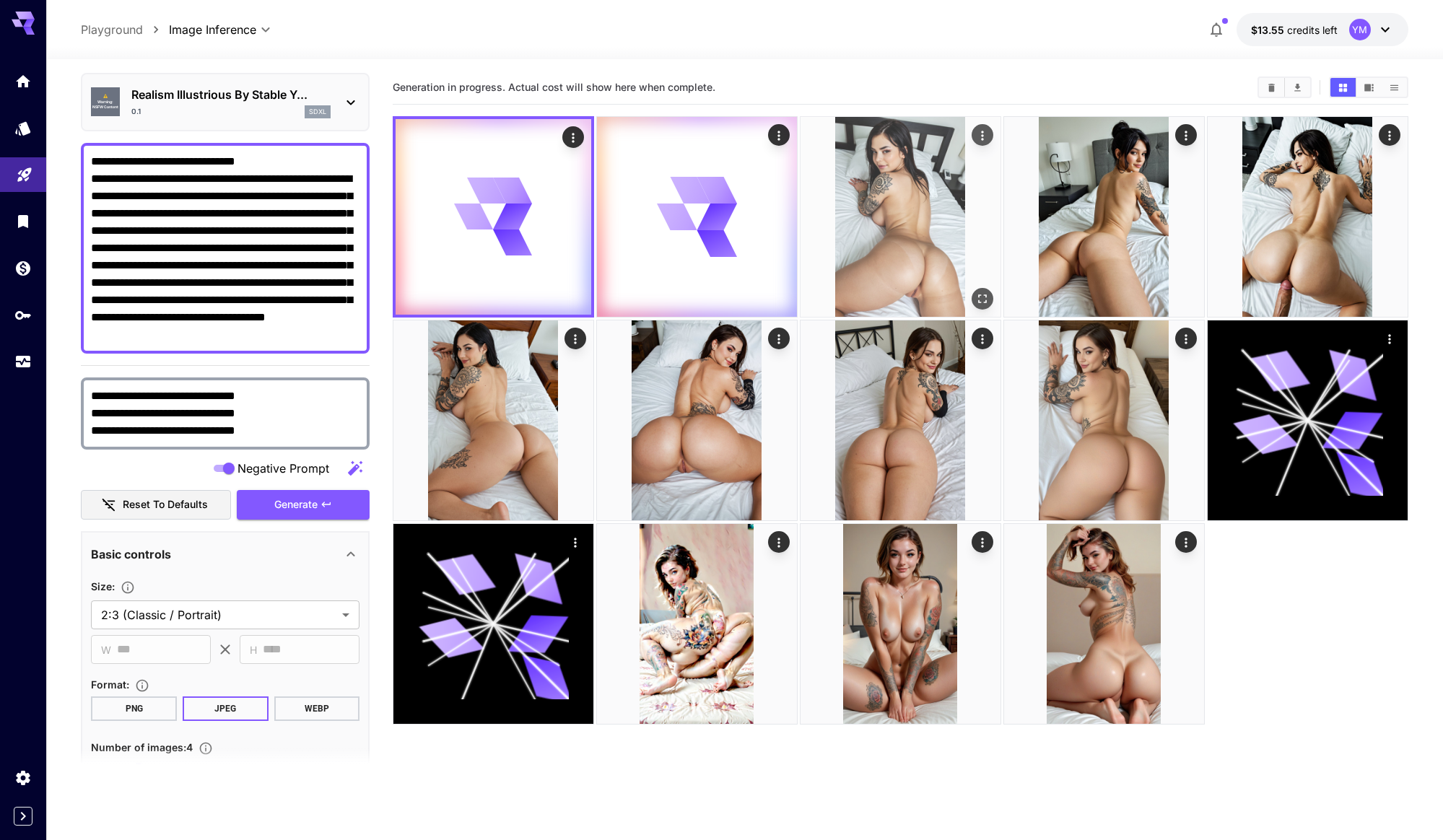
click at [924, 221] on img at bounding box center [900, 217] width 200 height 200
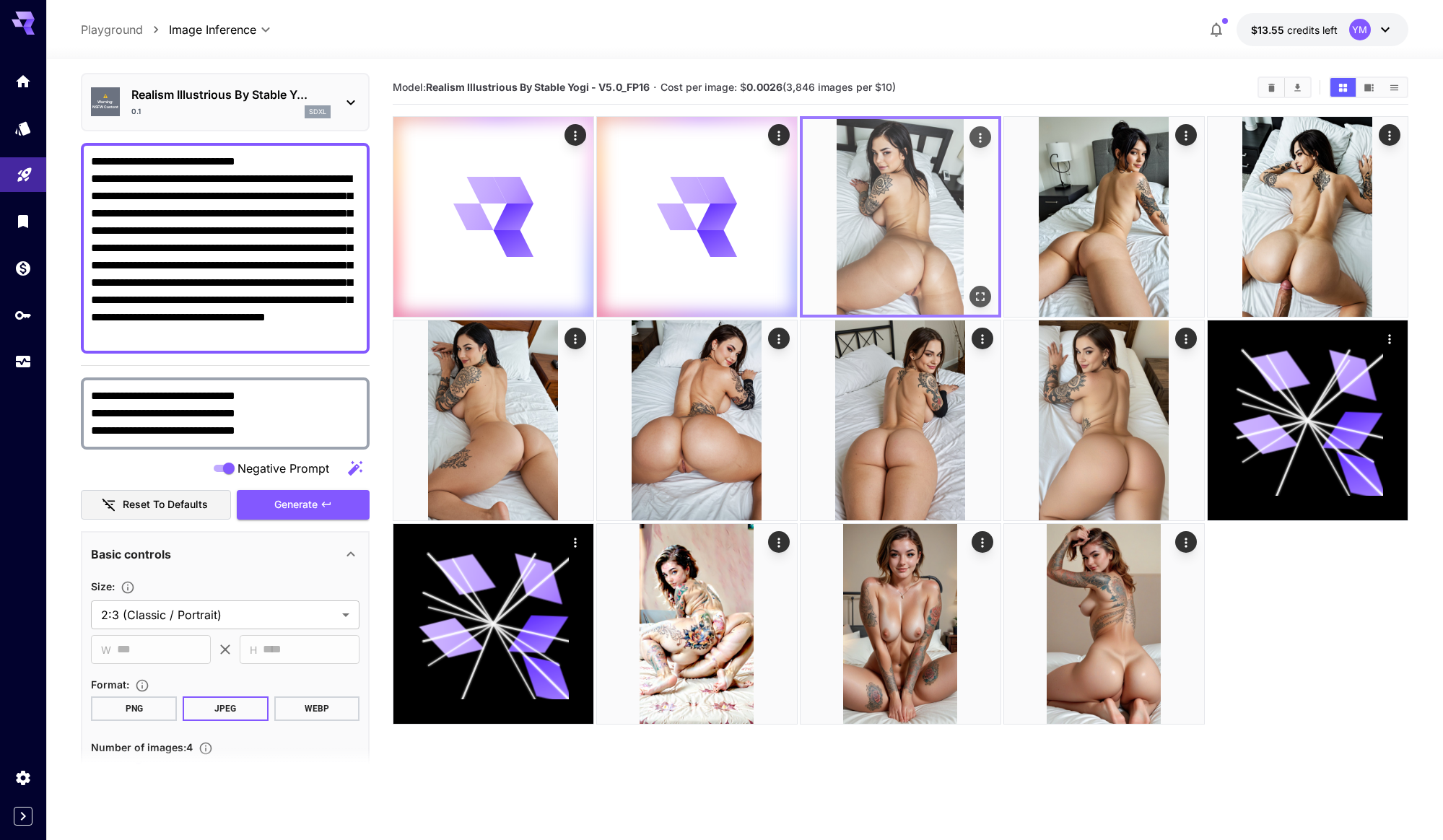
click at [982, 298] on icon "Open in fullscreen" at bounding box center [980, 296] width 14 height 14
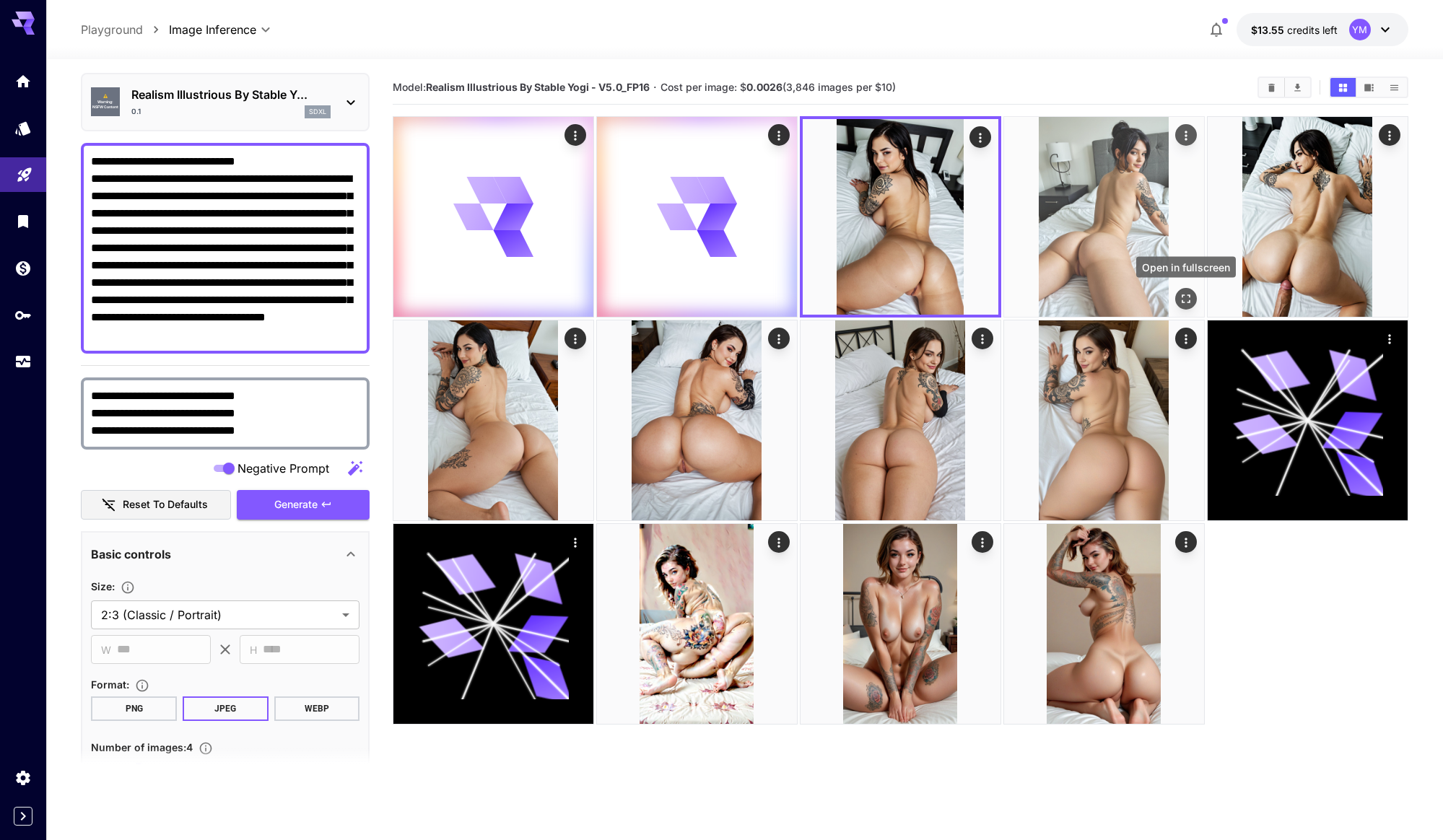
click at [1192, 297] on icon "Open in fullscreen" at bounding box center [1186, 299] width 14 height 14
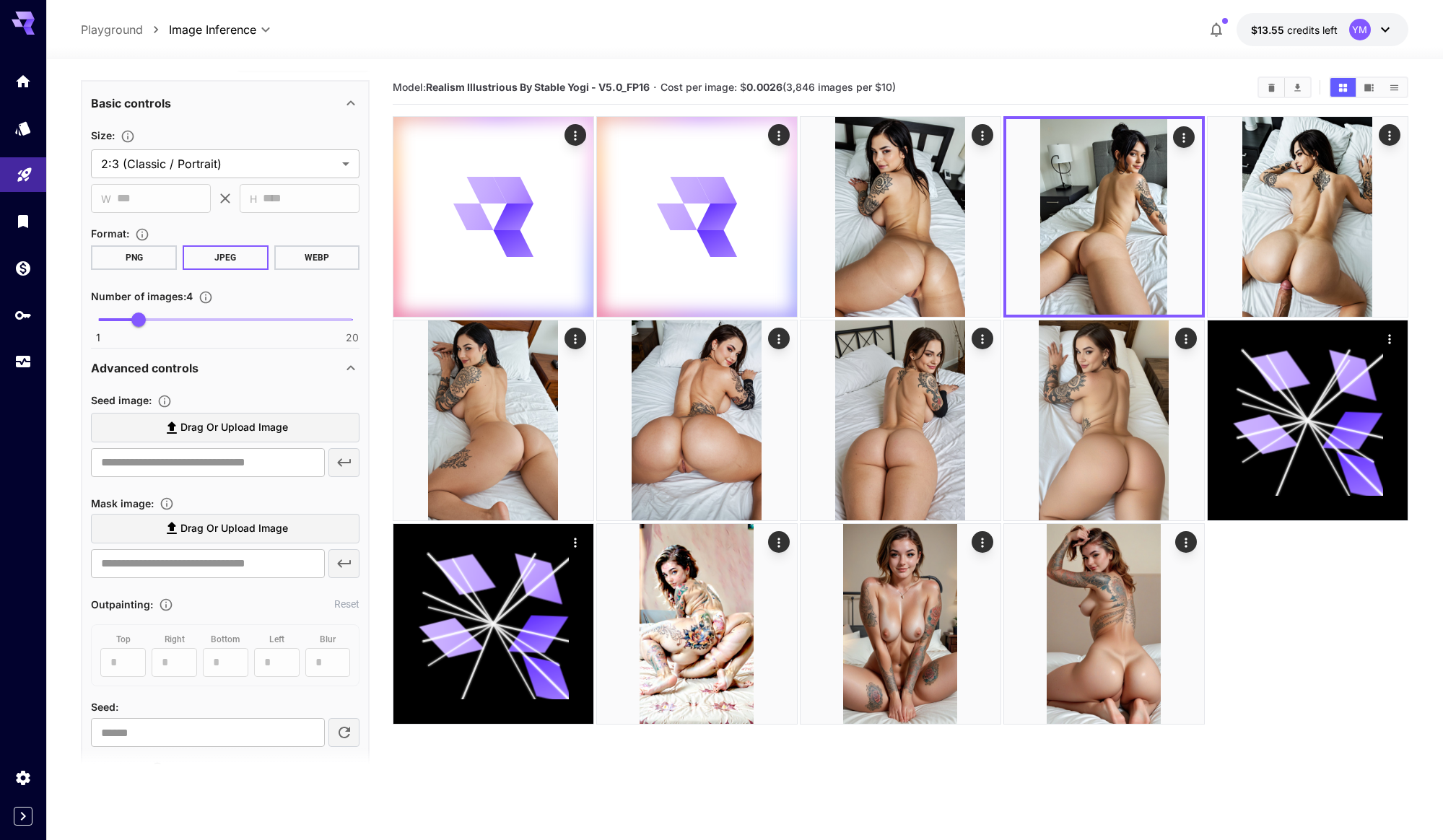
scroll to position [0, 0]
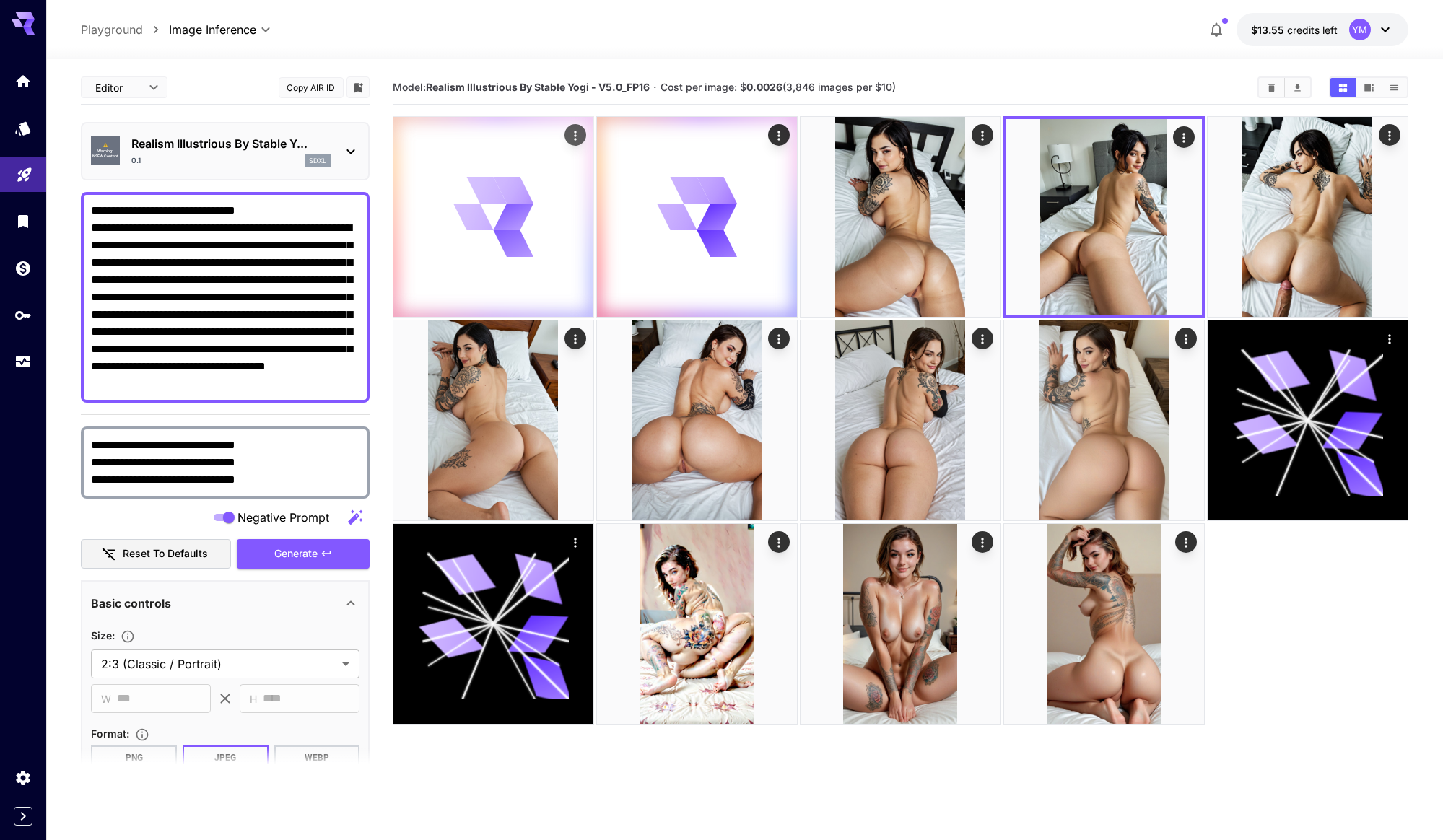
click at [548, 247] on div at bounding box center [493, 217] width 200 height 200
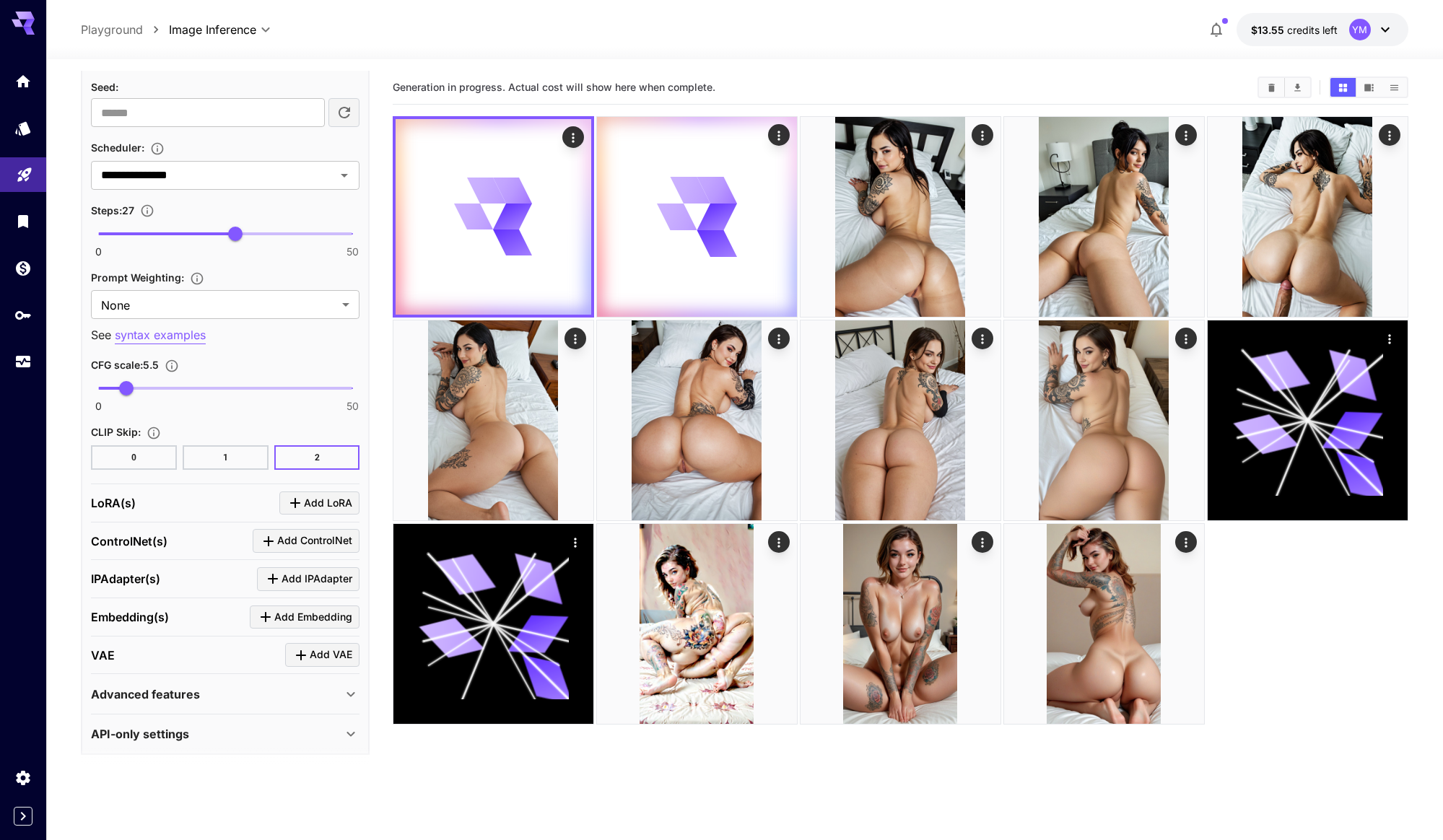
scroll to position [1126, 0]
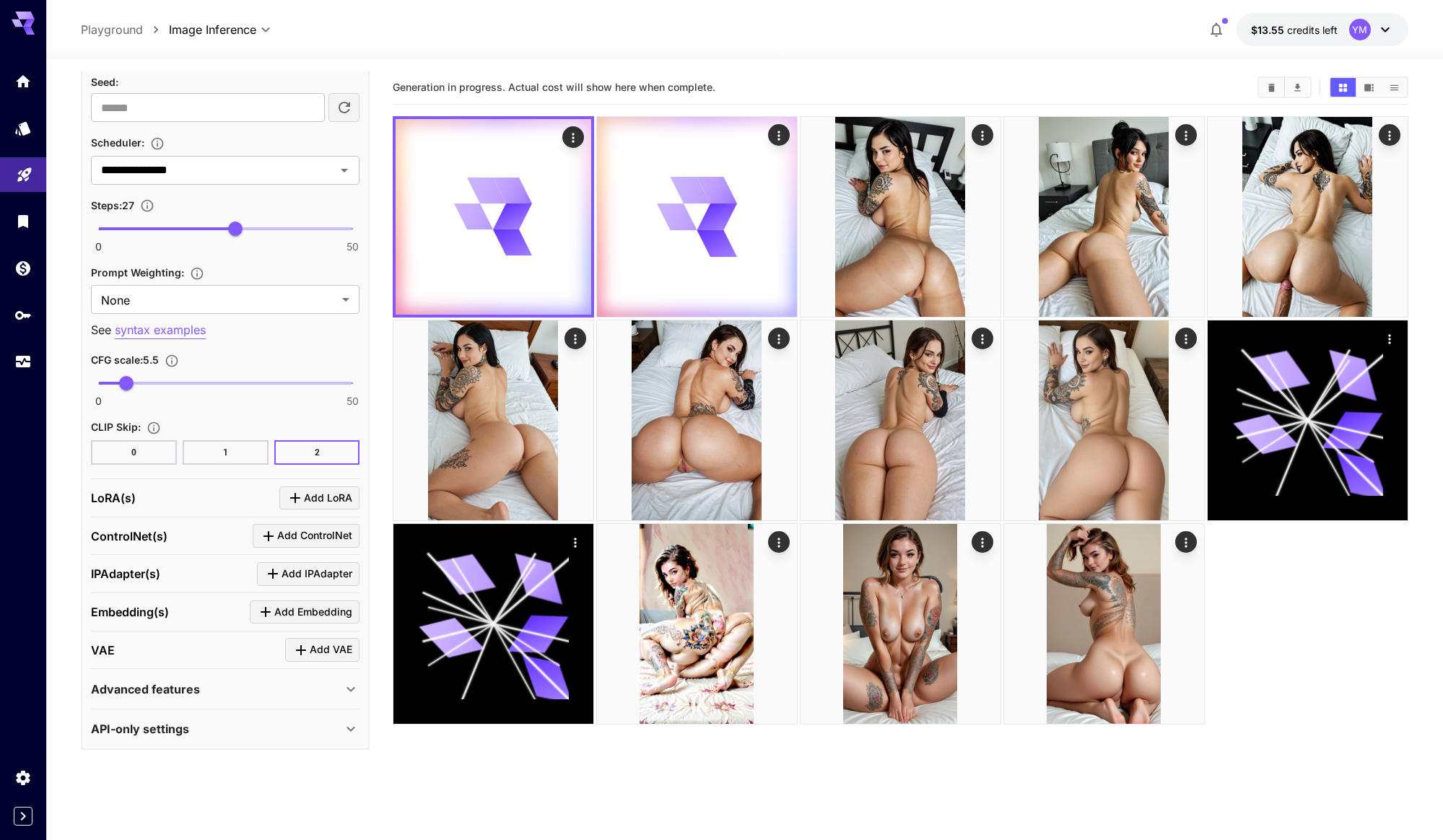
click at [212, 685] on div "Advanced features" at bounding box center [217, 690] width 252 height 17
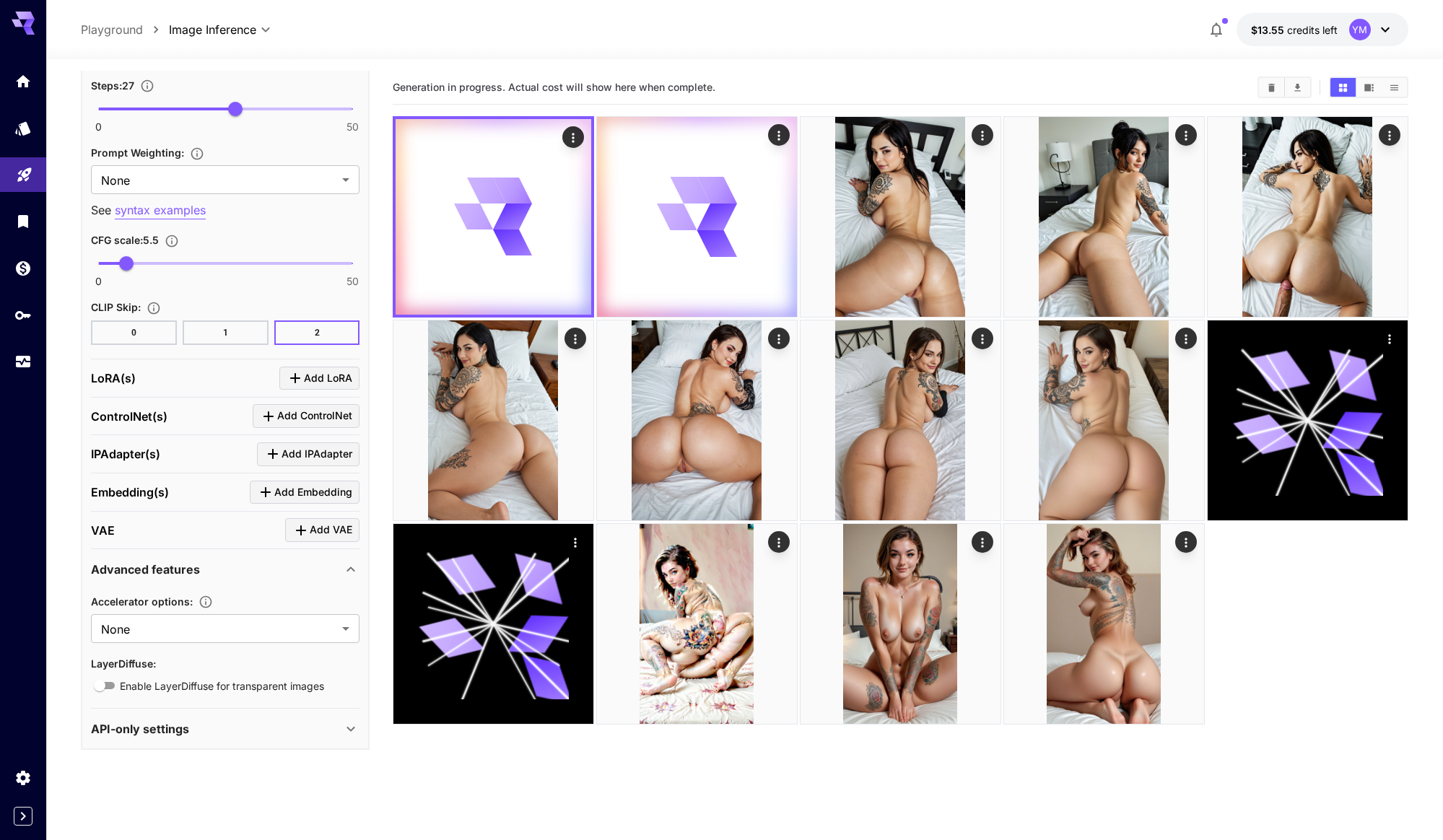
click at [187, 729] on p "API-only settings" at bounding box center [140, 729] width 98 height 17
